Goal: Ask a question

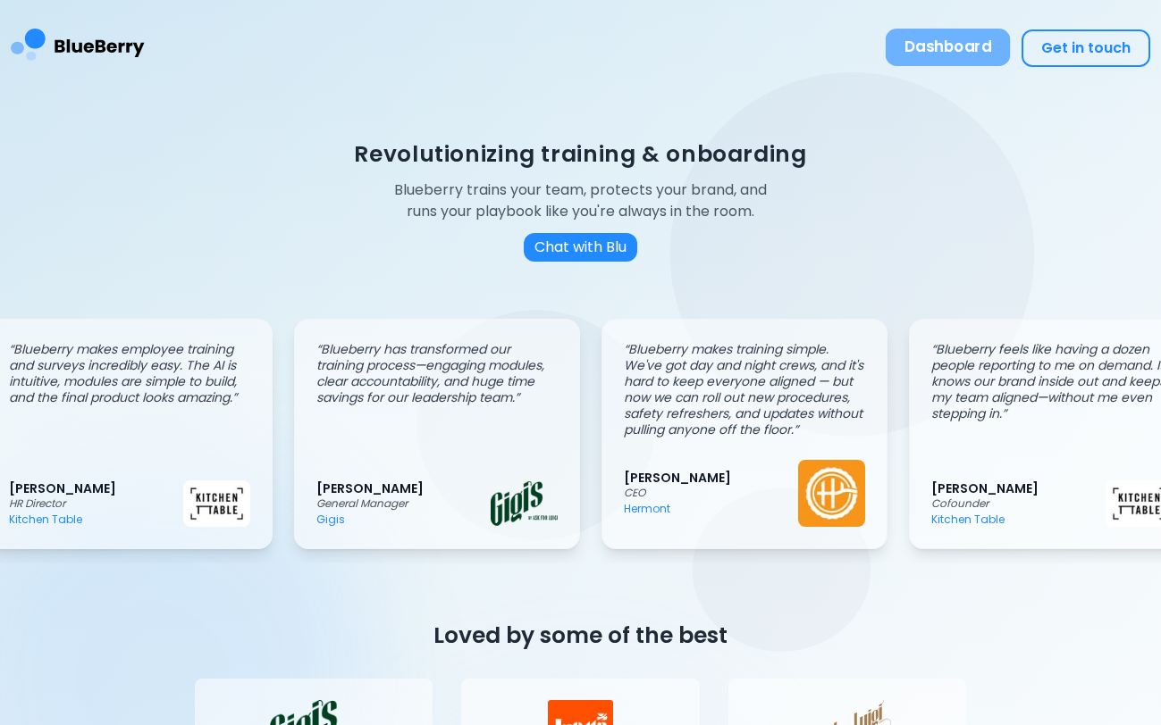
scroll to position [0, 35]
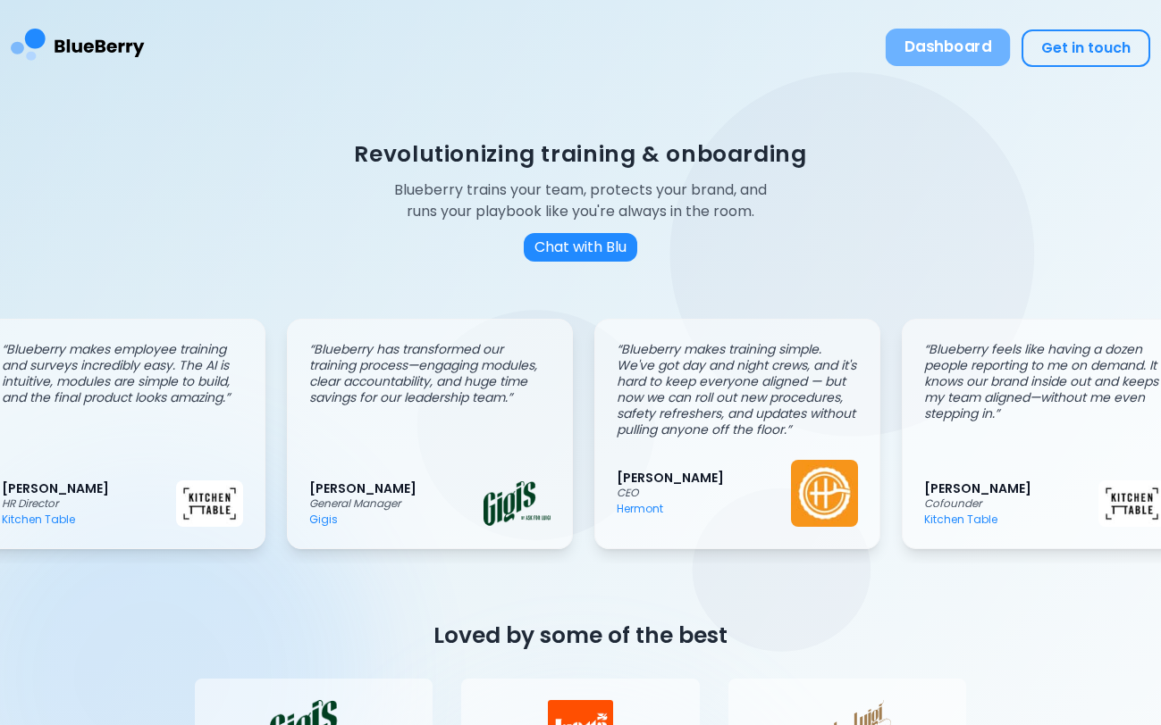
click at [912, 50] on button "Dashboard" at bounding box center [947, 48] width 125 height 38
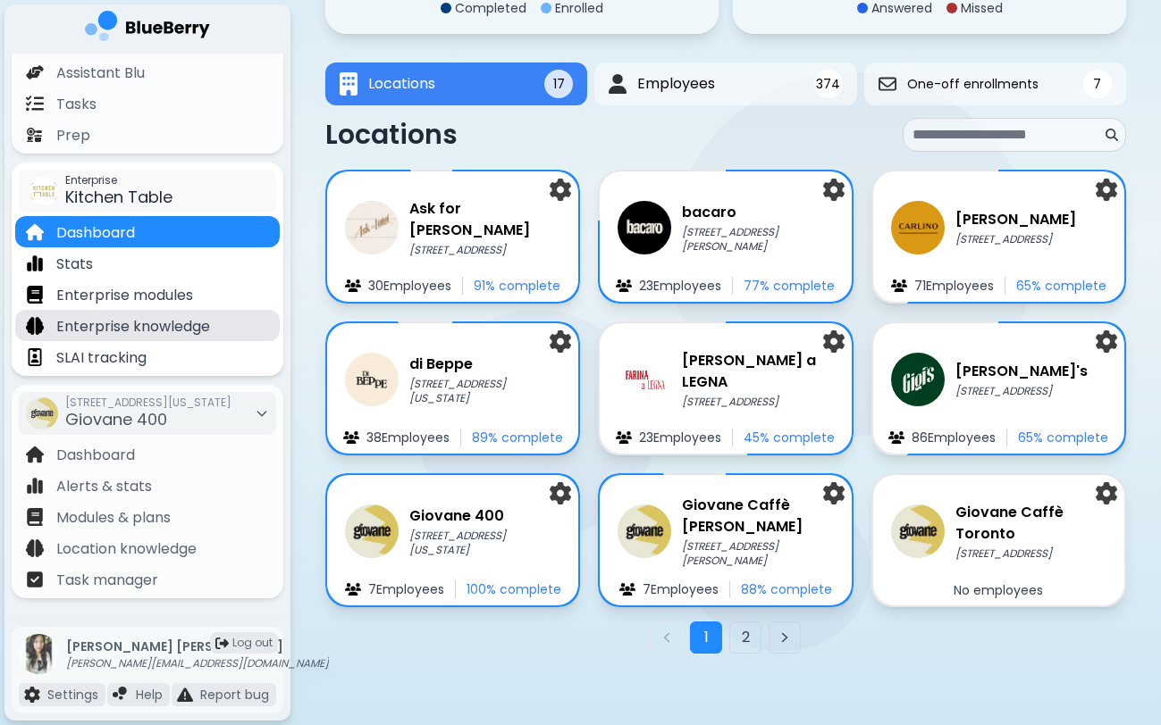
scroll to position [189, 0]
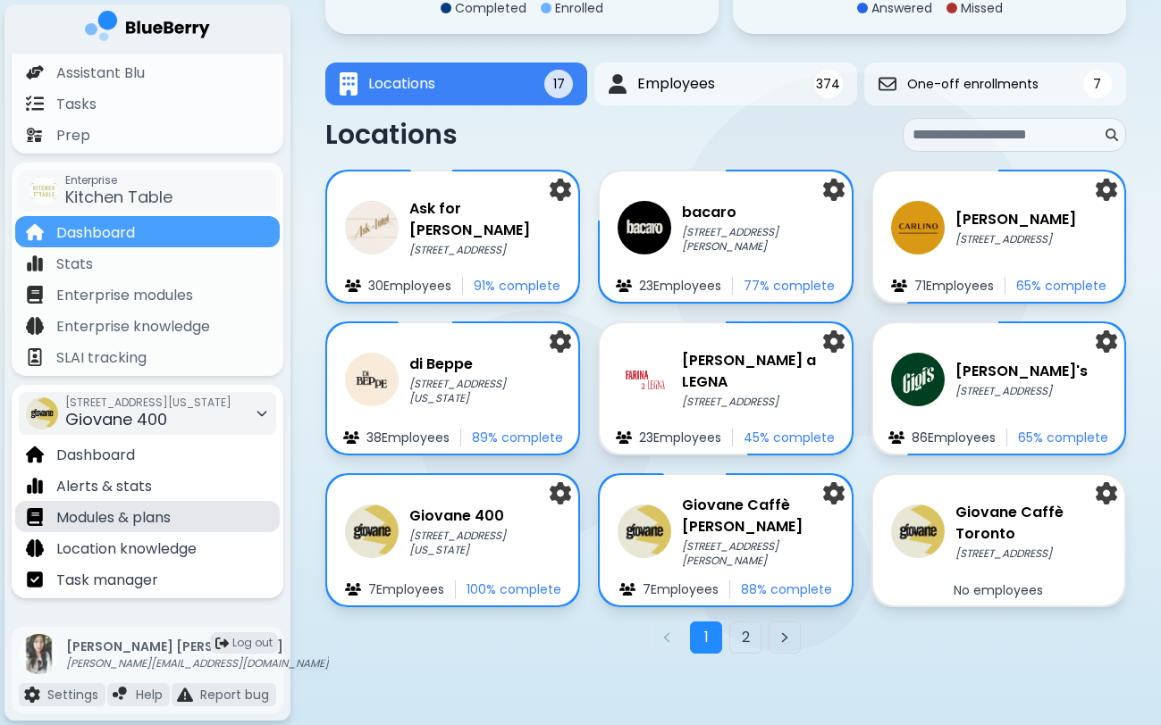
click at [142, 523] on p "Modules & plans" at bounding box center [113, 517] width 114 height 21
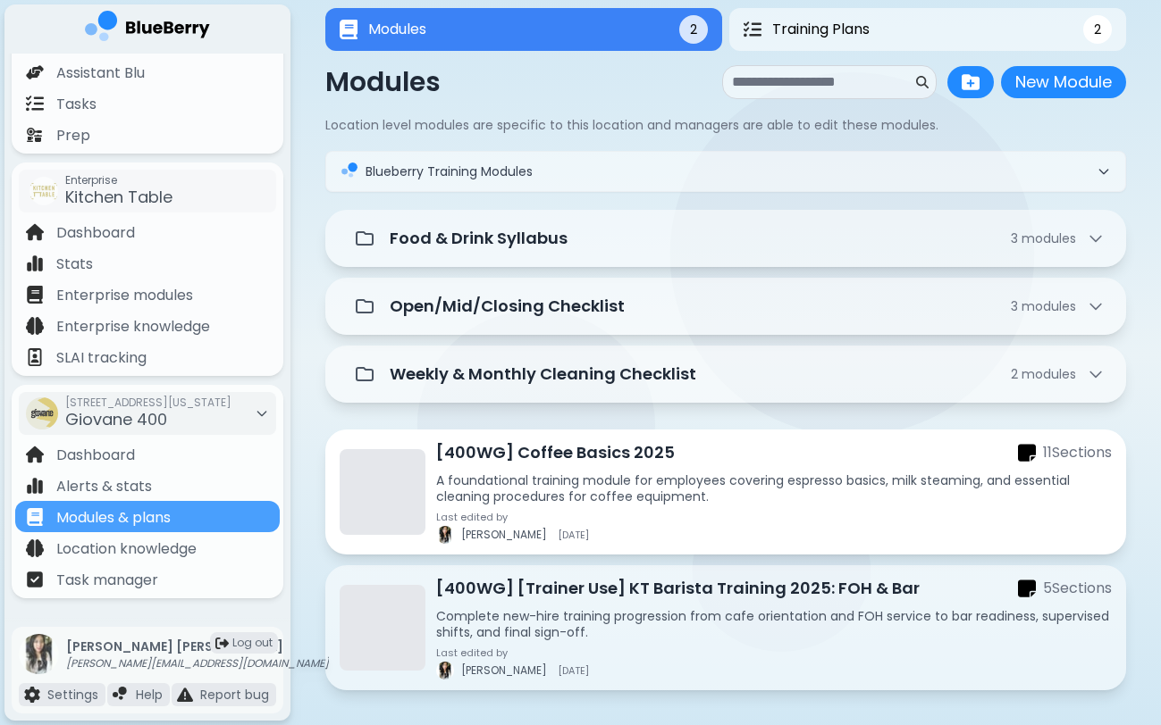
scroll to position [21, 0]
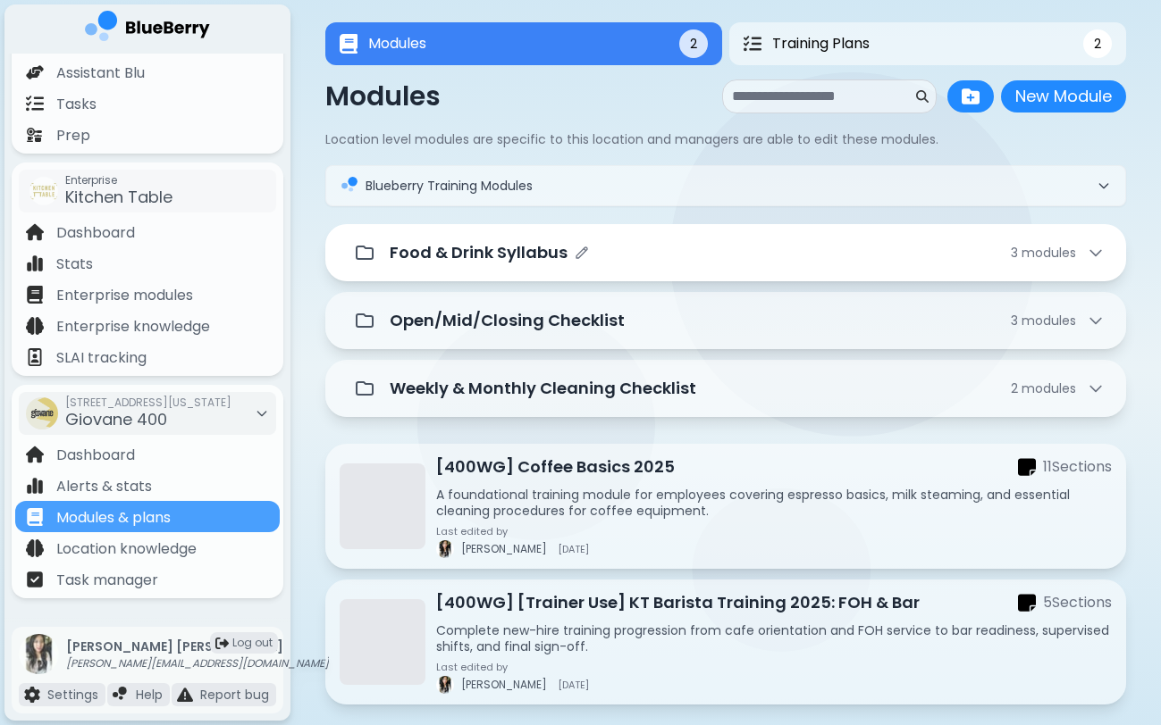
click at [646, 249] on div "Food & Drink Syllabus 3 module s" at bounding box center [747, 252] width 715 height 25
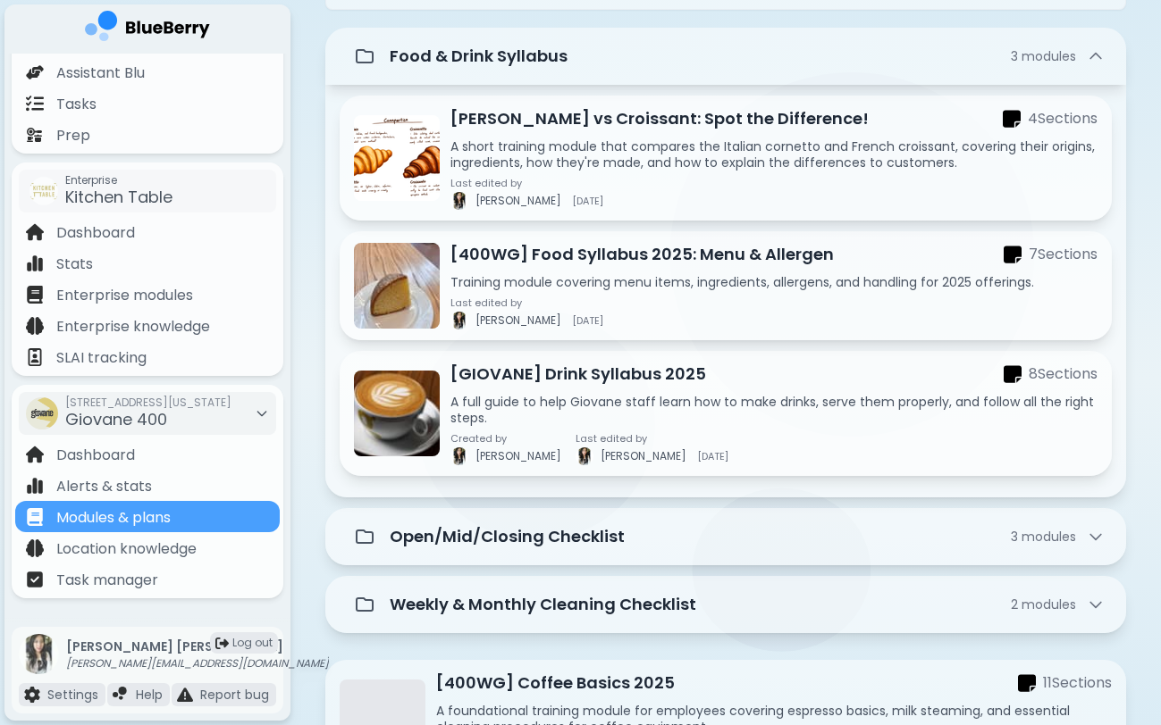
scroll to position [328, 0]
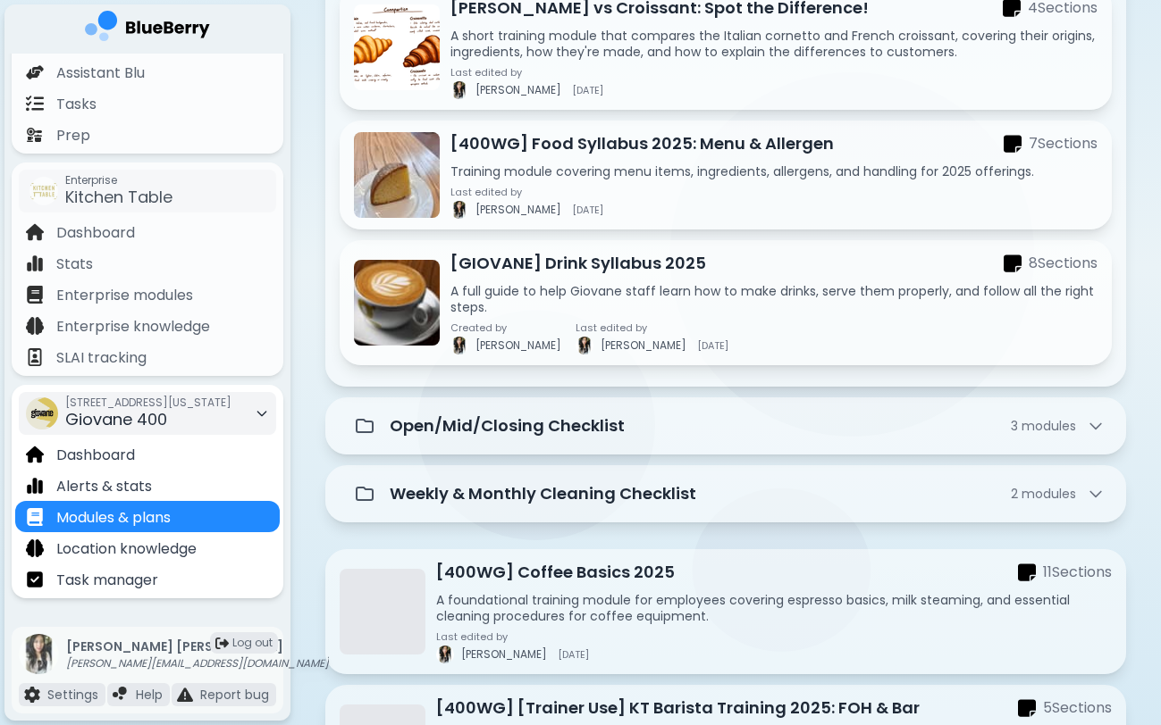
click at [237, 413] on div "[STREET_ADDRESS][US_STATE]" at bounding box center [147, 413] width 257 height 43
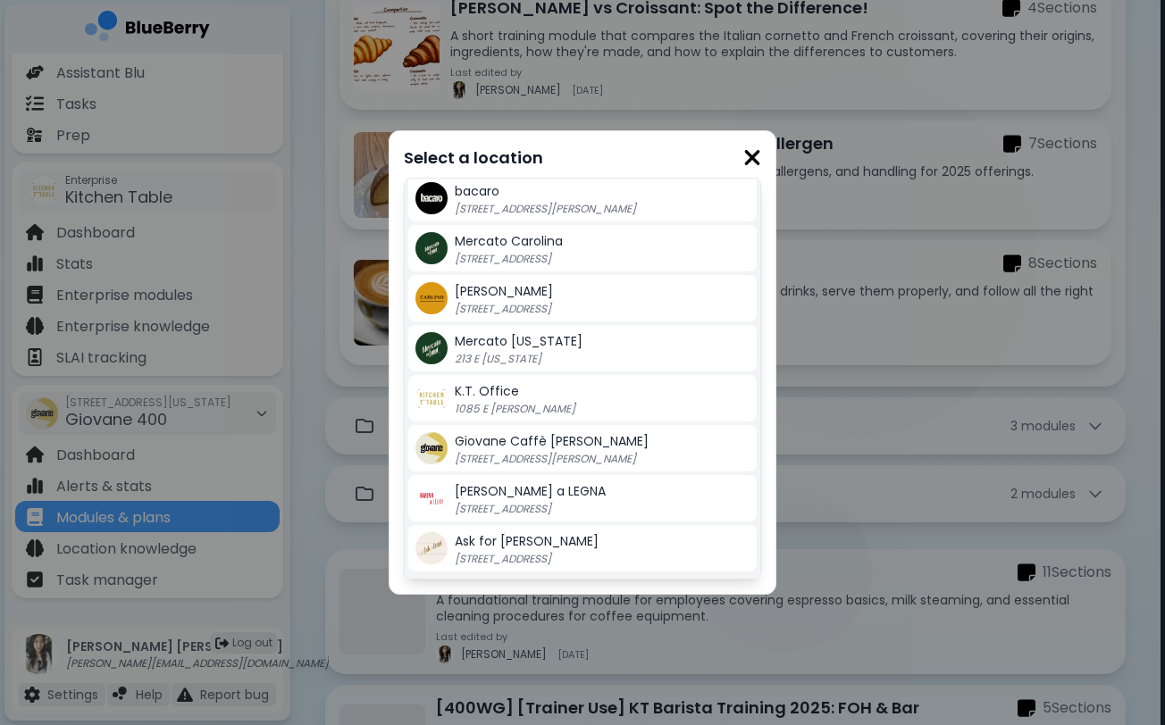
scroll to position [404, 0]
click at [549, 459] on p "[STREET_ADDRESS][PERSON_NAME]" at bounding box center [566, 459] width 223 height 14
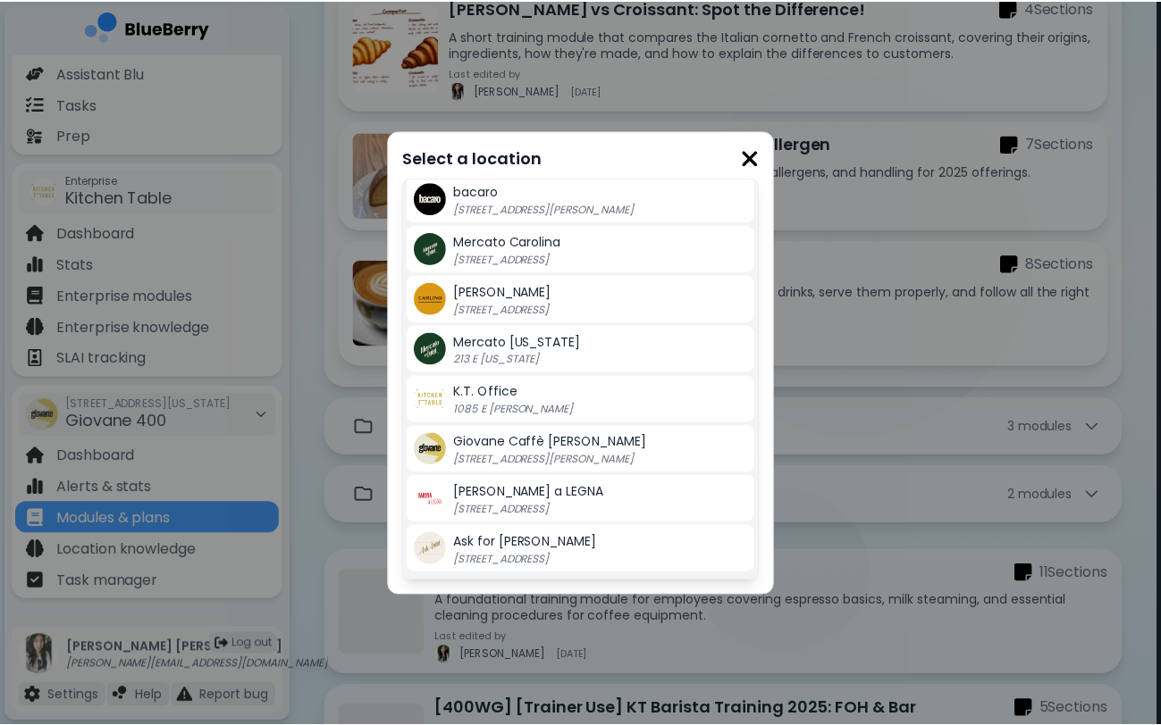
scroll to position [328, 0]
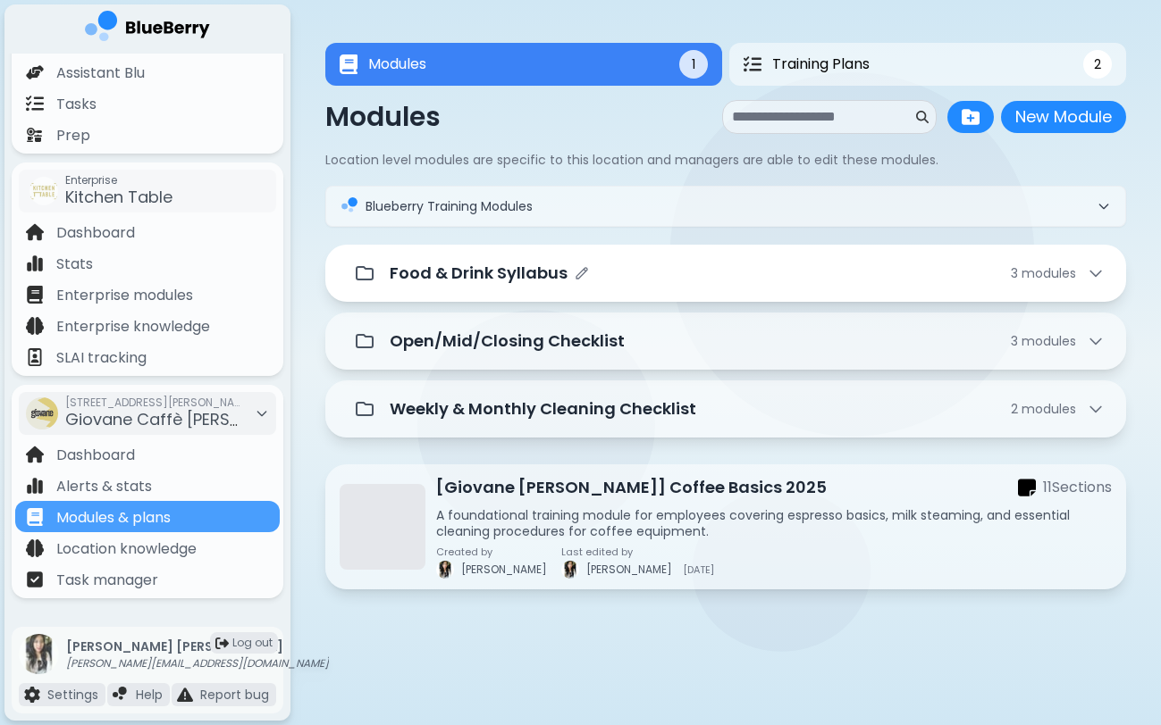
click at [529, 276] on p "Food & Drink Syllabus" at bounding box center [479, 273] width 178 height 25
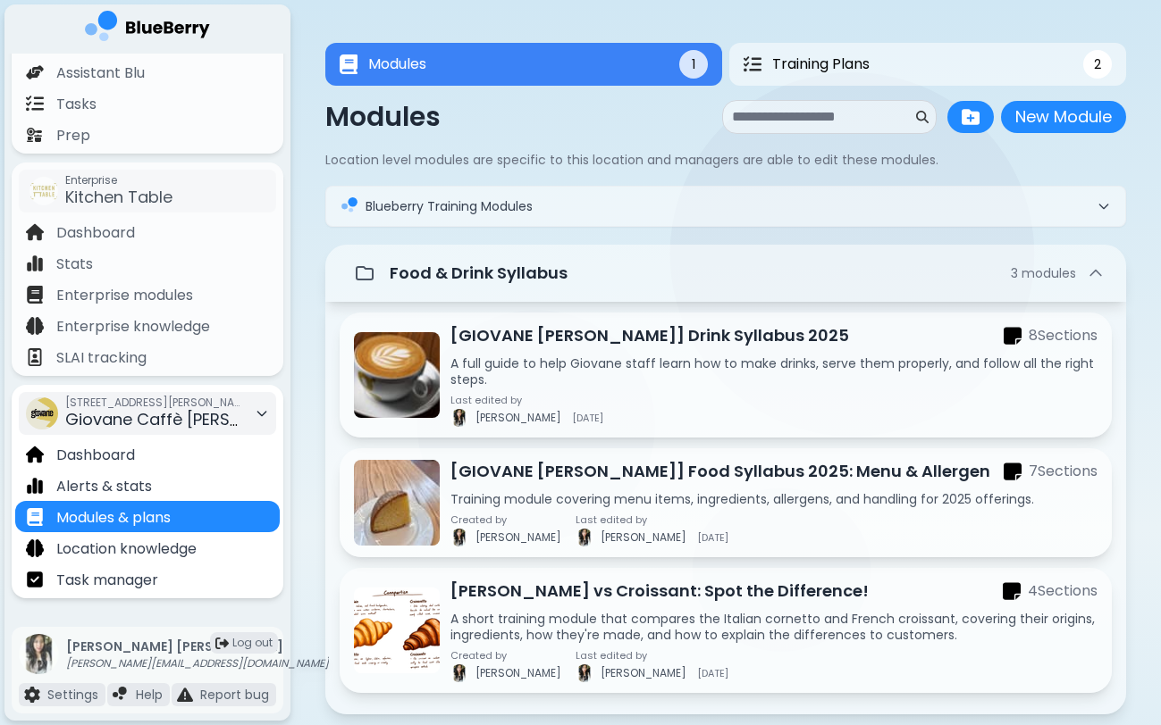
click at [209, 426] on span "Giovane Caffè [PERSON_NAME]" at bounding box center [190, 419] width 250 height 22
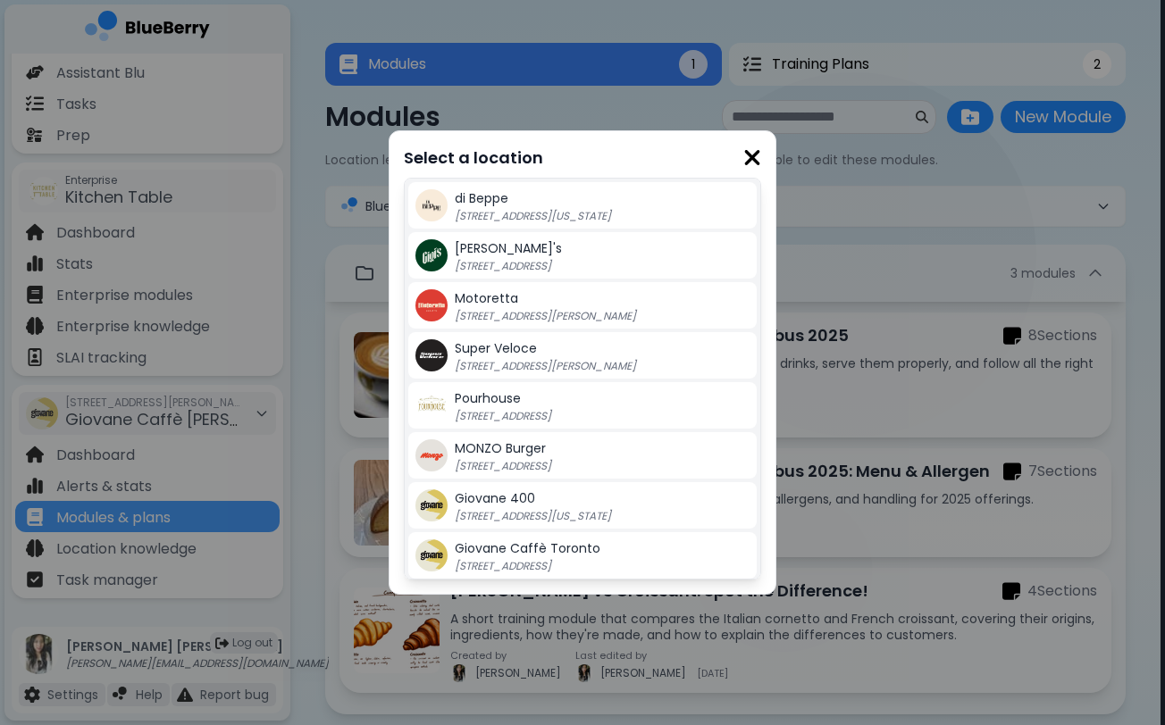
click at [532, 363] on p "[STREET_ADDRESS][PERSON_NAME]" at bounding box center [566, 366] width 223 height 14
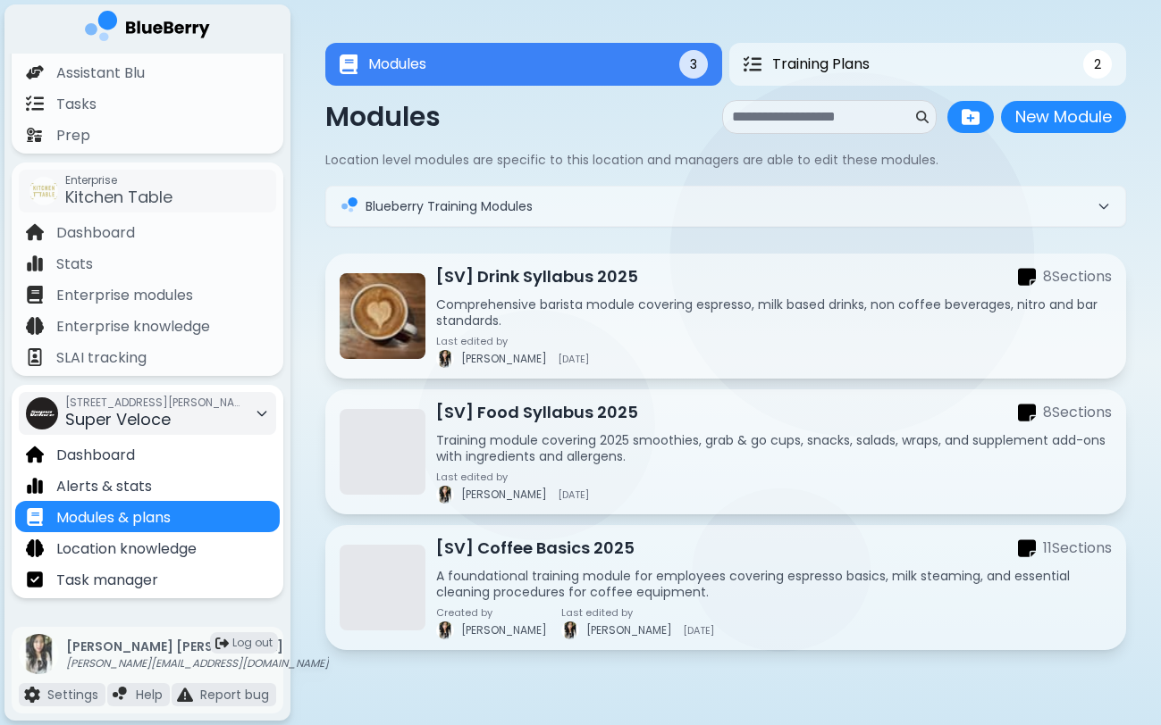
click at [219, 428] on div "[STREET_ADDRESS][PERSON_NAME] Super Veloce" at bounding box center [154, 413] width 179 height 39
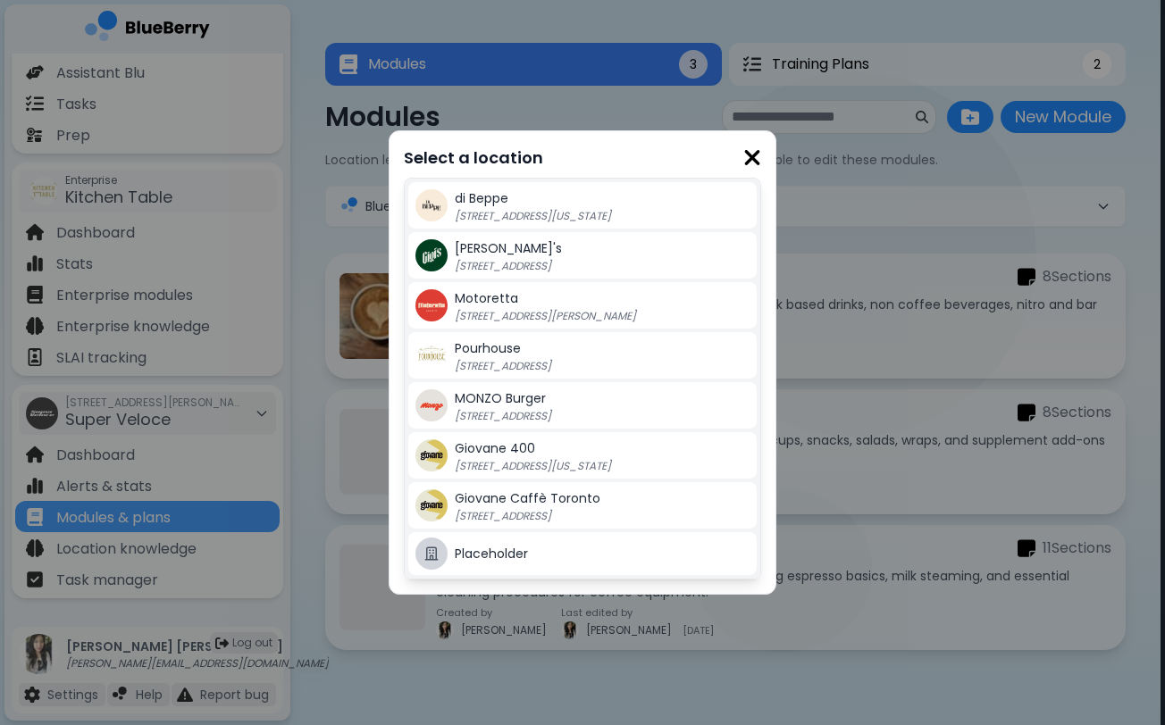
scroll to position [183, 0]
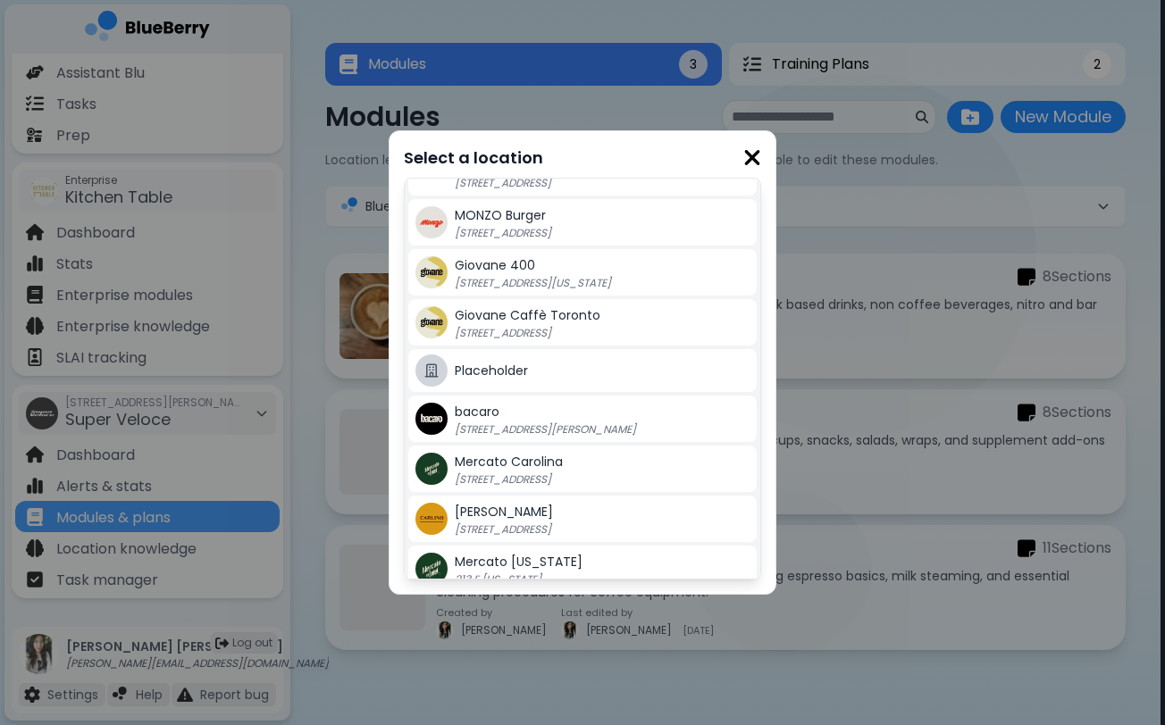
click at [541, 467] on span "Mercato Carolina" at bounding box center [509, 462] width 108 height 18
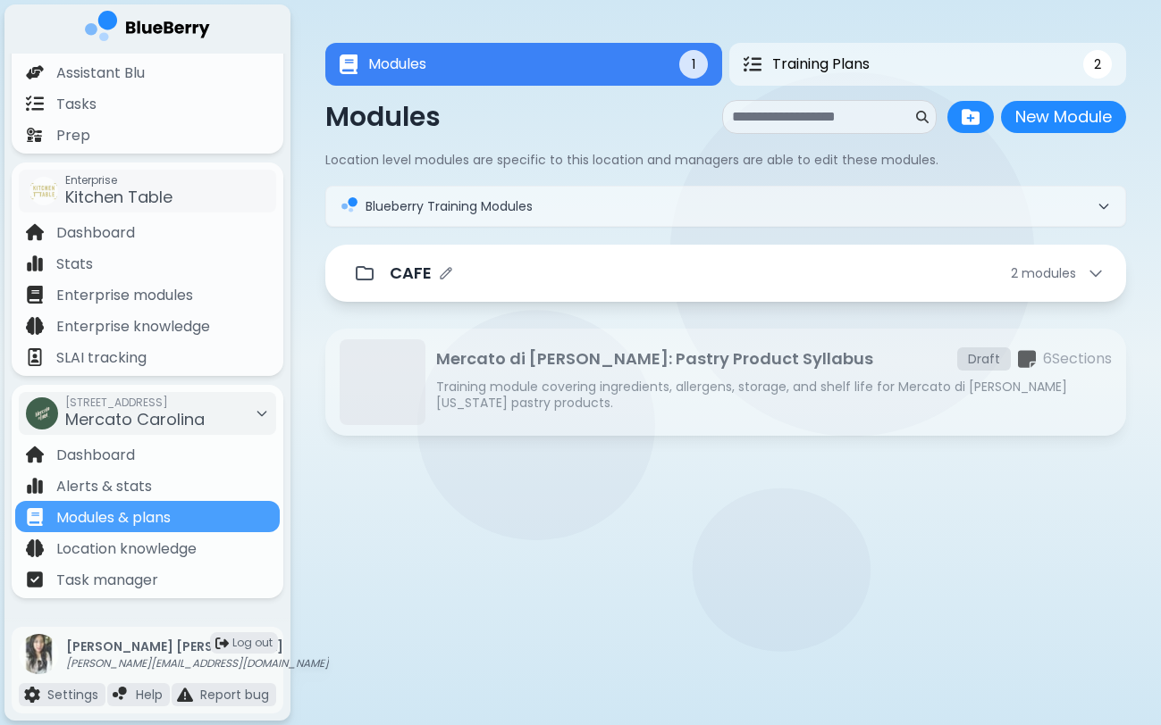
click at [581, 284] on div "CAFE 2 module s" at bounding box center [747, 273] width 715 height 25
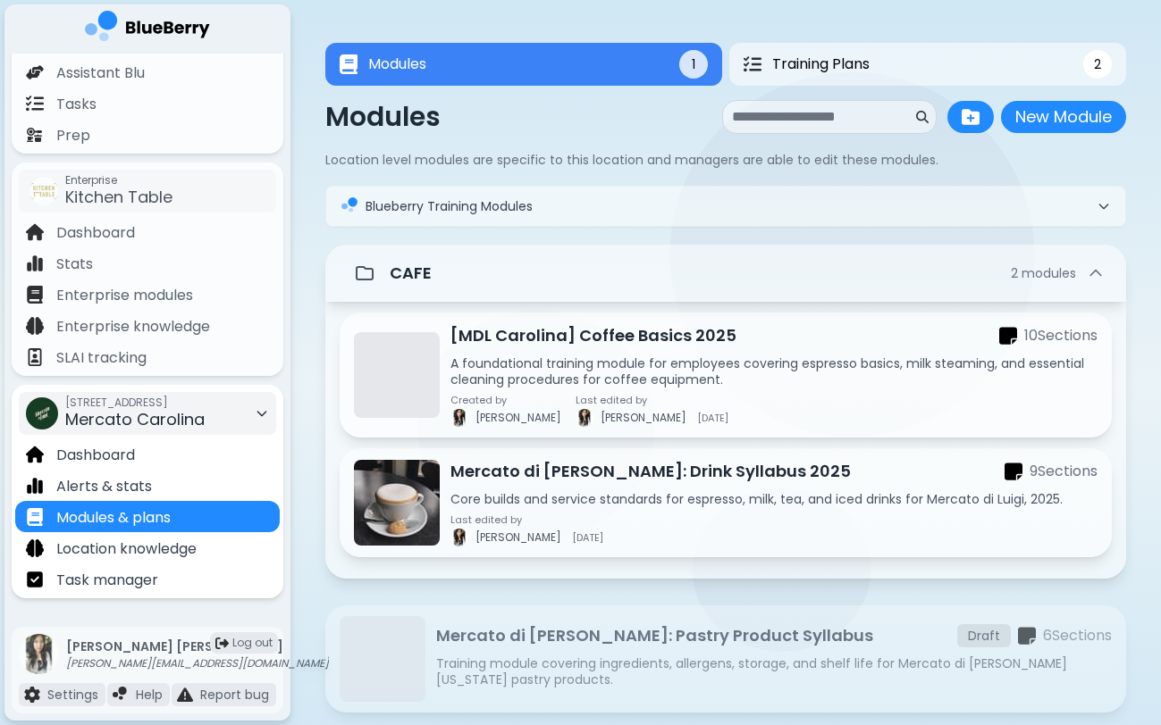
click at [205, 426] on div "[STREET_ADDRESS]" at bounding box center [134, 413] width 139 height 39
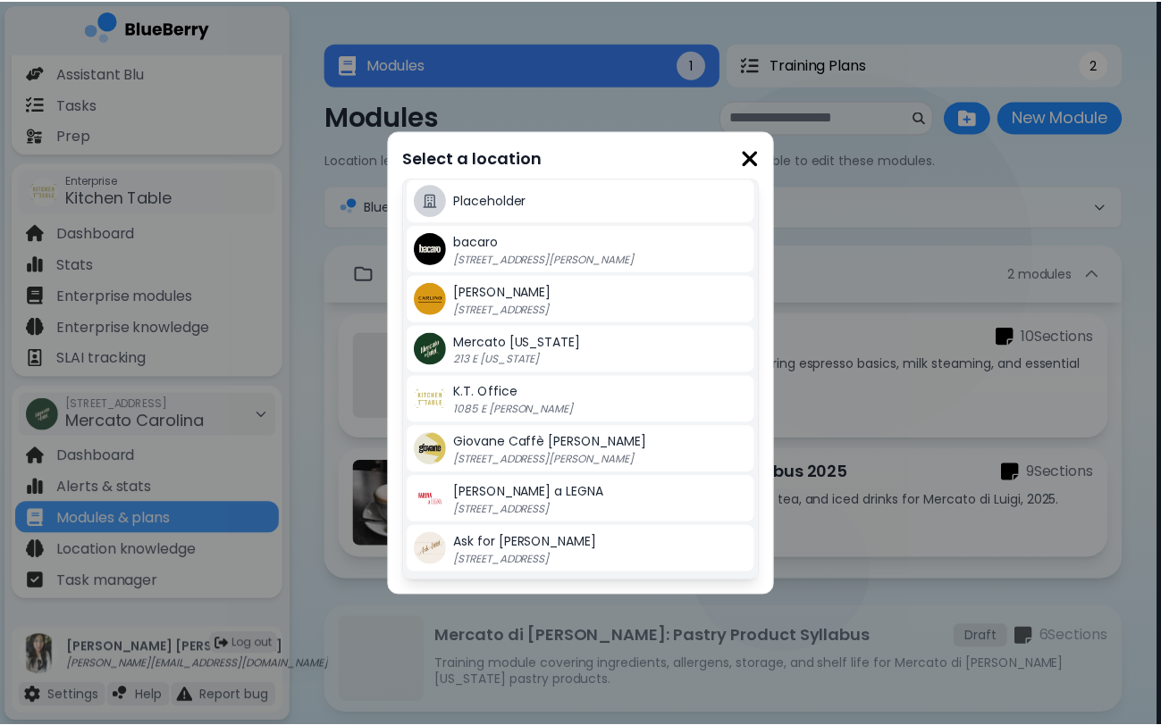
scroll to position [404, 0]
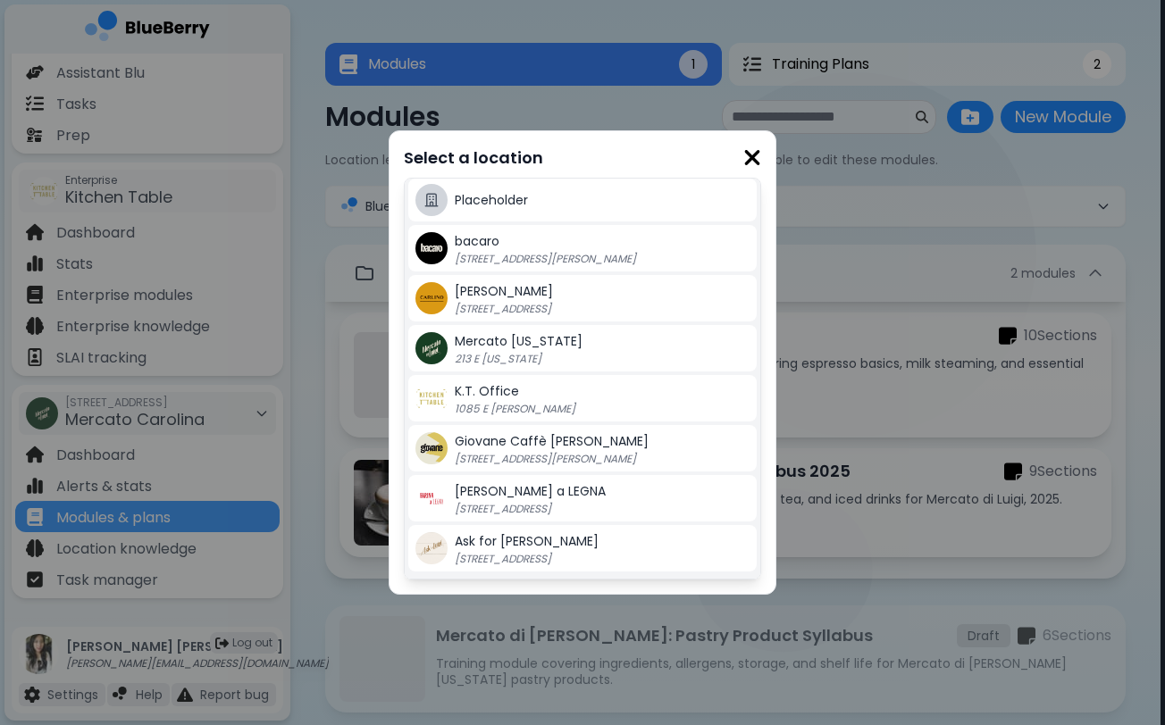
click at [566, 363] on p "213 E [US_STATE]" at bounding box center [566, 359] width 223 height 14
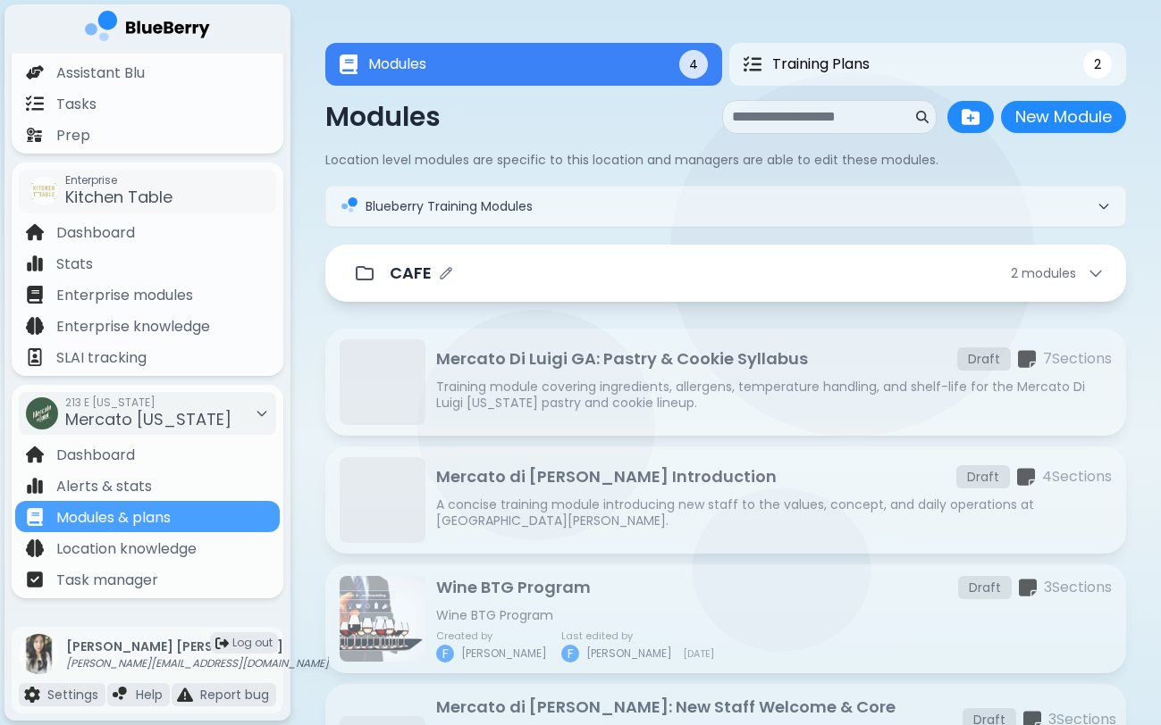
click at [617, 284] on div "CAFE 2 module s" at bounding box center [747, 273] width 715 height 25
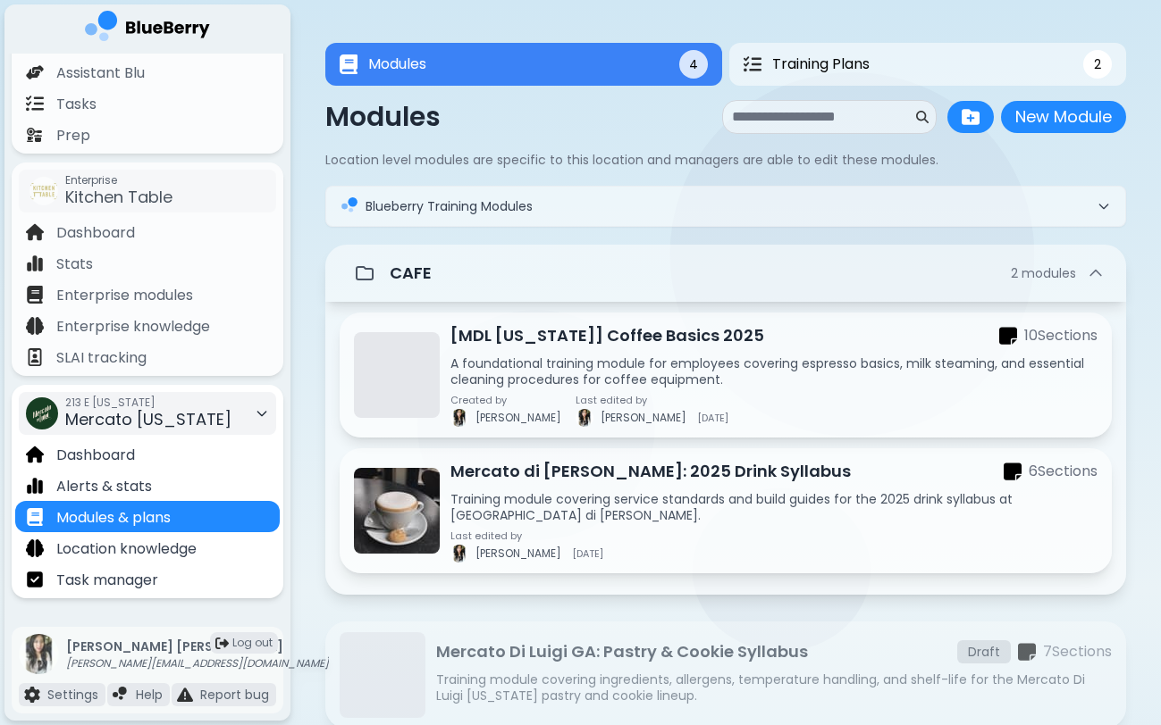
click at [171, 419] on span "Mercato [US_STATE]" at bounding box center [148, 419] width 166 height 22
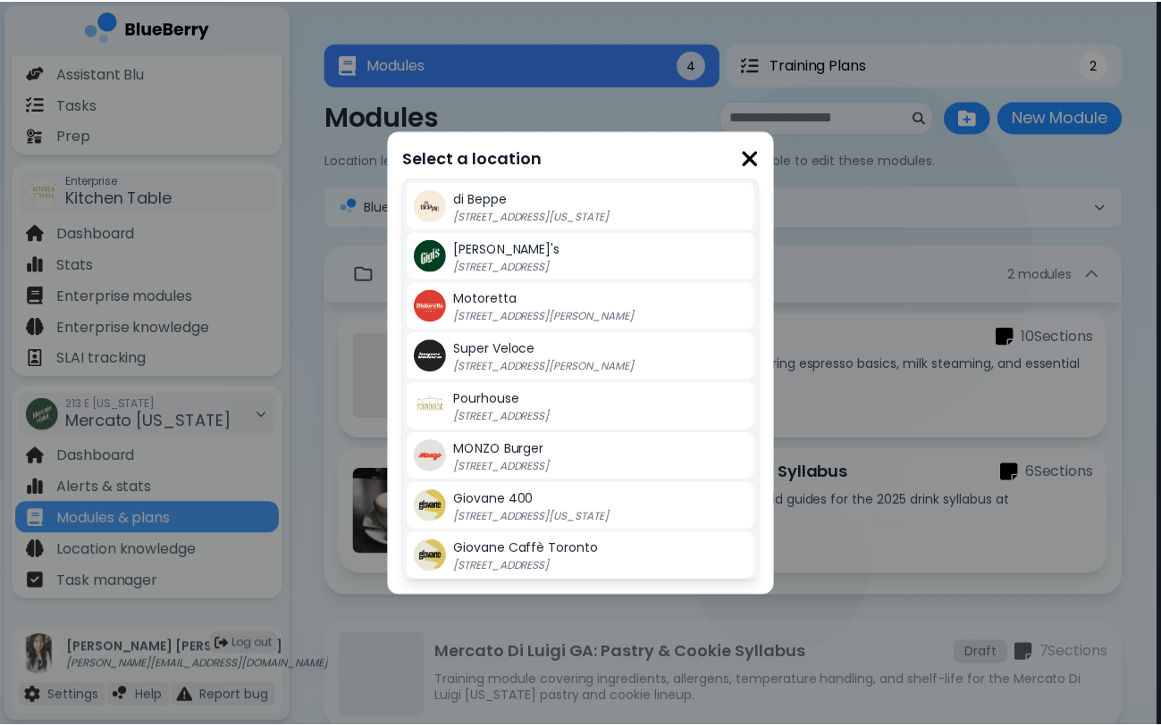
scroll to position [7, 0]
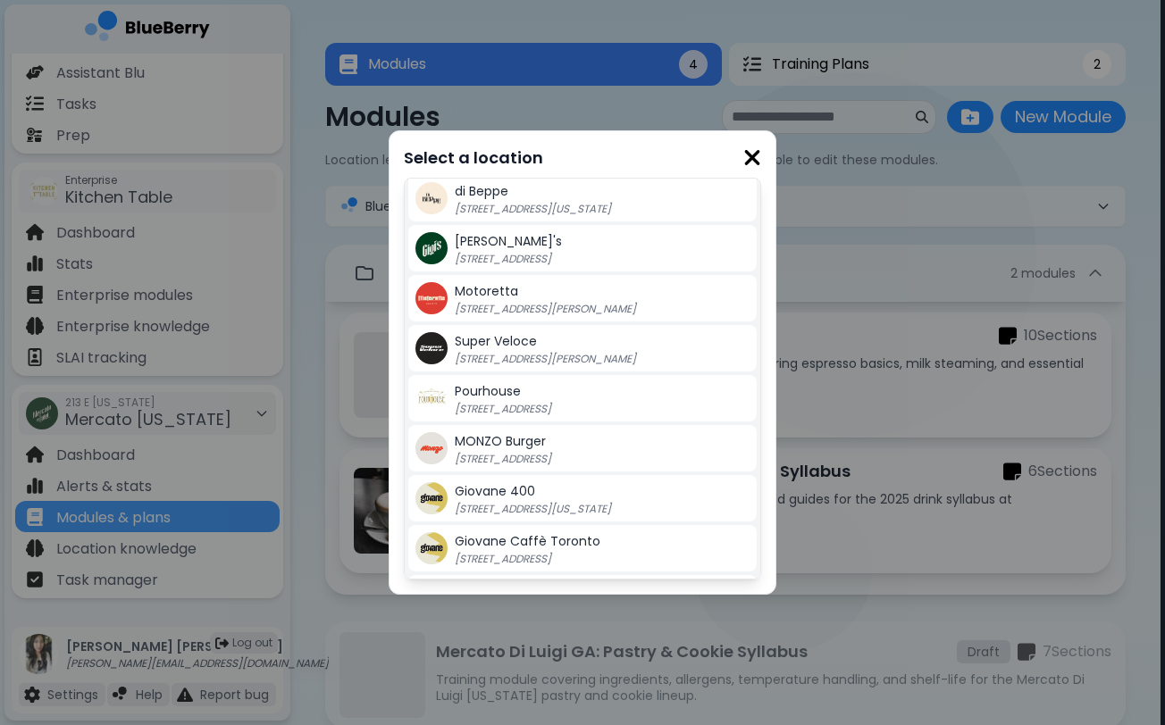
click at [516, 483] on span "Giovane 400" at bounding box center [495, 491] width 80 height 18
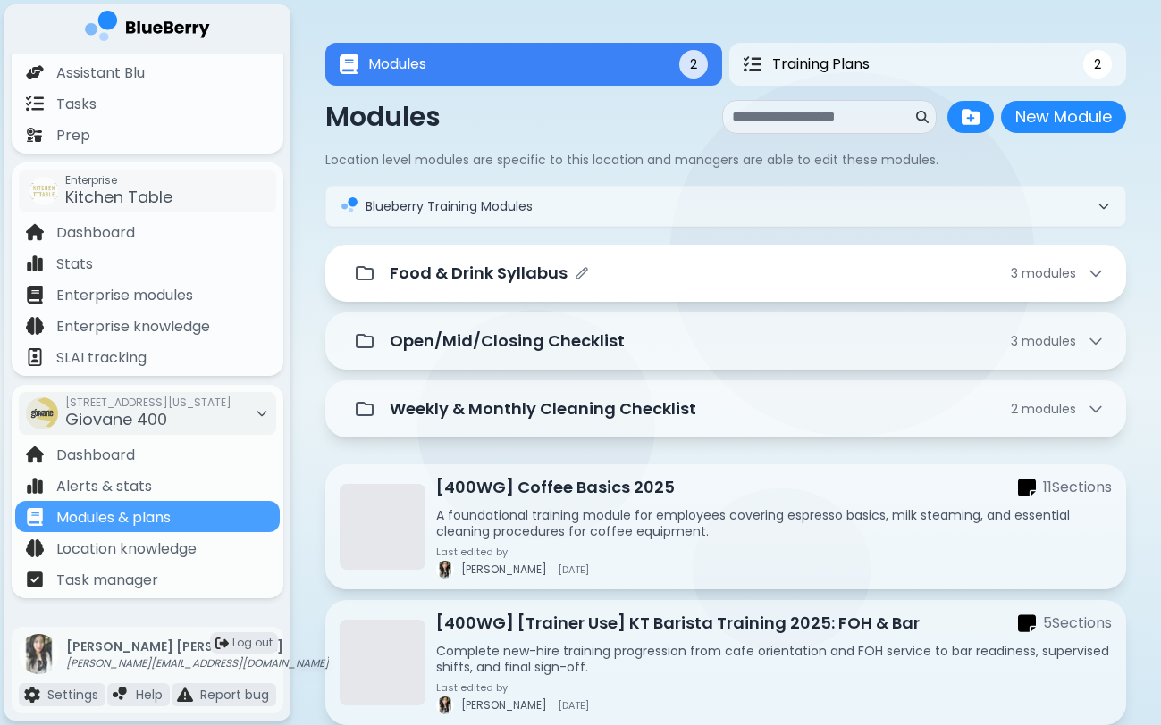
click at [561, 273] on p "Food & Drink Syllabus" at bounding box center [479, 273] width 178 height 25
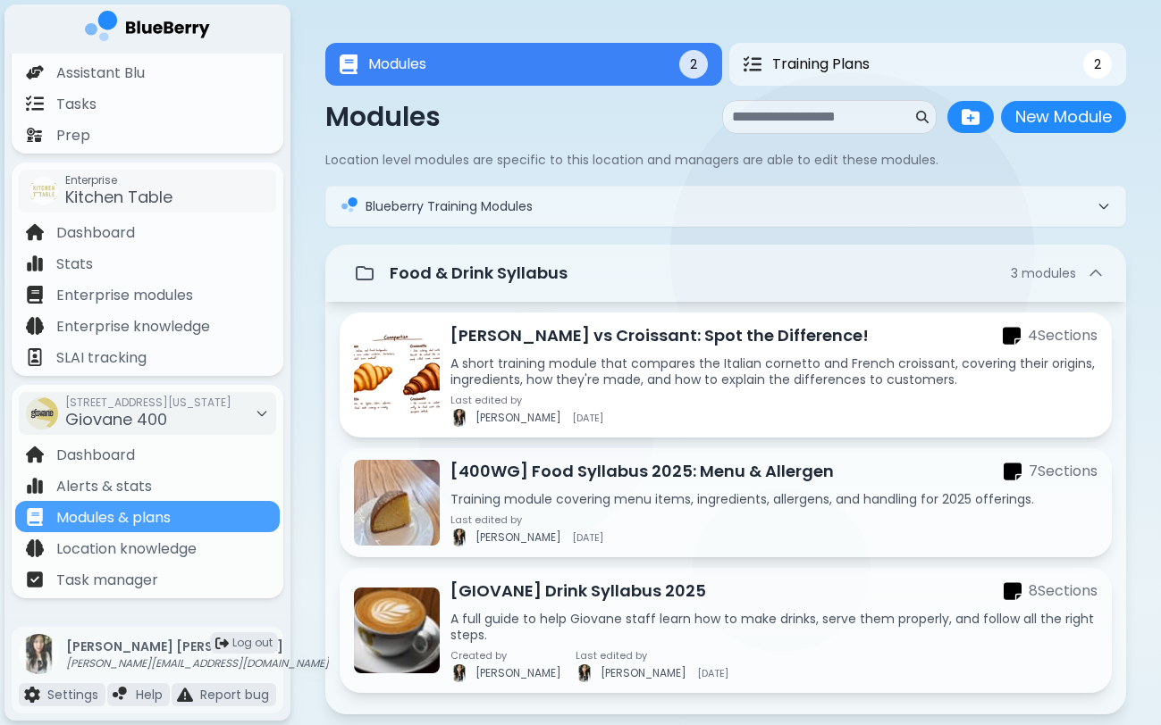
click at [609, 392] on div "[PERSON_NAME] vs Croissant: Spot the Difference! 4 Section s A short training m…" at bounding box center [773, 375] width 647 height 104
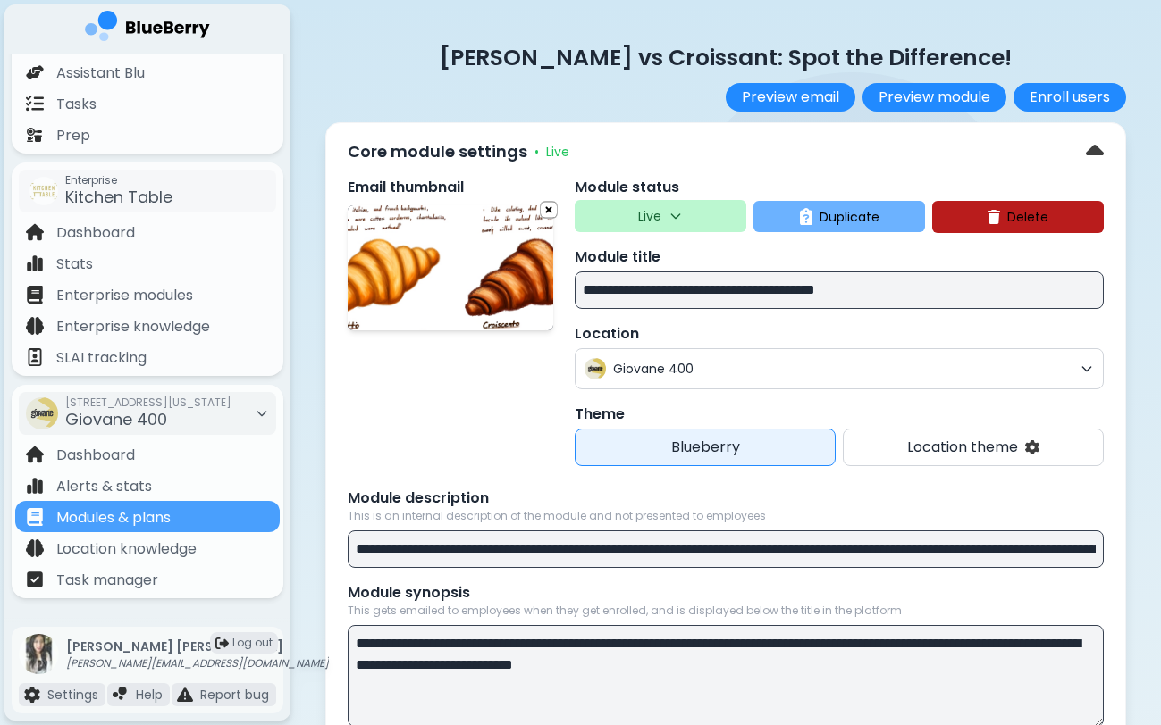
click at [872, 222] on span "Duplicate" at bounding box center [849, 217] width 60 height 16
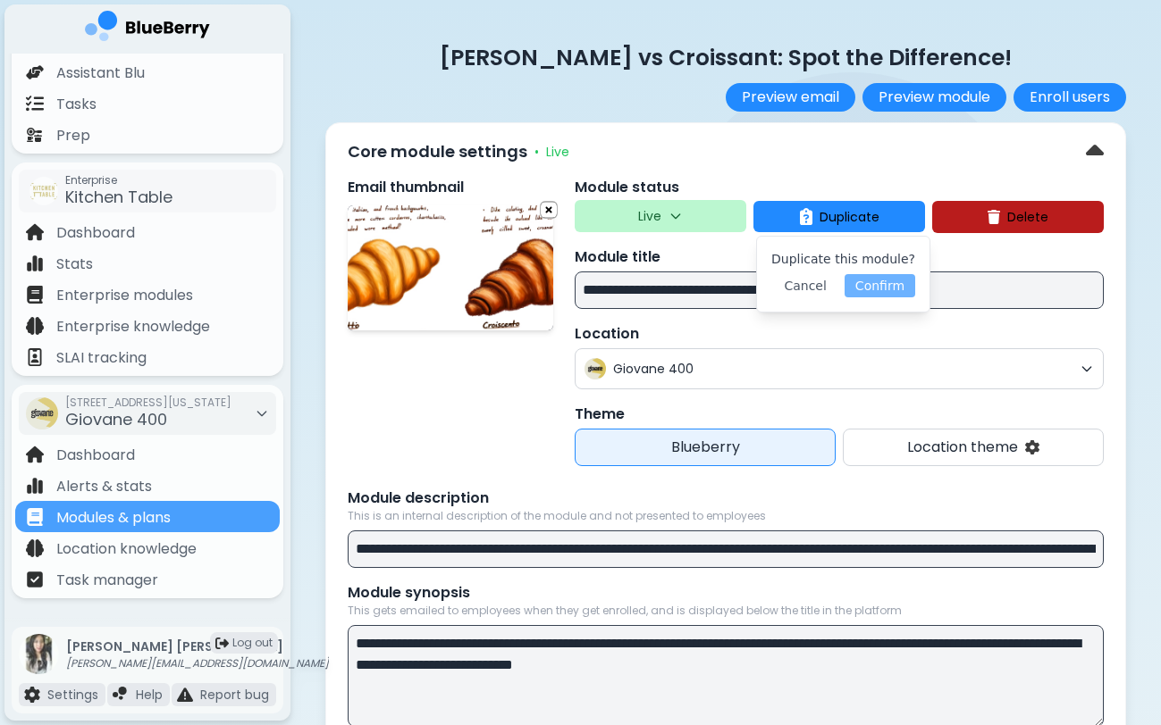
click at [870, 285] on button "Confirm" at bounding box center [879, 285] width 71 height 23
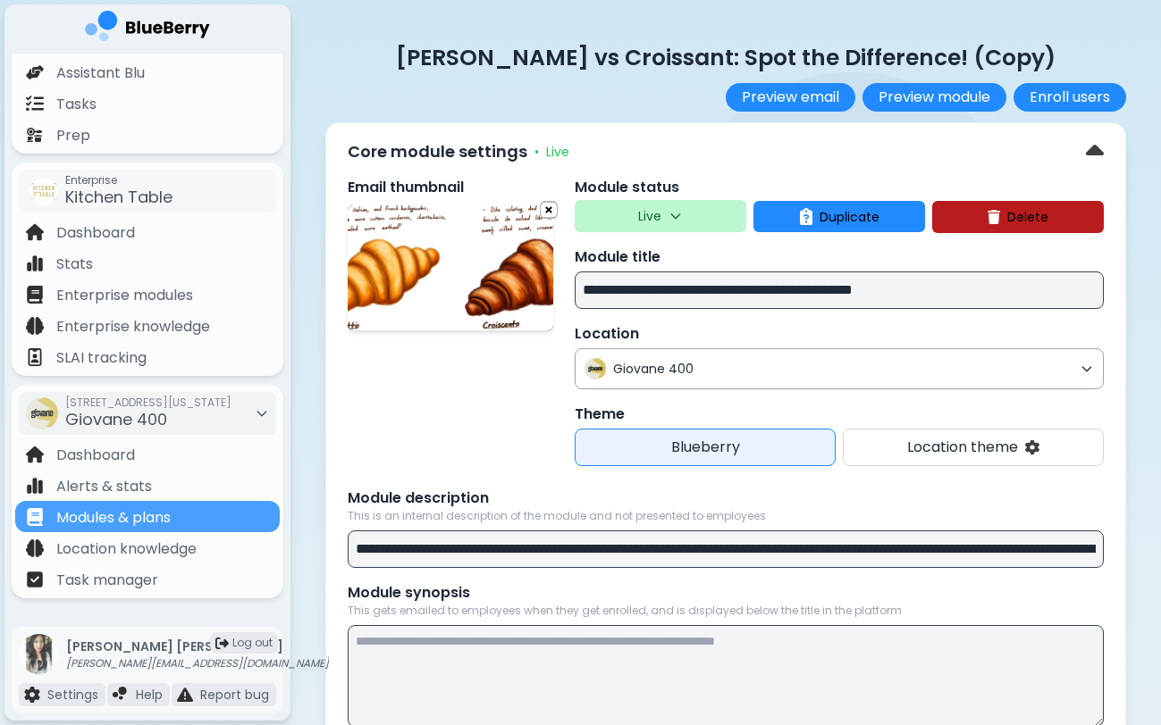
click at [690, 377] on span "Giovane 400" at bounding box center [842, 369] width 459 height 16
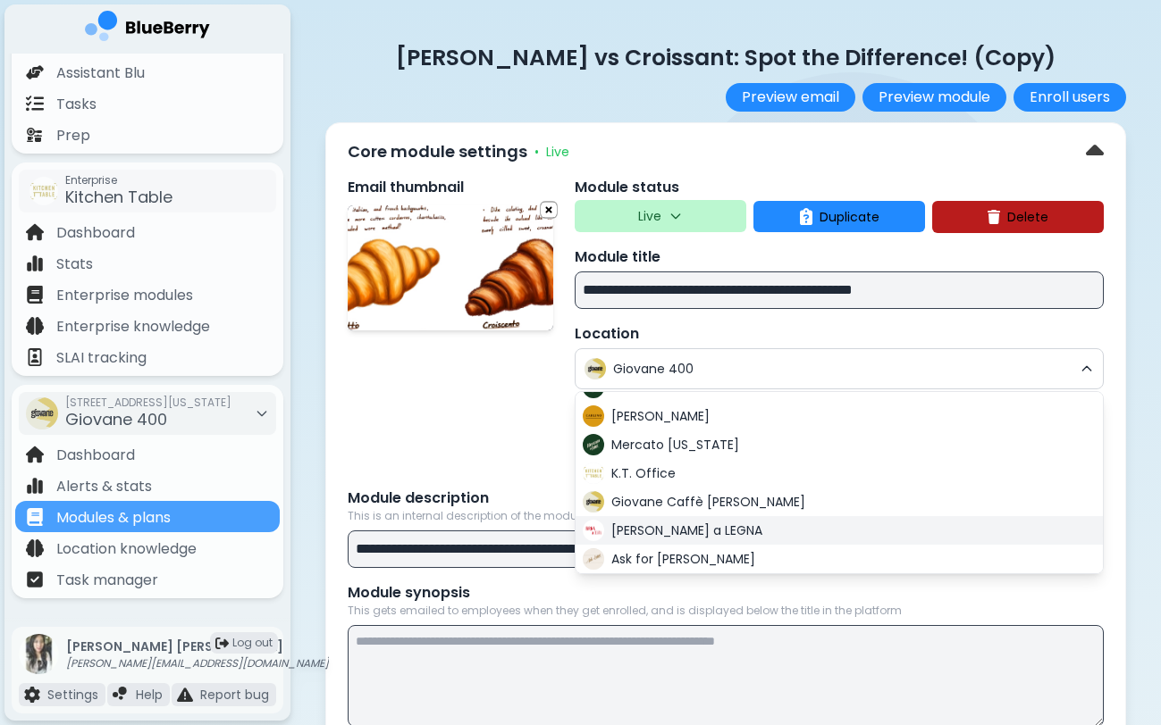
scroll to position [340, 0]
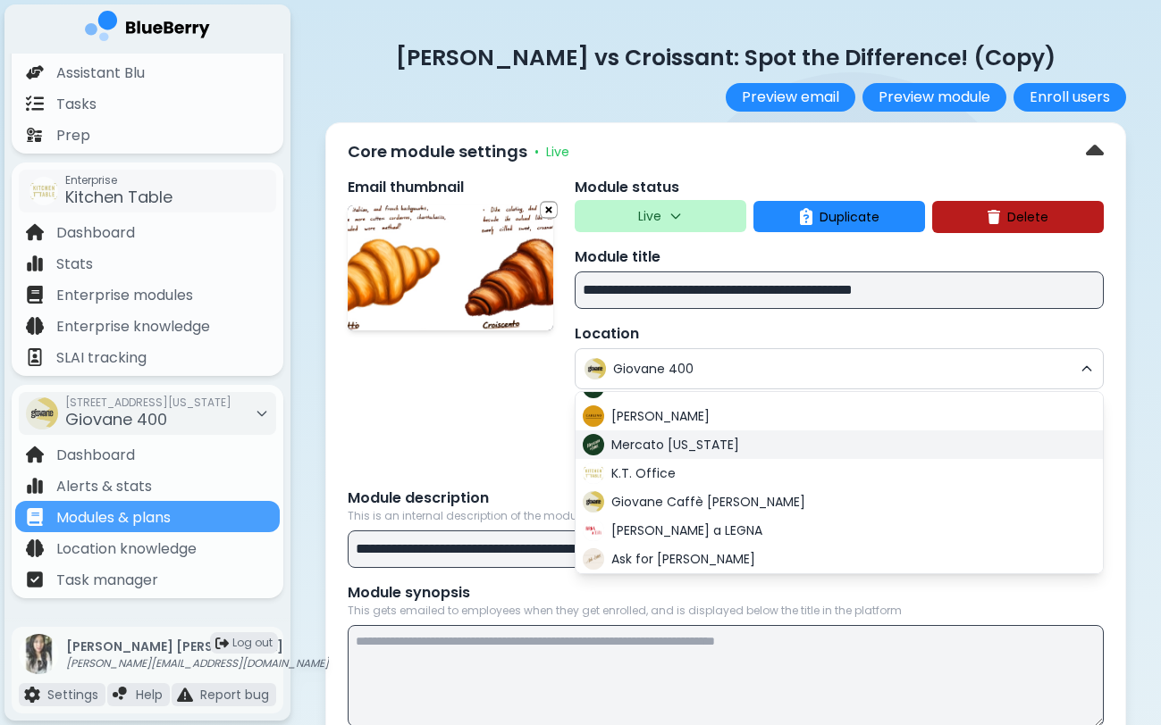
click at [705, 453] on span "Mercato [US_STATE]" at bounding box center [675, 445] width 128 height 16
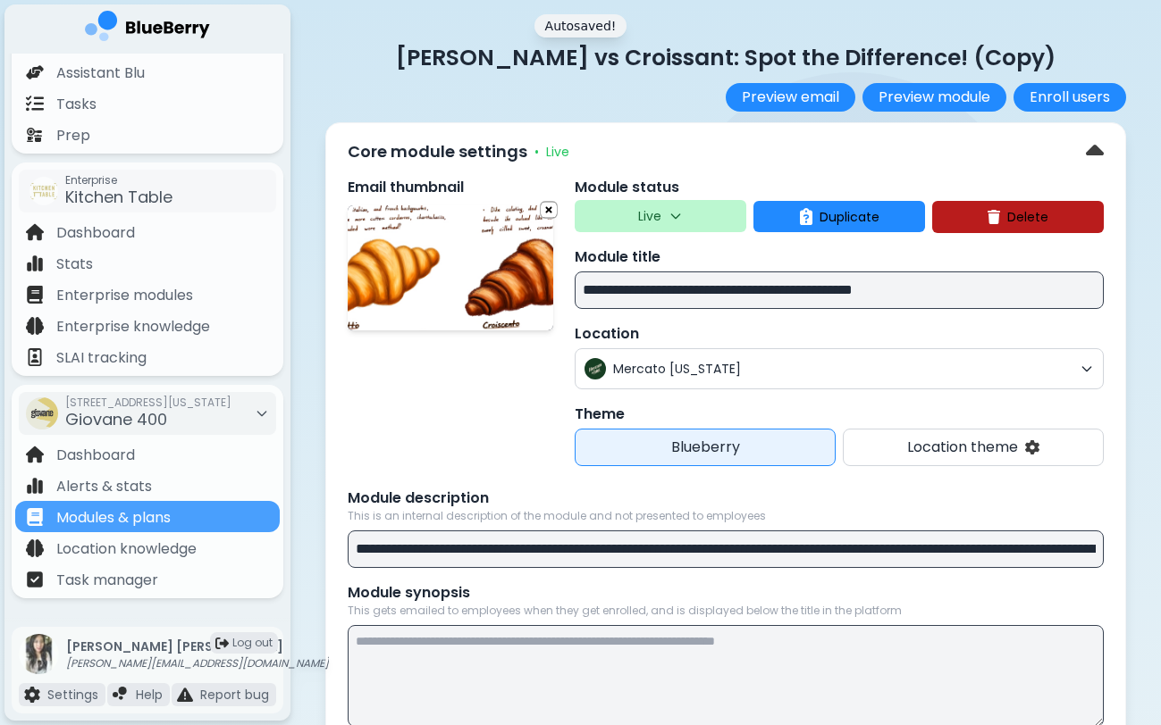
drag, startPoint x: 885, startPoint y: 291, endPoint x: 960, endPoint y: 291, distance: 75.0
click at [960, 291] on input "**********" at bounding box center [838, 291] width 529 height 38
type input "**********"
click at [923, 150] on div "Core module settings • Live" at bounding box center [726, 152] width 756 height 29
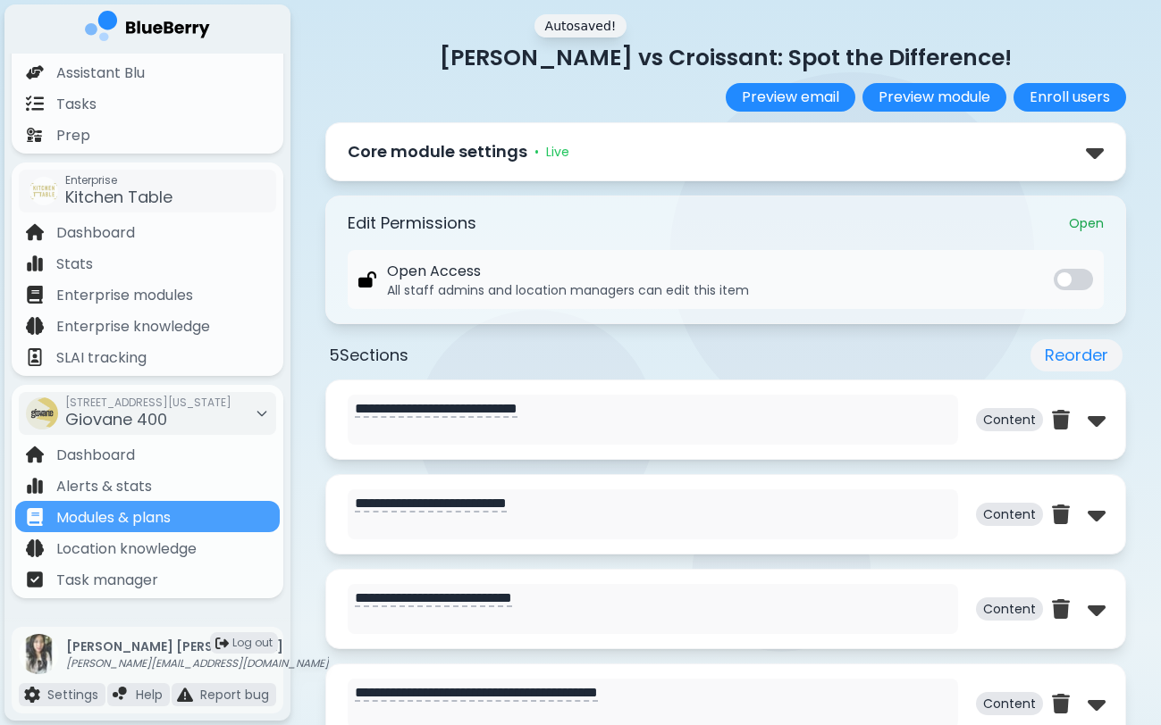
click at [641, 161] on div "Core module settings • Live" at bounding box center [726, 152] width 756 height 29
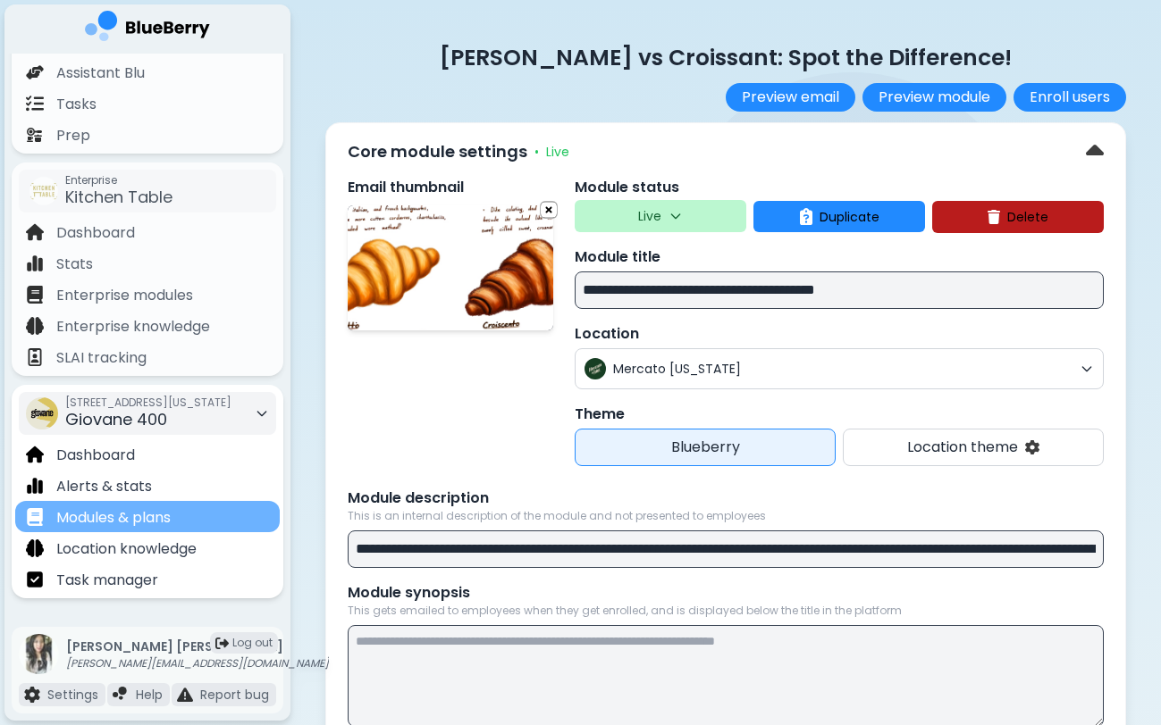
scroll to position [0, 0]
click at [214, 513] on div "Modules & plans" at bounding box center [147, 516] width 264 height 31
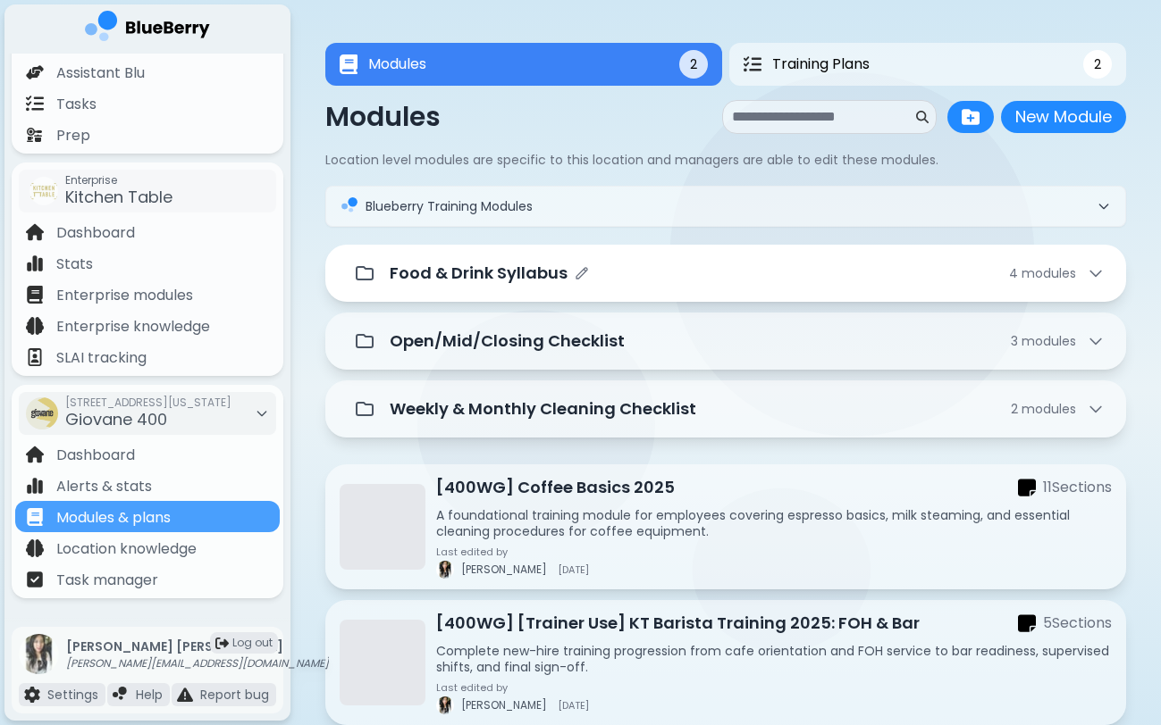
click at [678, 275] on div "Food & Drink Syllabus 4 module s" at bounding box center [747, 273] width 715 height 25
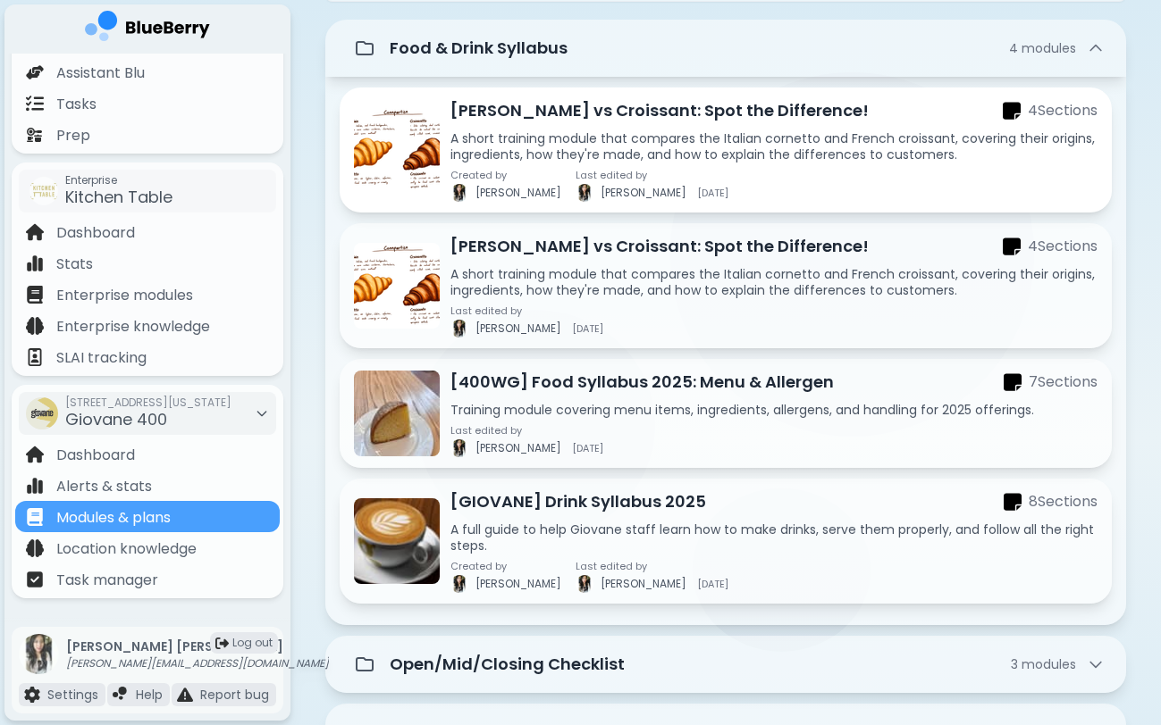
scroll to position [228, 0]
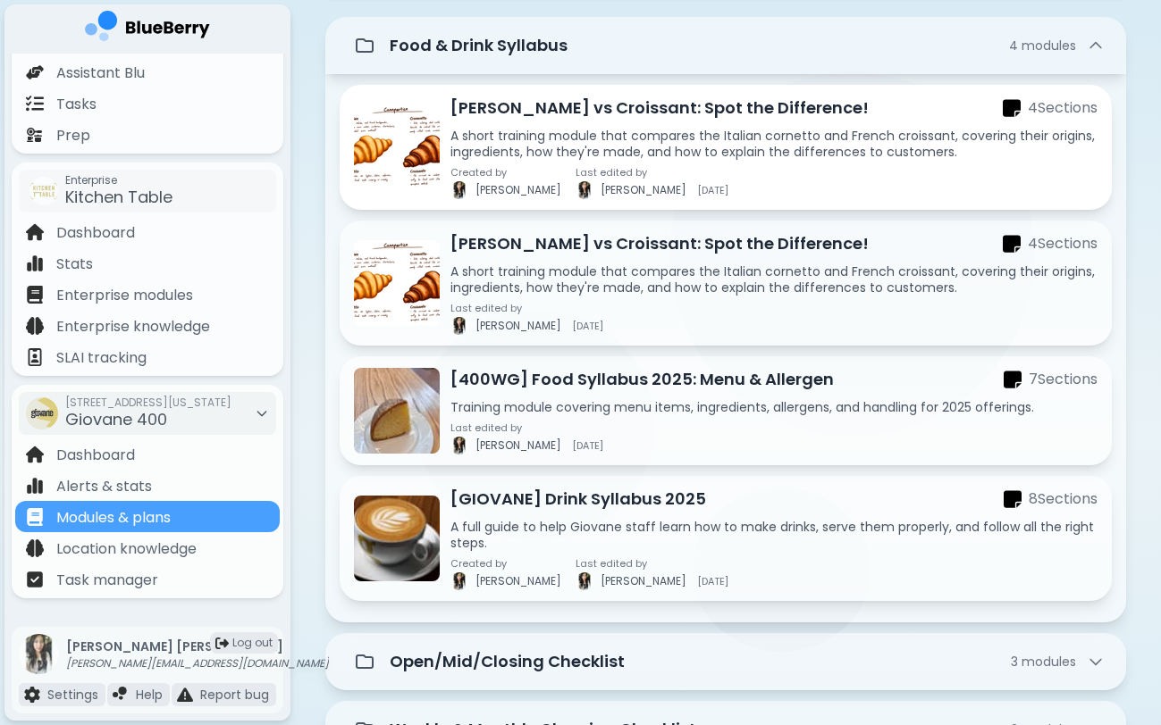
click at [662, 152] on p "A short training module that compares the Italian cornetto and French croissant…" at bounding box center [773, 144] width 647 height 32
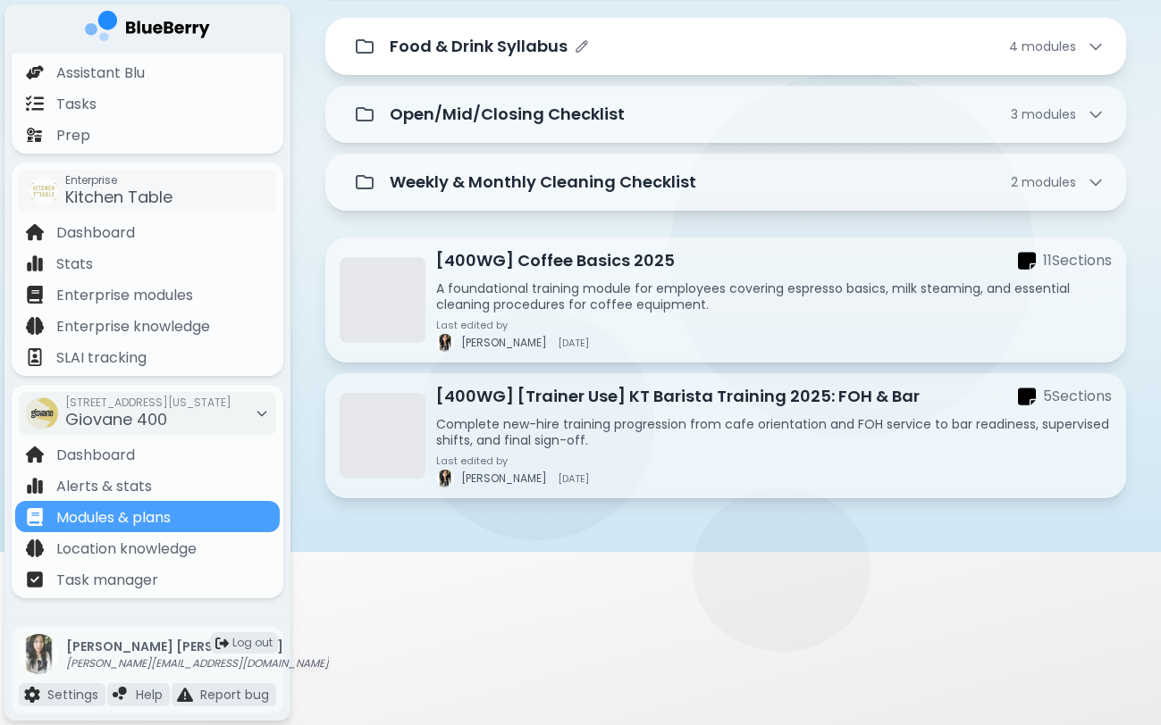
click at [608, 40] on div "Food & Drink Syllabus 4 module s" at bounding box center [747, 46] width 715 height 25
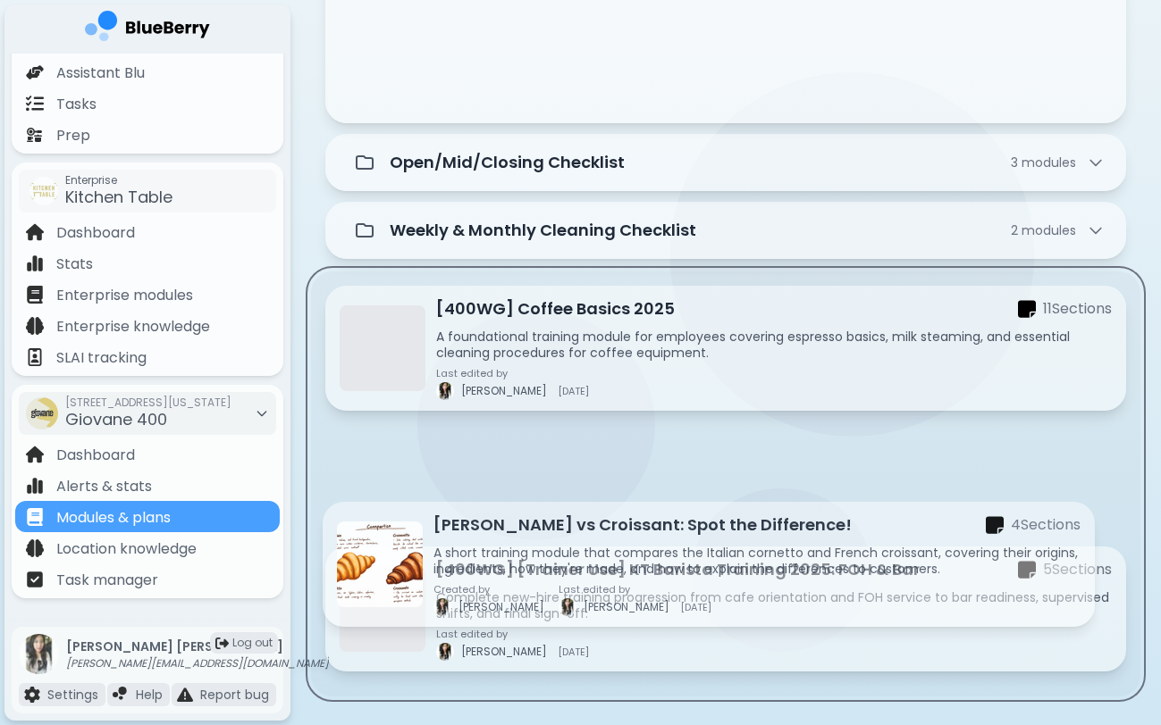
scroll to position [717, 0]
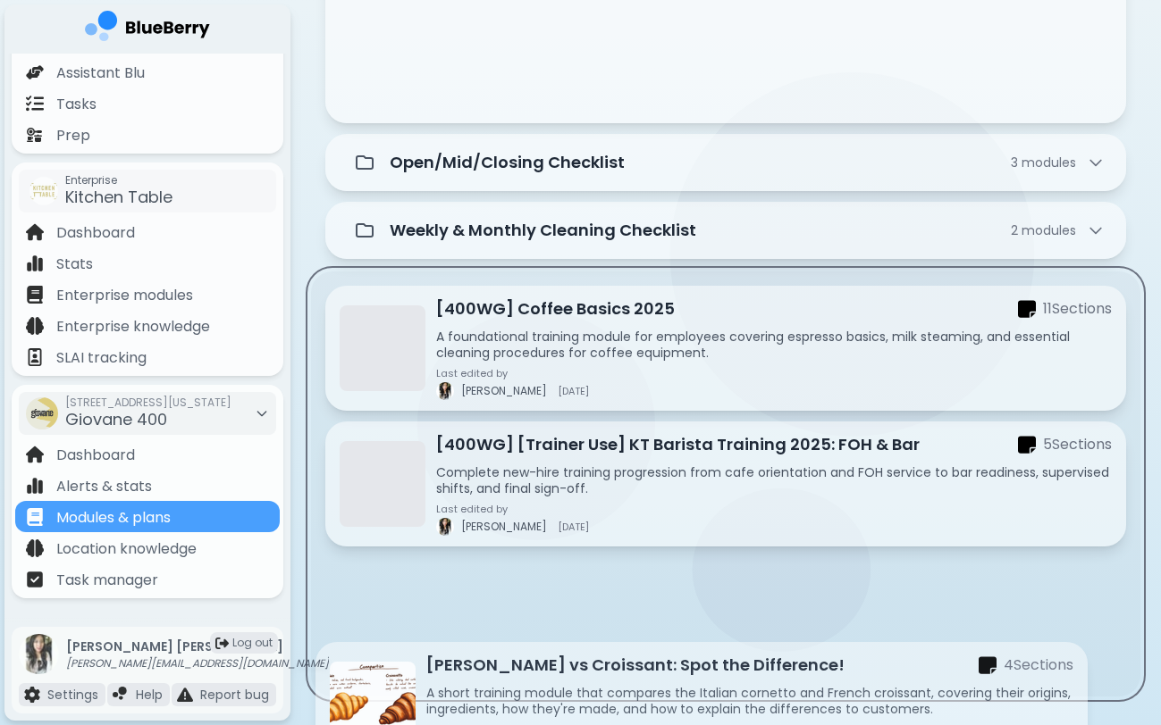
drag, startPoint x: 620, startPoint y: 20, endPoint x: 597, endPoint y: 742, distance: 723.1
click at [597, 725] on html "My training My resources Shift ends Summer like an Italian AskBlu Brand validat…" at bounding box center [580, 4] width 1161 height 1442
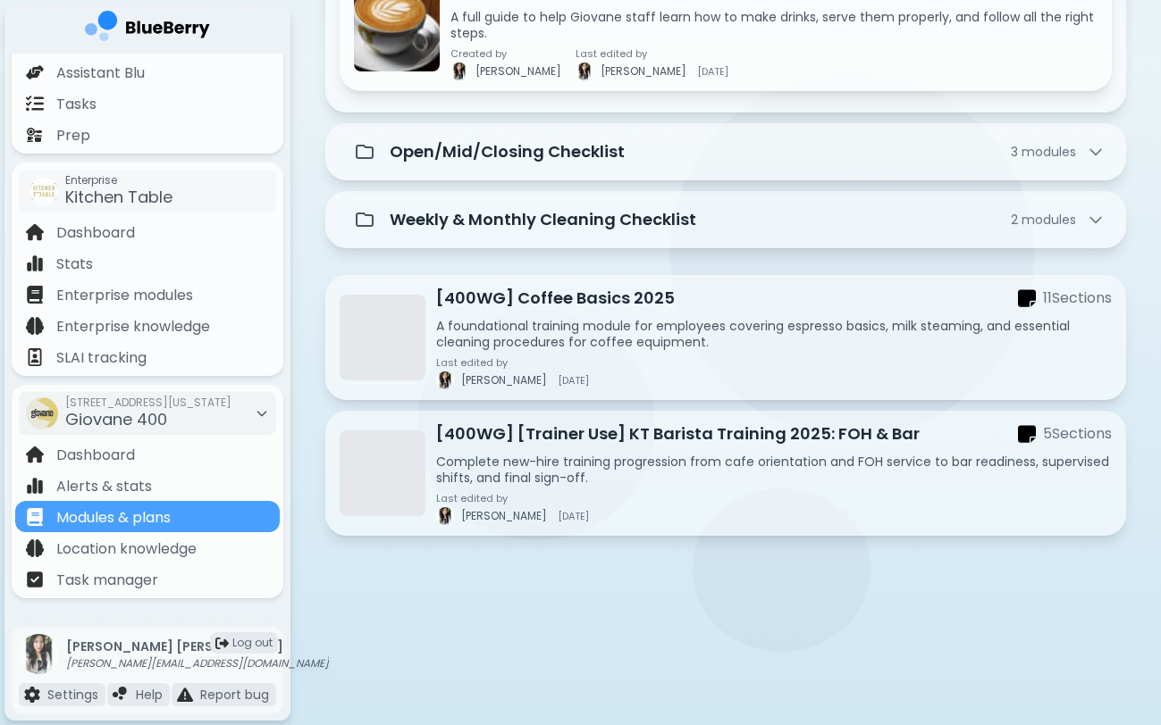
scroll to position [603, 0]
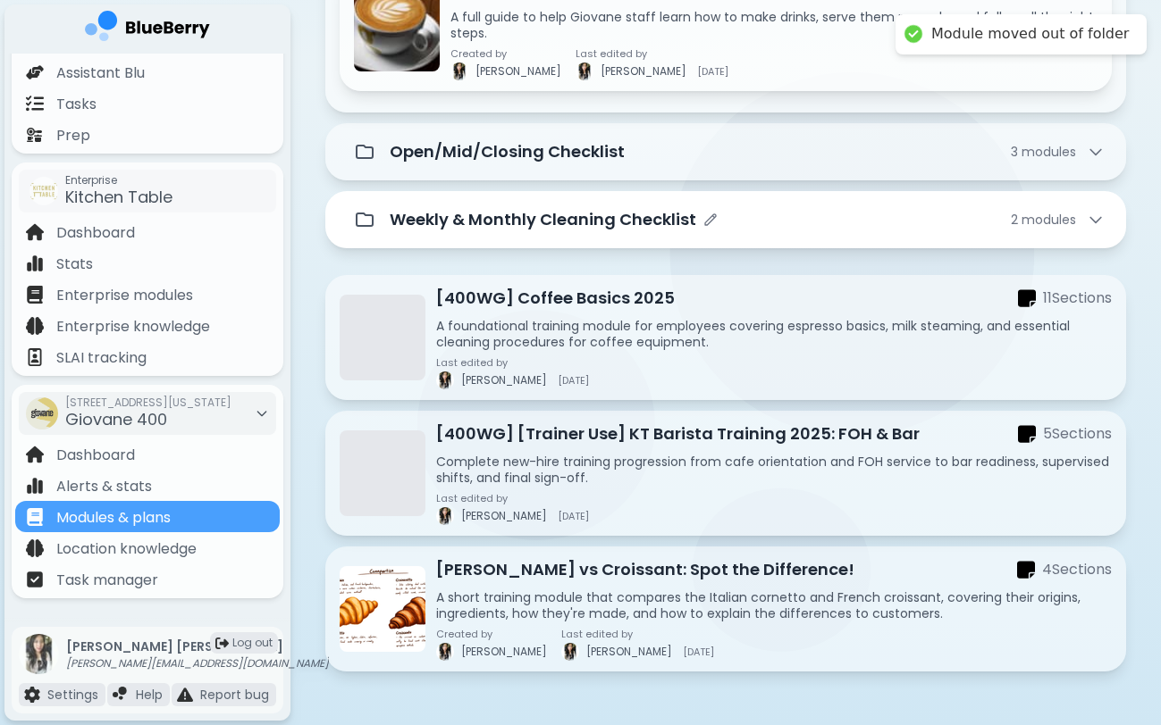
click at [733, 220] on div "Weekly & Monthly Cleaning Checklist 2 module s" at bounding box center [747, 219] width 715 height 25
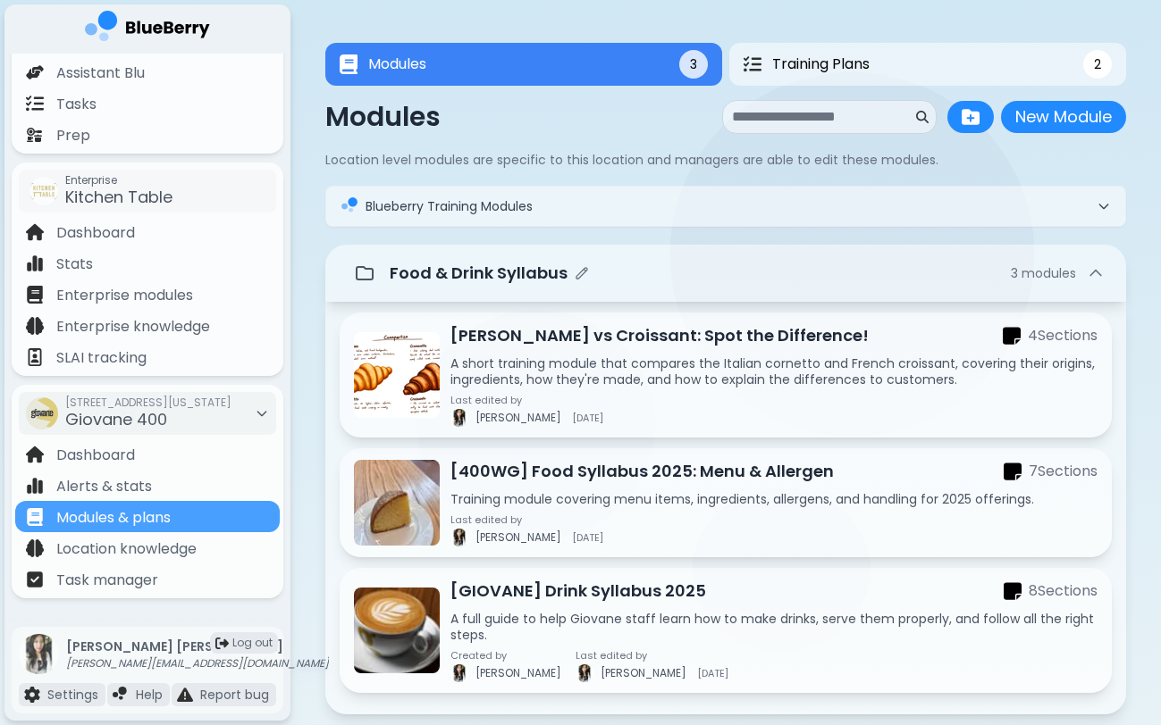
scroll to position [0, 0]
click at [609, 290] on div "Food & Drink Syllabus 3 module s" at bounding box center [726, 274] width 758 height 36
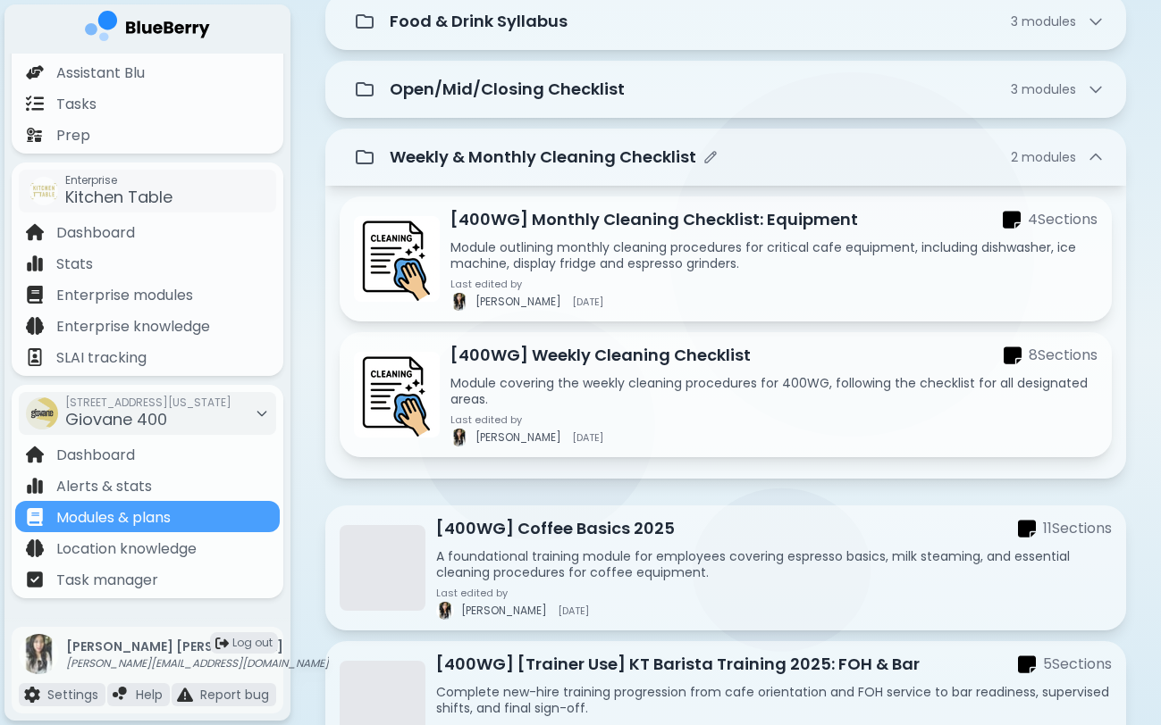
click at [774, 143] on div "Weekly & Monthly Cleaning Checklist 2 module s" at bounding box center [726, 157] width 758 height 36
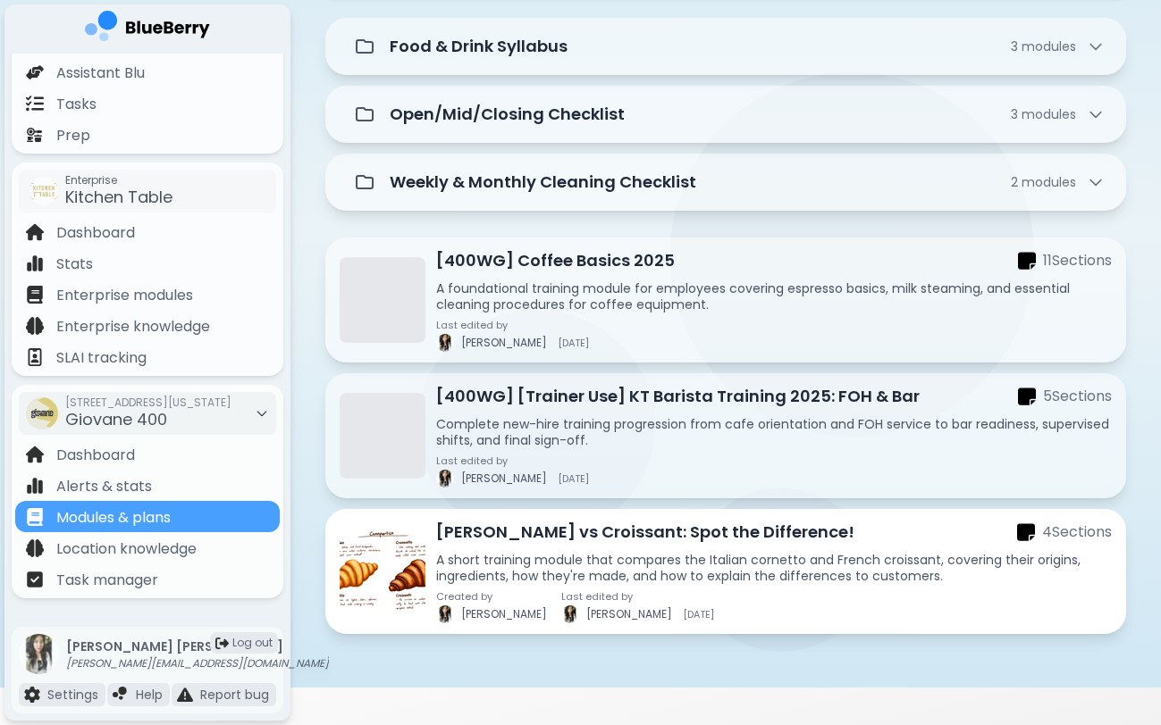
scroll to position [228, 0]
click at [667, 589] on div "[PERSON_NAME] vs Croissant: Spot the Difference! 4 Section s A short training m…" at bounding box center [773, 572] width 675 height 104
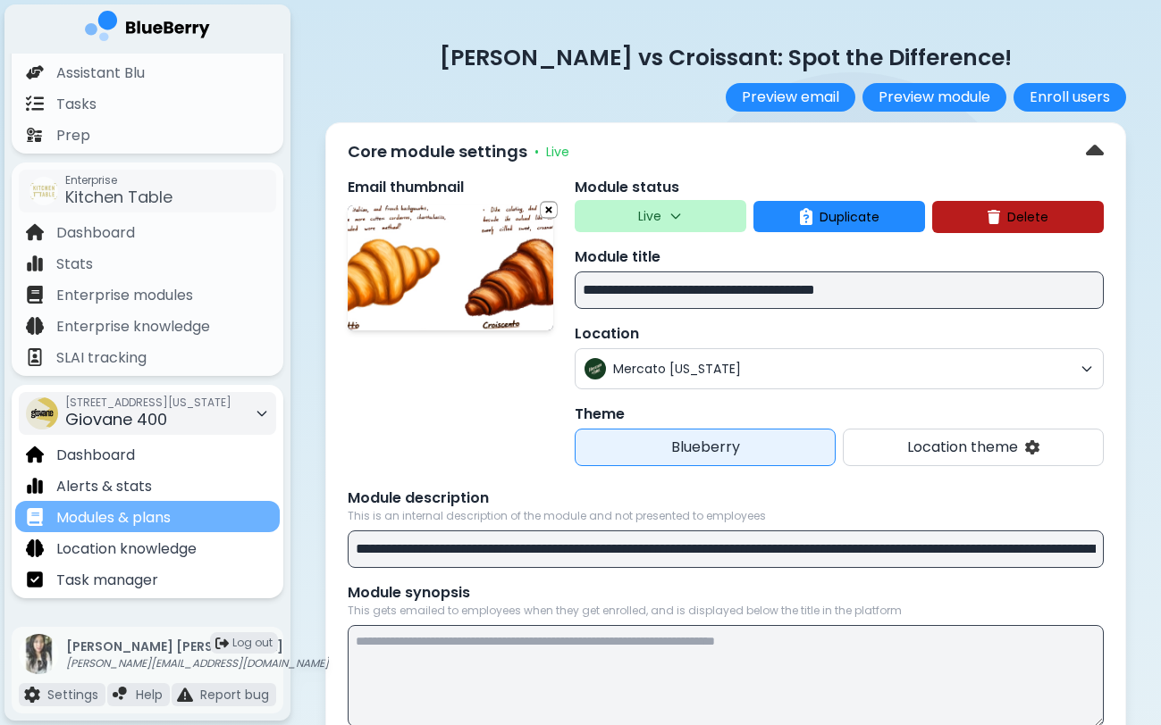
click at [134, 522] on p "Modules & plans" at bounding box center [113, 517] width 114 height 21
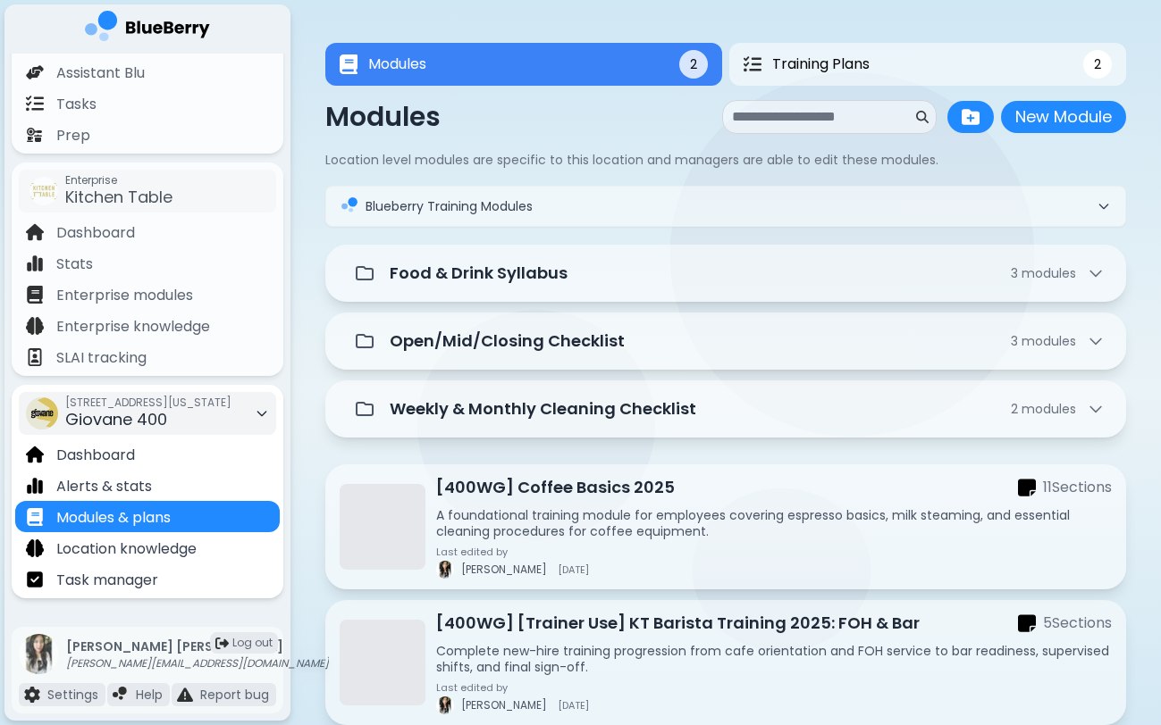
click at [163, 407] on span "[STREET_ADDRESS][US_STATE]" at bounding box center [148, 403] width 166 height 14
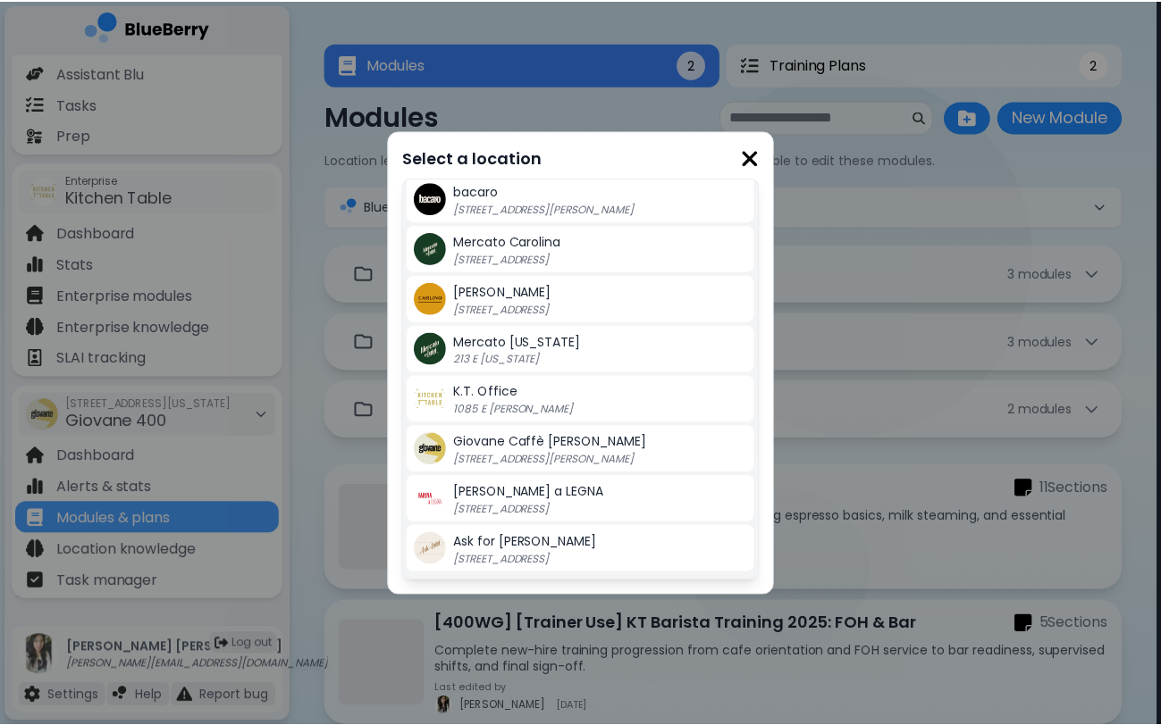
scroll to position [404, 0]
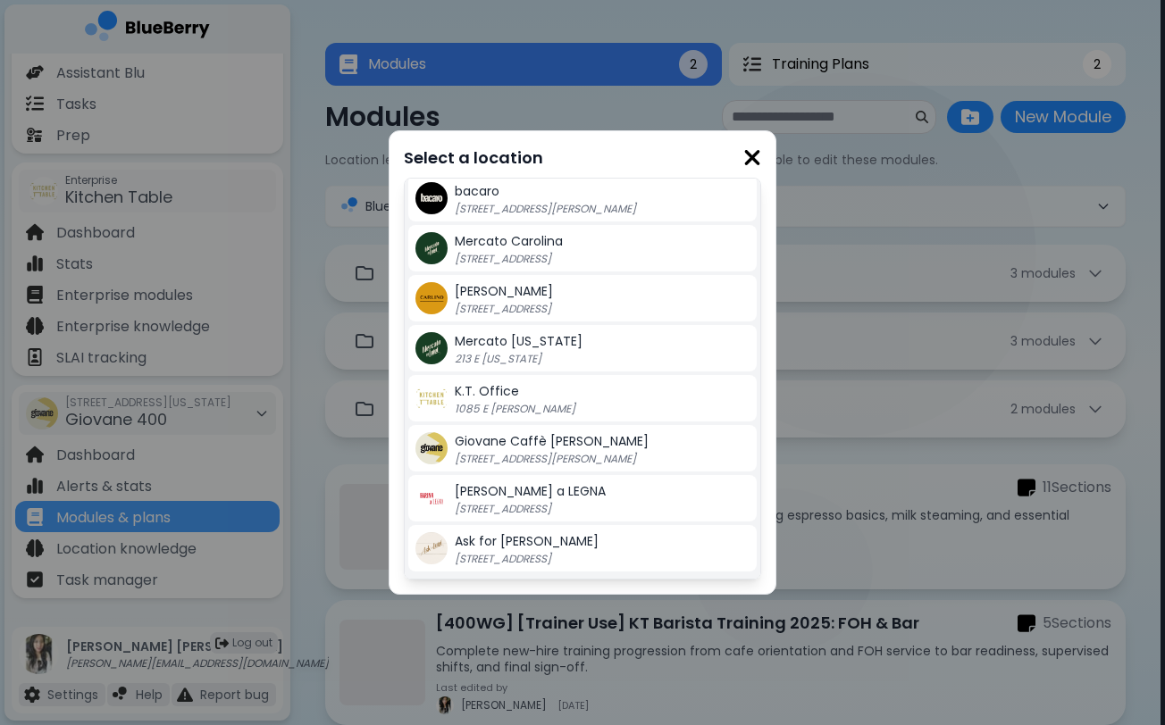
click at [572, 351] on div "Mercato [US_STATE] 213 E [US_STATE]" at bounding box center [602, 349] width 295 height 36
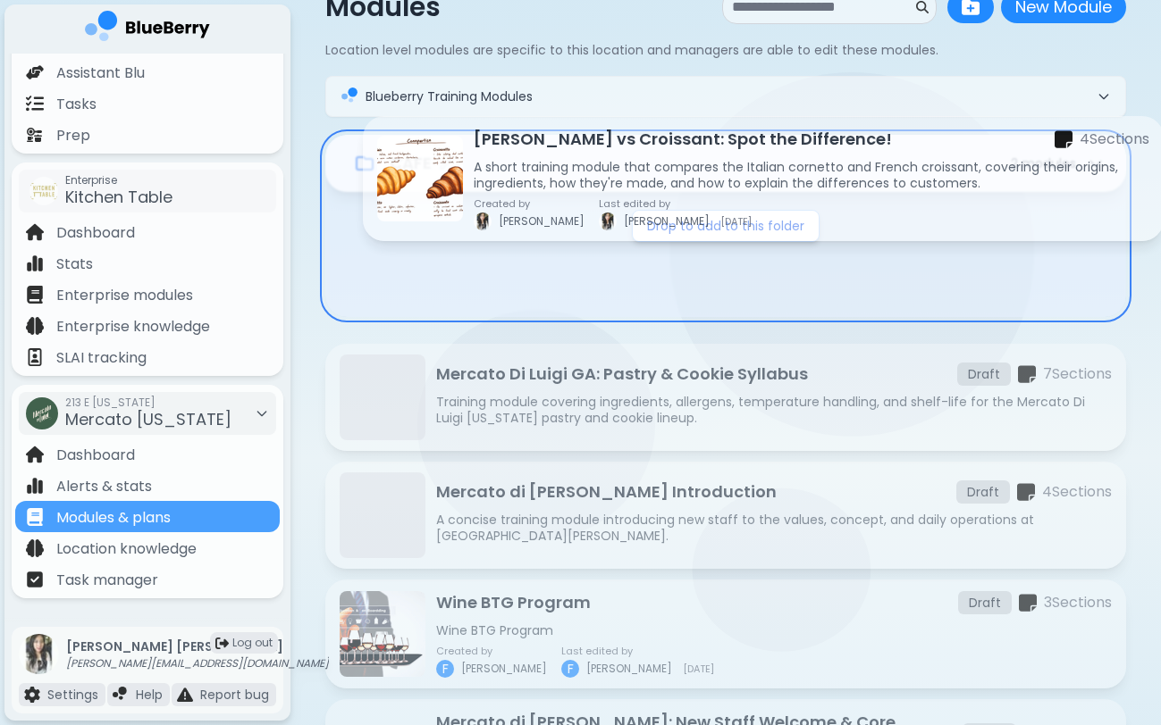
scroll to position [105, 0]
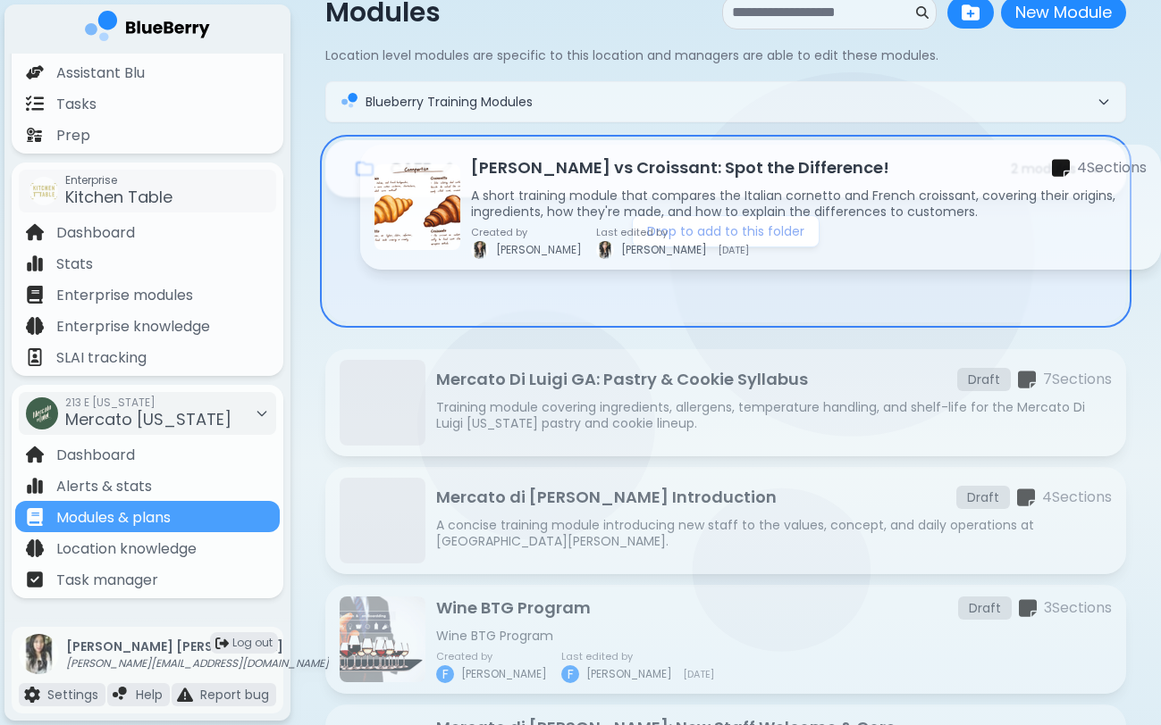
drag, startPoint x: 620, startPoint y: 494, endPoint x: 654, endPoint y: 192, distance: 303.9
click at [655, 192] on div "CAFE 2 module s Drop to add to this folder Mercato Di Luigi GA: Pastry & Cookie…" at bounding box center [725, 565] width 800 height 851
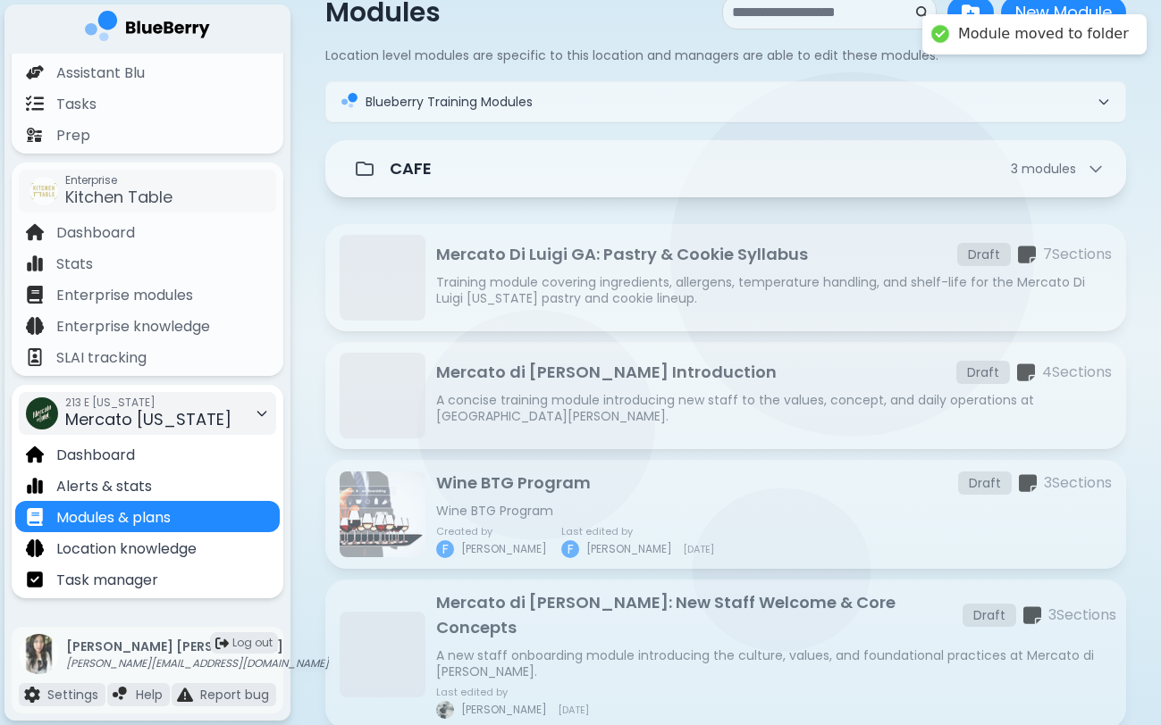
click at [177, 429] on span "Mercato [US_STATE]" at bounding box center [148, 419] width 166 height 22
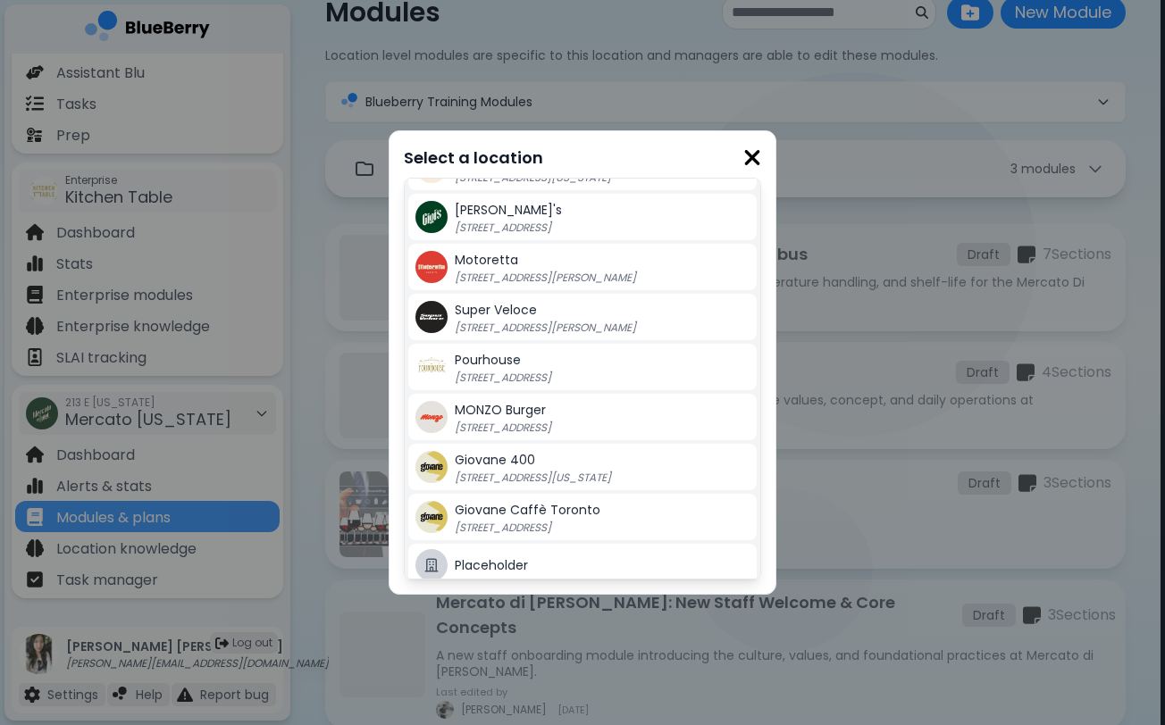
scroll to position [80, 0]
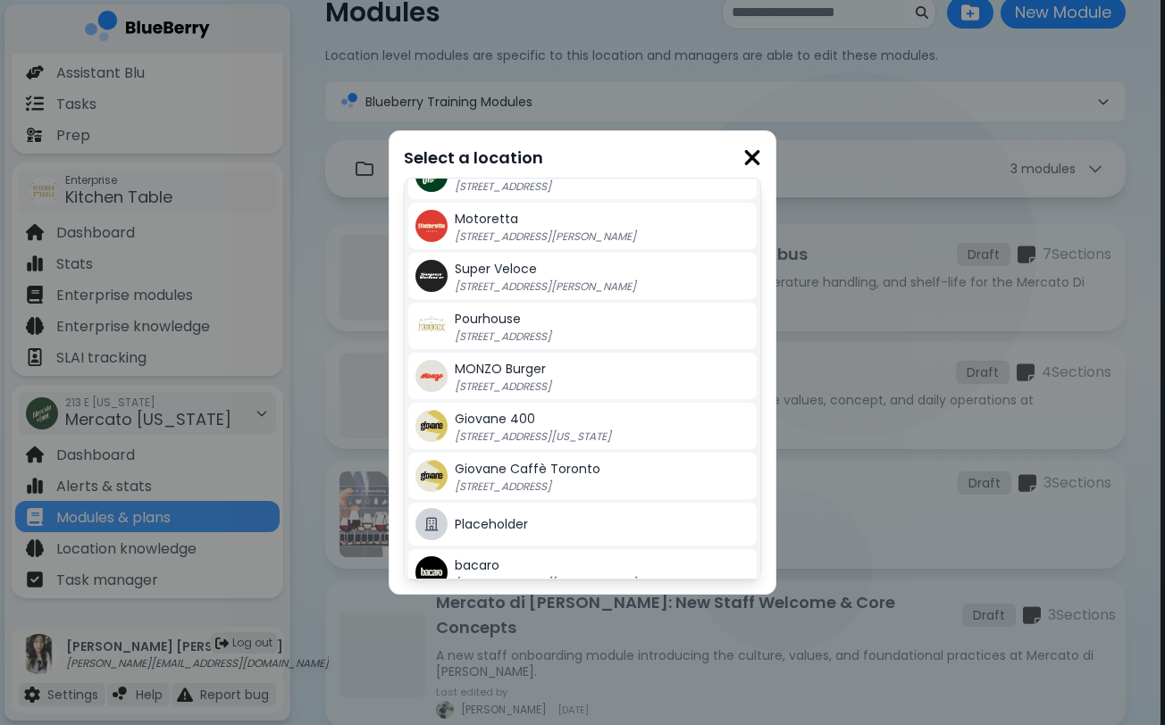
click at [535, 427] on div "Giovane [STREET_ADDRESS][US_STATE]" at bounding box center [602, 426] width 295 height 36
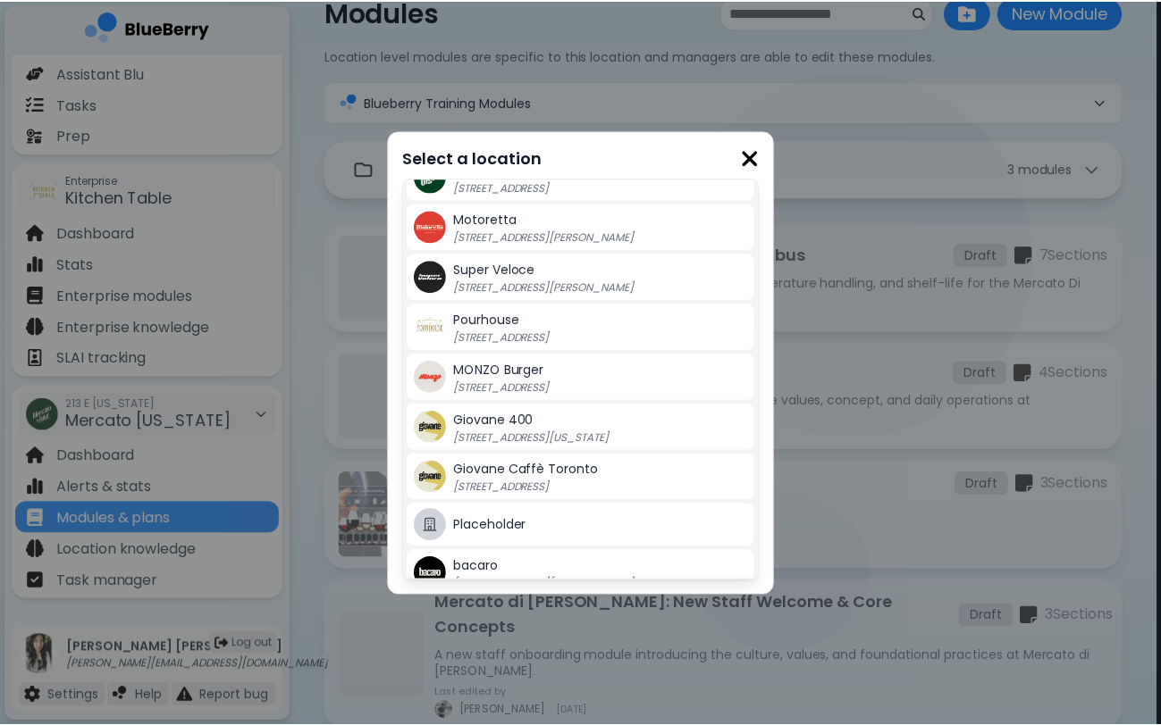
scroll to position [105, 0]
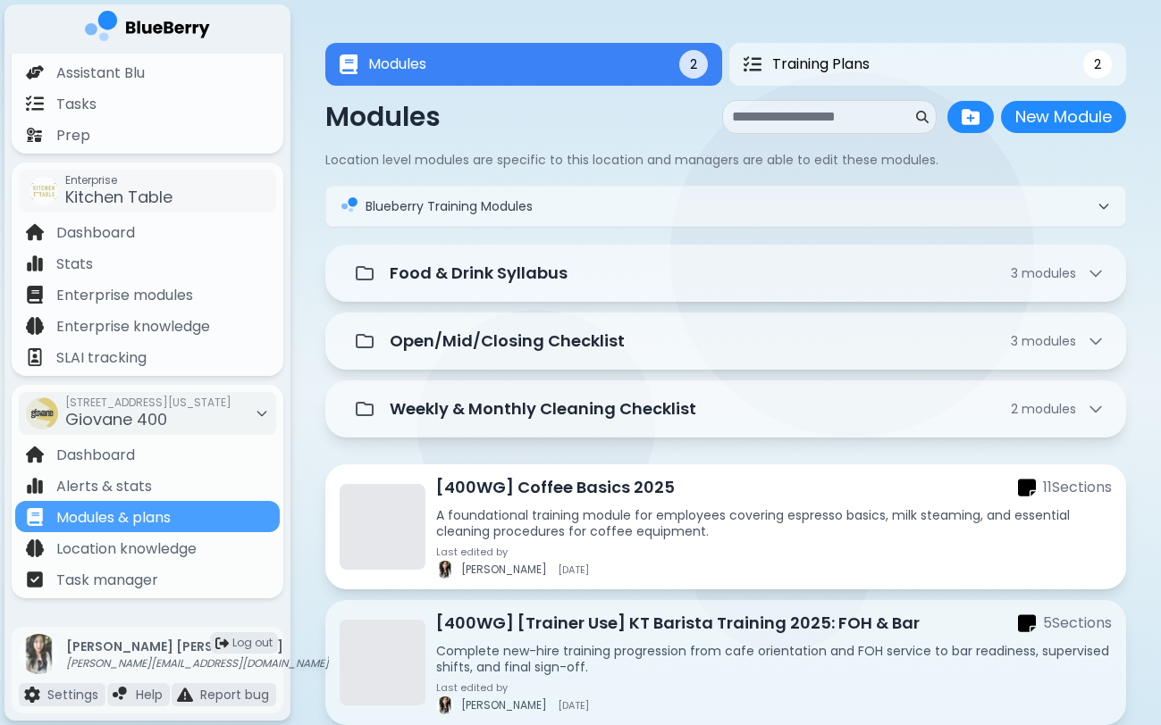
scroll to position [10, 0]
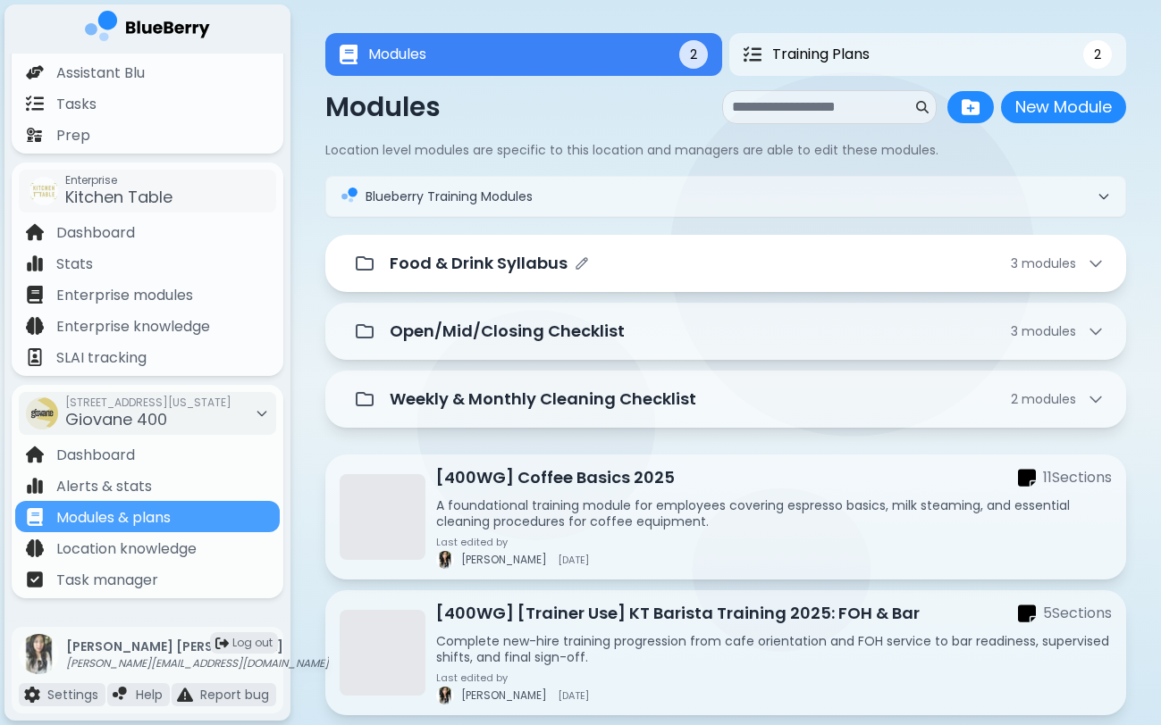
click at [669, 265] on div "Food & Drink Syllabus 3 module s" at bounding box center [747, 263] width 715 height 25
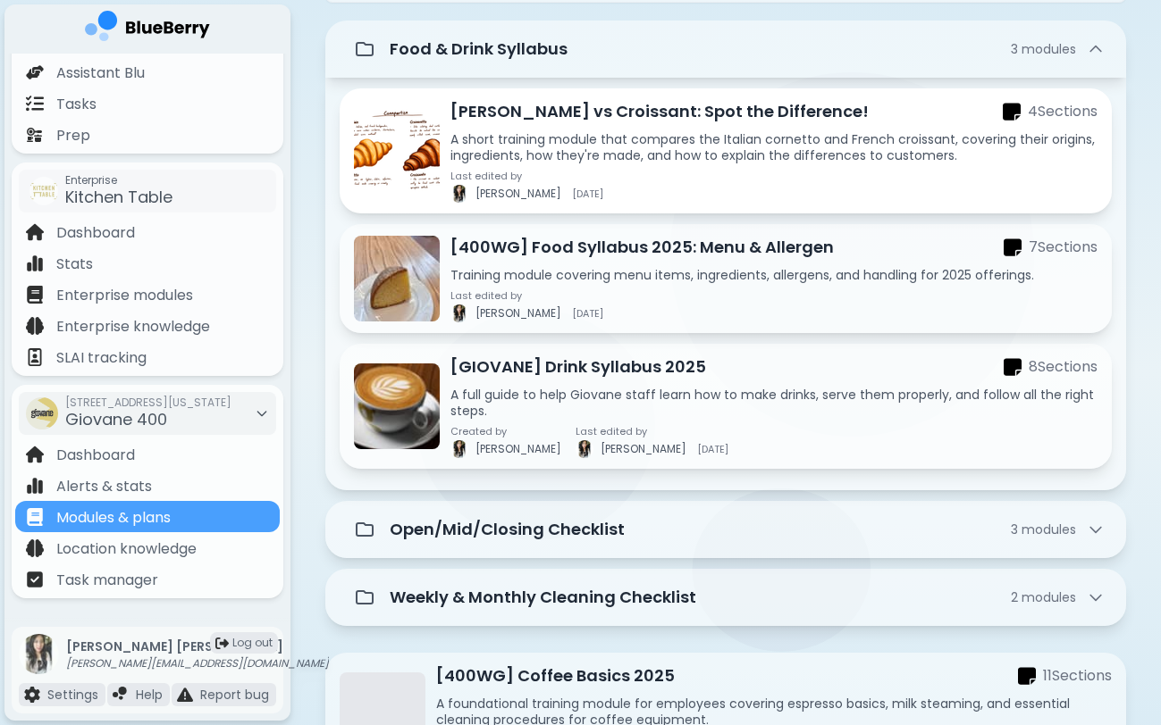
scroll to position [246, 0]
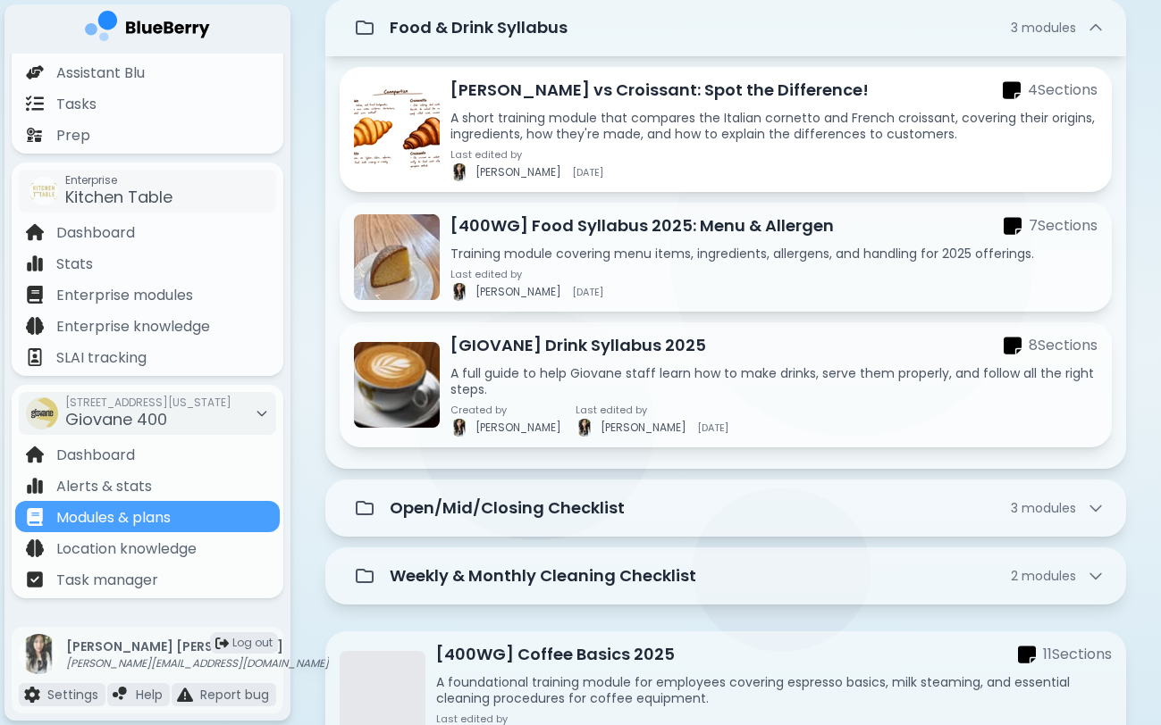
click at [658, 150] on div "Last edited by [PERSON_NAME] [DATE]" at bounding box center [773, 165] width 647 height 32
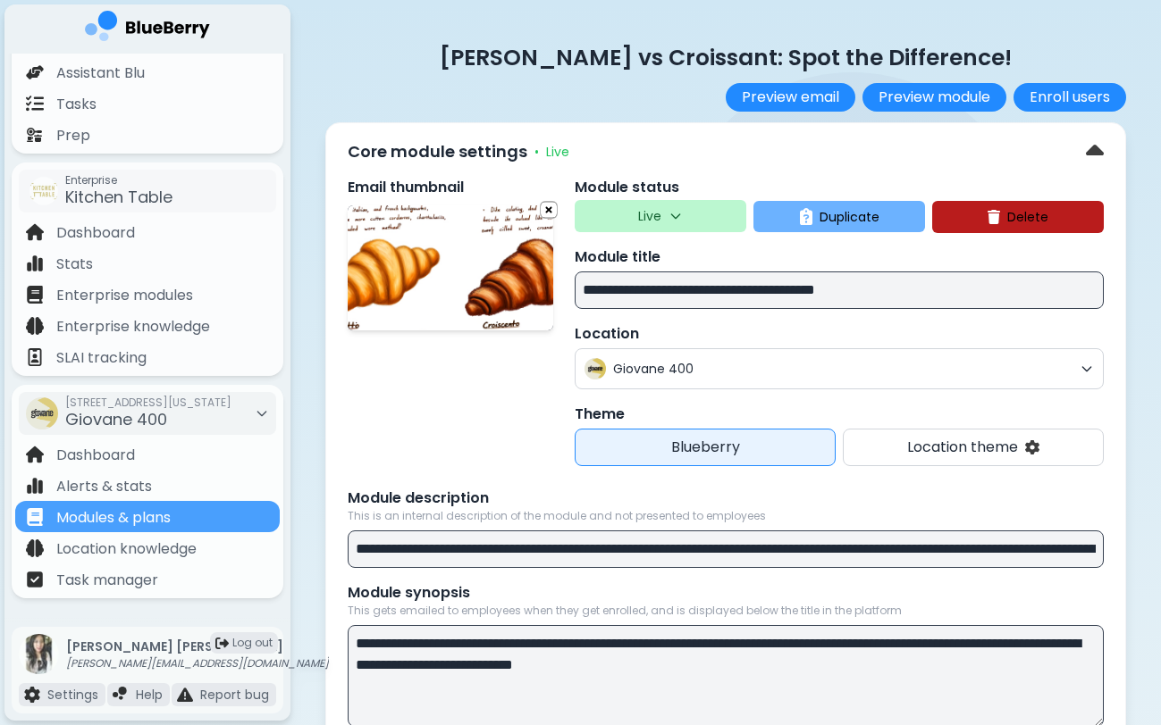
click at [861, 223] on span "Duplicate" at bounding box center [849, 217] width 60 height 16
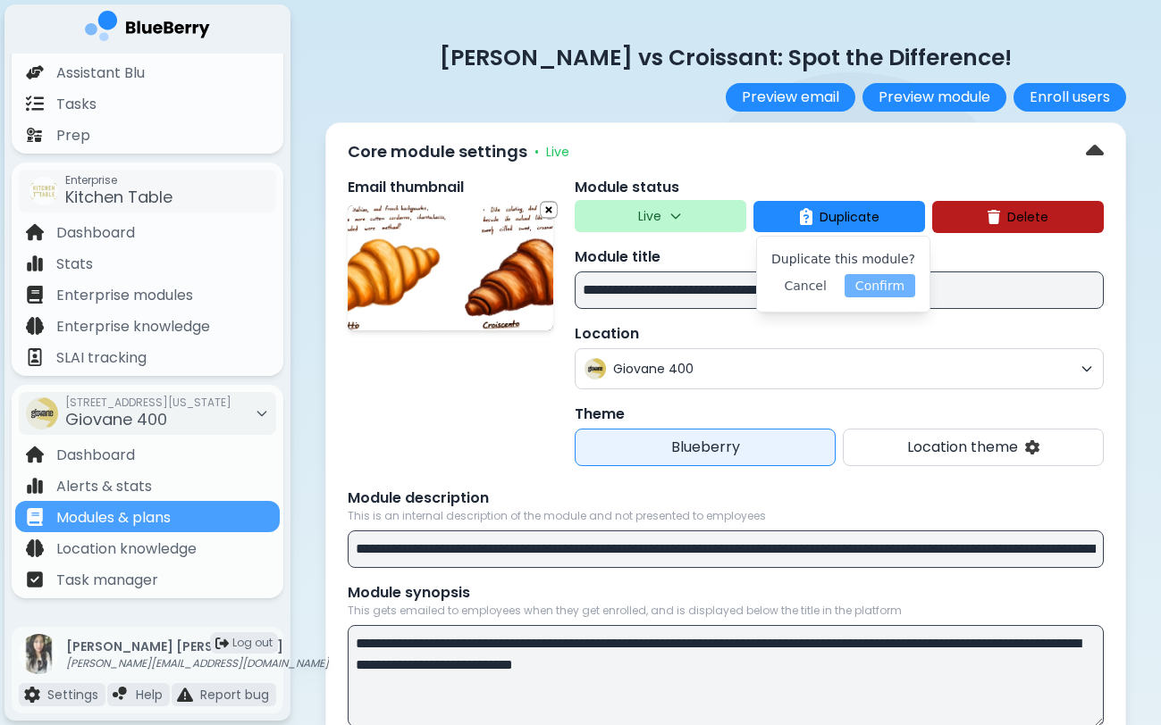
click at [855, 289] on button "Confirm" at bounding box center [879, 285] width 71 height 23
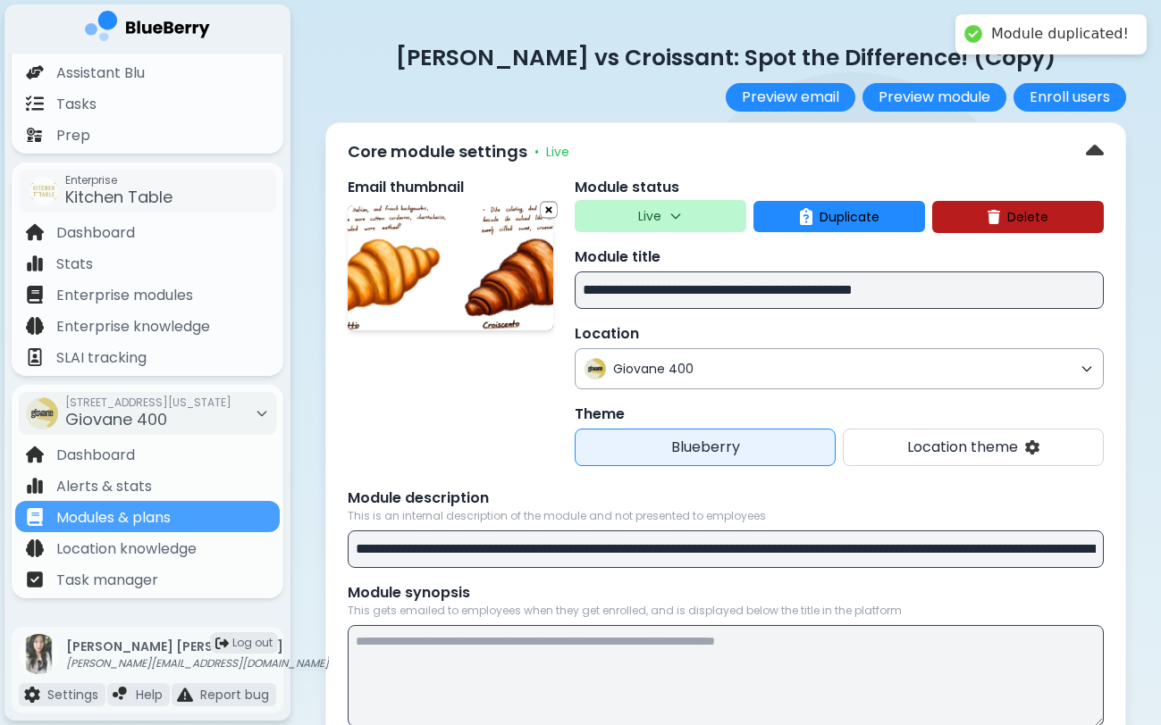
click at [696, 366] on span "Giovane 400" at bounding box center [842, 369] width 459 height 16
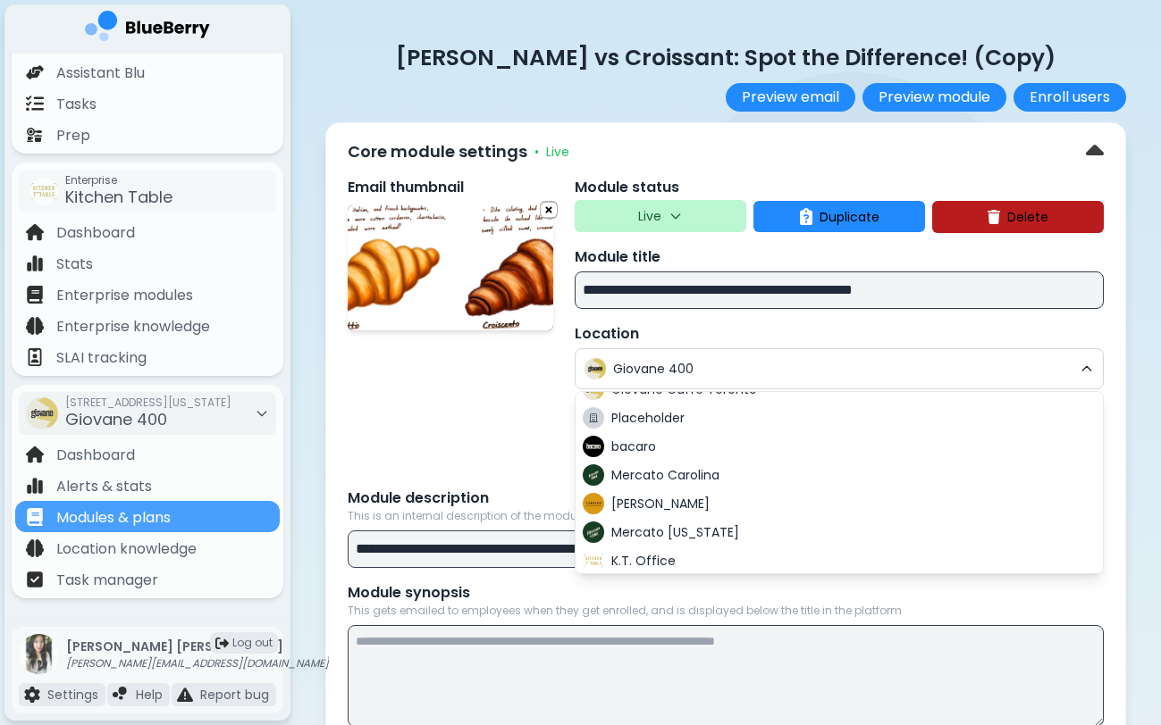
scroll to position [261, 0]
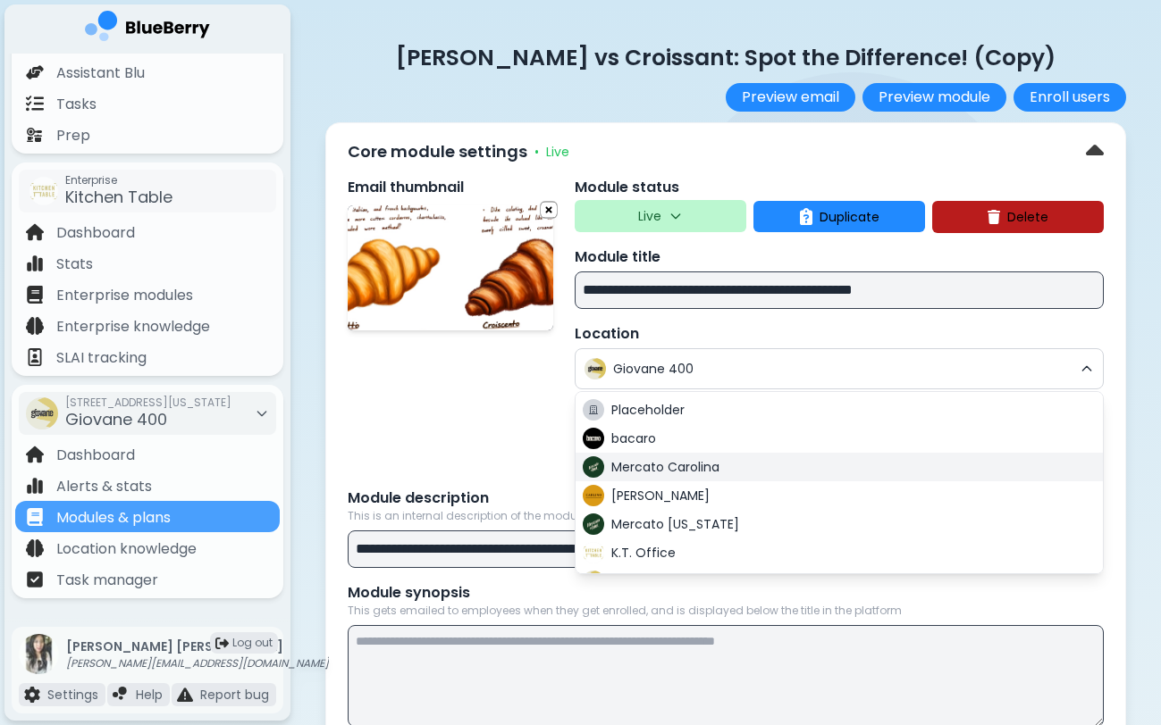
click at [696, 470] on span "Mercato Carolina" at bounding box center [665, 467] width 108 height 16
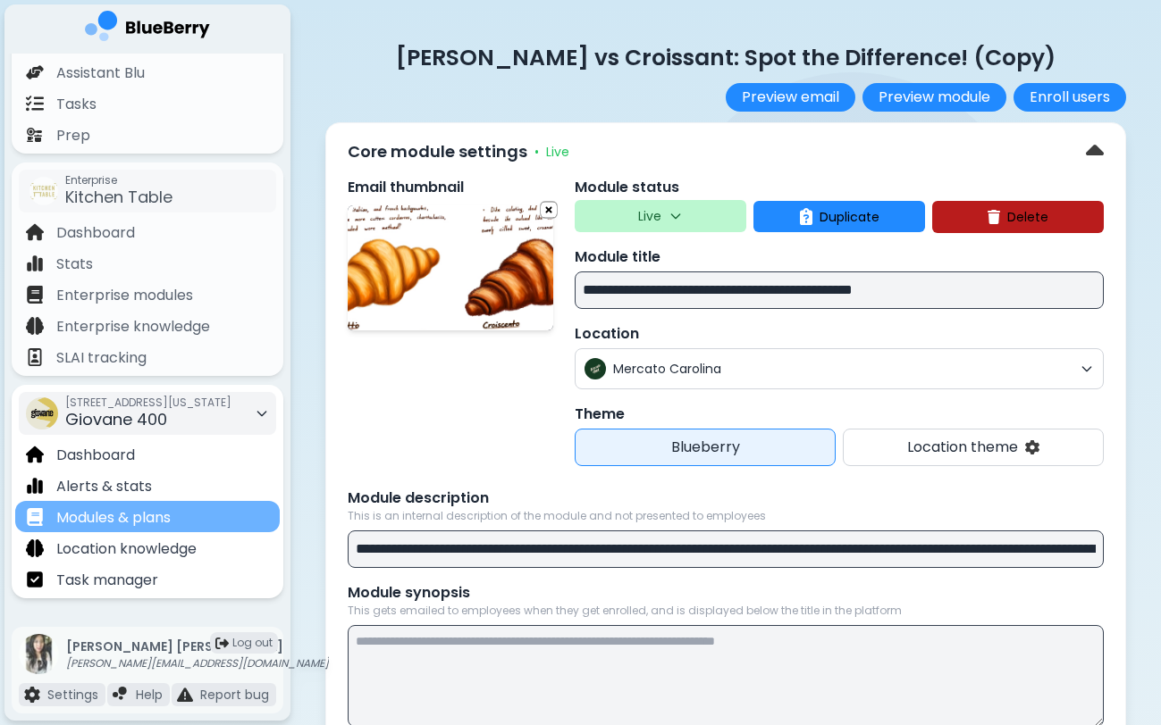
click at [230, 518] on div "Modules & plans" at bounding box center [147, 516] width 264 height 31
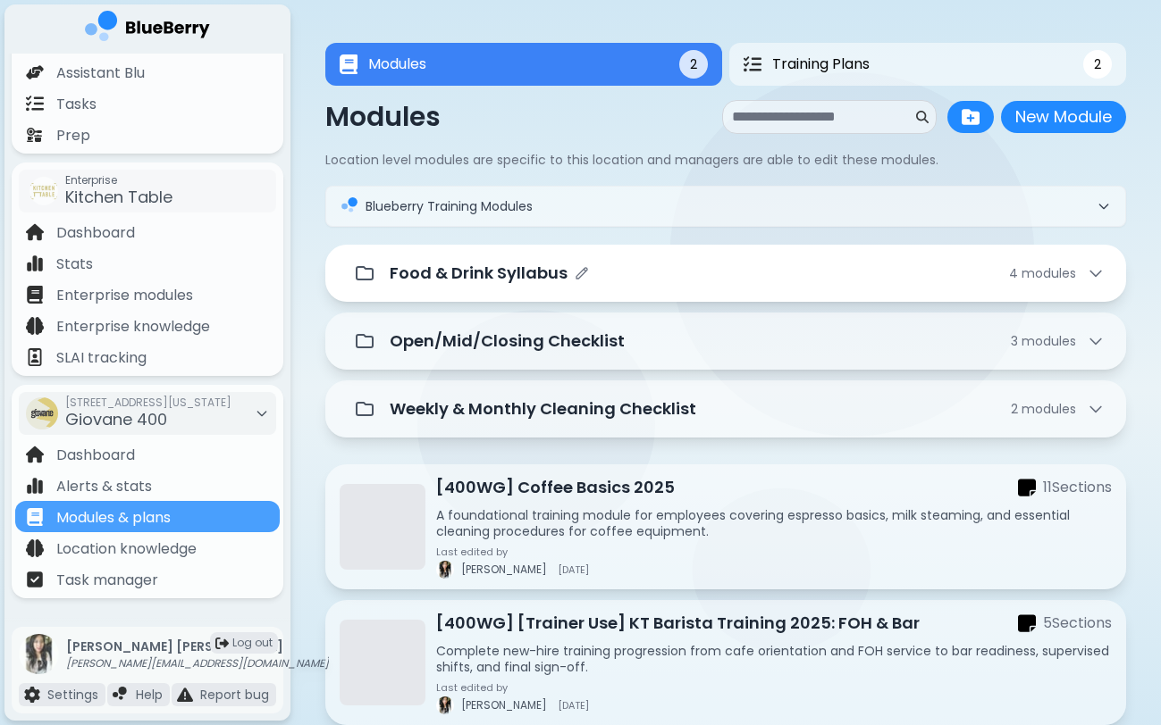
click at [665, 266] on div "Food & Drink Syllabus 4 module s" at bounding box center [747, 273] width 715 height 25
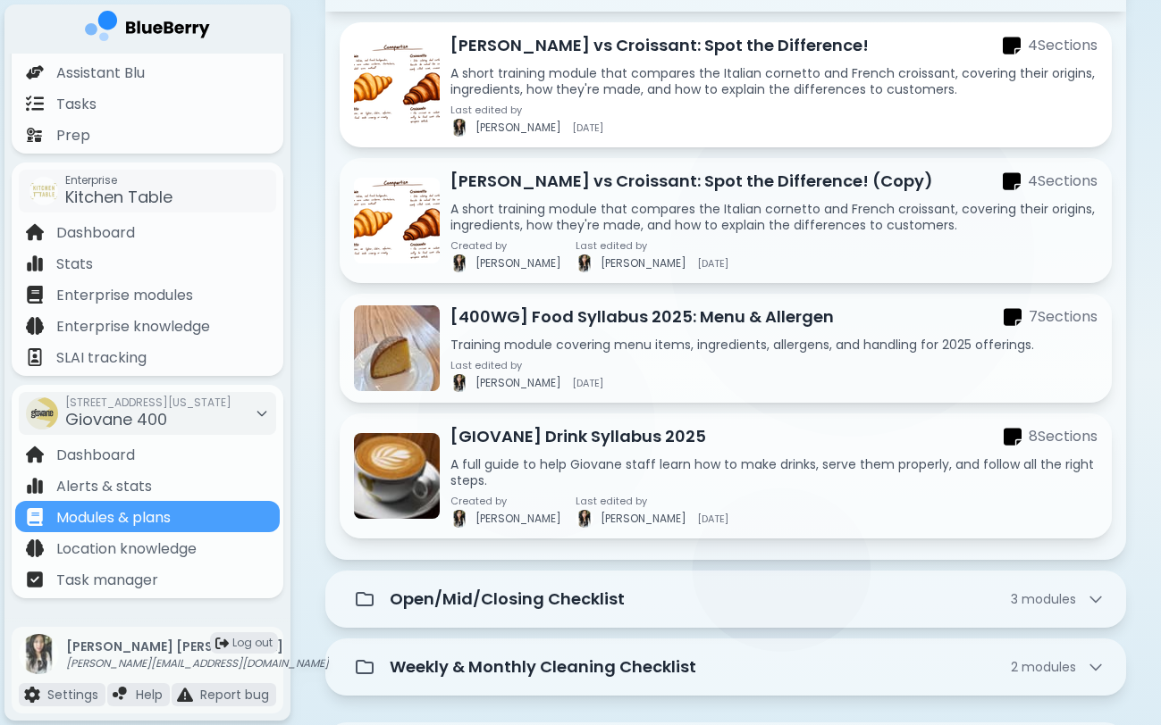
scroll to position [376, 0]
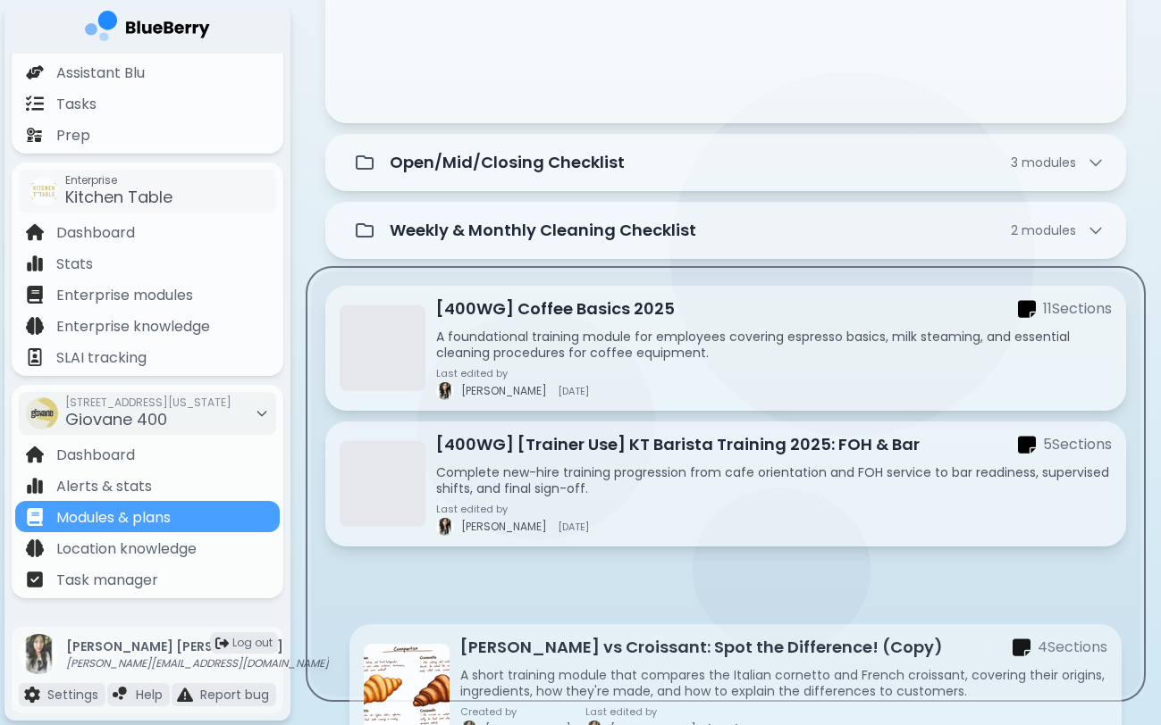
drag, startPoint x: 684, startPoint y: 107, endPoint x: 691, endPoint y: 666, distance: 558.4
click at [692, 666] on div "Food & Drink Syllabus 4 module s Cornetto vs Croissant: Spot the Difference! 4 …" at bounding box center [725, 112] width 800 height 1169
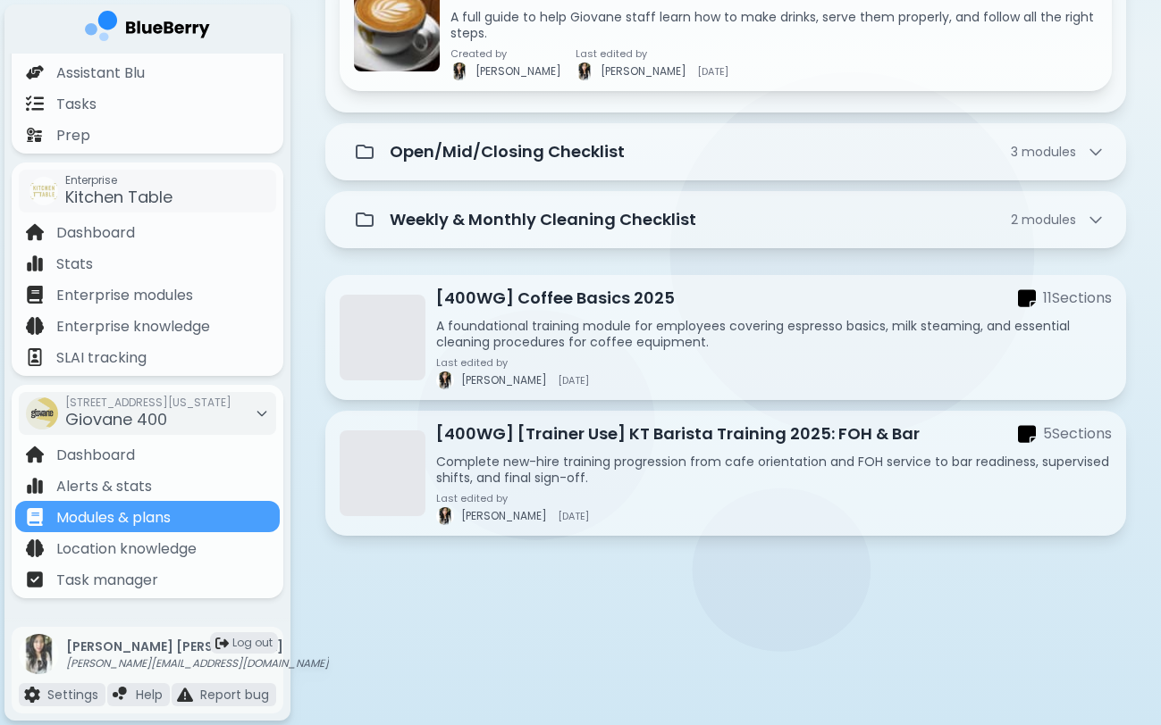
scroll to position [603, 0]
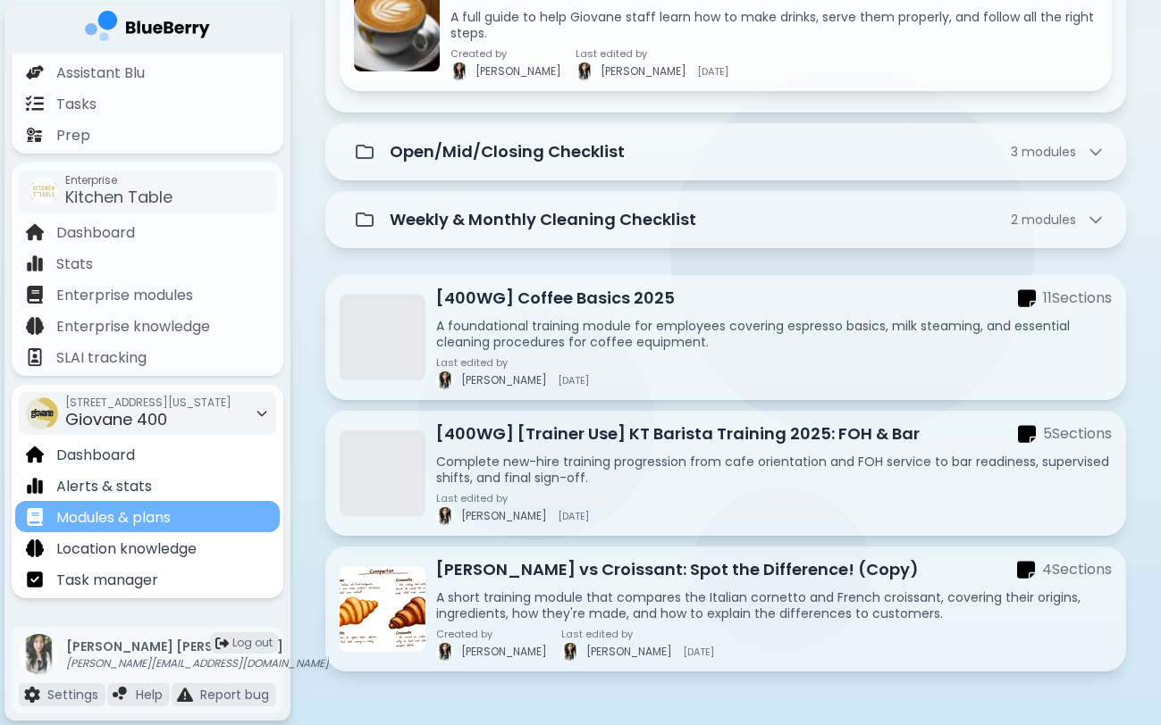
click at [230, 517] on div "Modules & plans" at bounding box center [147, 516] width 264 height 31
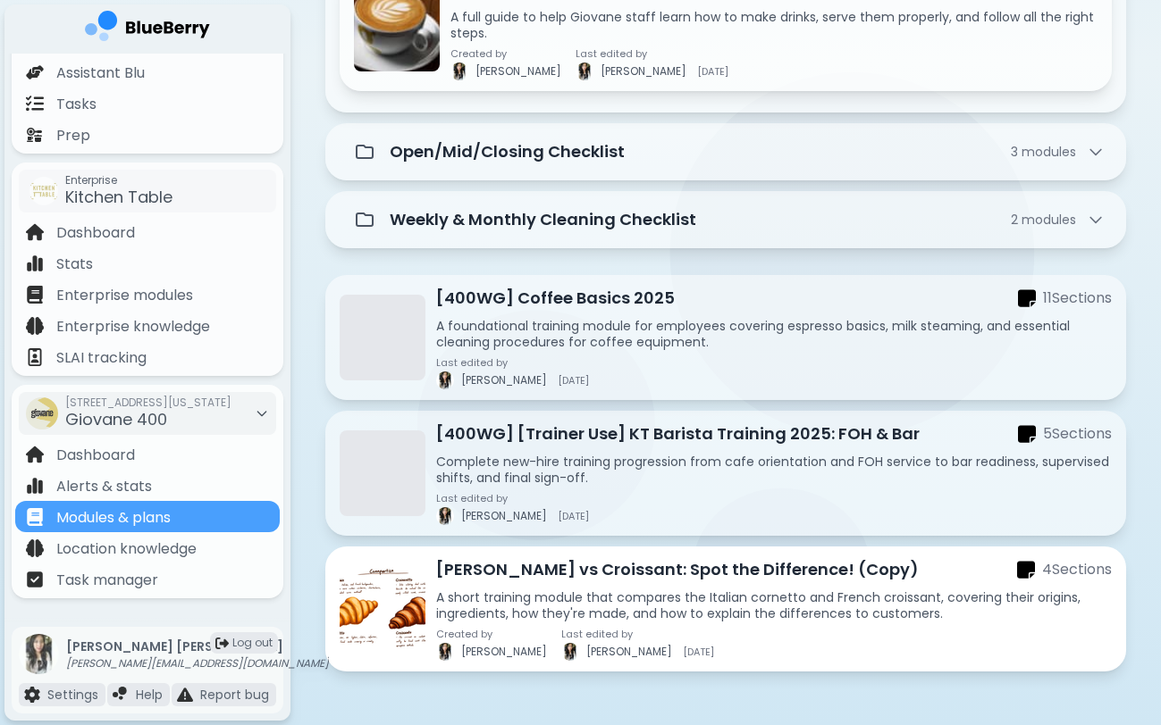
click at [616, 603] on p "A short training module that compares the Italian cornetto and French croissant…" at bounding box center [773, 606] width 675 height 32
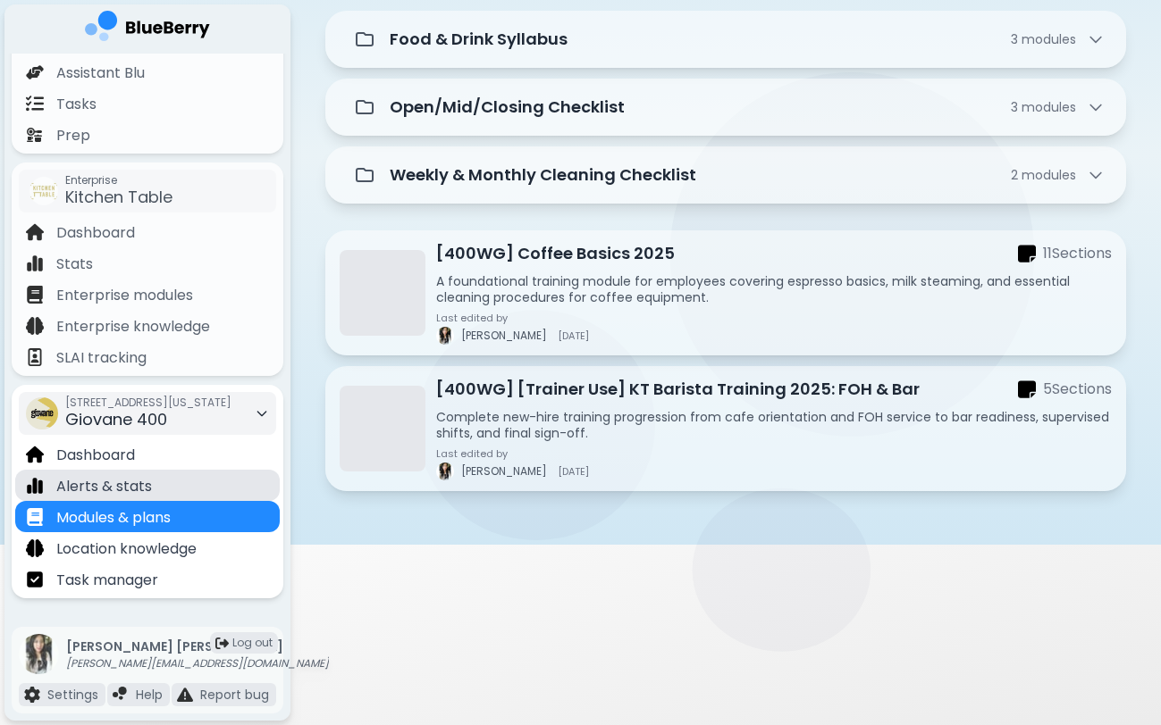
scroll to position [228, 0]
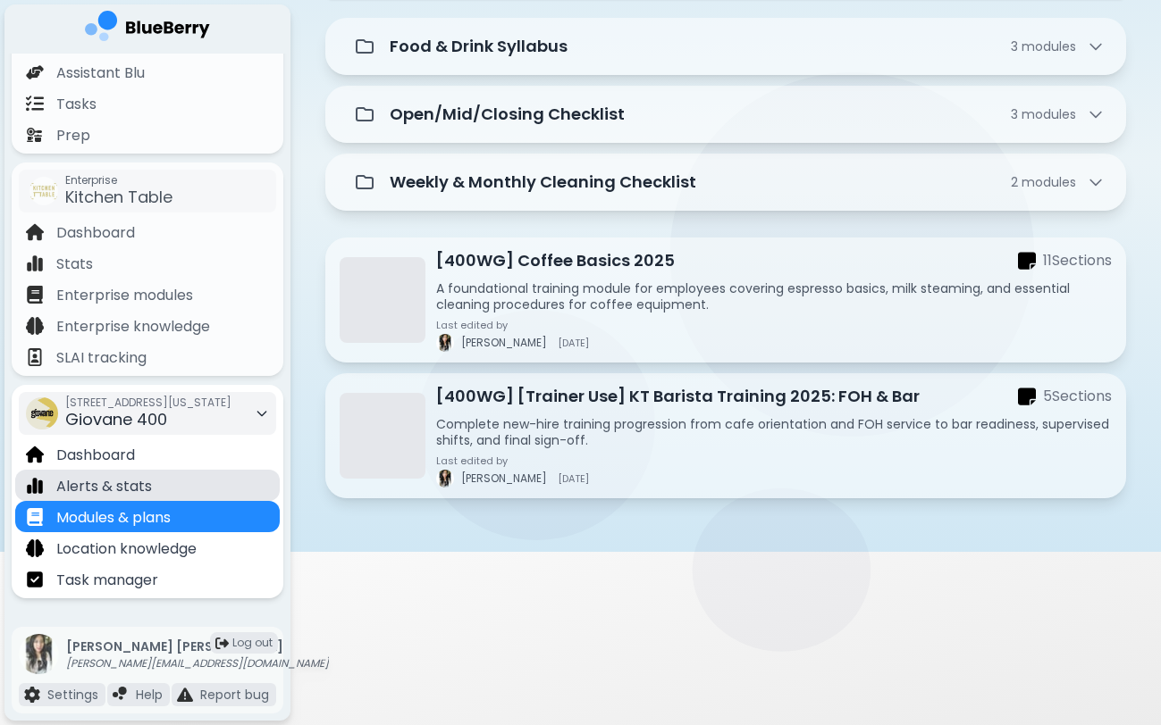
click at [190, 494] on div "Alerts & stats" at bounding box center [147, 485] width 264 height 31
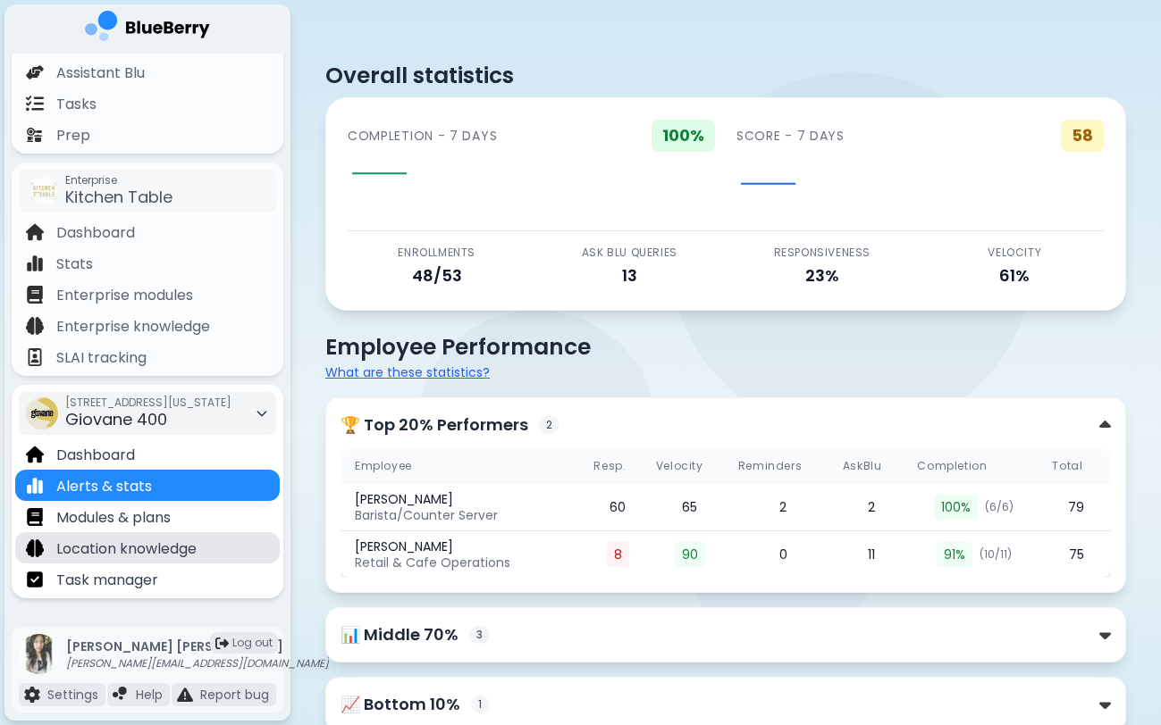
click at [183, 532] on div "Location knowledge" at bounding box center [147, 547] width 264 height 31
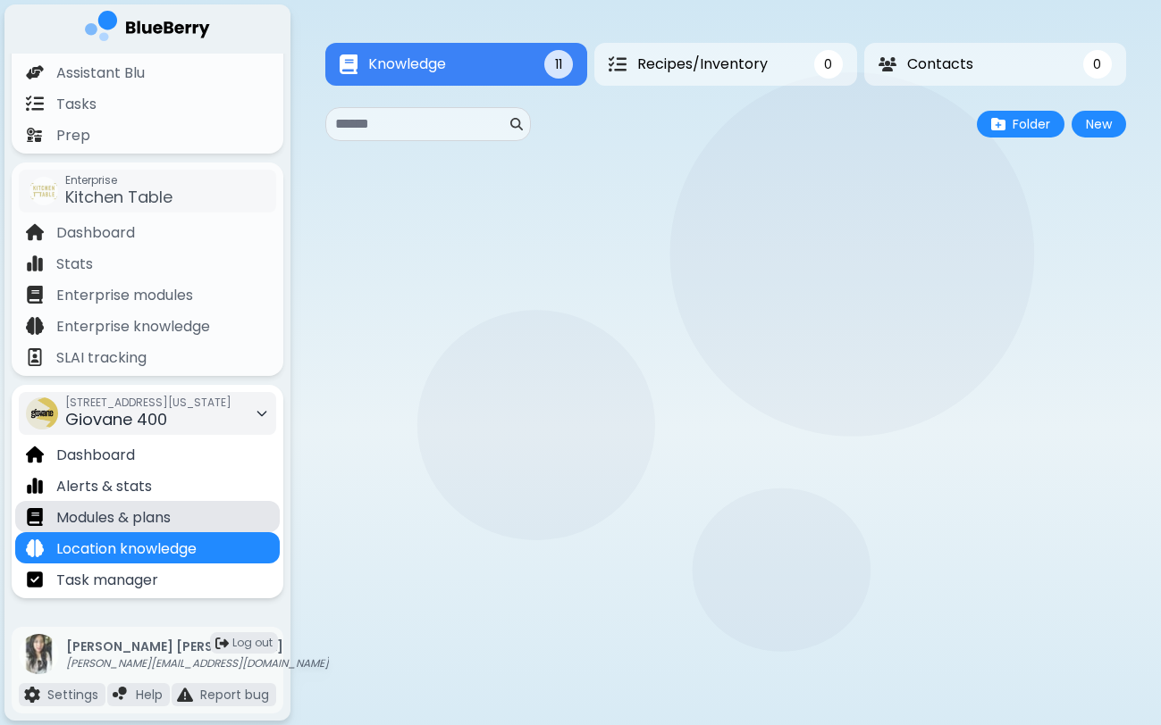
click at [187, 518] on div "Modules & plans" at bounding box center [147, 516] width 264 height 31
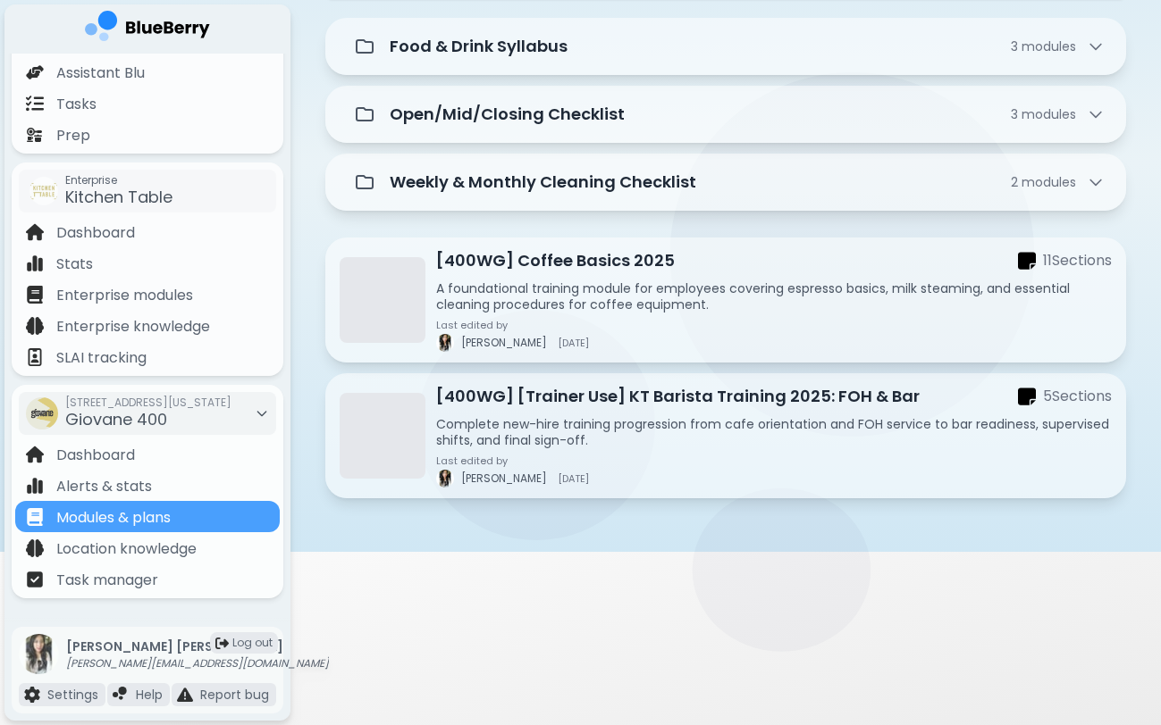
scroll to position [230, 0]
click at [221, 412] on div "[STREET_ADDRESS][US_STATE]" at bounding box center [148, 413] width 166 height 39
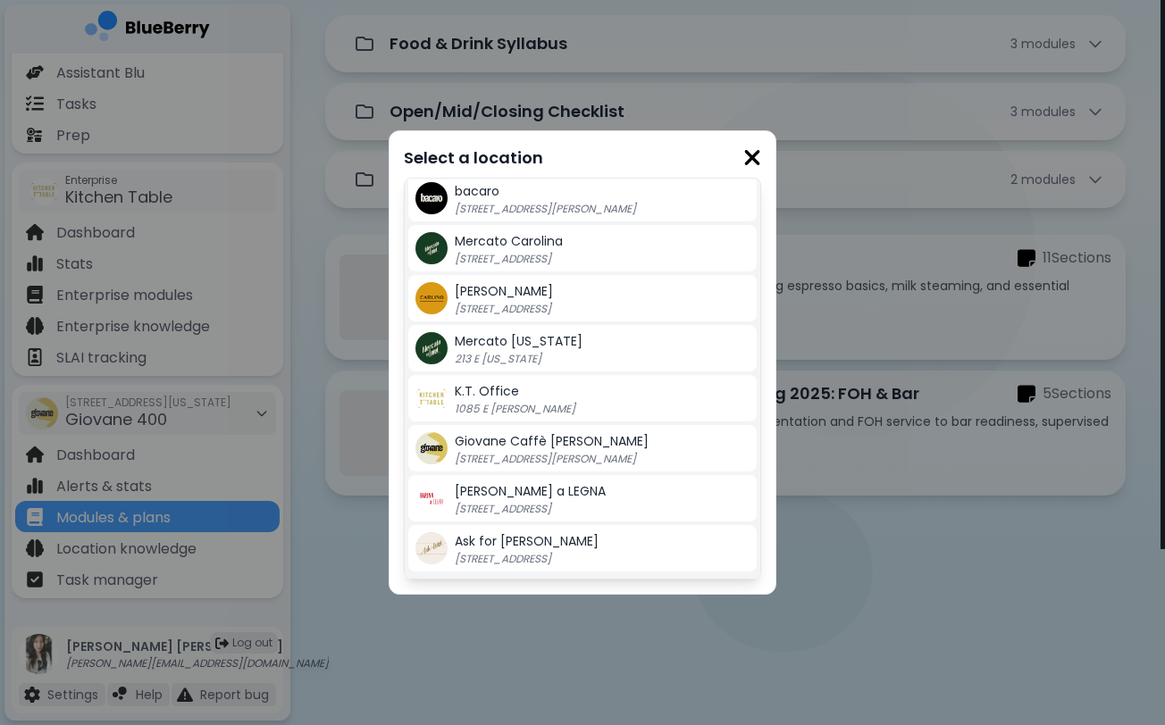
scroll to position [404, 0]
click at [607, 256] on p "[STREET_ADDRESS]" at bounding box center [566, 259] width 223 height 14
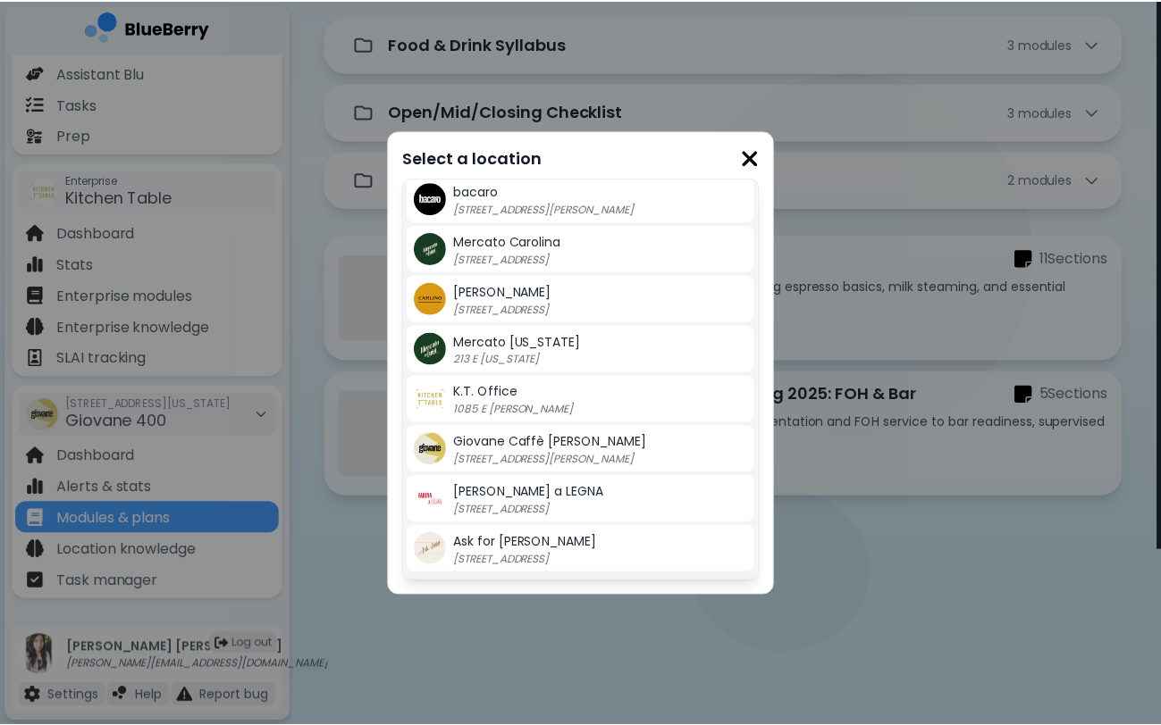
scroll to position [228, 0]
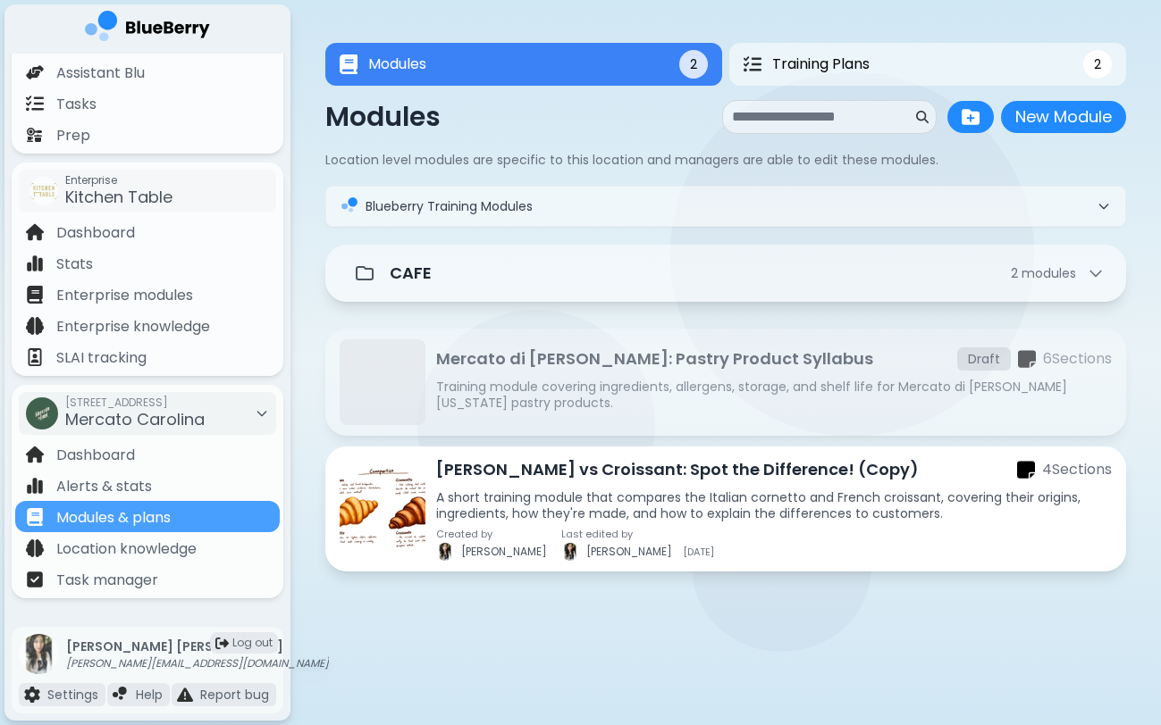
click at [633, 499] on p "A short training module that compares the Italian cornetto and French croissant…" at bounding box center [773, 506] width 675 height 32
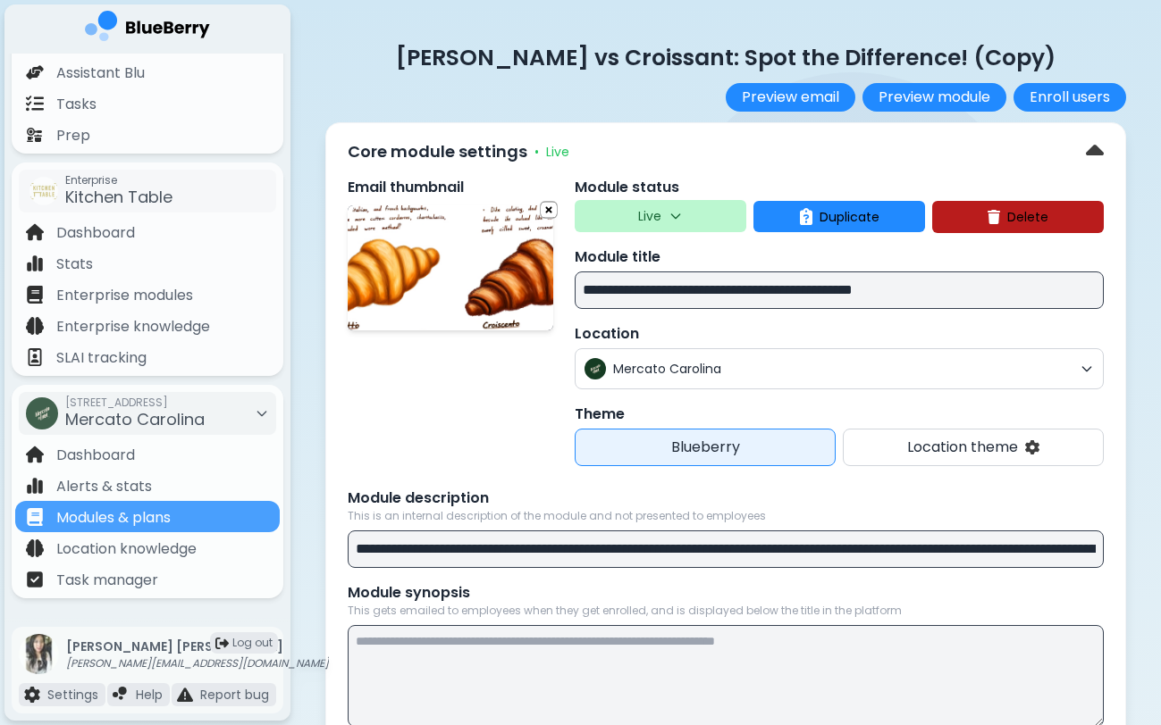
drag, startPoint x: 888, startPoint y: 297, endPoint x: 1010, endPoint y: 297, distance: 122.4
click at [1010, 297] on input "**********" at bounding box center [838, 291] width 529 height 38
type input "**********"
click at [998, 330] on p "Location" at bounding box center [838, 333] width 529 height 21
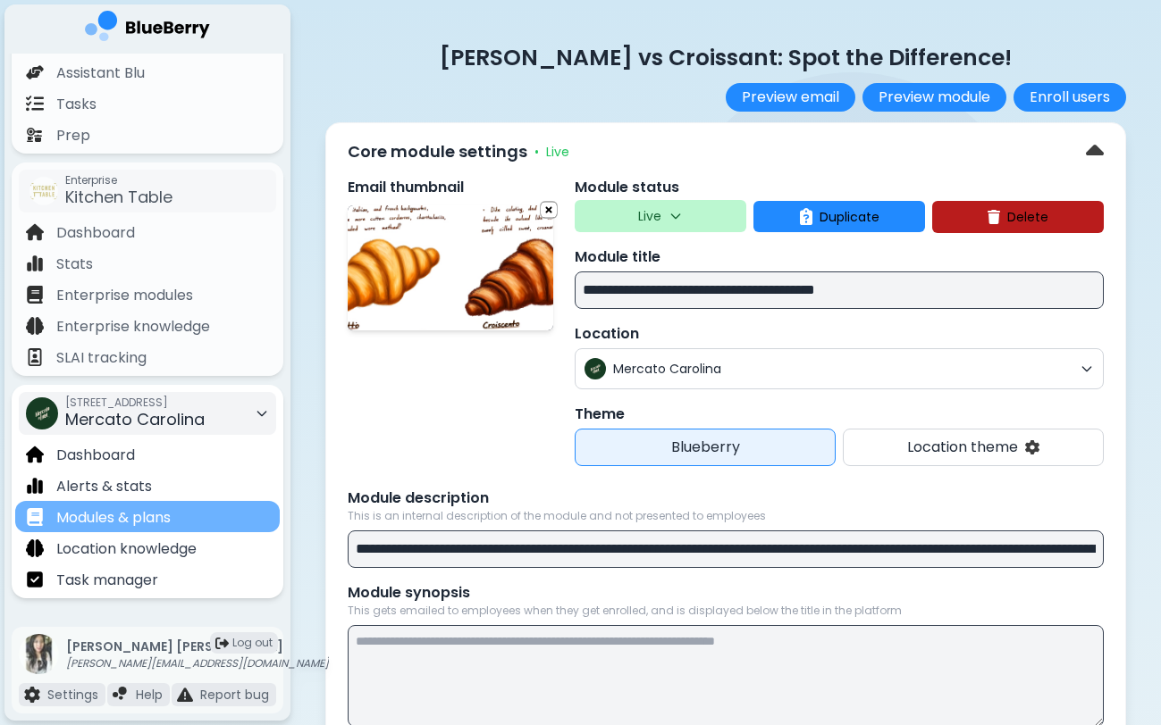
click at [215, 513] on div "Modules & plans" at bounding box center [147, 516] width 264 height 31
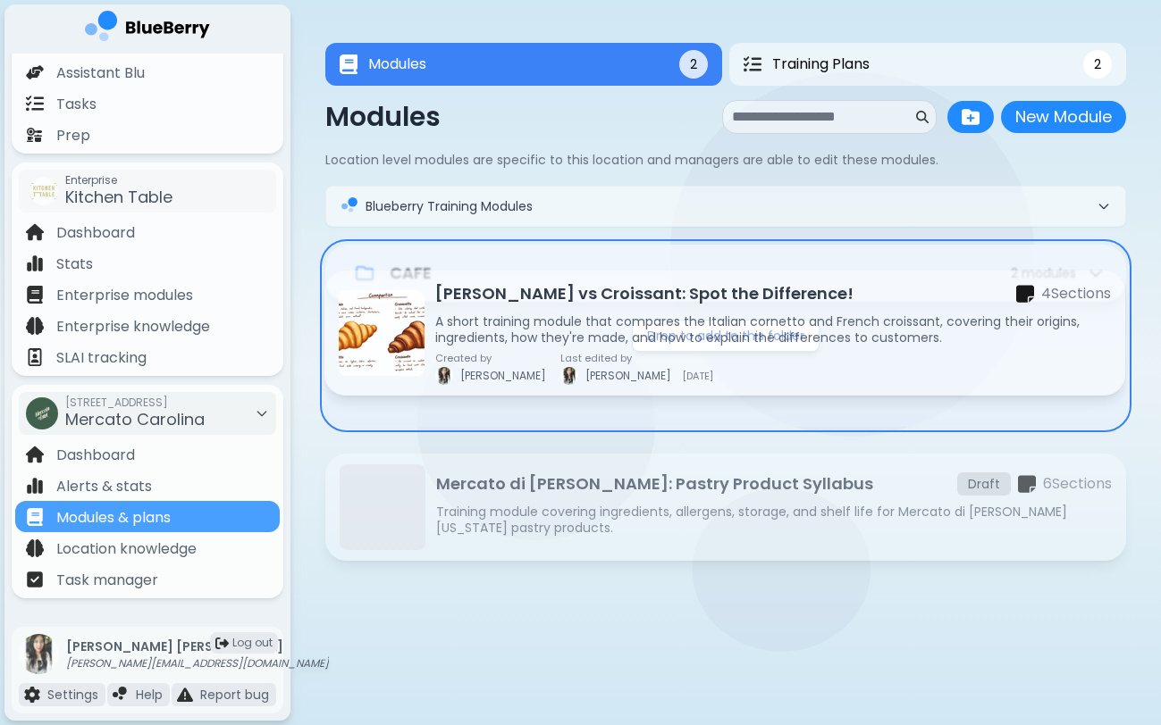
drag, startPoint x: 650, startPoint y: 496, endPoint x: 650, endPoint y: 309, distance: 186.7
click at [650, 309] on div "CAFE 2 module s Drop to add to this folder Mercato di Luigi GA: Pastry Product …" at bounding box center [725, 471] width 800 height 452
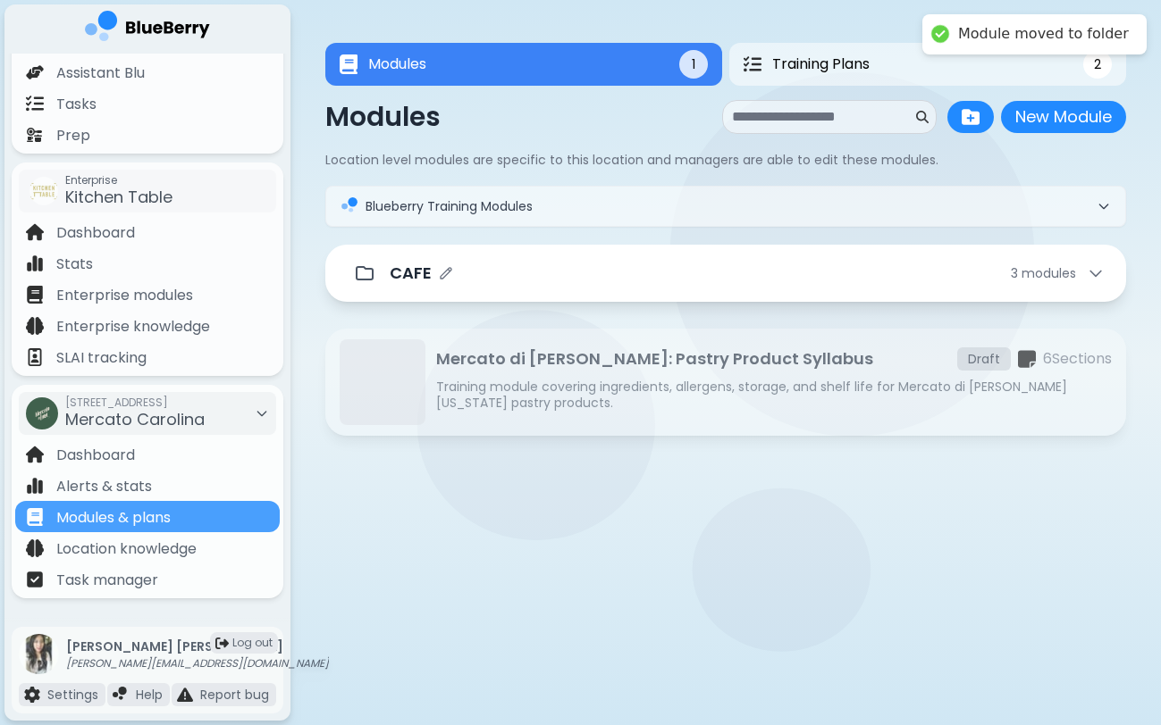
click at [654, 290] on div "CAFE 3 module s" at bounding box center [726, 274] width 758 height 36
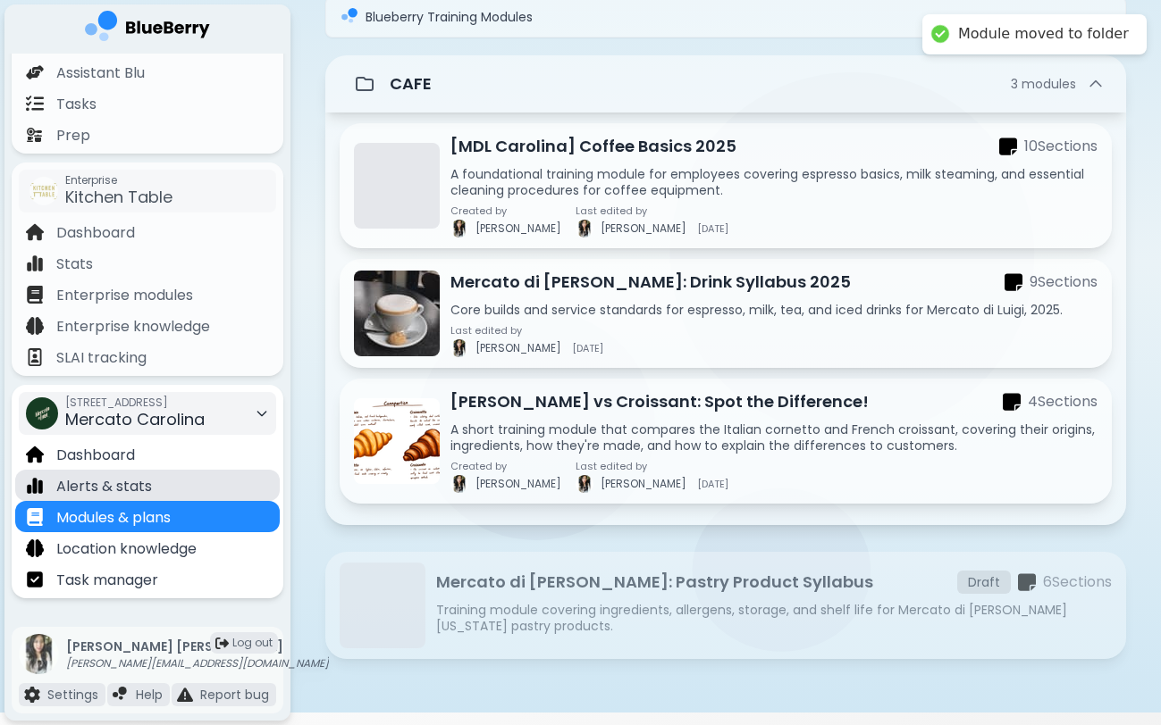
scroll to position [204, 0]
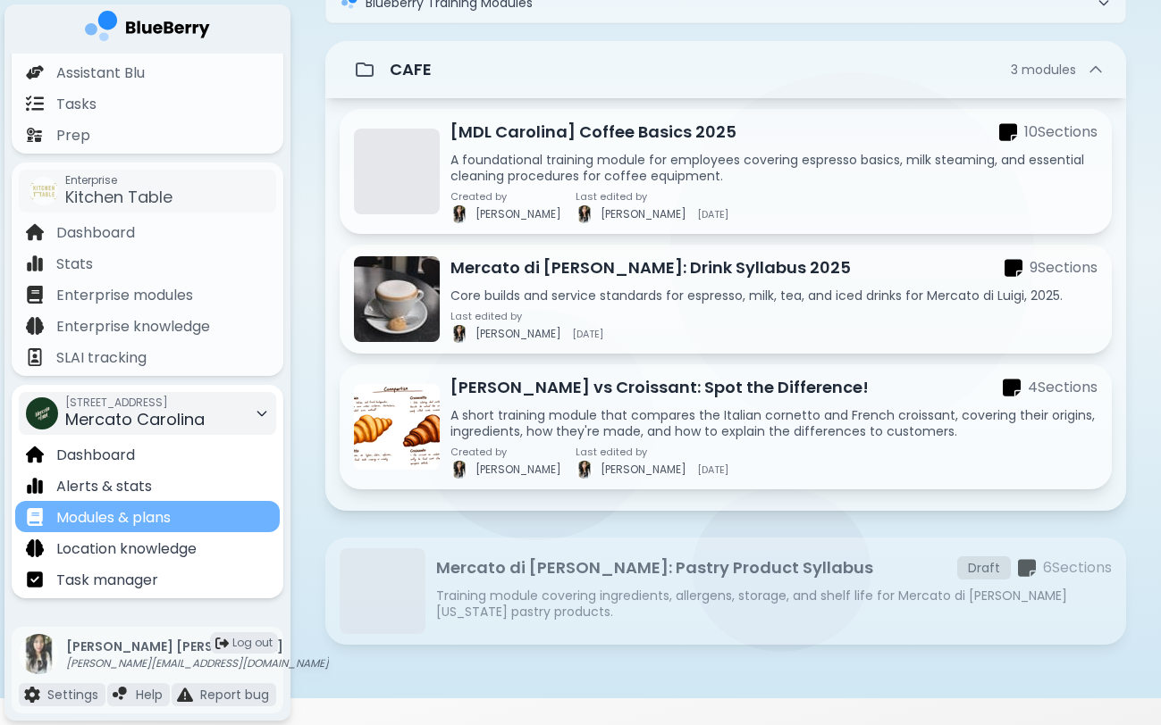
click at [210, 519] on div "Modules & plans" at bounding box center [147, 516] width 264 height 31
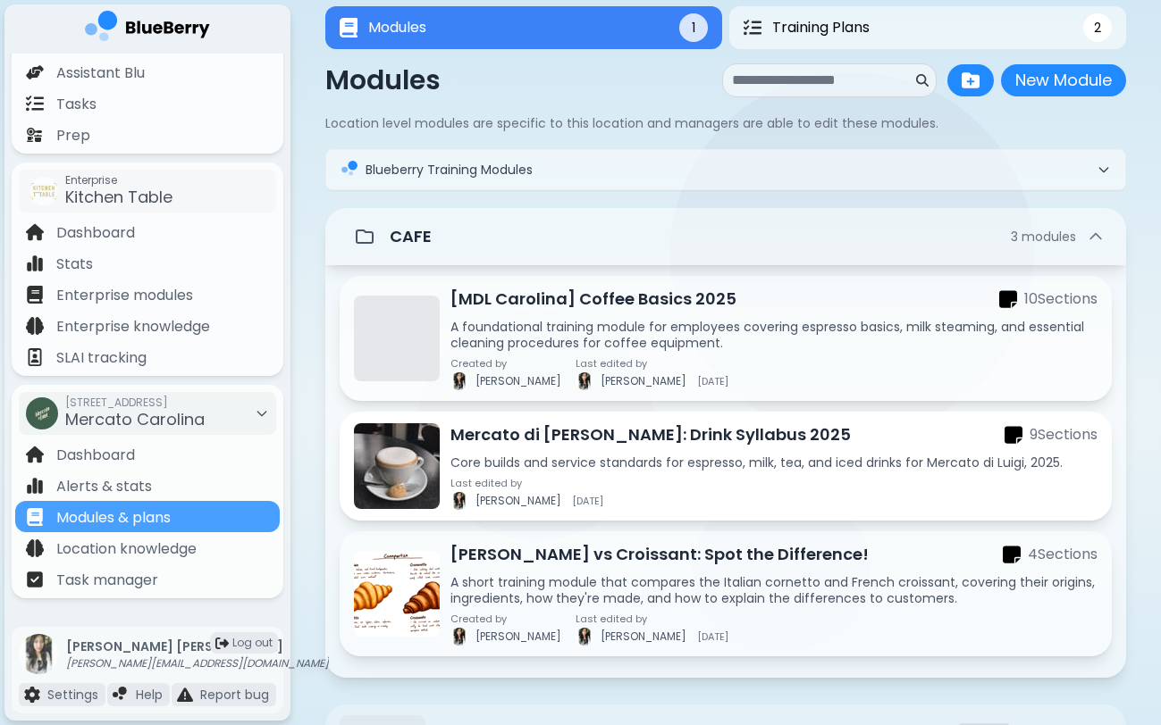
scroll to position [42, 0]
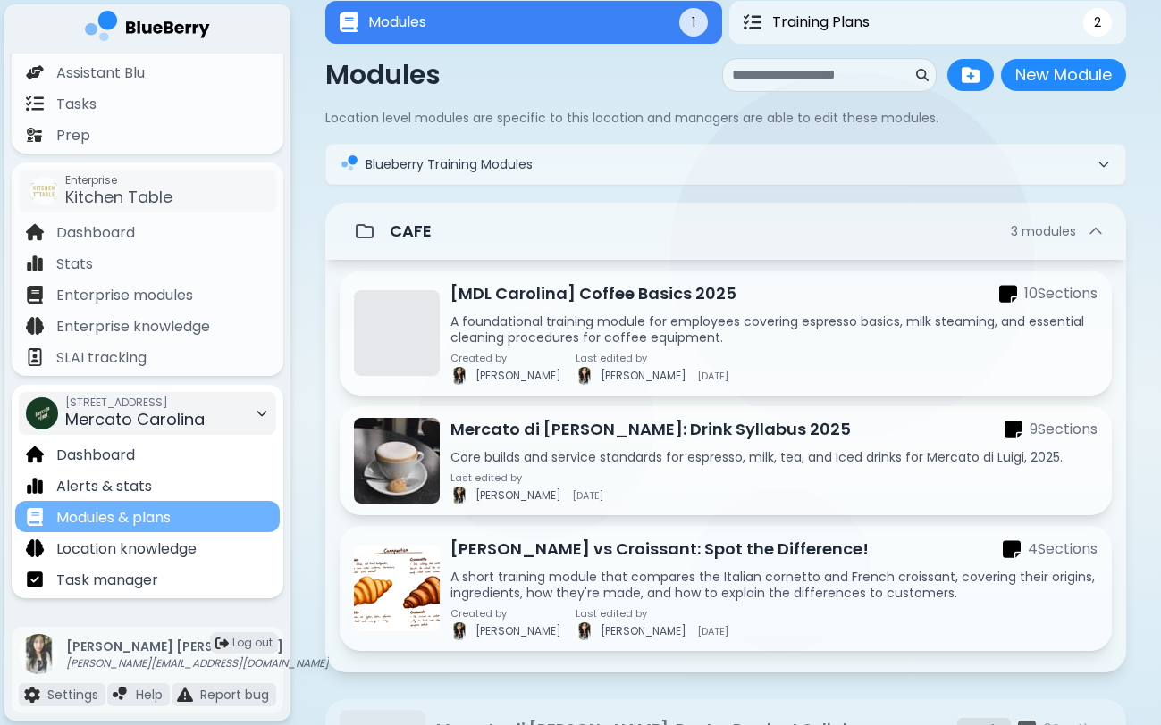
click at [175, 523] on div "Modules & plans" at bounding box center [147, 516] width 264 height 31
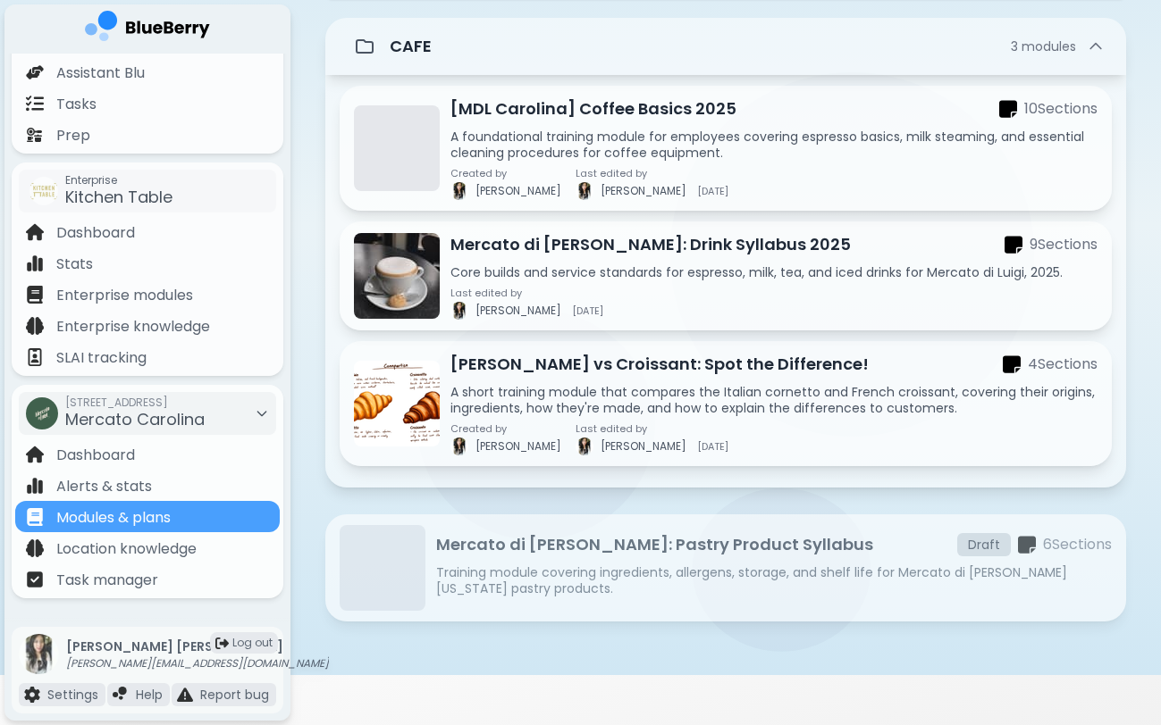
scroll to position [228, 0]
click at [576, 578] on p "Training module covering ingredients, allergens, storage, and shelf life for Me…" at bounding box center [773, 581] width 675 height 32
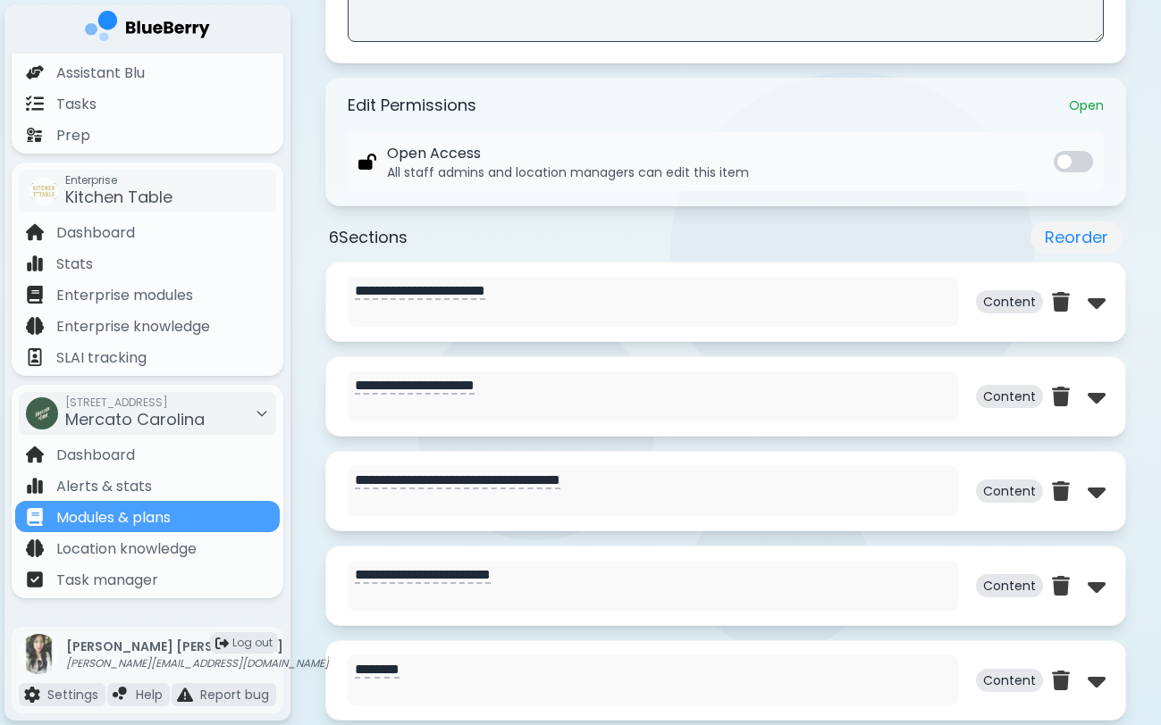
scroll to position [656, 0]
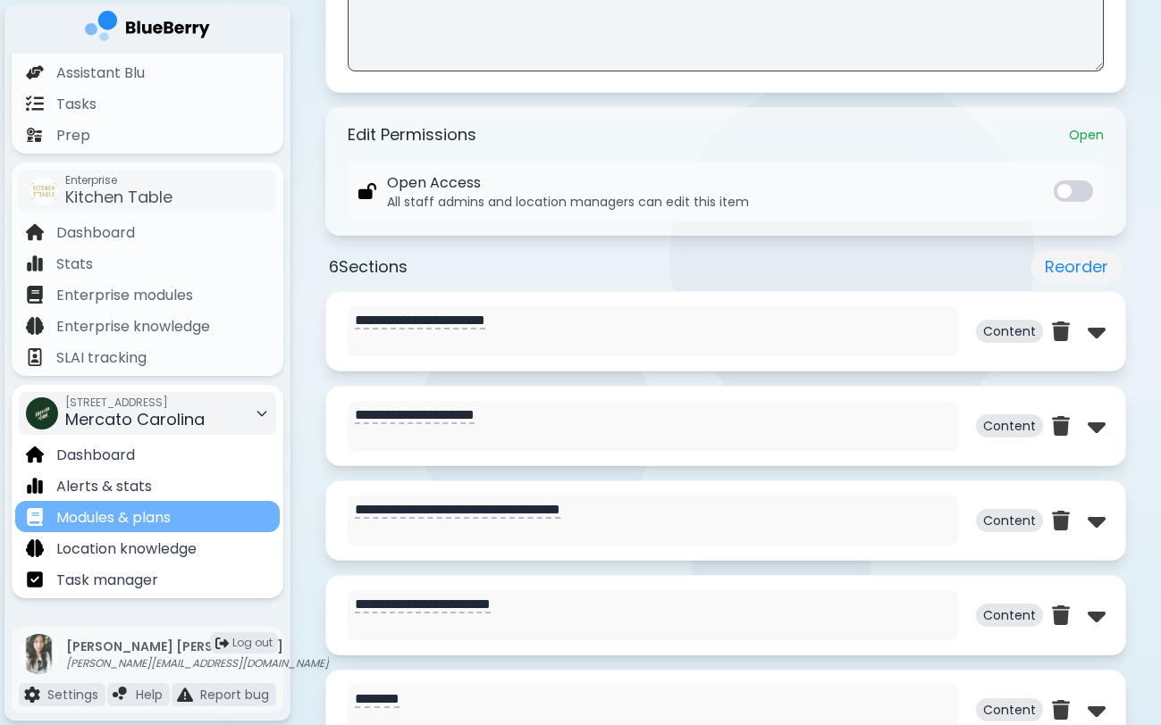
click at [178, 518] on div "Modules & plans" at bounding box center [147, 516] width 264 height 31
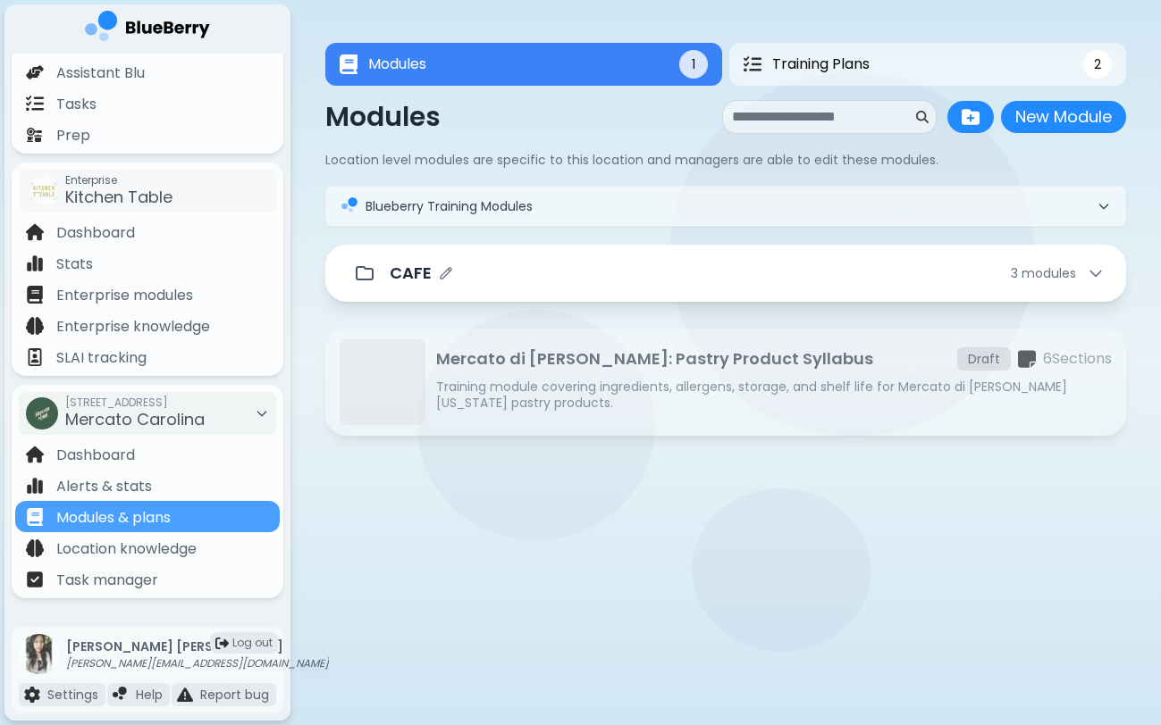
click at [570, 287] on div "CAFE 3 module s" at bounding box center [726, 274] width 758 height 36
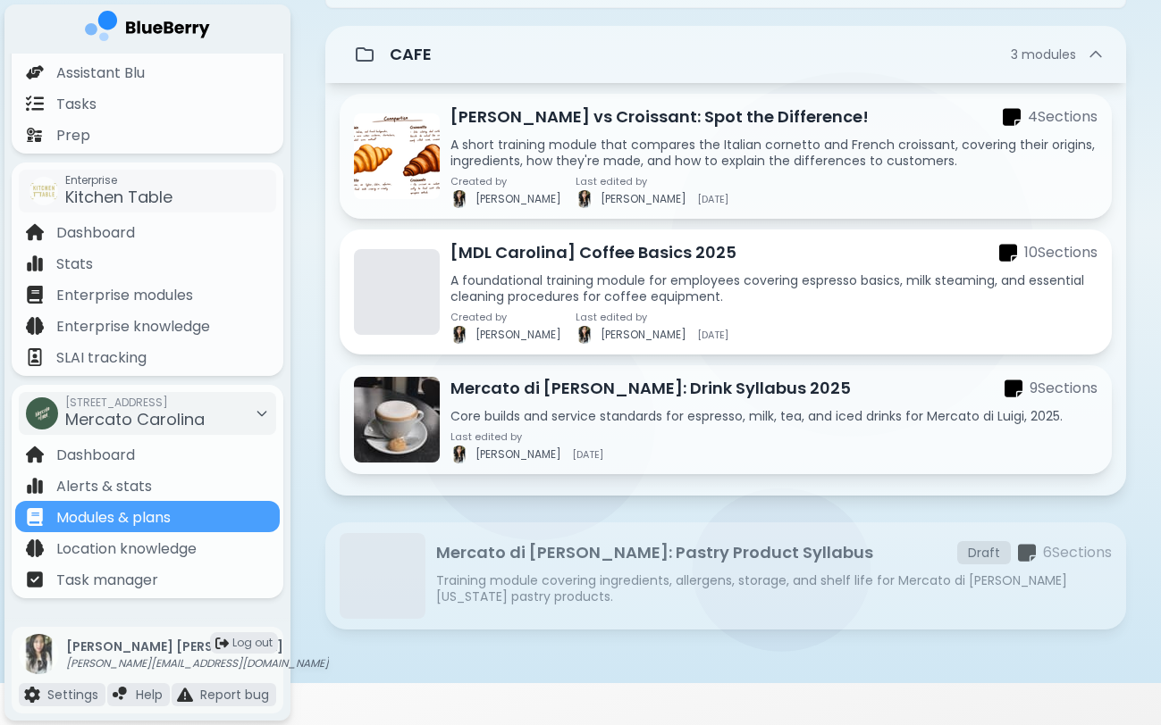
scroll to position [224, 0]
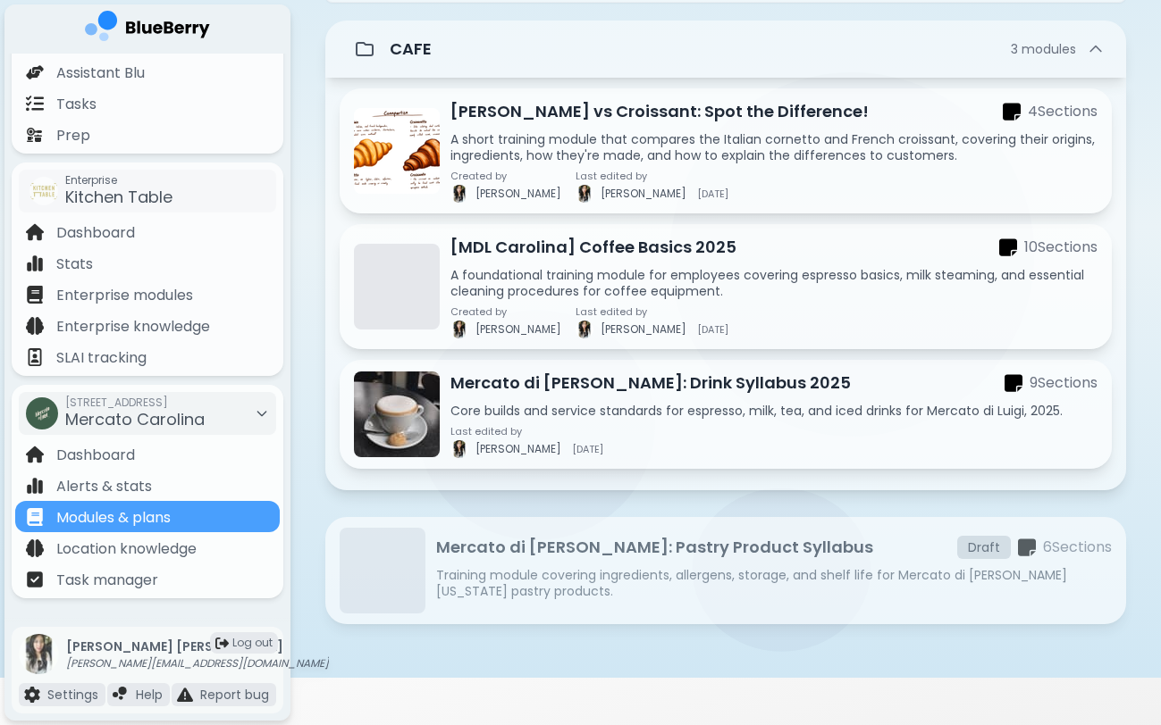
click at [622, 578] on p "Training module covering ingredients, allergens, storage, and shelf life for Me…" at bounding box center [773, 583] width 675 height 32
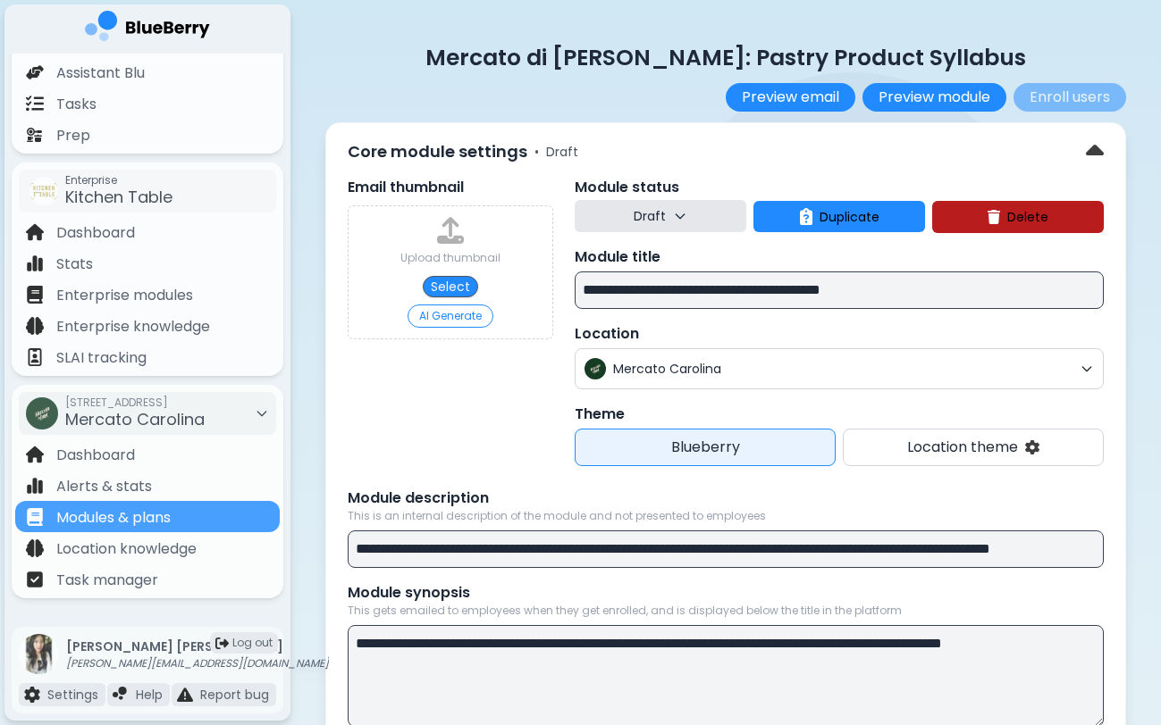
click at [652, 222] on p "Draft" at bounding box center [649, 216] width 32 height 16
click at [652, 256] on button "Draft" at bounding box center [662, 262] width 64 height 36
click at [658, 221] on p "Draft" at bounding box center [649, 216] width 32 height 16
click at [658, 284] on button "Live" at bounding box center [662, 298] width 64 height 36
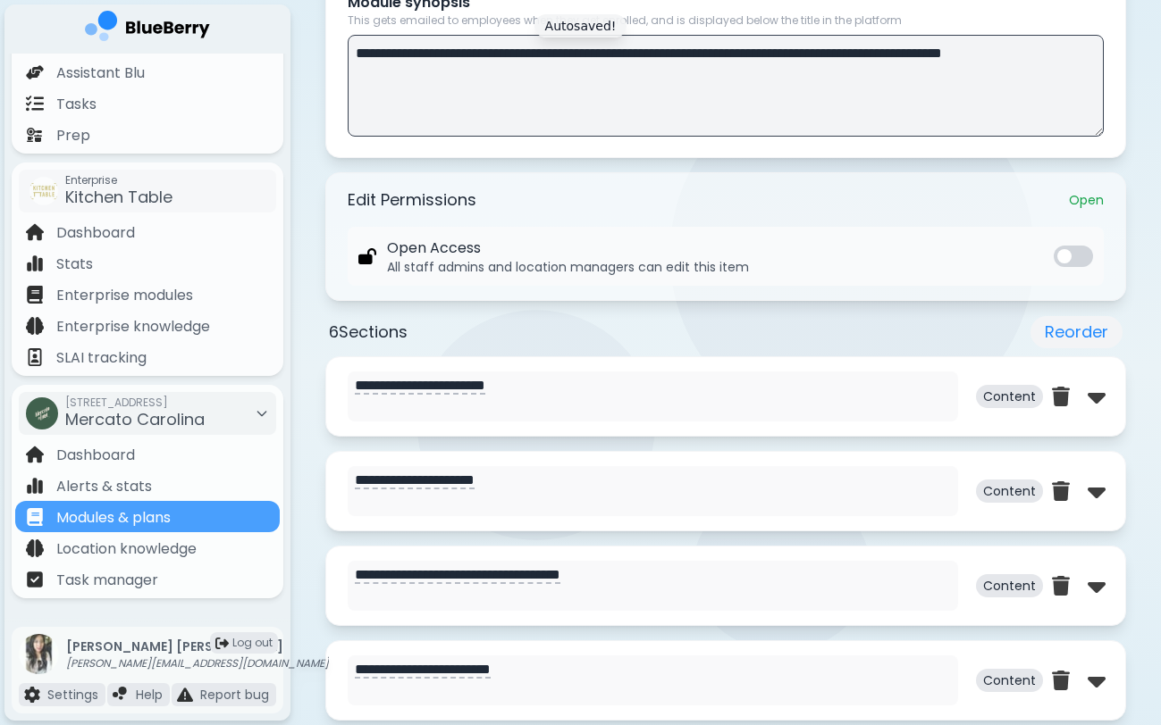
scroll to position [614, 0]
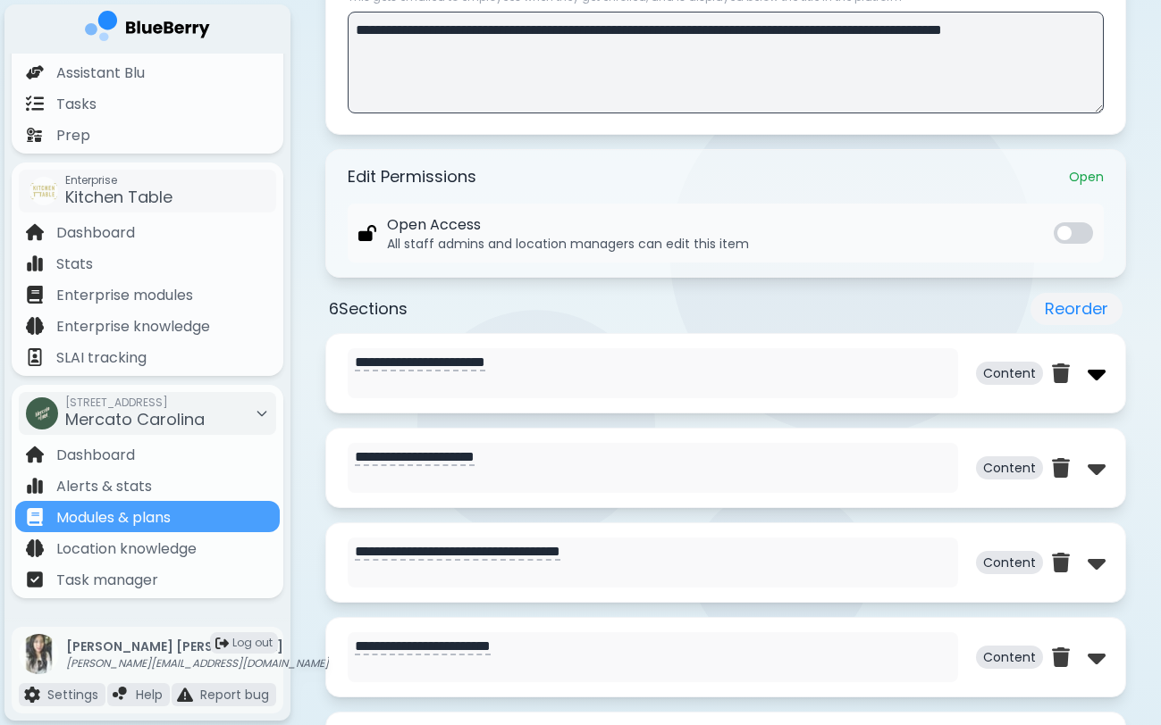
click at [1095, 376] on img at bounding box center [1096, 373] width 18 height 29
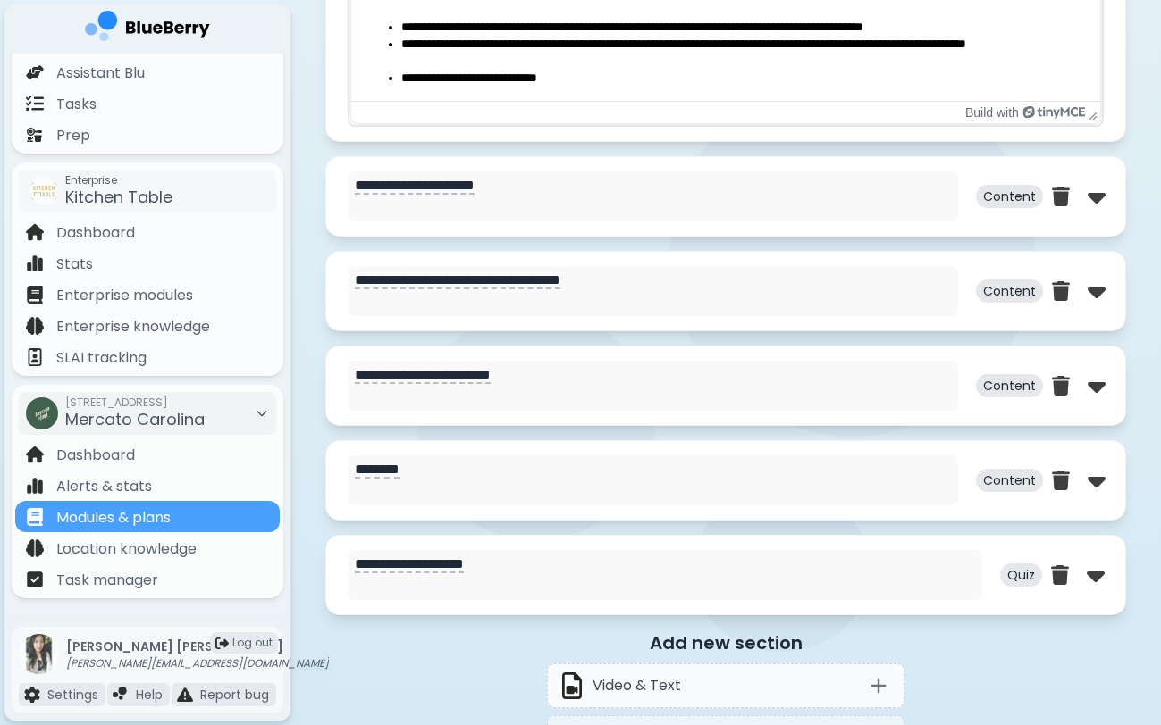
scroll to position [1788, 0]
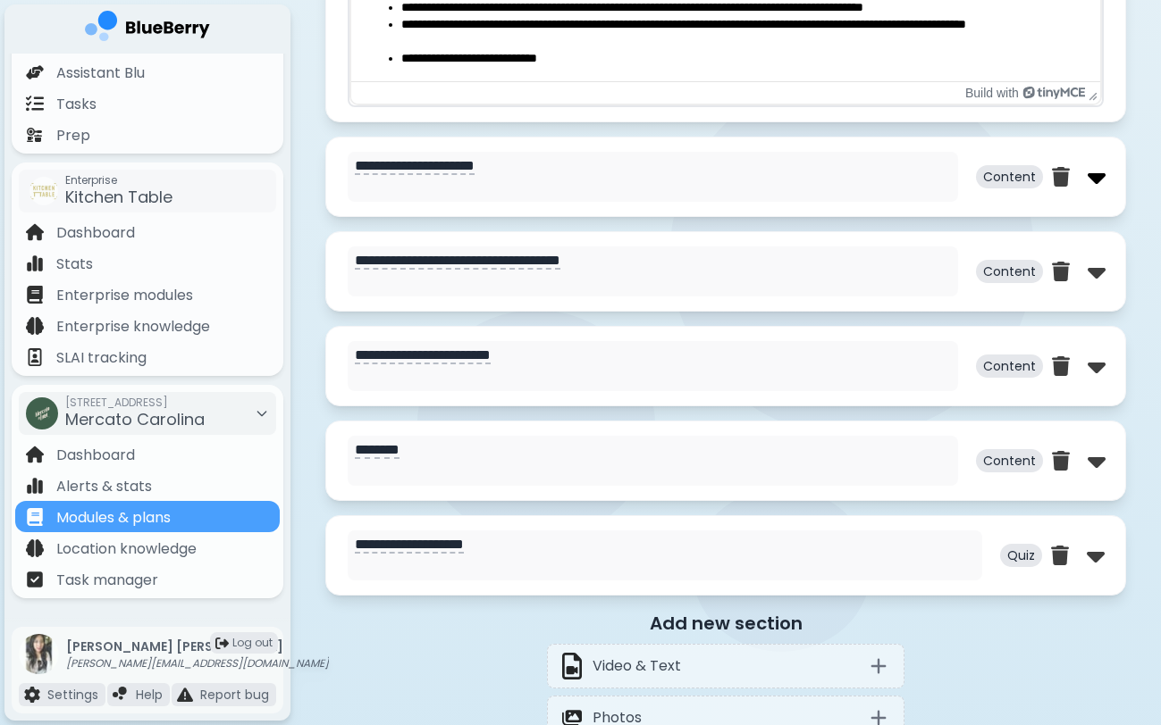
click at [1088, 174] on img at bounding box center [1096, 177] width 18 height 29
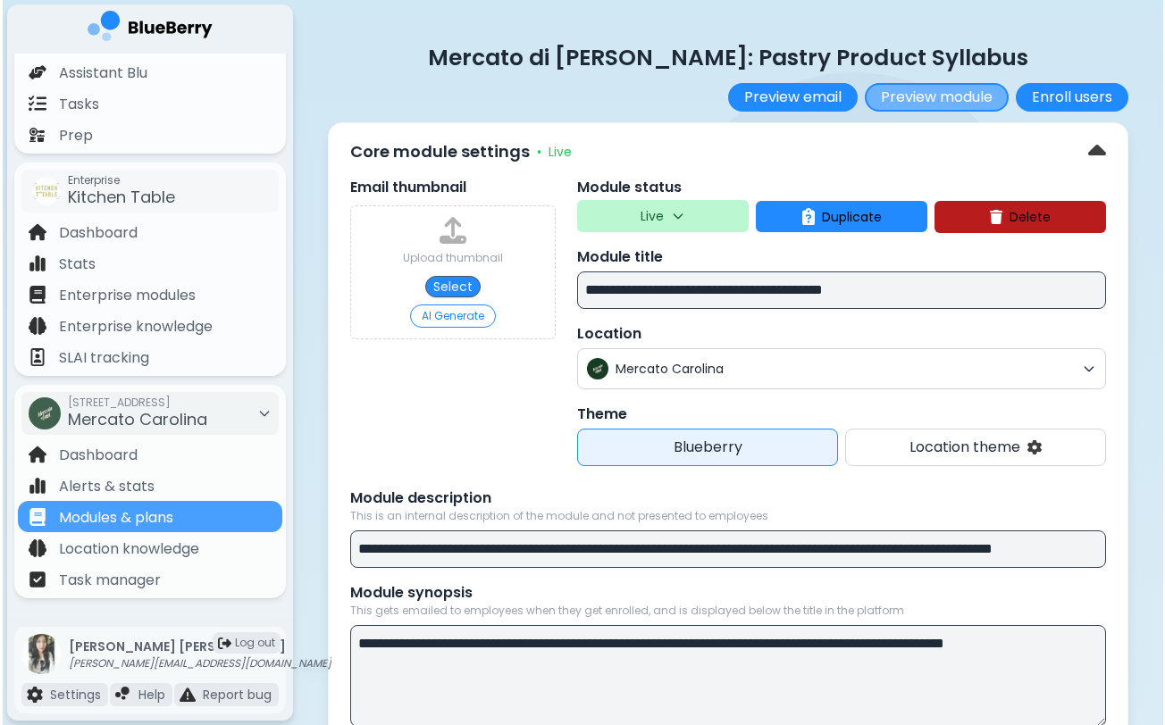
scroll to position [0, 0]
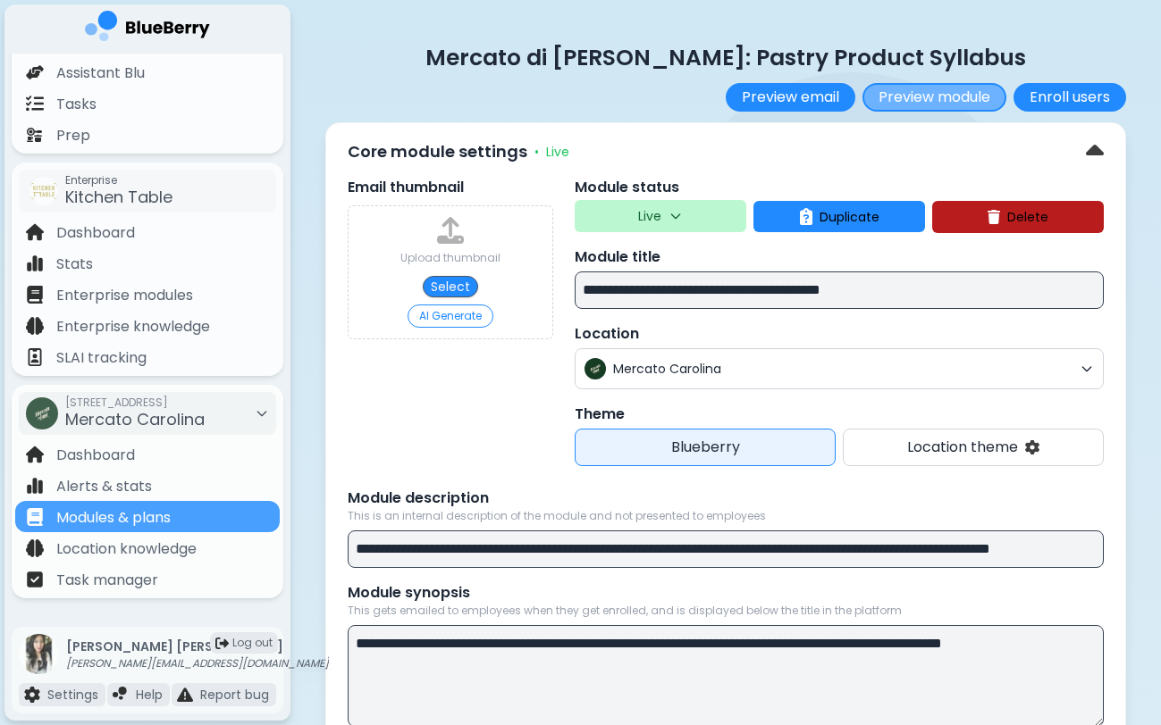
click at [898, 90] on button "Preview module" at bounding box center [934, 97] width 144 height 29
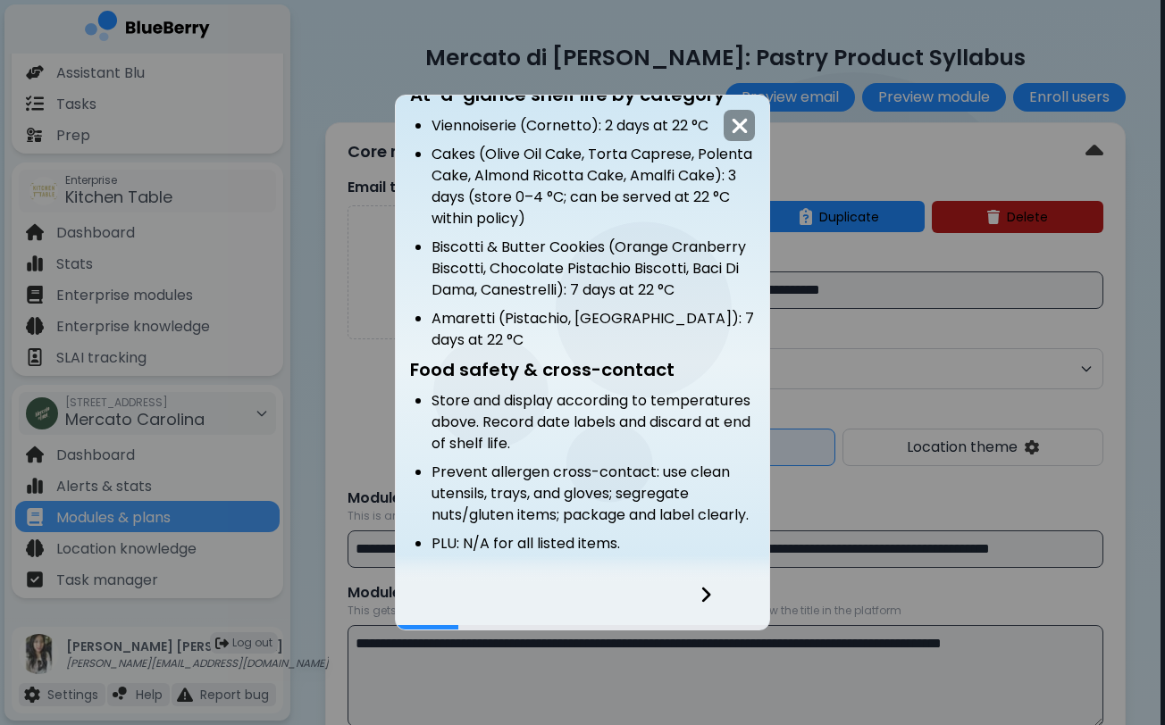
scroll to position [599, 0]
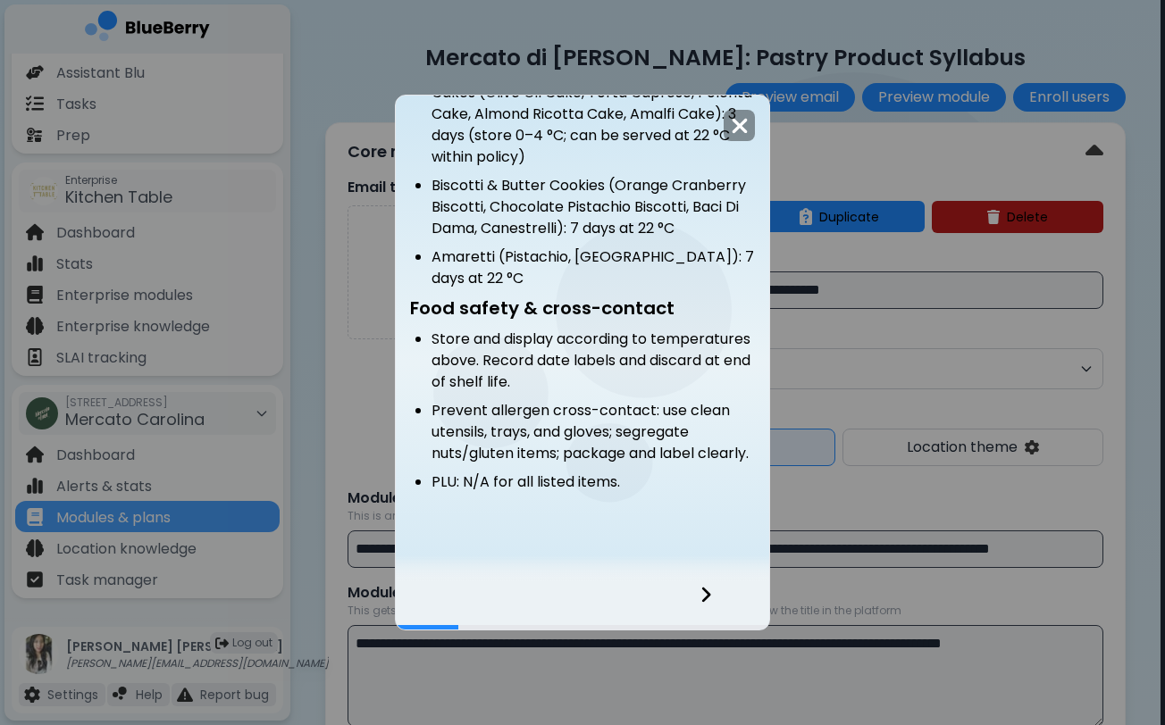
click at [705, 602] on icon at bounding box center [706, 595] width 13 height 20
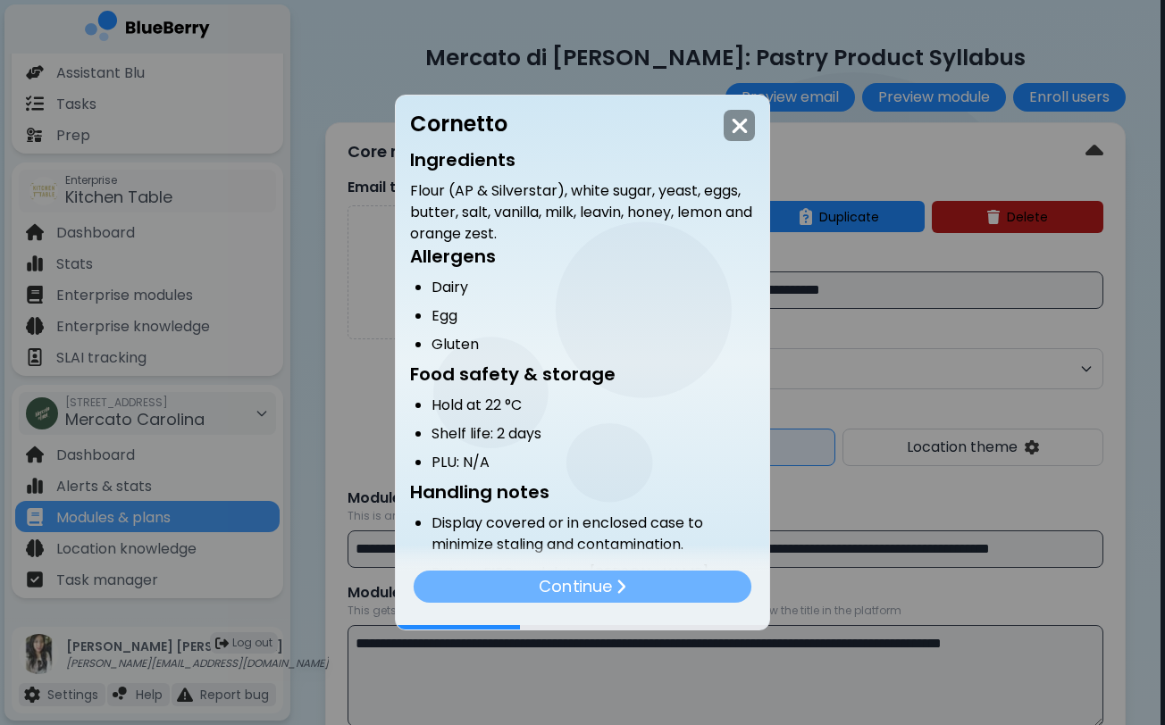
click at [604, 585] on p "Continue" at bounding box center [575, 586] width 72 height 25
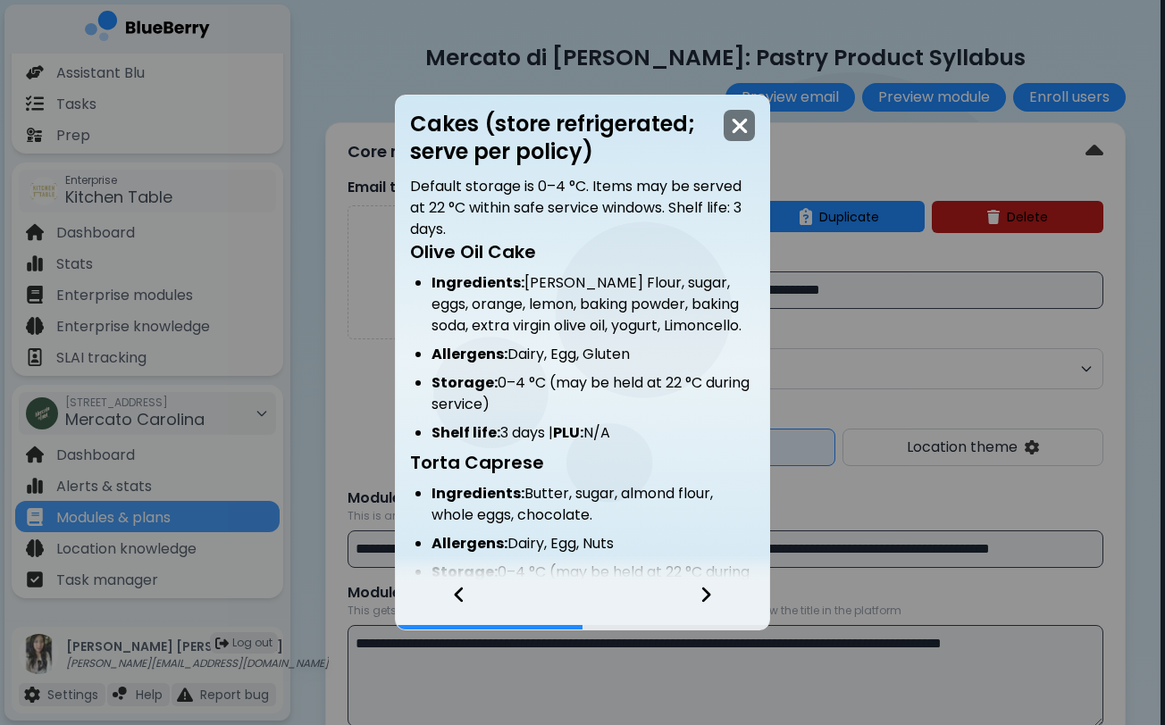
click at [742, 131] on img at bounding box center [740, 126] width 18 height 24
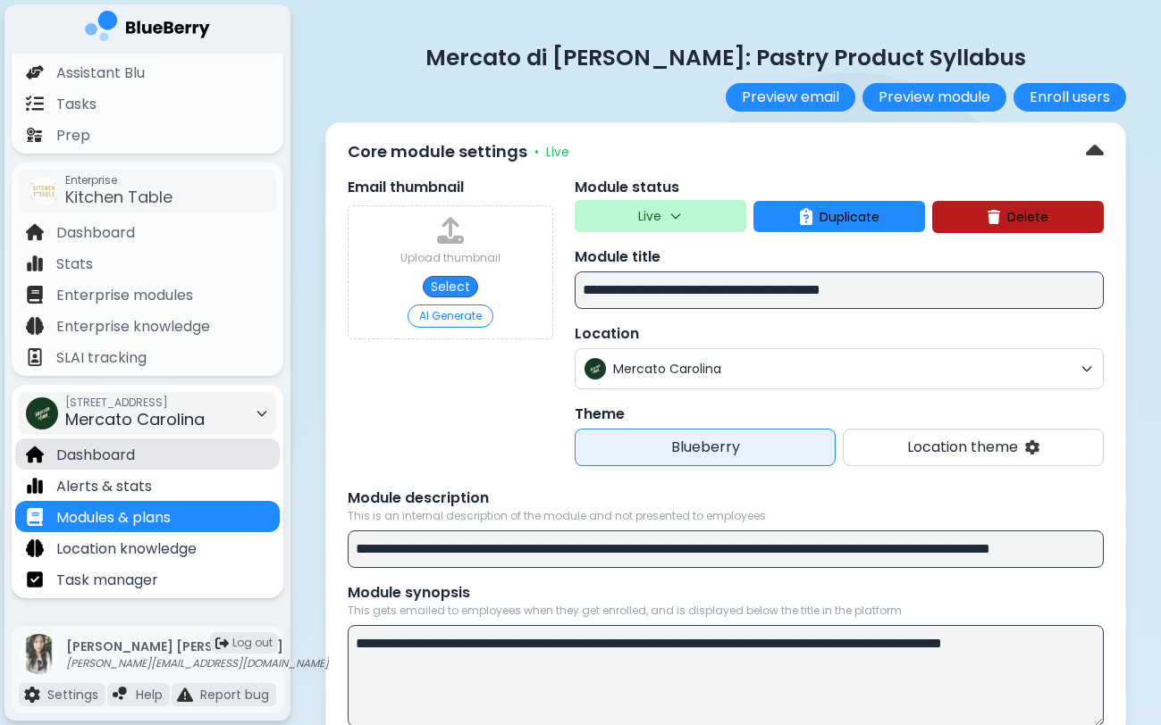
click at [231, 453] on div "Dashboard" at bounding box center [147, 454] width 264 height 31
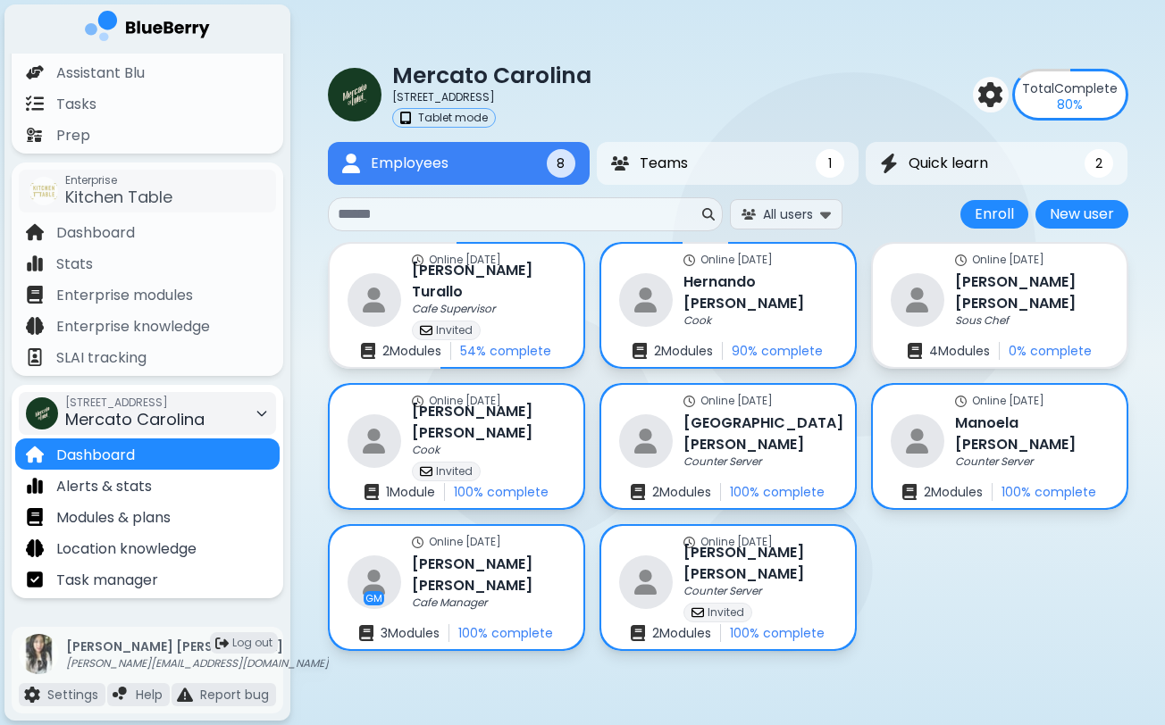
click at [205, 422] on div "[STREET_ADDRESS]" at bounding box center [134, 413] width 139 height 39
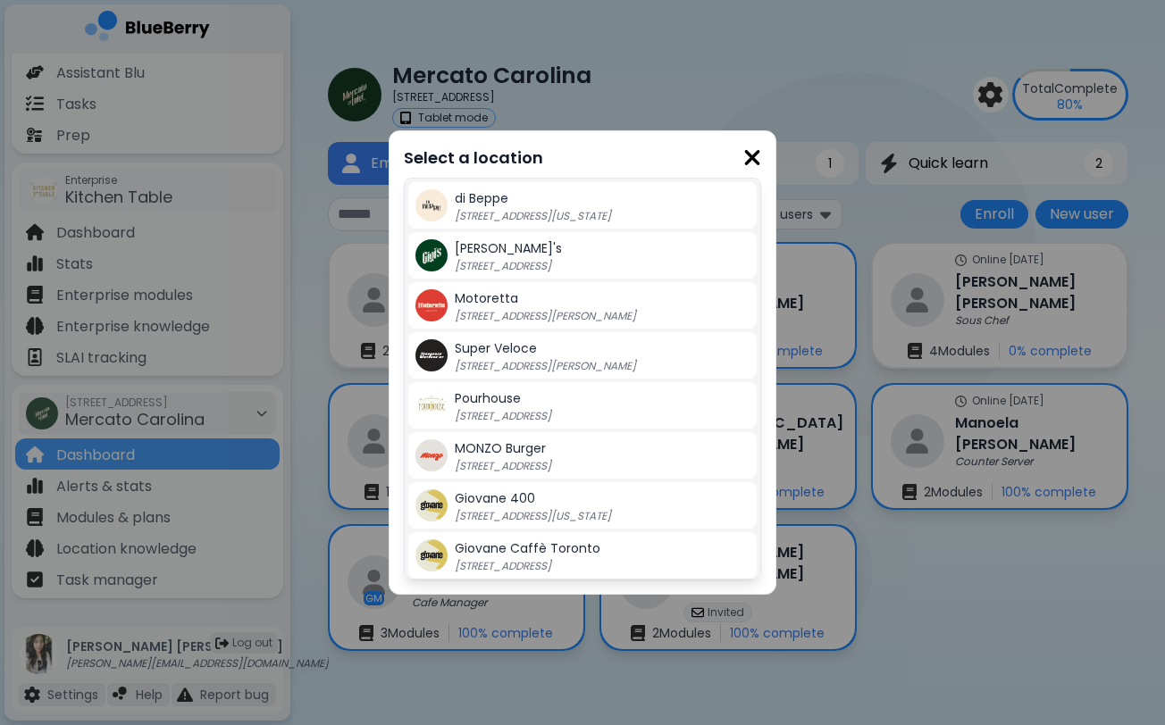
click at [570, 298] on div "Motoretta [STREET_ADDRESS][PERSON_NAME]" at bounding box center [602, 306] width 295 height 36
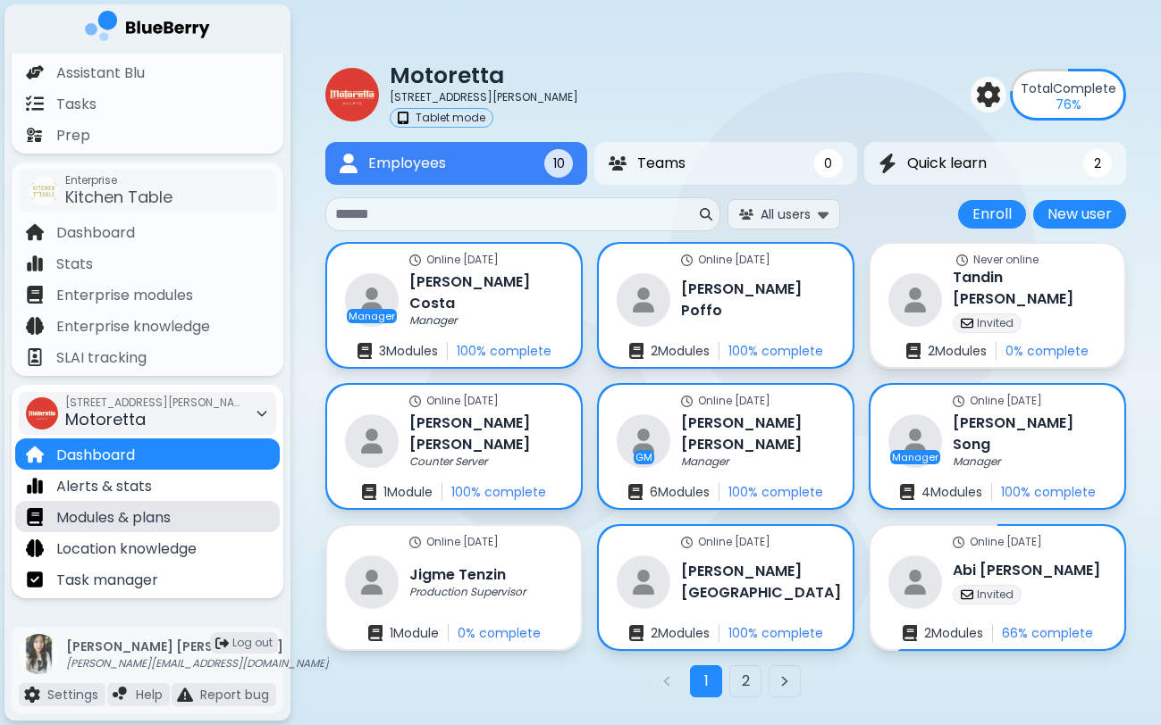
click at [189, 512] on div "Modules & plans" at bounding box center [147, 516] width 264 height 31
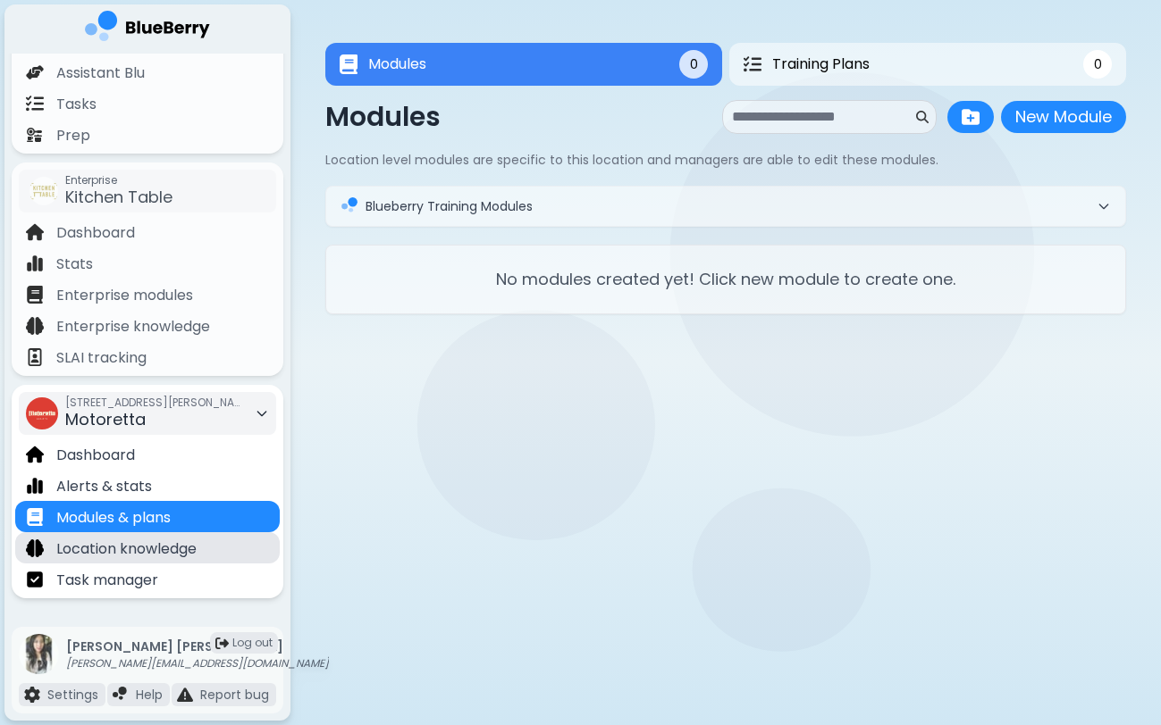
click at [188, 547] on p "Location knowledge" at bounding box center [126, 549] width 140 height 21
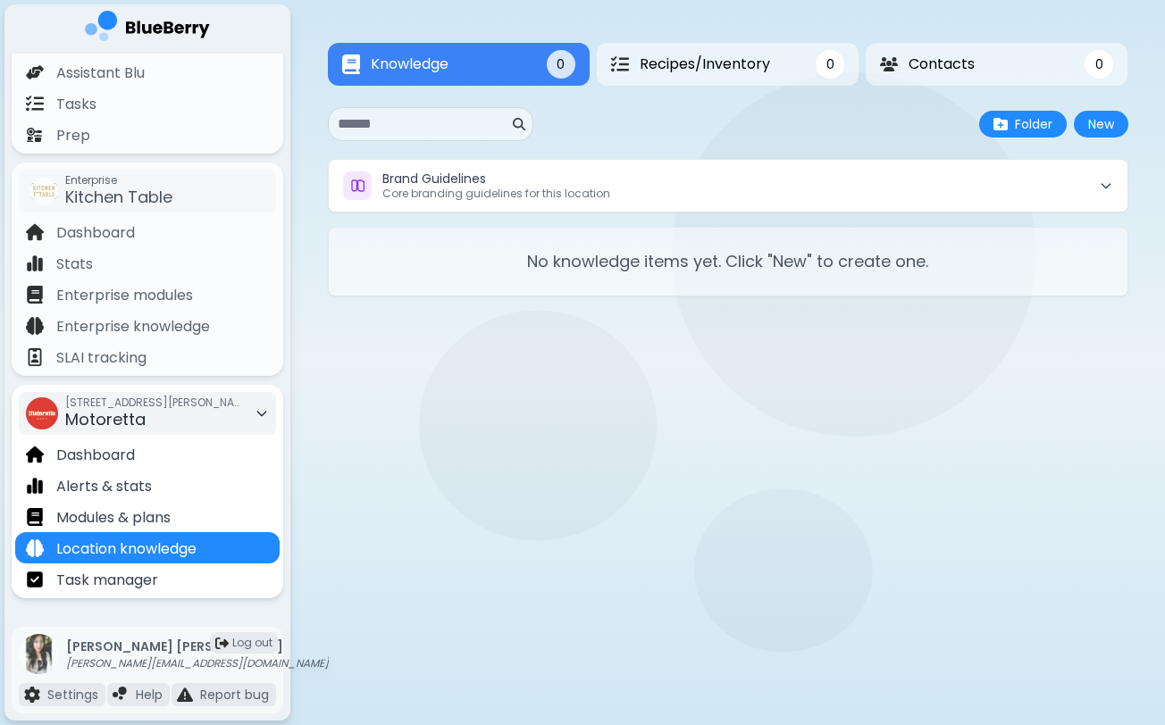
click at [244, 405] on div "[STREET_ADDRESS][PERSON_NAME] Motoretta" at bounding box center [147, 413] width 257 height 43
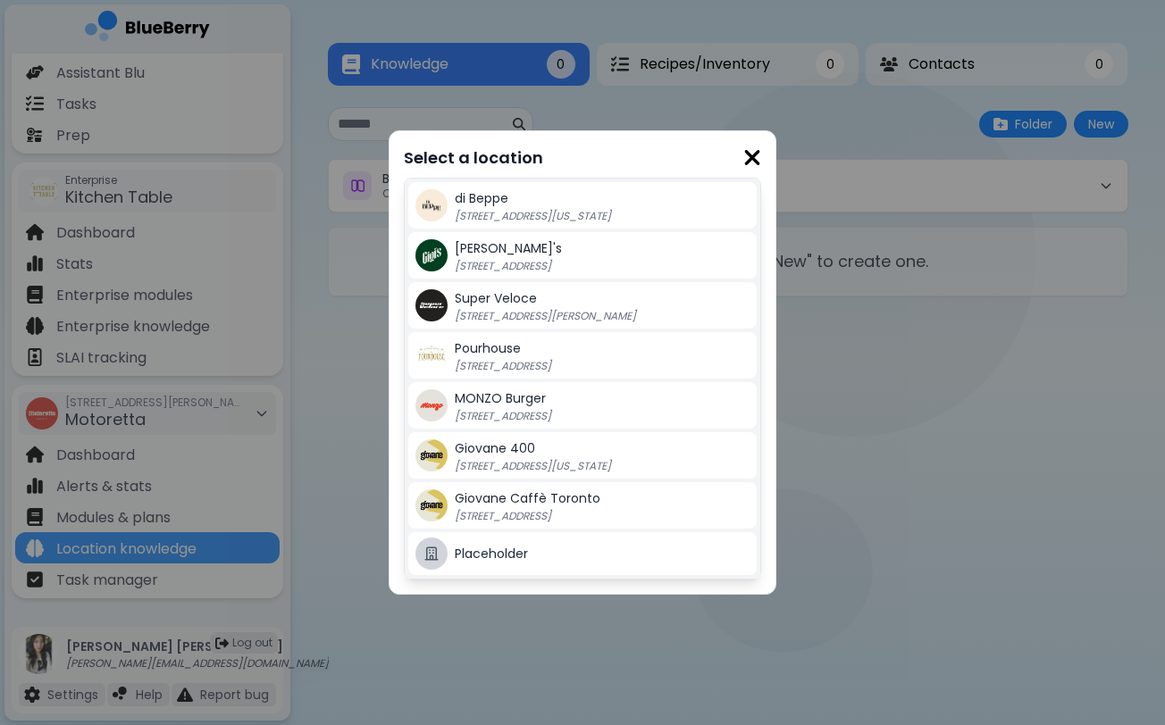
click at [583, 440] on div "Giovane [STREET_ADDRESS][US_STATE]" at bounding box center [602, 456] width 295 height 36
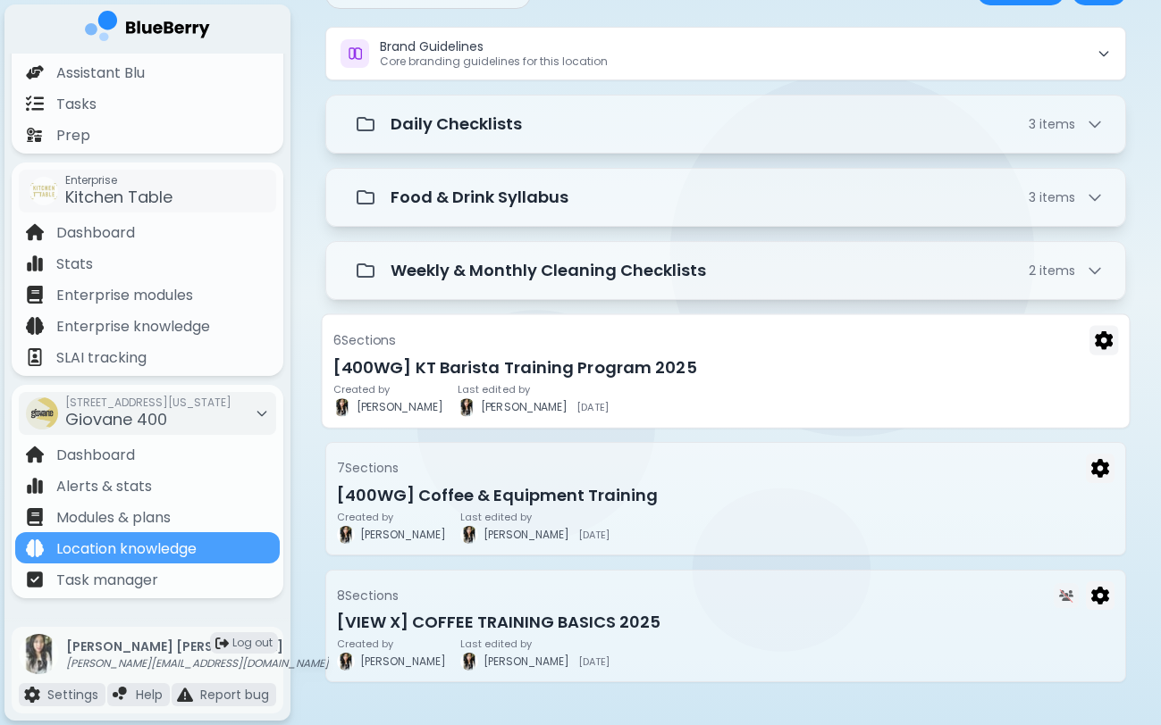
scroll to position [133, 0]
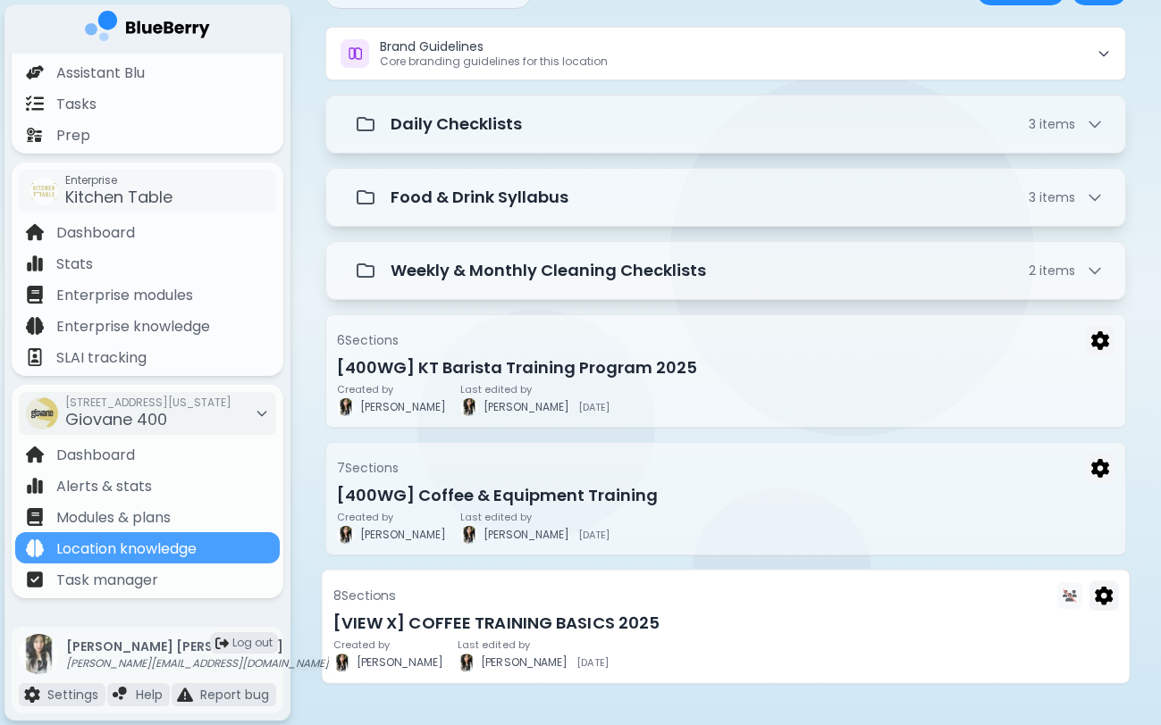
click at [539, 648] on div "Created by [PERSON_NAME] Last edited by [PERSON_NAME] [DATE]" at bounding box center [725, 656] width 785 height 32
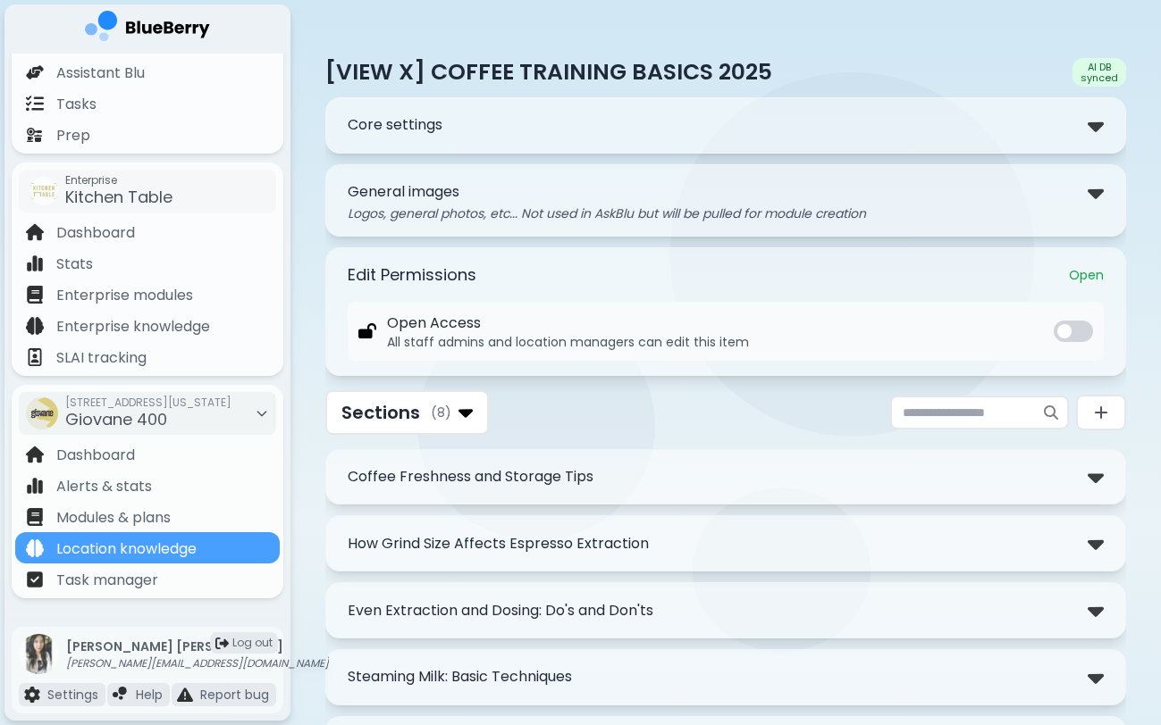
click at [817, 130] on div "Core settings" at bounding box center [726, 126] width 756 height 26
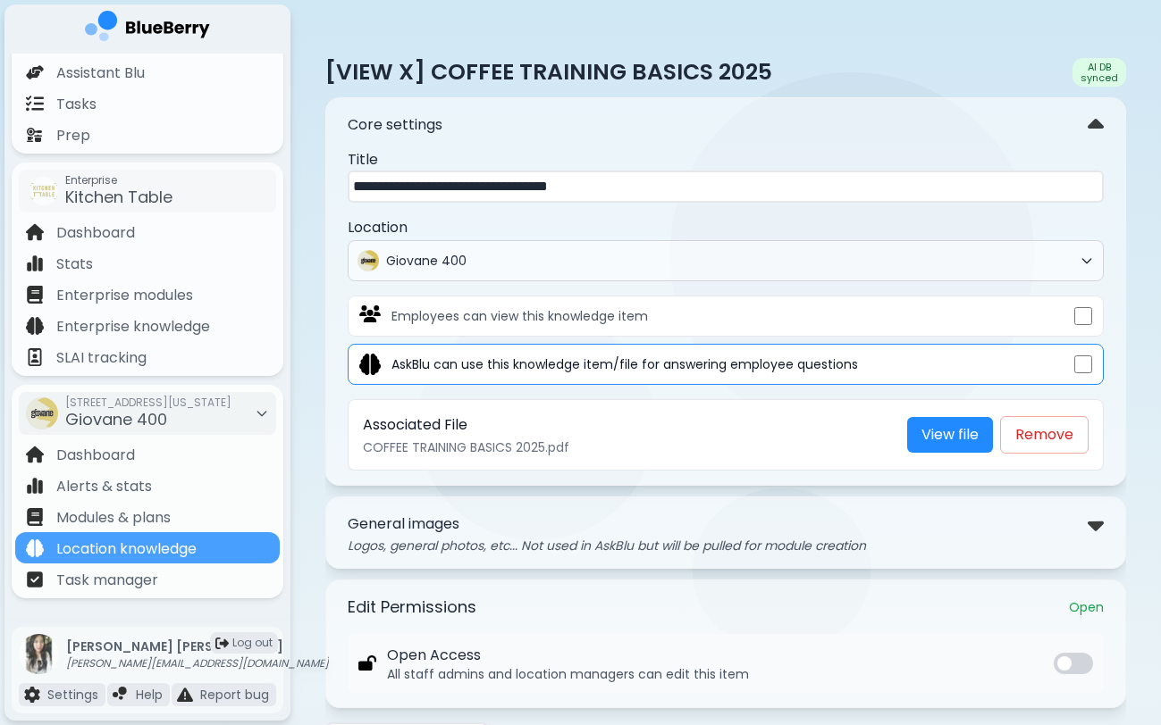
click at [815, 130] on div "Core settings" at bounding box center [726, 126] width 756 height 26
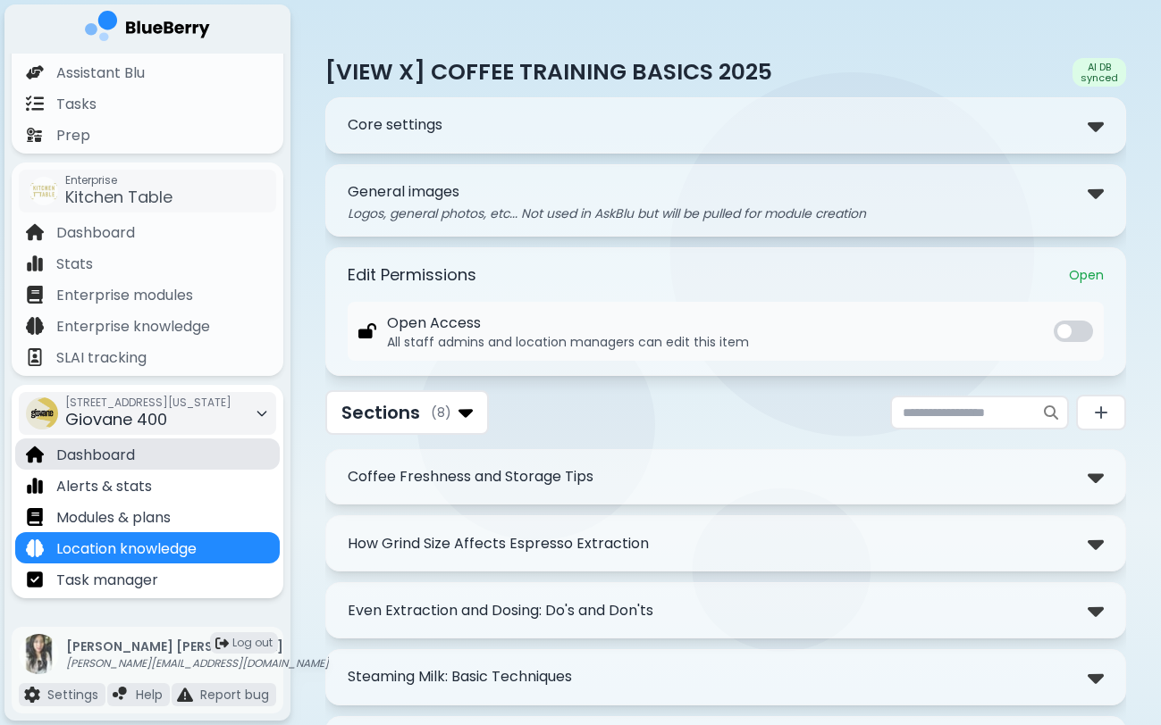
click at [165, 457] on div "Dashboard" at bounding box center [147, 454] width 264 height 31
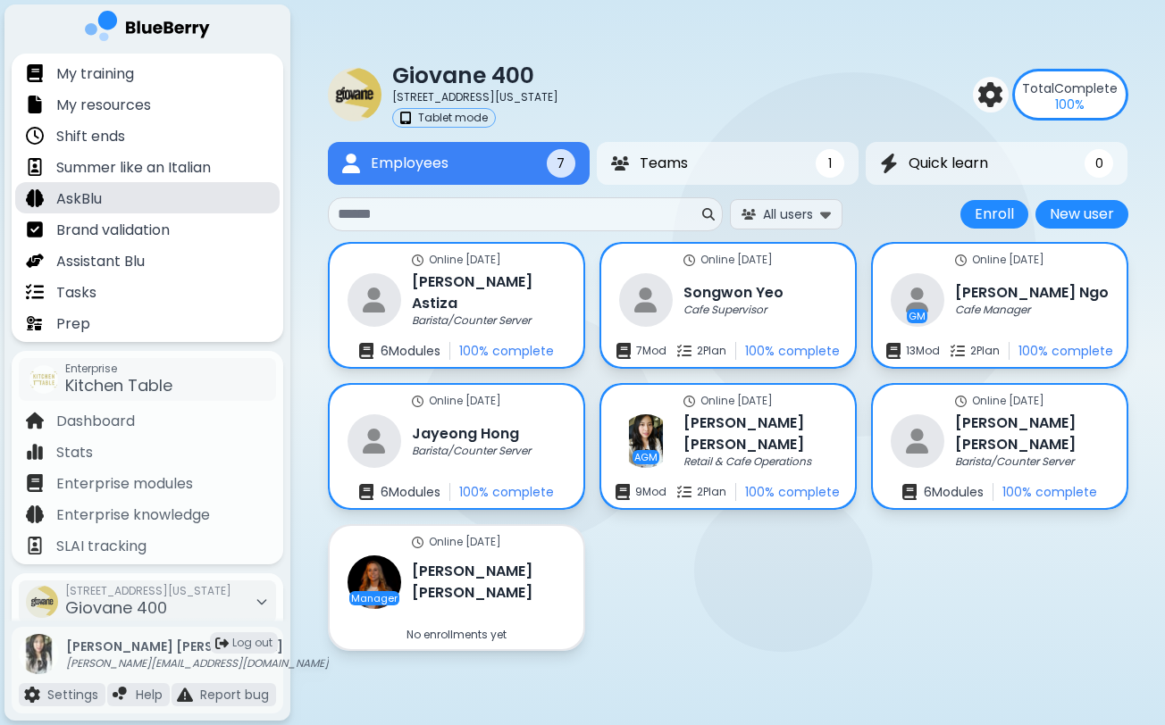
click at [156, 198] on div "AskBlu" at bounding box center [147, 197] width 264 height 31
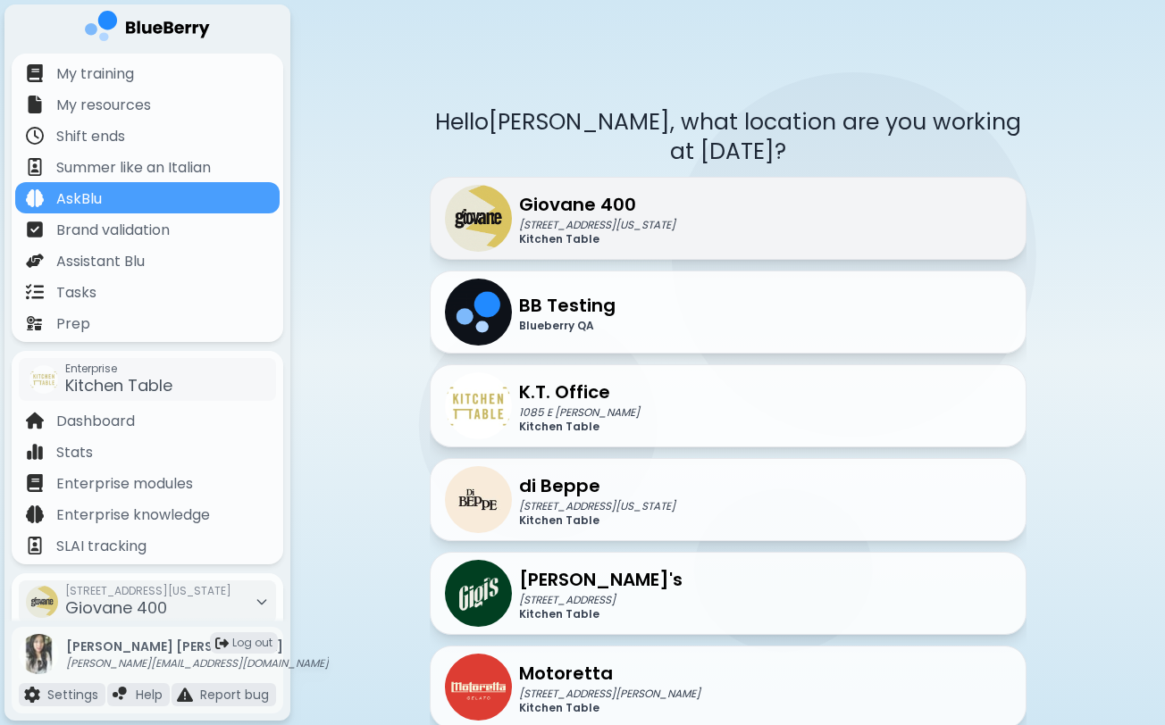
click at [708, 209] on div "Giovane [STREET_ADDRESS][US_STATE] Kitchen Table" at bounding box center [728, 218] width 597 height 83
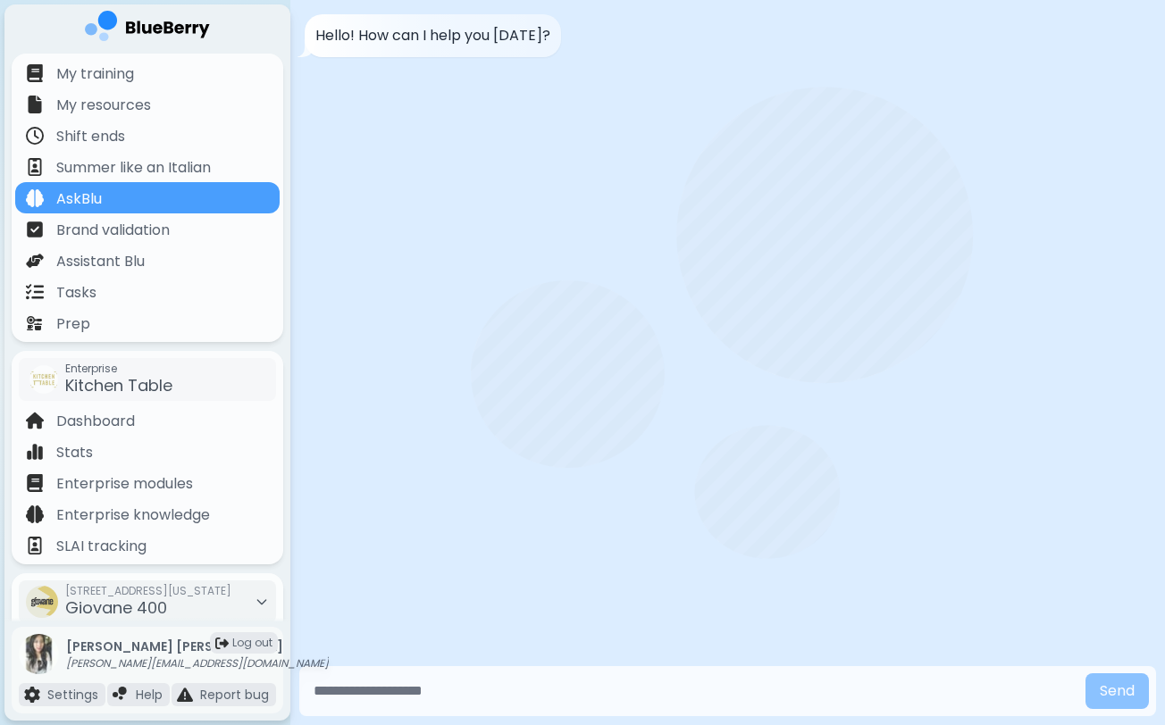
click at [514, 683] on input "text" at bounding box center [692, 692] width 772 height 36
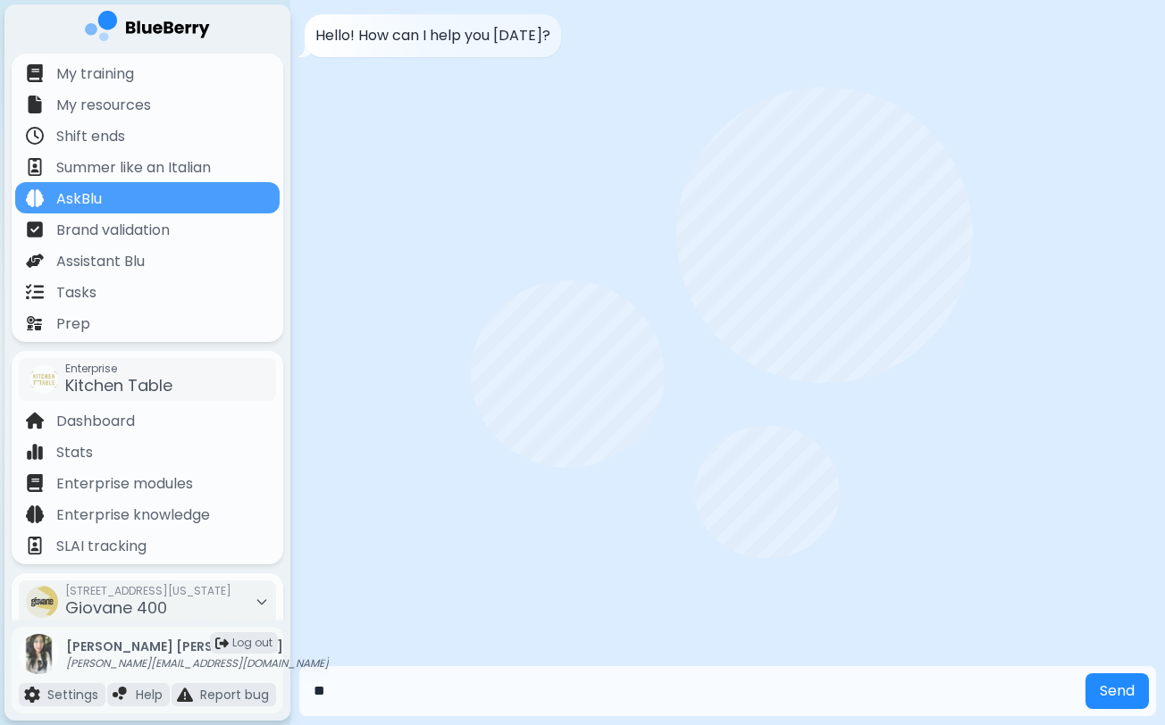
type input "*"
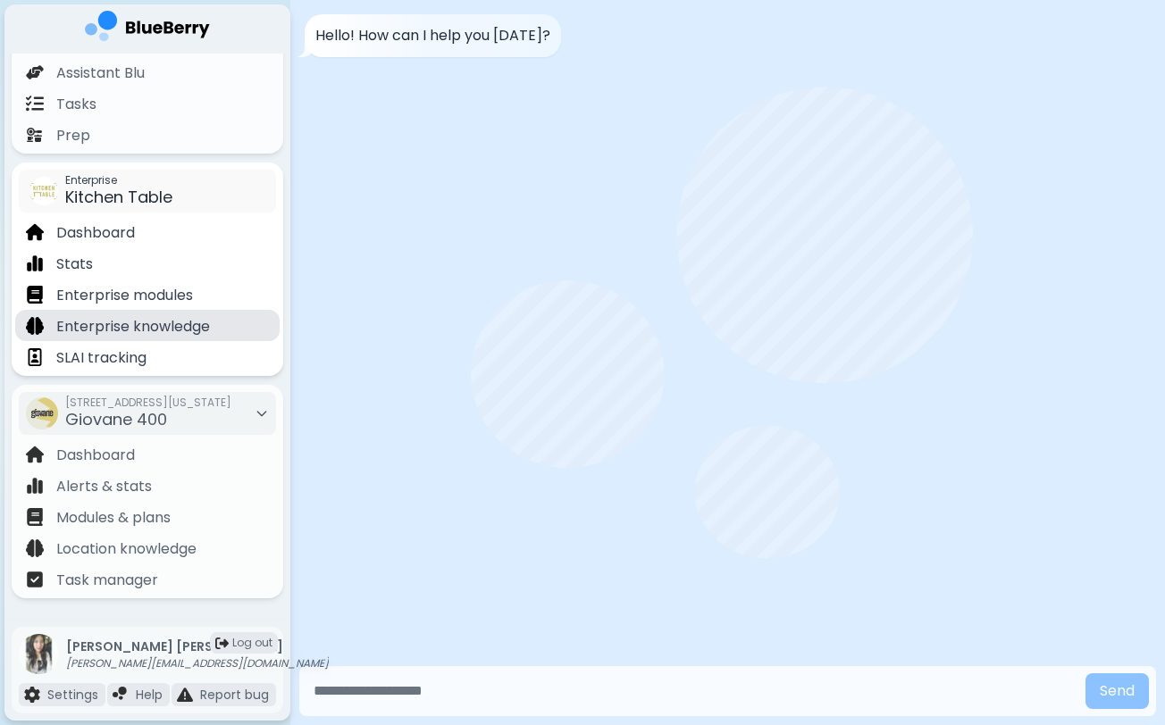
scroll to position [189, 0]
click at [407, 689] on input "text" at bounding box center [692, 692] width 772 height 36
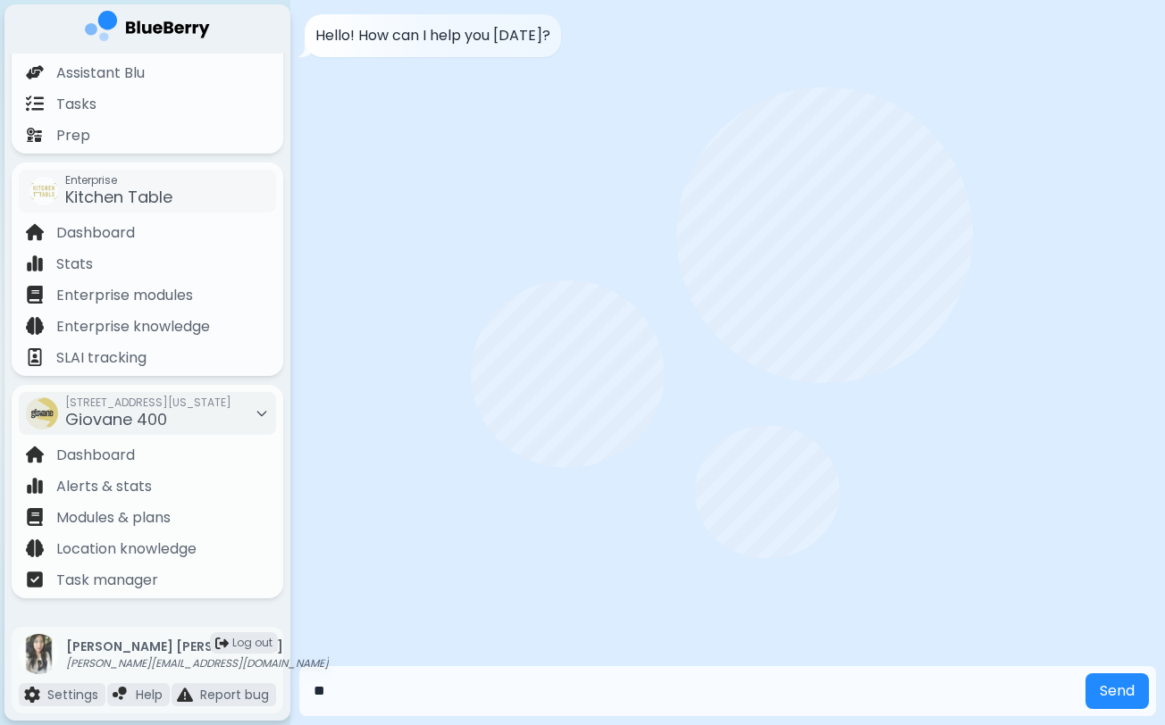
type input "*"
type input "**********"
click at [1116, 691] on button "Send" at bounding box center [1116, 692] width 63 height 36
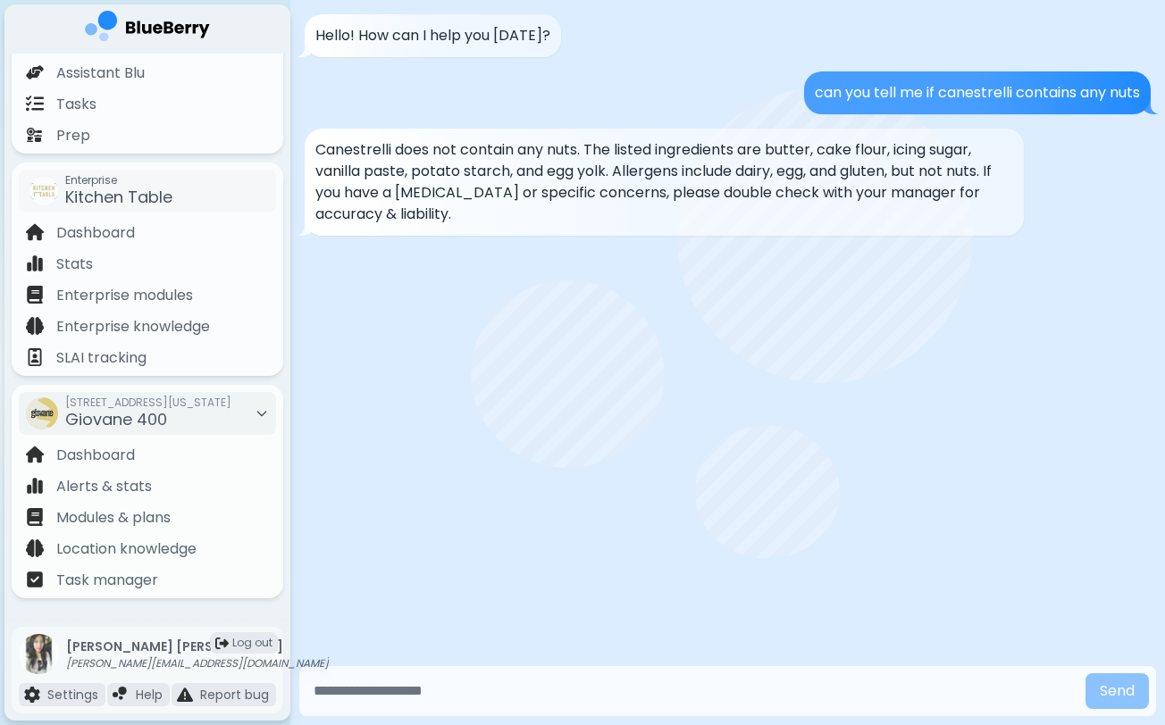
click at [548, 700] on input "text" at bounding box center [692, 692] width 772 height 36
type input "**********"
click at [1116, 691] on button "Send" at bounding box center [1116, 692] width 63 height 36
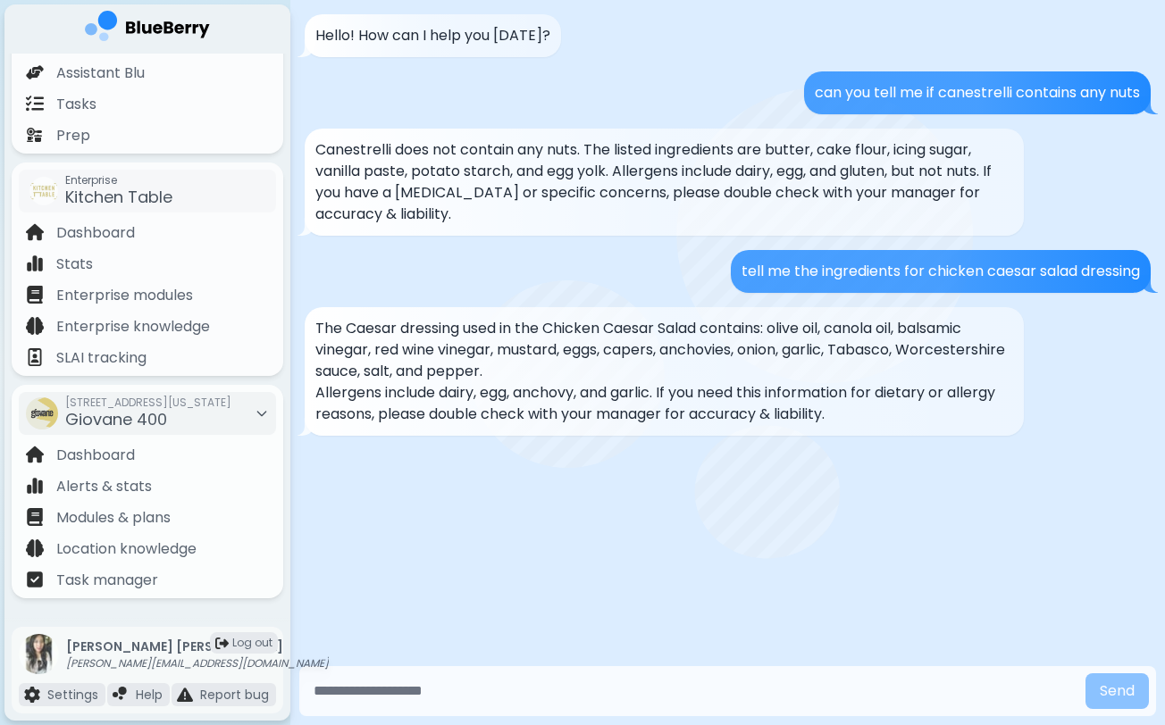
click at [499, 695] on input "text" at bounding box center [692, 692] width 772 height 36
type input "**********"
click at [1116, 691] on button "Send" at bounding box center [1116, 692] width 63 height 36
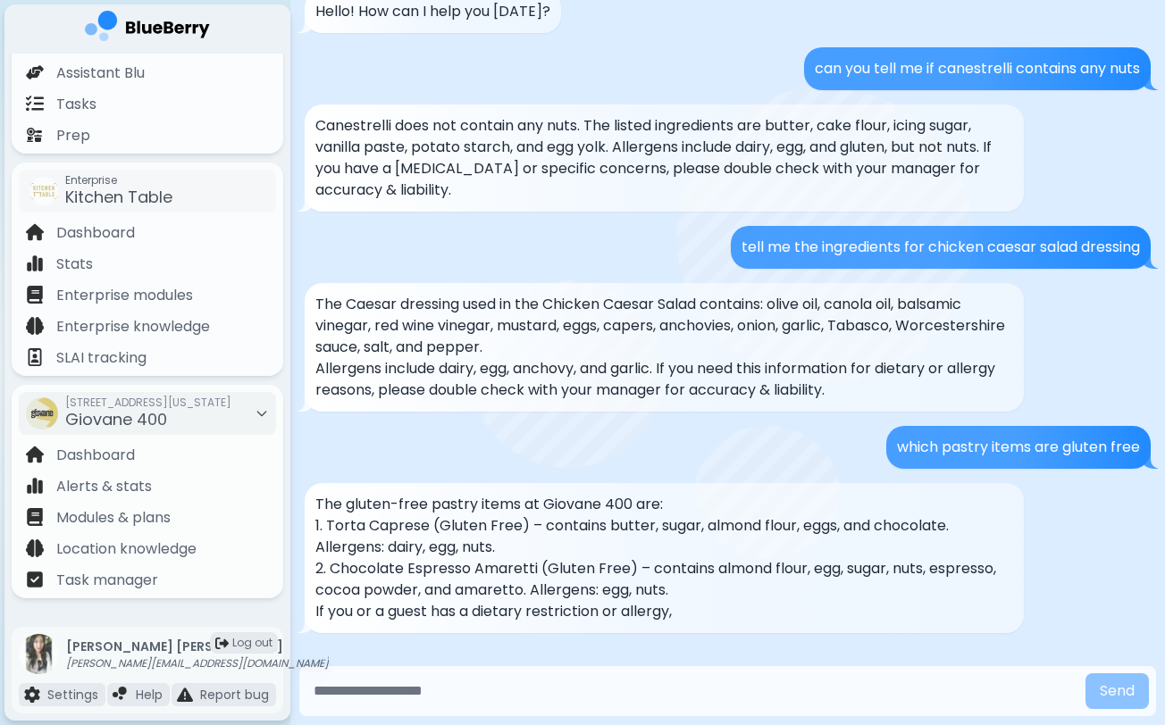
scroll to position [46, 0]
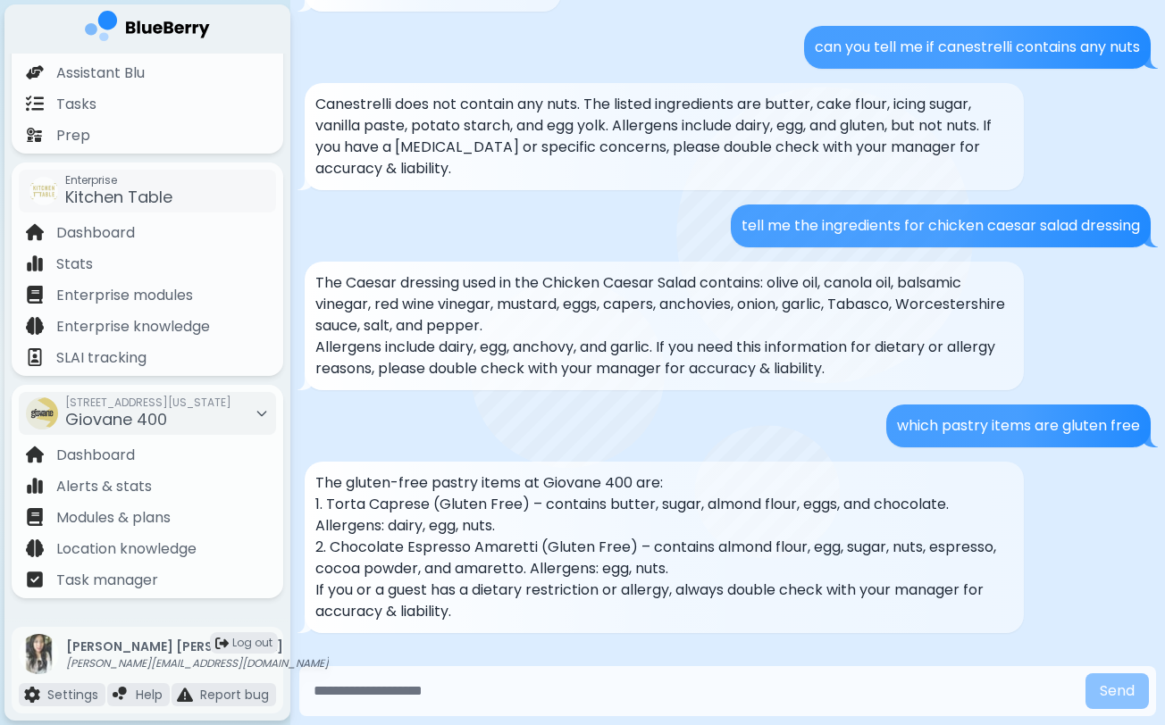
click at [512, 696] on input "text" at bounding box center [692, 692] width 772 height 36
type input "*"
type input "**********"
click at [1116, 691] on button "Send" at bounding box center [1116, 692] width 63 height 36
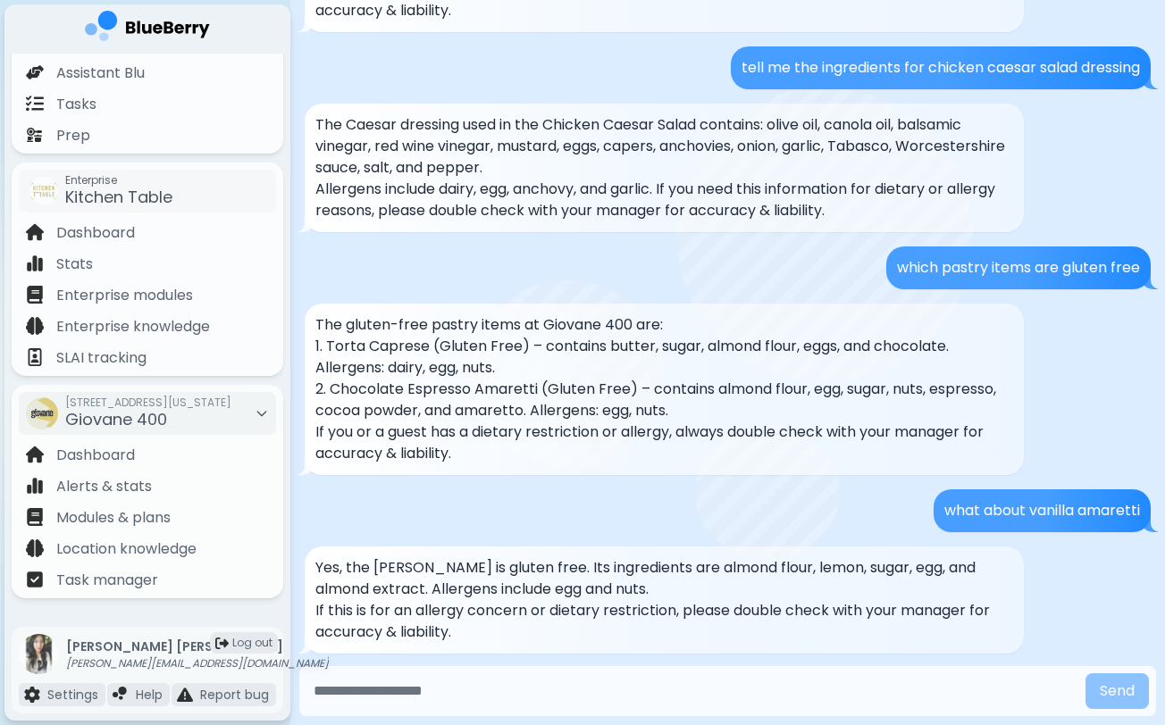
scroll to position [225, 0]
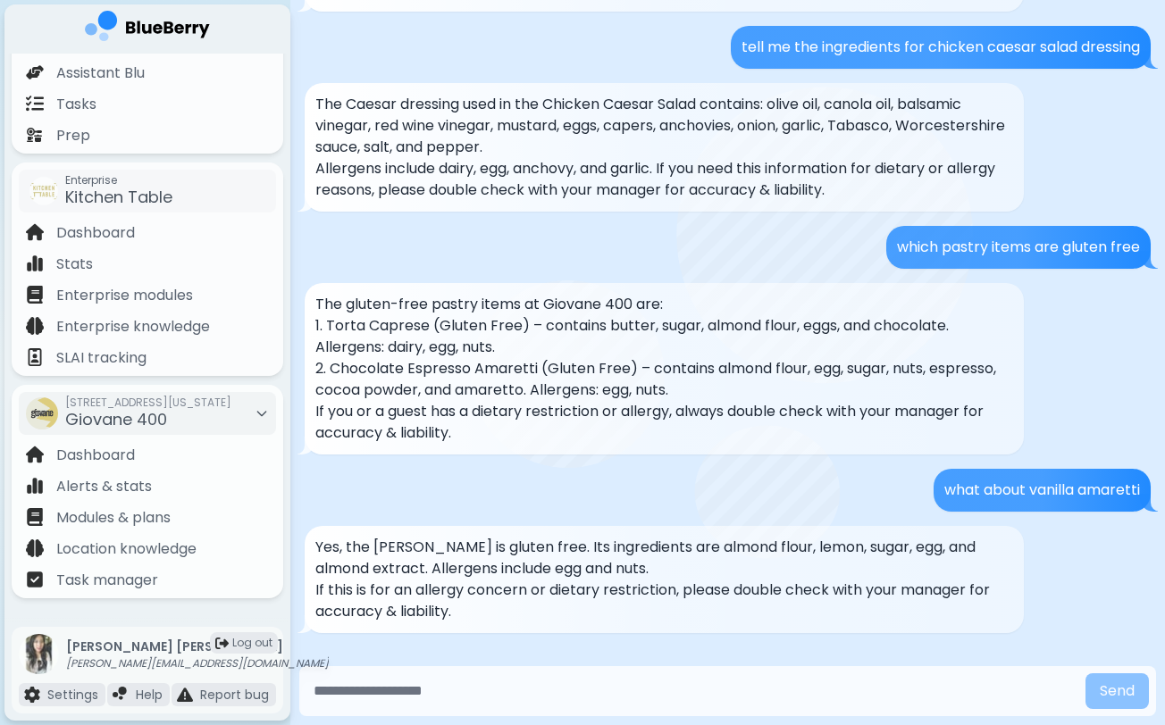
click at [532, 684] on input "text" at bounding box center [692, 692] width 772 height 36
type input "**********"
click at [1116, 691] on button "Send" at bounding box center [1116, 692] width 63 height 36
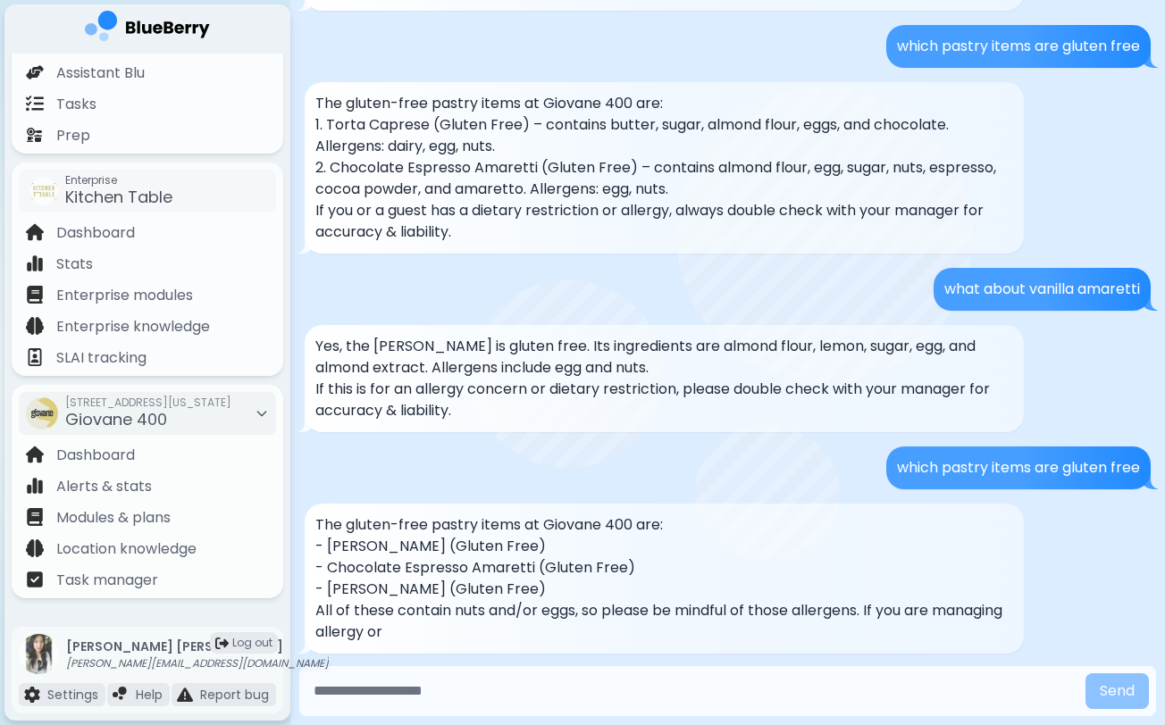
scroll to position [447, 0]
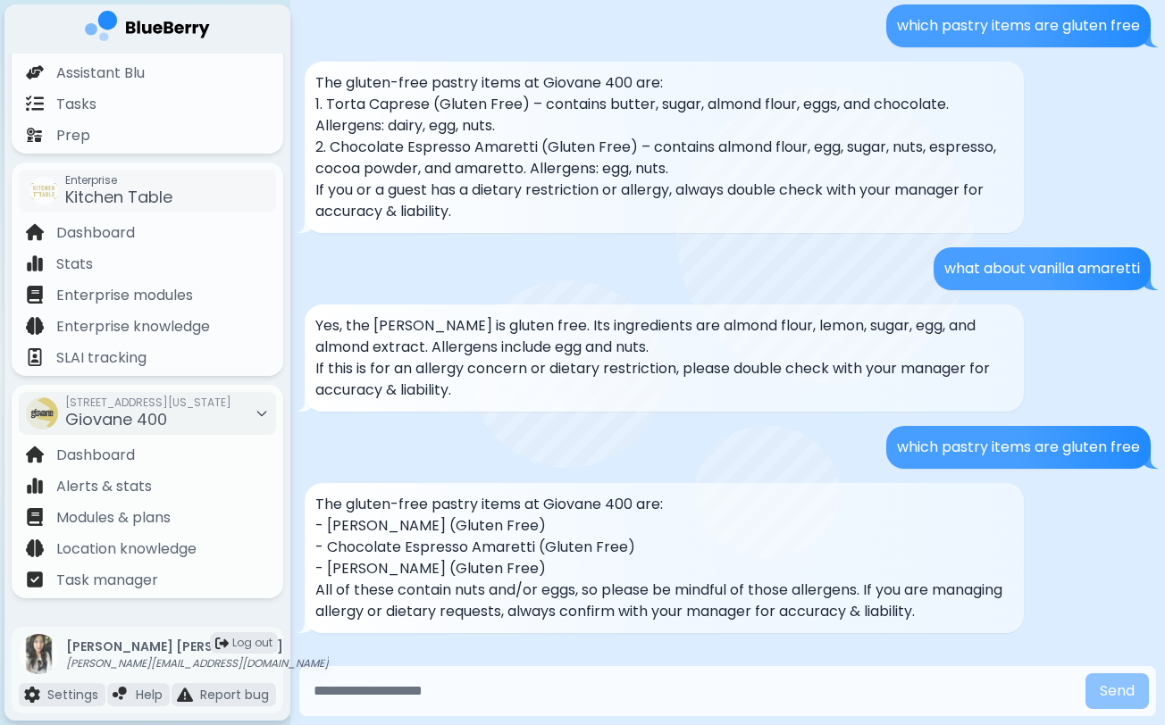
click at [474, 696] on input "text" at bounding box center [692, 692] width 772 height 36
type input "**********"
click at [1116, 691] on button "Send" at bounding box center [1116, 692] width 63 height 36
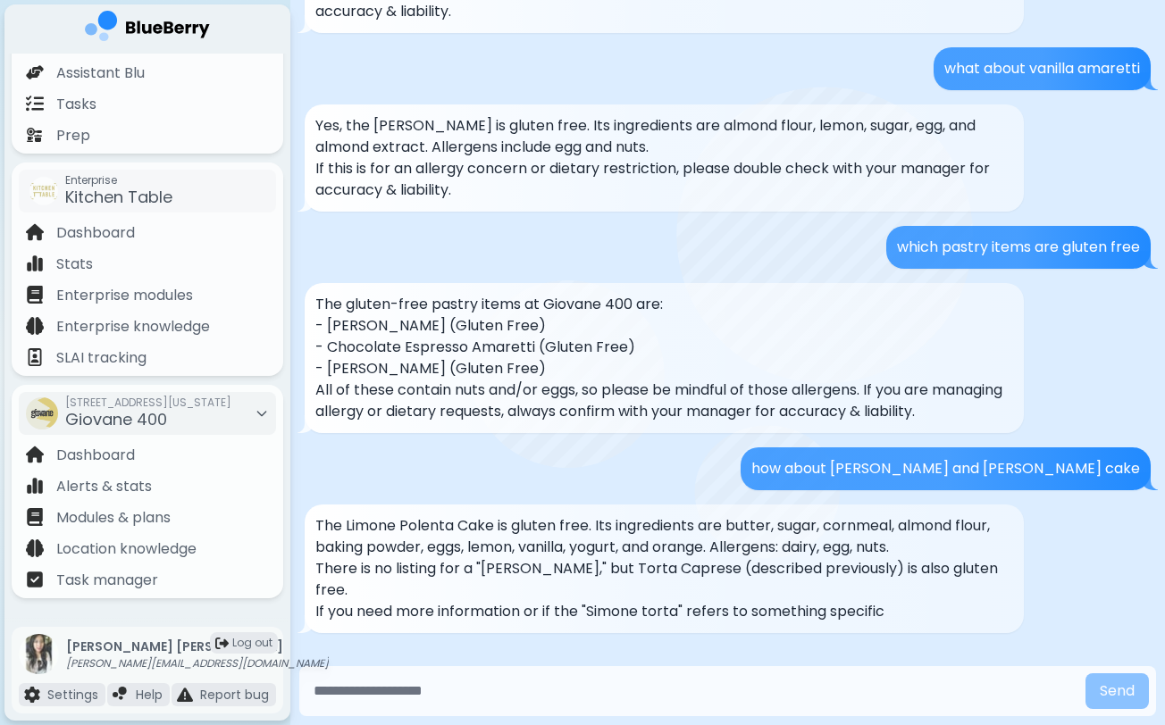
scroll to position [668, 0]
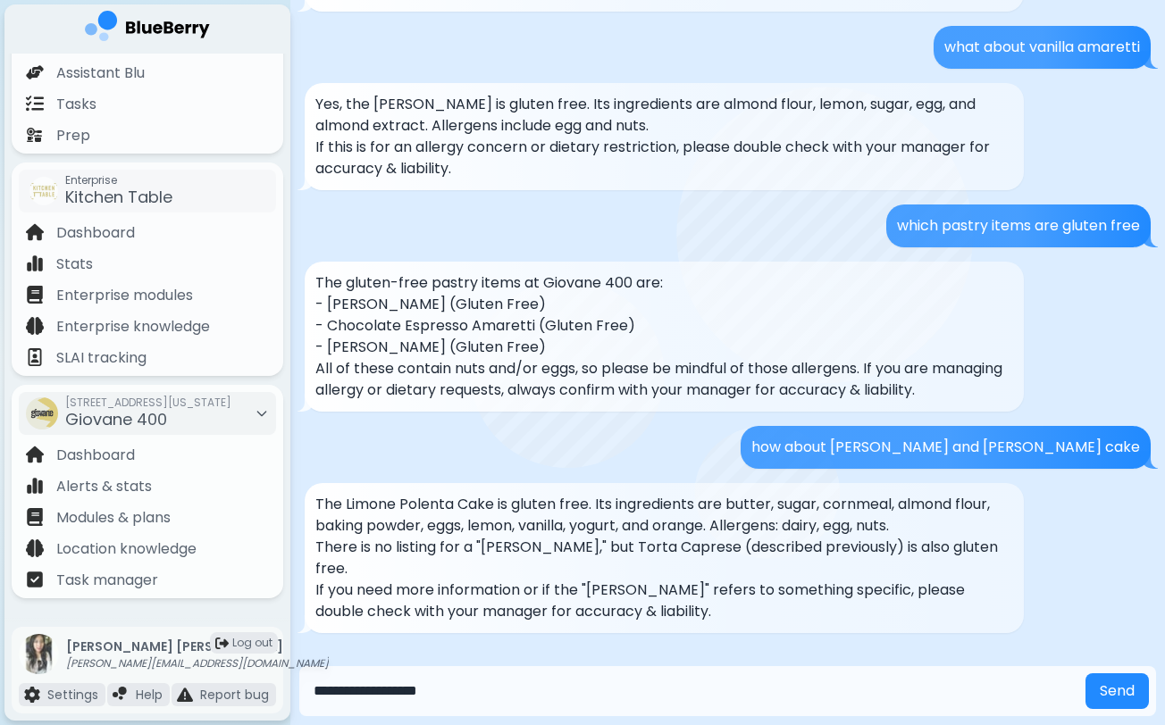
type input "**********"
click at [1116, 691] on button "Send" at bounding box center [1116, 692] width 63 height 36
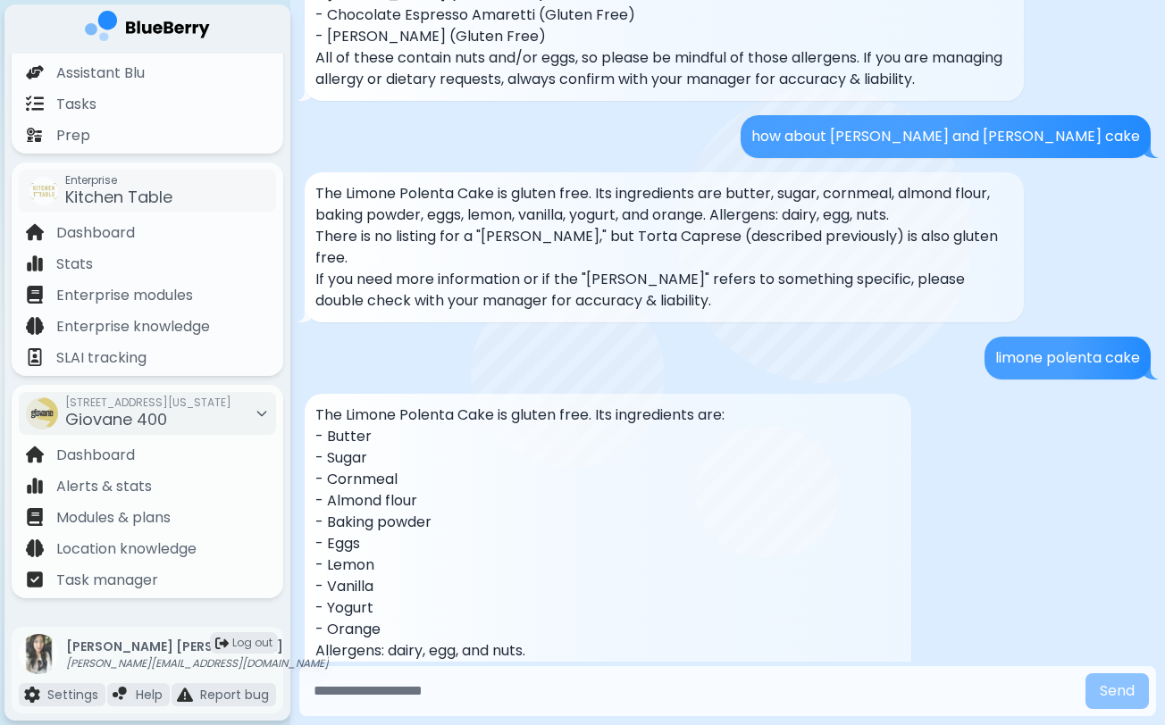
scroll to position [1061, 0]
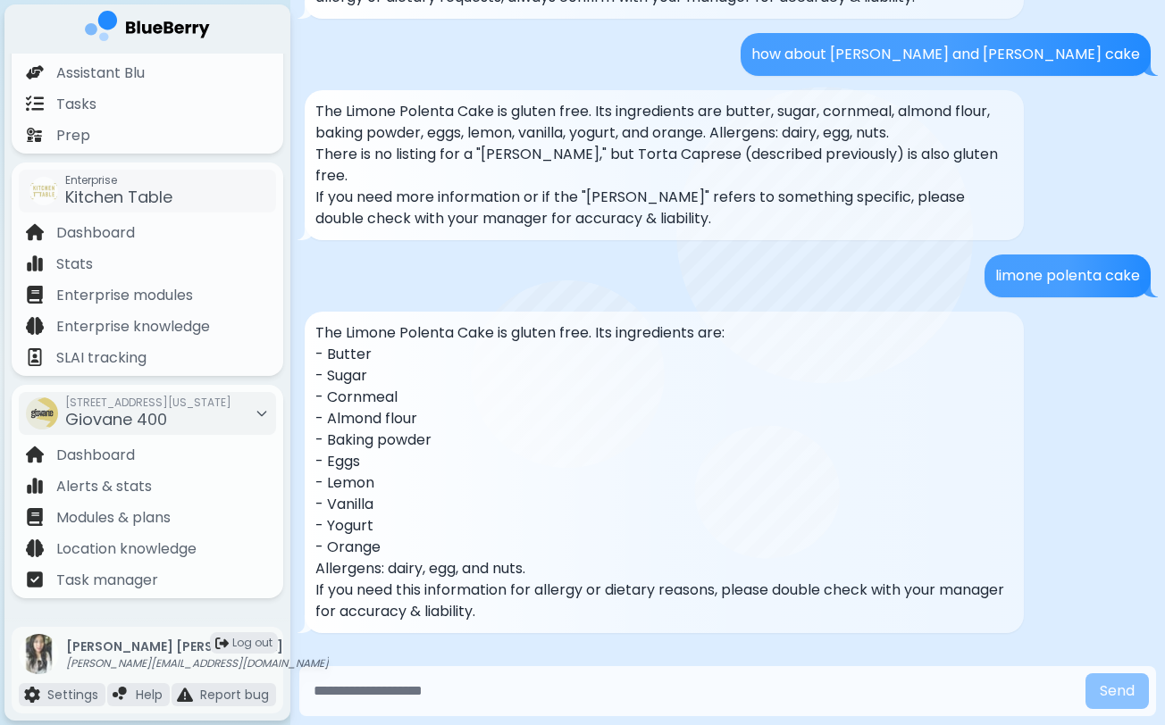
click at [558, 694] on input "text" at bounding box center [692, 692] width 772 height 36
type input "**********"
click at [1116, 691] on button "Send" at bounding box center [1116, 692] width 63 height 36
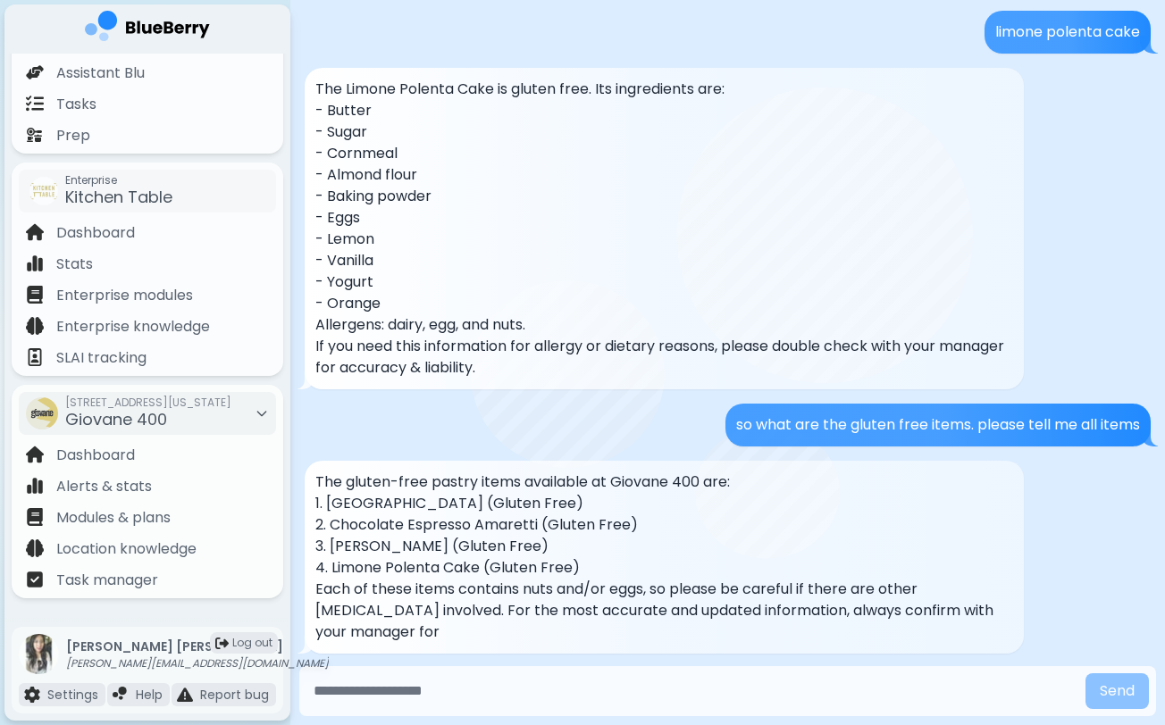
scroll to position [1326, 0]
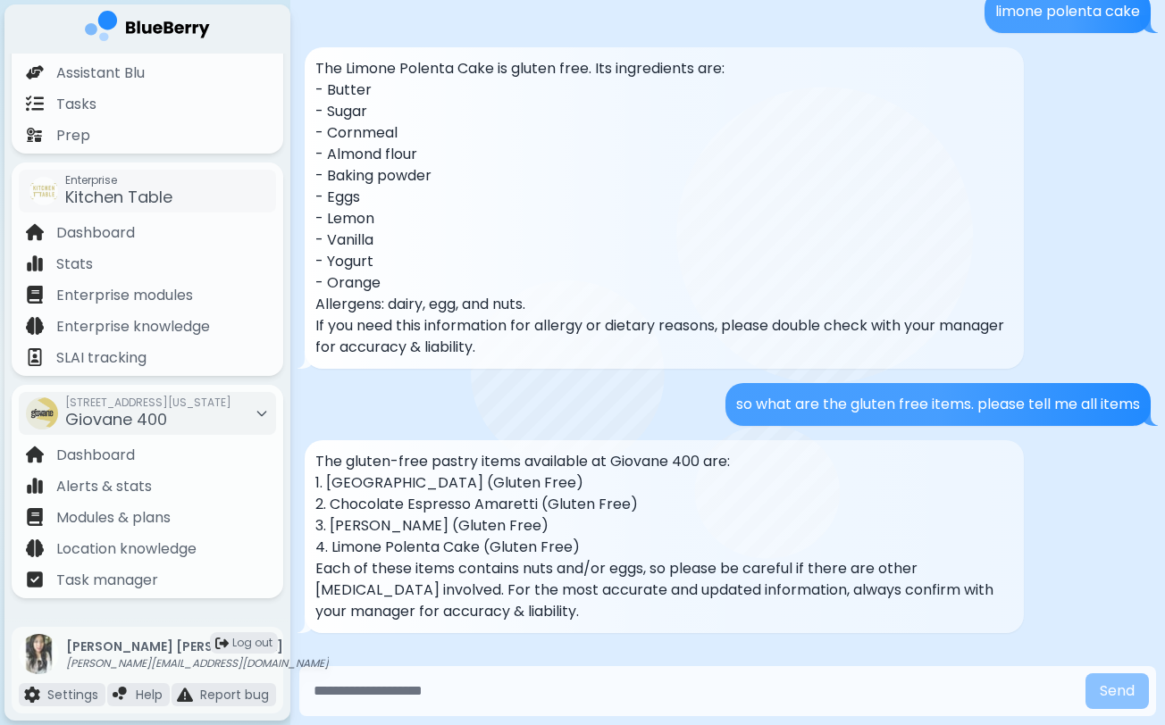
drag, startPoint x: 410, startPoint y: 489, endPoint x: 416, endPoint y: 540, distance: 51.3
click at [416, 539] on div "The gluten-free pastry items available at Giovane 400 are: 1. Torta Caprese (Gl…" at bounding box center [664, 537] width 698 height 172
click at [416, 540] on p "4. Limone Polenta Cake (Gluten Free)" at bounding box center [664, 547] width 698 height 21
click at [447, 698] on input "text" at bounding box center [692, 692] width 772 height 36
click at [515, 702] on input "text" at bounding box center [692, 692] width 772 height 36
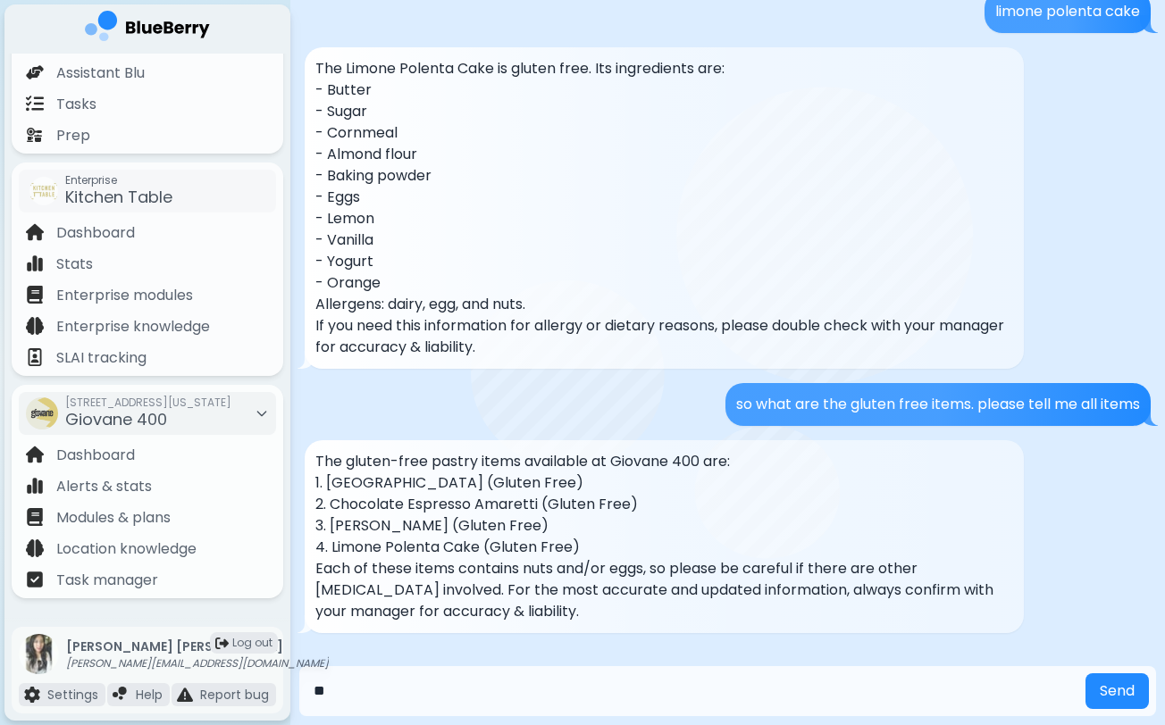
type input "*"
type input "**********"
click at [1116, 691] on button "Send" at bounding box center [1116, 692] width 63 height 36
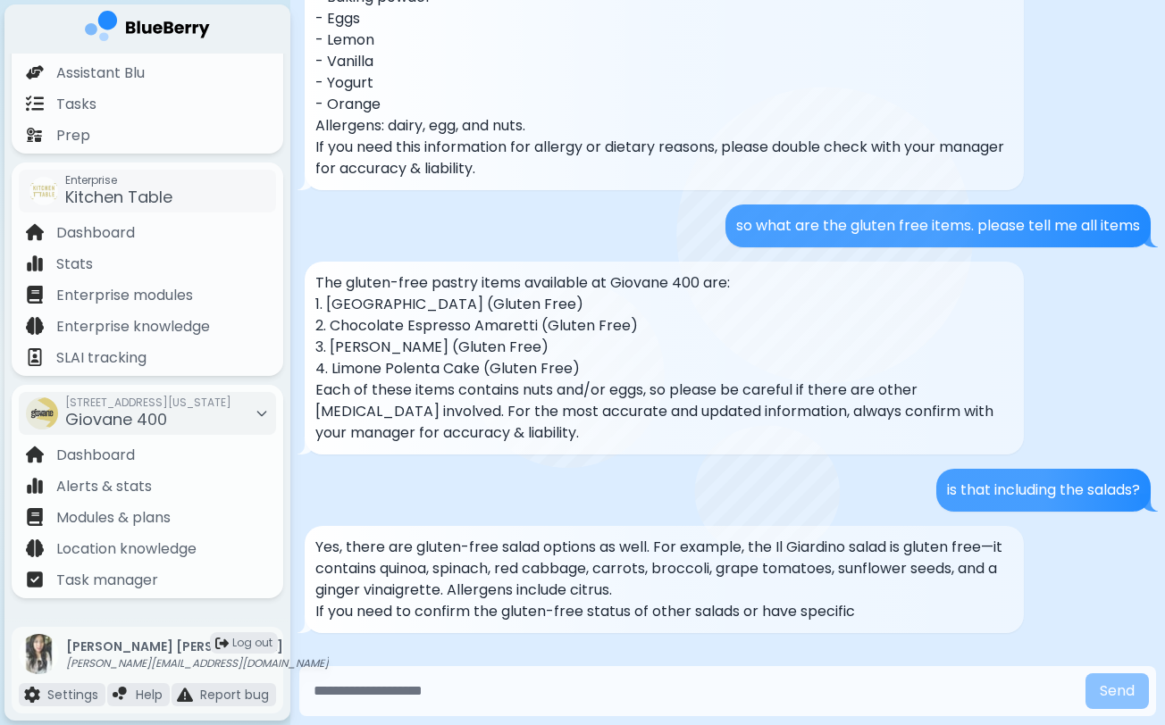
scroll to position [1526, 0]
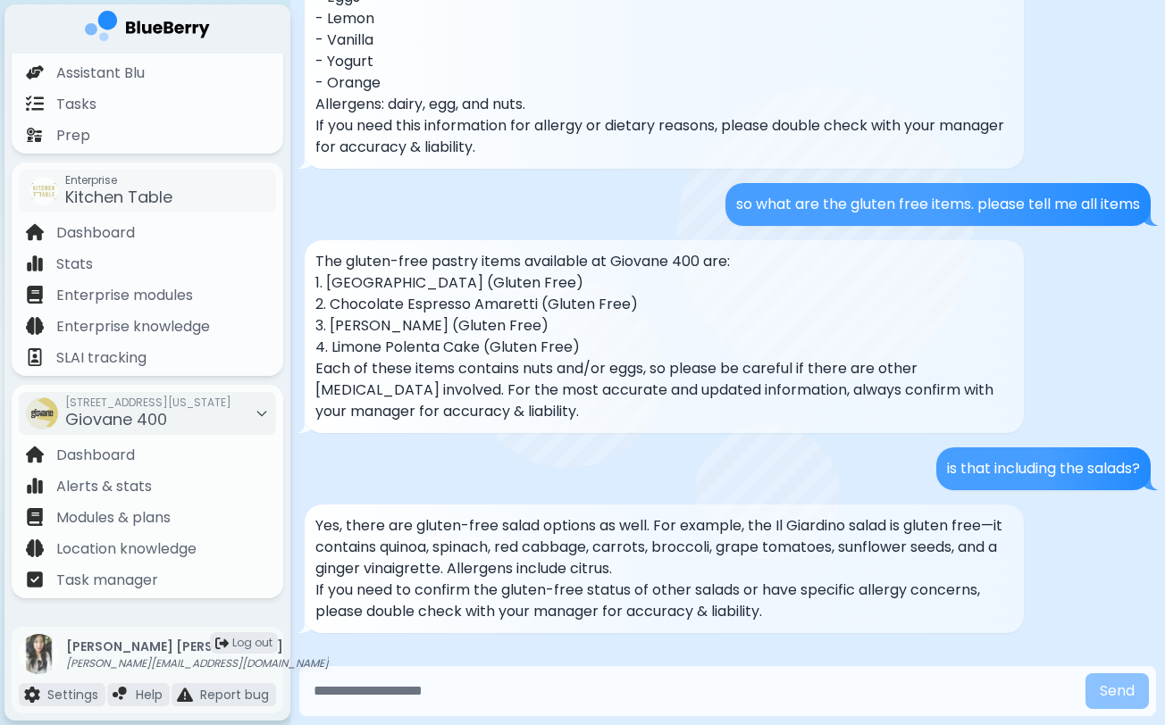
drag, startPoint x: 488, startPoint y: 537, endPoint x: 573, endPoint y: 591, distance: 100.4
click at [567, 587] on div "Yes, there are gluten-free salad options as well. For example, the Il Giardino …" at bounding box center [664, 568] width 698 height 107
click at [573, 591] on p "If you need to confirm the gluten-free status of other salads or have specific …" at bounding box center [664, 601] width 698 height 43
drag, startPoint x: 543, startPoint y: 540, endPoint x: 580, endPoint y: 612, distance: 81.1
click at [579, 604] on div "Yes, there are gluten-free salad options as well. For example, the Il Giardino …" at bounding box center [664, 568] width 698 height 107
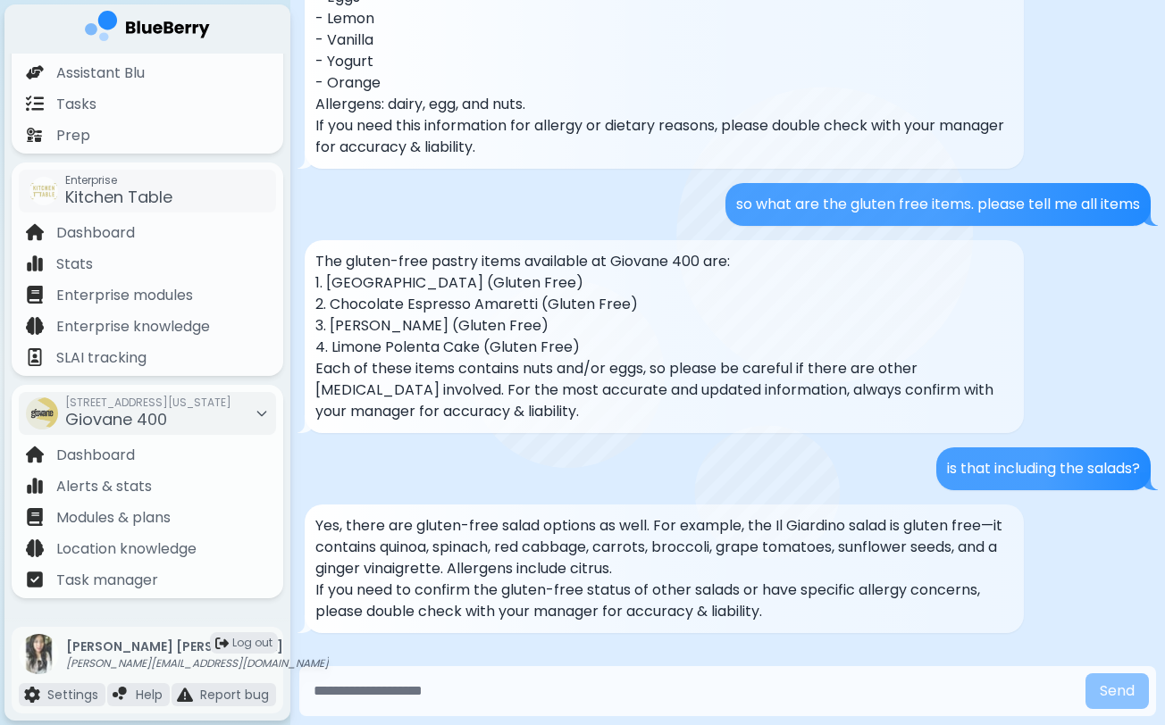
click at [580, 612] on p "If you need to confirm the gluten-free status of other salads or have specific …" at bounding box center [664, 601] width 698 height 43
drag, startPoint x: 621, startPoint y: 575, endPoint x: 652, endPoint y: 623, distance: 56.7
click at [652, 623] on div "Yes, there are gluten-free salad options as well. For example, the Il Giardino …" at bounding box center [664, 569] width 719 height 129
drag, startPoint x: 624, startPoint y: 529, endPoint x: 633, endPoint y: 585, distance: 56.9
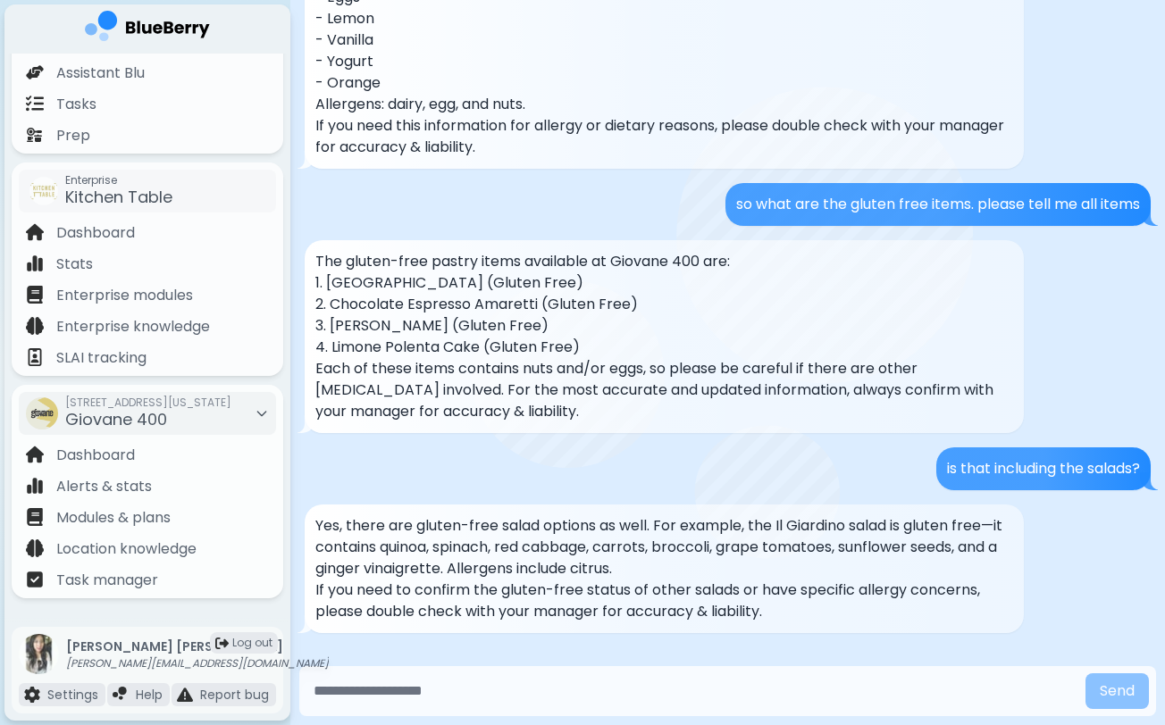
click at [630, 563] on p "Yes, there are gluten-free salad options as well. For example, the Il Giardino …" at bounding box center [664, 547] width 698 height 64
click at [633, 585] on p "If you need to confirm the gluten-free status of other salads or have specific …" at bounding box center [664, 601] width 698 height 43
drag, startPoint x: 541, startPoint y: 535, endPoint x: 568, endPoint y: 592, distance: 63.5
click at [568, 591] on div "Yes, there are gluten-free salad options as well. For example, the Il Giardino …" at bounding box center [664, 568] width 698 height 107
click at [568, 592] on p "If you need to confirm the gluten-free status of other salads or have specific …" at bounding box center [664, 601] width 698 height 43
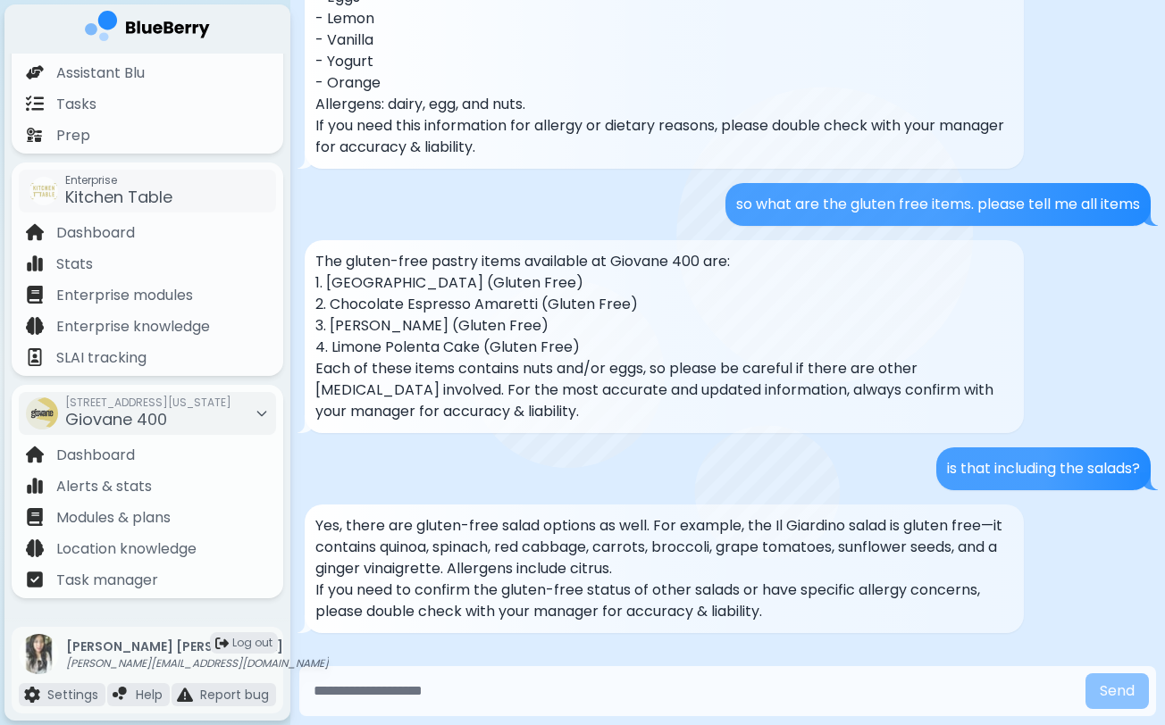
drag, startPoint x: 555, startPoint y: 548, endPoint x: 558, endPoint y: 591, distance: 43.9
click at [558, 582] on div "Yes, there are gluten-free salad options as well. For example, the Il Giardino …" at bounding box center [664, 568] width 698 height 107
click at [558, 591] on p "If you need to confirm the gluten-free status of other salads or have specific …" at bounding box center [664, 601] width 698 height 43
drag, startPoint x: 530, startPoint y: 547, endPoint x: 543, endPoint y: 599, distance: 53.5
click at [543, 598] on div "Yes, there are gluten-free salad options as well. For example, the Il Giardino …" at bounding box center [664, 568] width 698 height 107
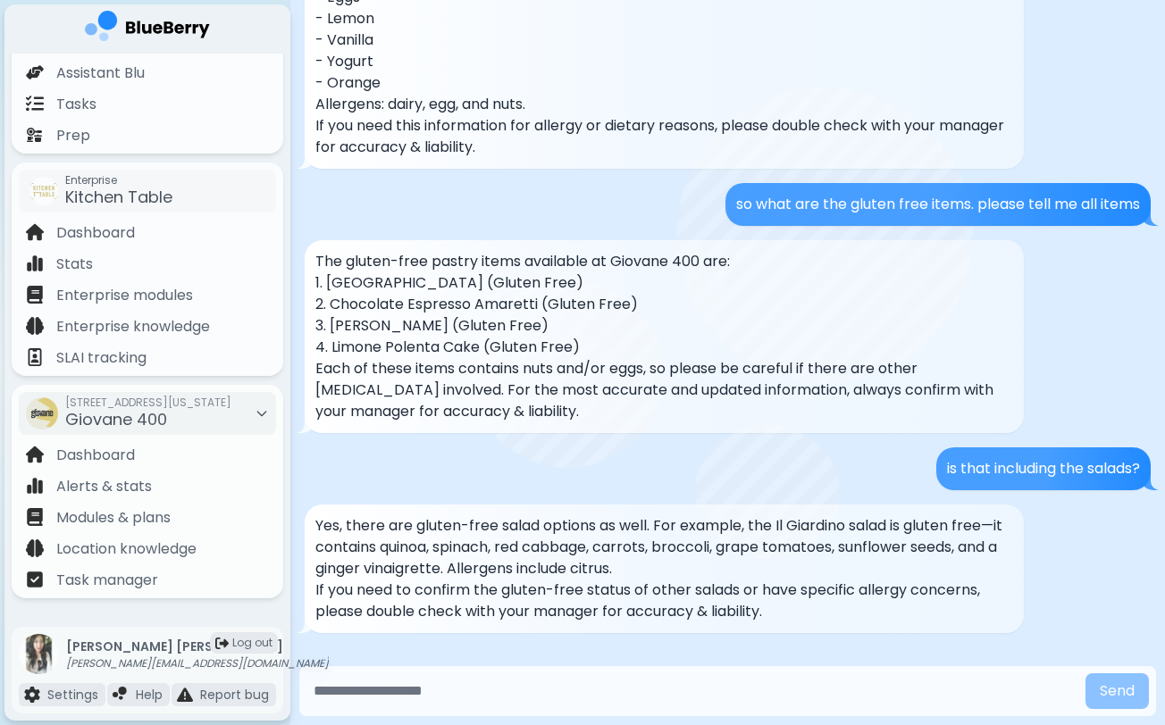
click at [543, 599] on p "If you need to confirm the gluten-free status of other salads or have specific …" at bounding box center [664, 601] width 698 height 43
click at [490, 697] on input "text" at bounding box center [692, 692] width 772 height 36
type input "**********"
click at [1116, 691] on button "Send" at bounding box center [1116, 692] width 63 height 36
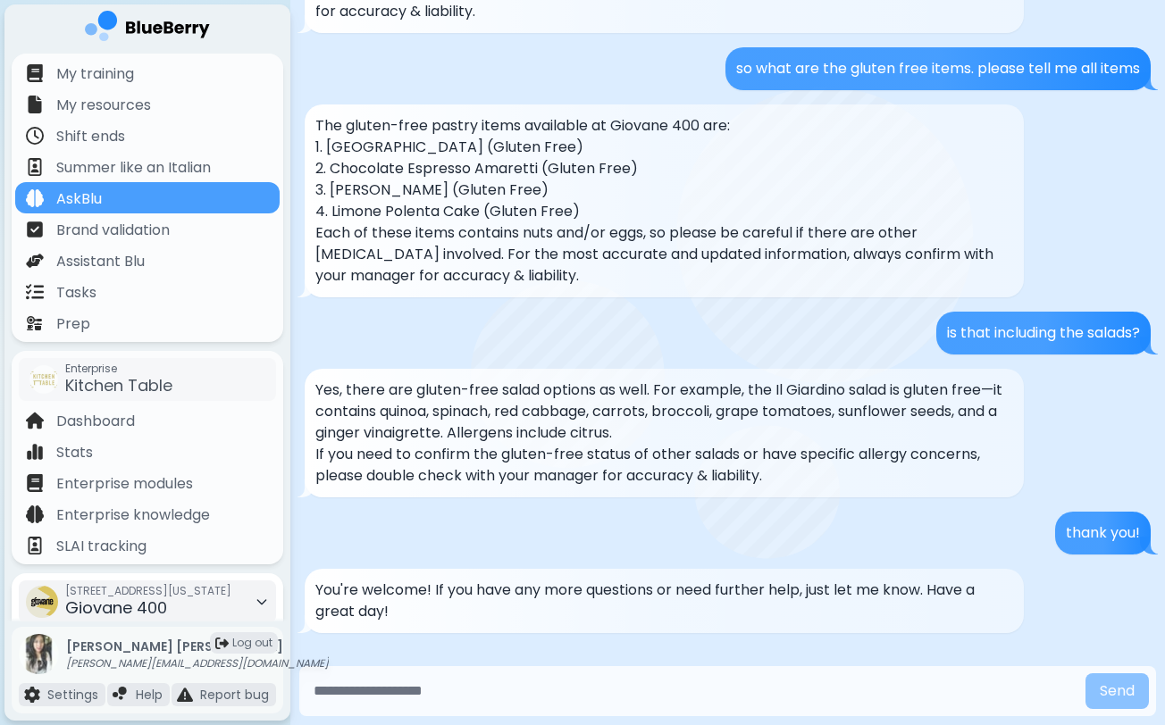
scroll to position [187, 0]
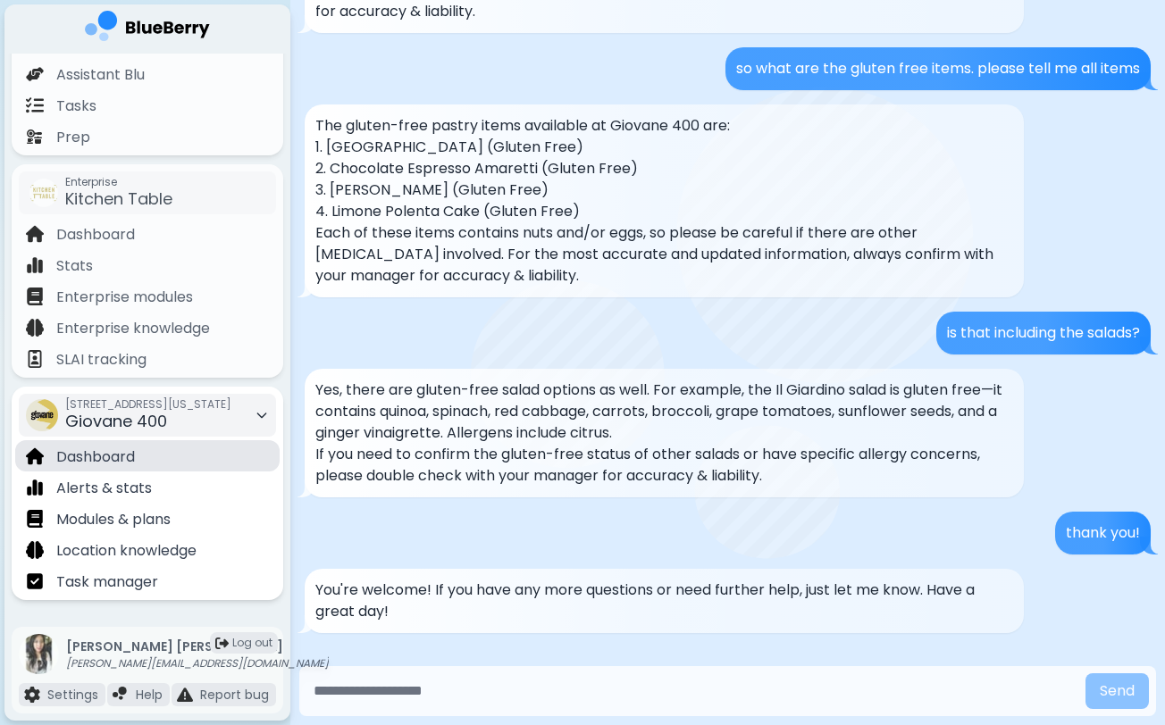
click at [147, 456] on div "Dashboard" at bounding box center [147, 455] width 264 height 31
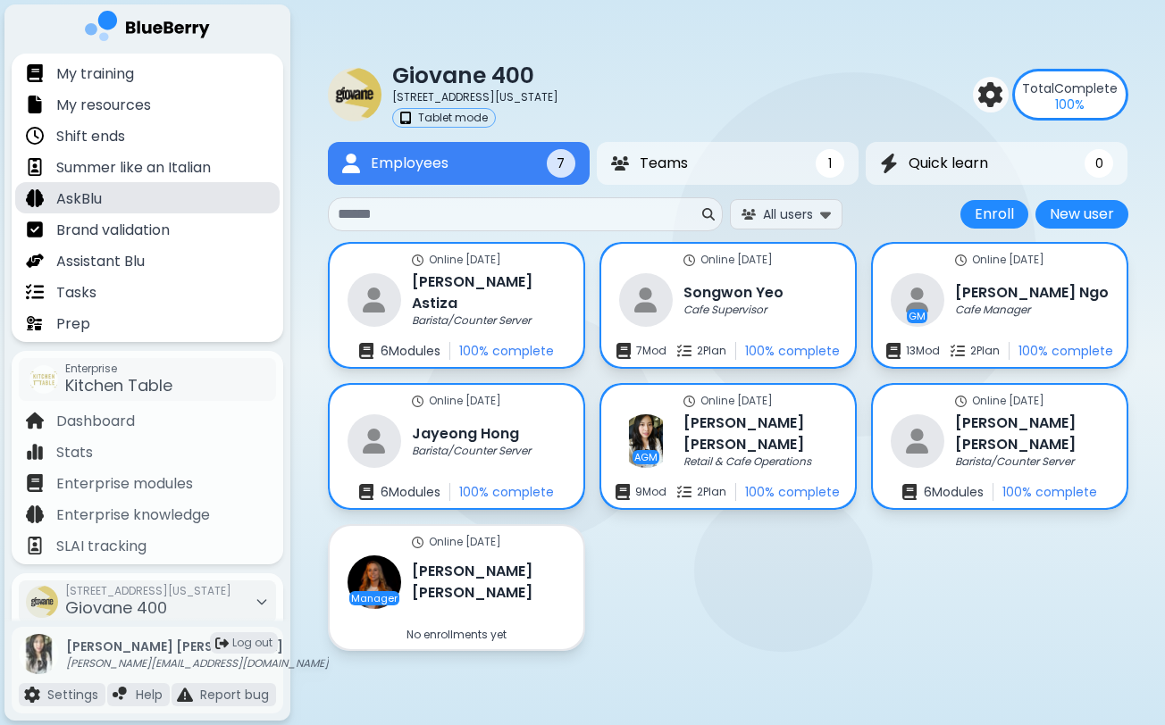
click at [124, 197] on div "AskBlu" at bounding box center [147, 197] width 264 height 31
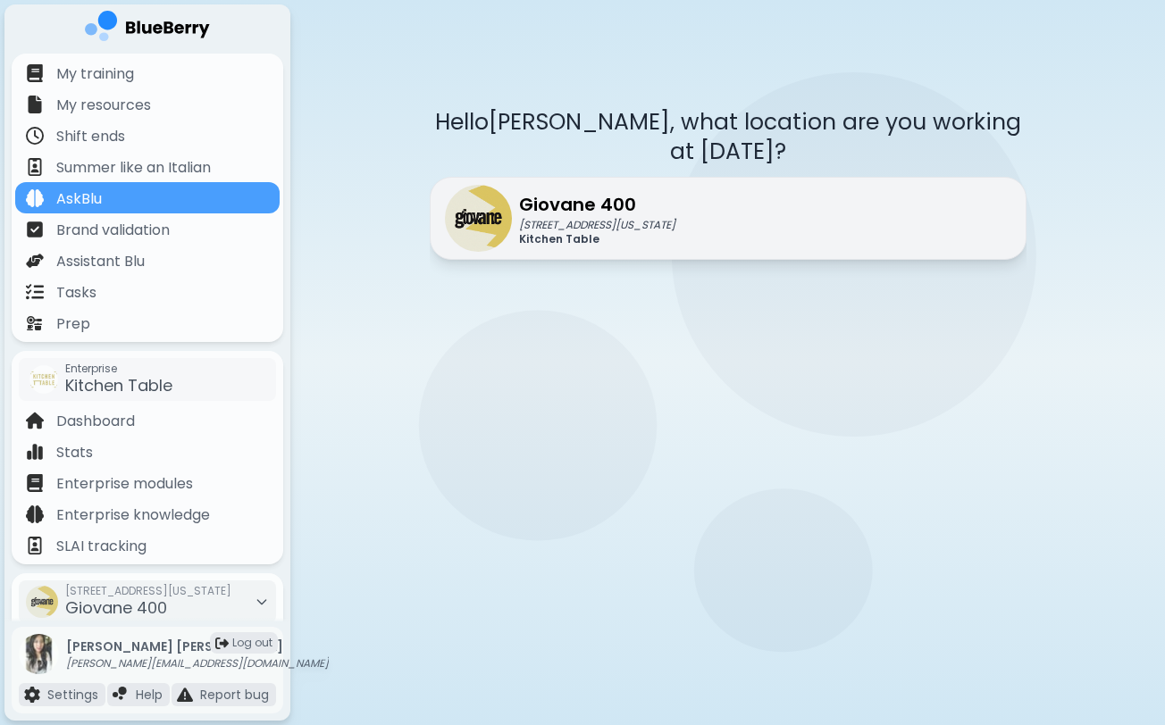
click at [639, 218] on p "[STREET_ADDRESS][US_STATE]" at bounding box center [597, 225] width 156 height 14
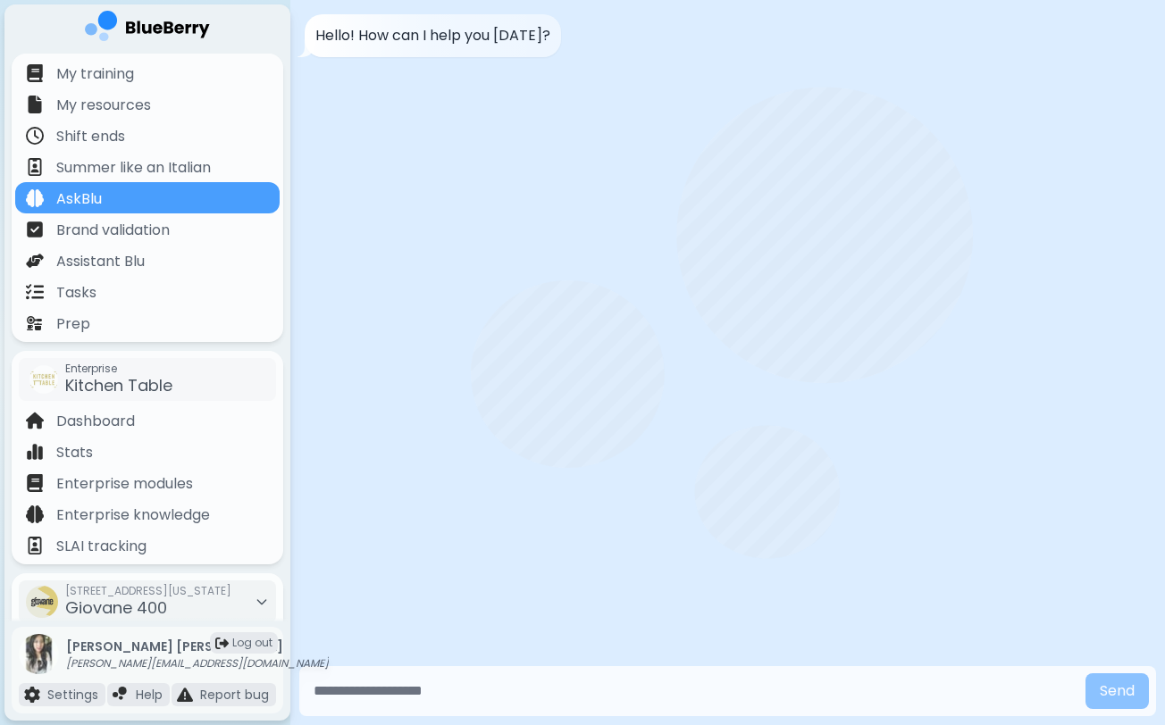
click at [595, 697] on input "text" at bounding box center [692, 692] width 772 height 36
type input "*"
type input "**********"
click at [1116, 691] on button "Send" at bounding box center [1116, 692] width 63 height 36
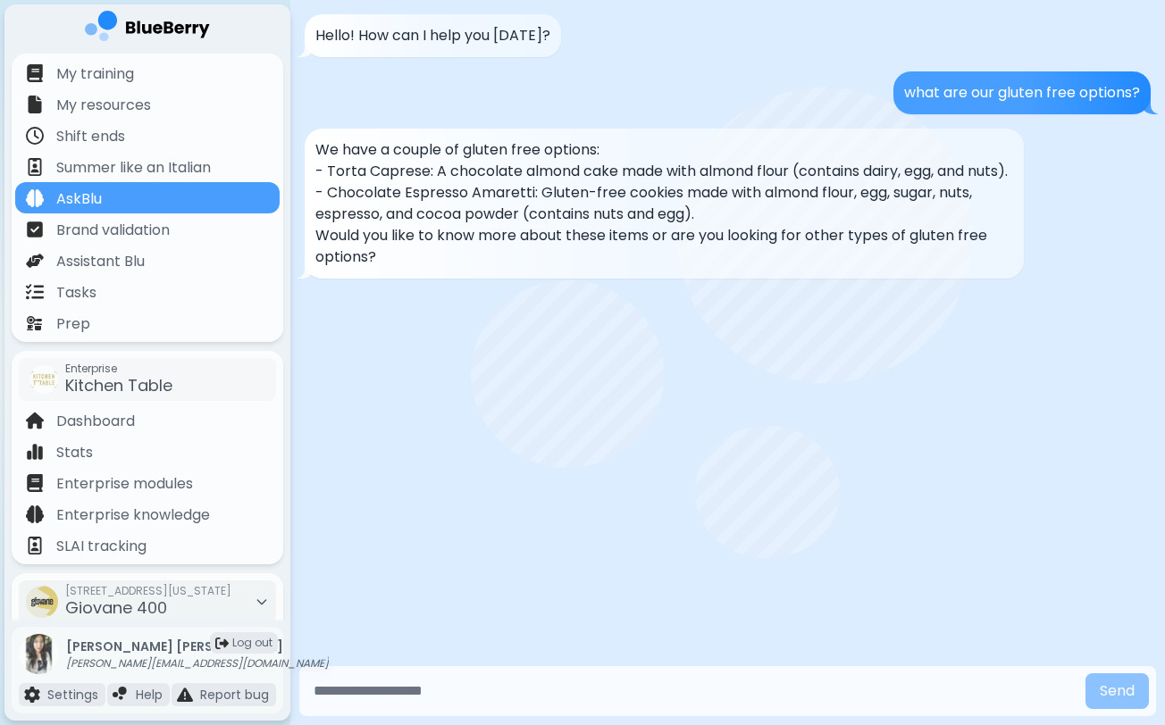
click at [448, 686] on input "text" at bounding box center [692, 692] width 772 height 36
type input "**********"
click at [1116, 691] on button "Send" at bounding box center [1116, 692] width 63 height 36
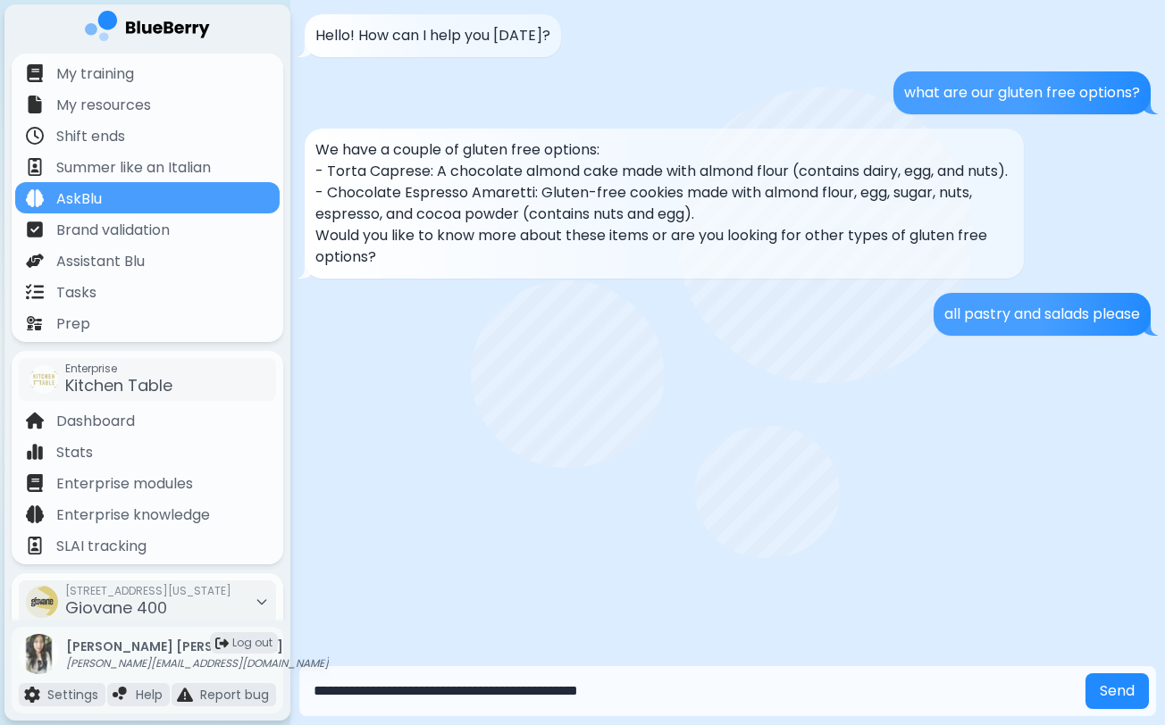
type input "**********"
click at [1116, 691] on button "Send" at bounding box center [1116, 692] width 63 height 36
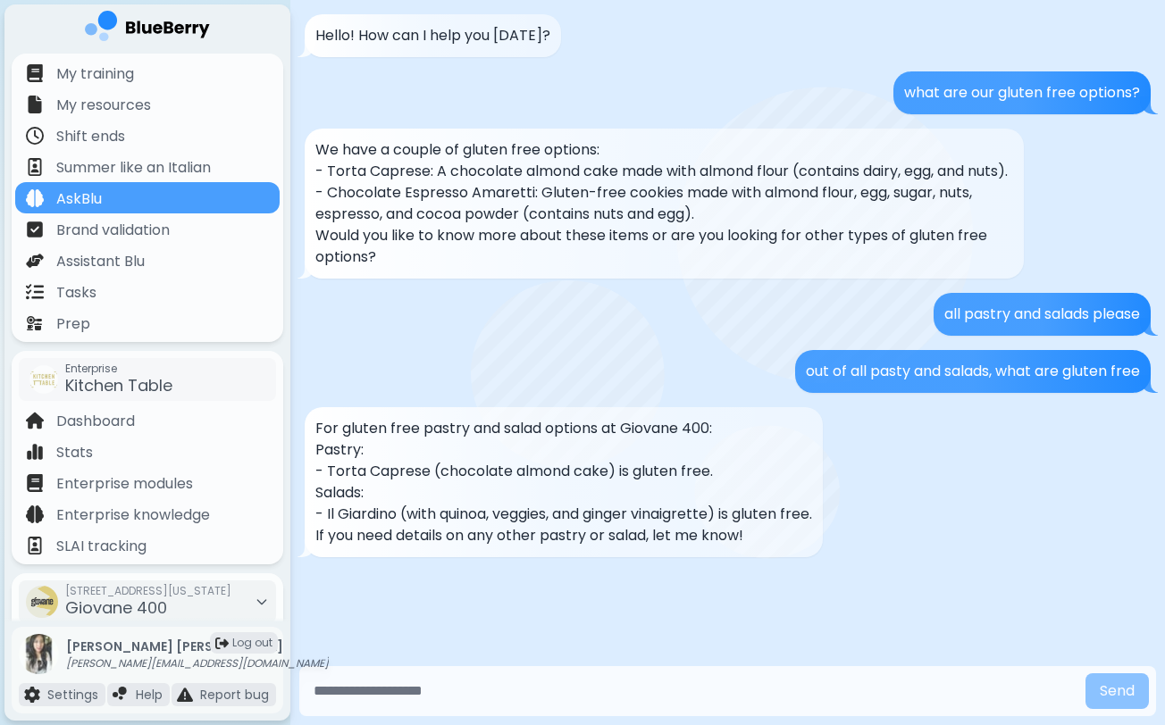
click at [501, 371] on div "Hello! How can I help you [DATE]? what are our gluten free options? We have a c…" at bounding box center [727, 331] width 875 height 662
click at [158, 425] on div "Dashboard" at bounding box center [147, 420] width 264 height 31
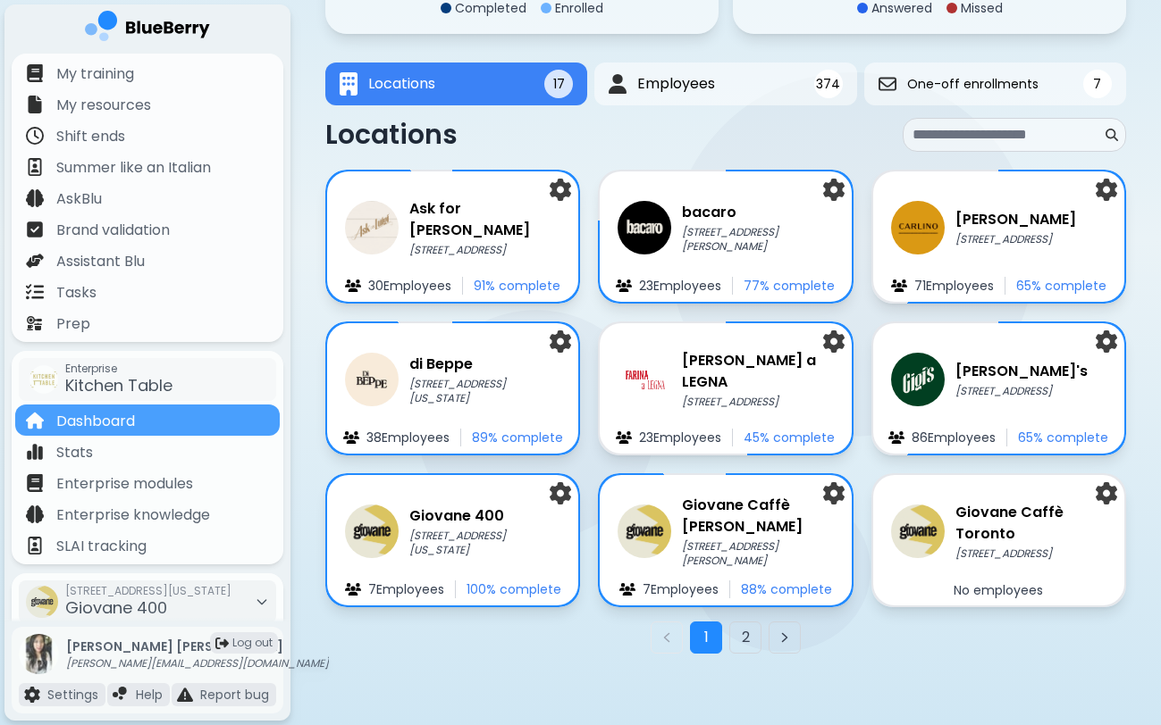
scroll to position [249, 0]
click at [450, 624] on div "1 2" at bounding box center [725, 638] width 800 height 32
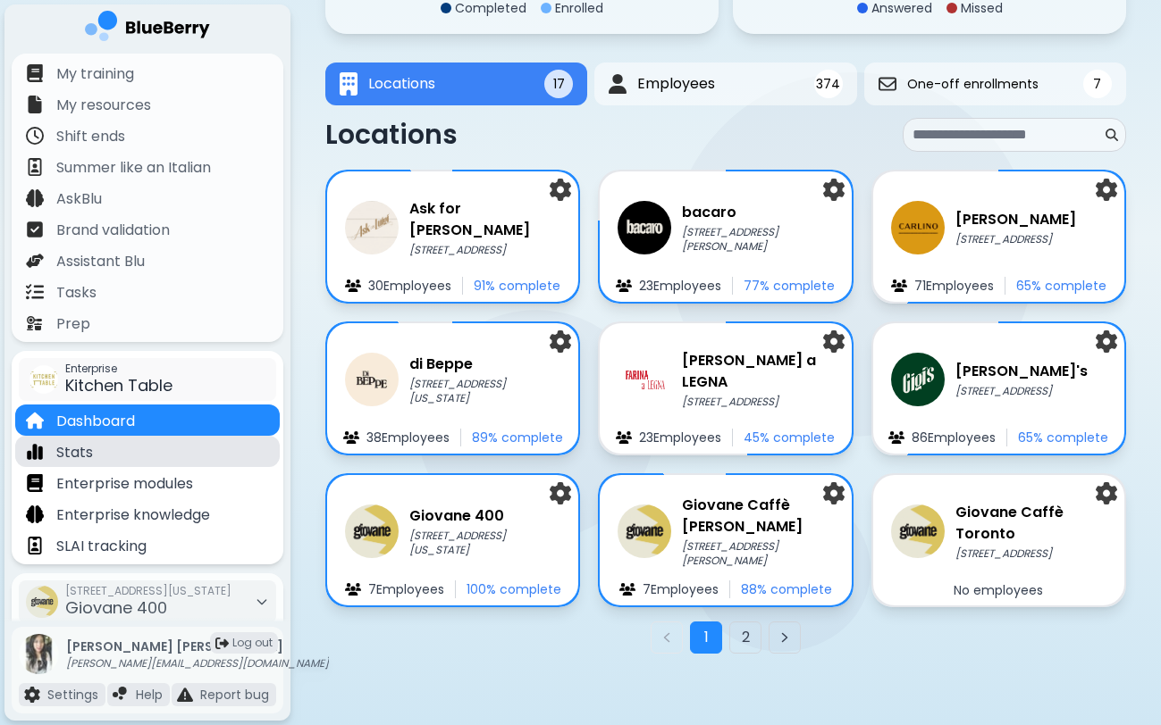
click at [165, 459] on div "Stats" at bounding box center [147, 451] width 264 height 31
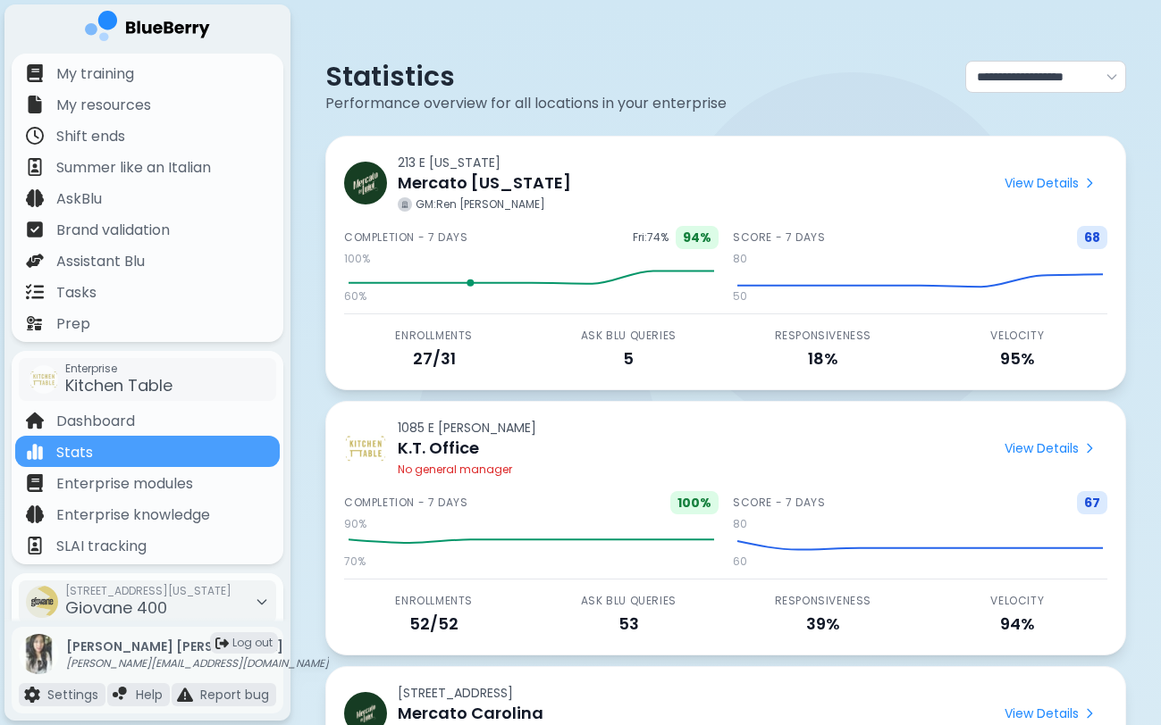
click at [476, 210] on p "GM: [PERSON_NAME]" at bounding box center [480, 204] width 130 height 14
click at [216, 608] on div "[STREET_ADDRESS][US_STATE]" at bounding box center [148, 602] width 166 height 39
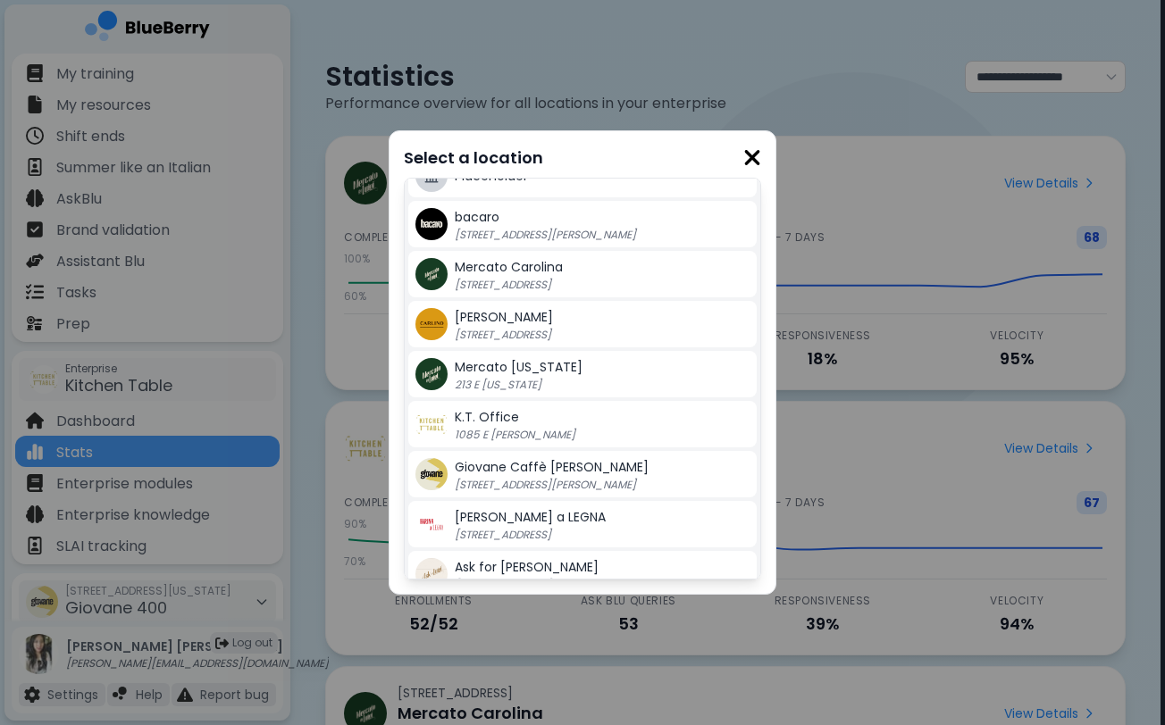
scroll to position [382, 0]
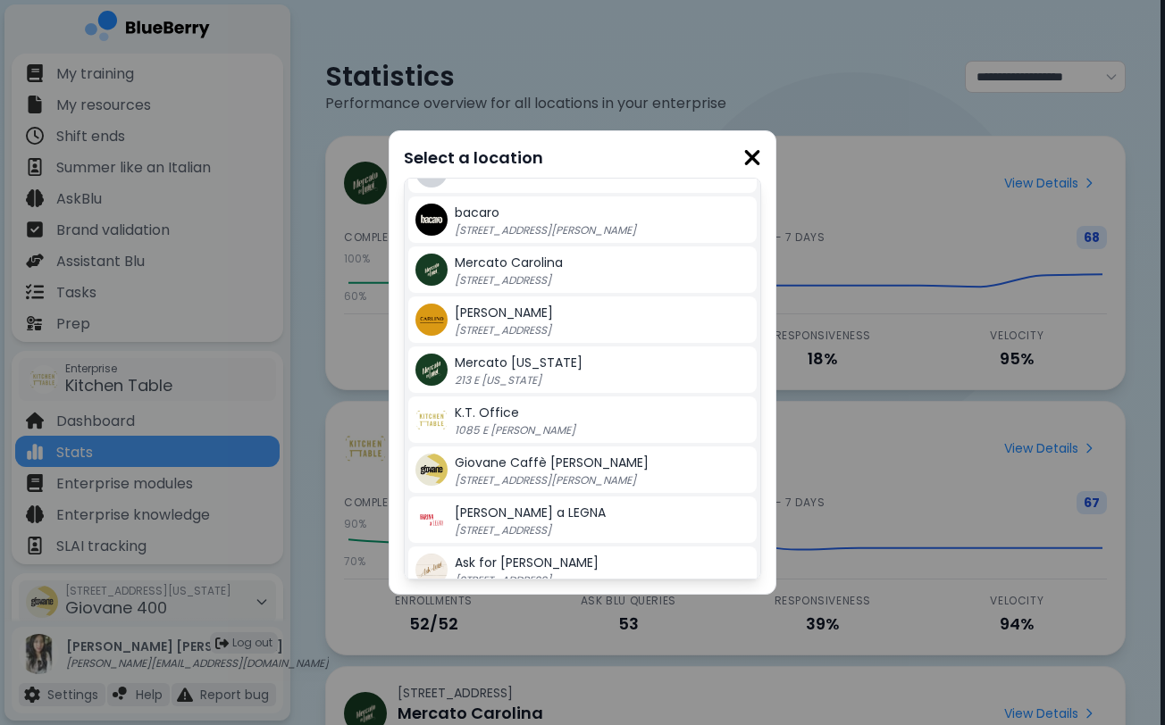
click at [569, 389] on div "Mercato [US_STATE] 213 E [US_STATE]" at bounding box center [582, 370] width 348 height 46
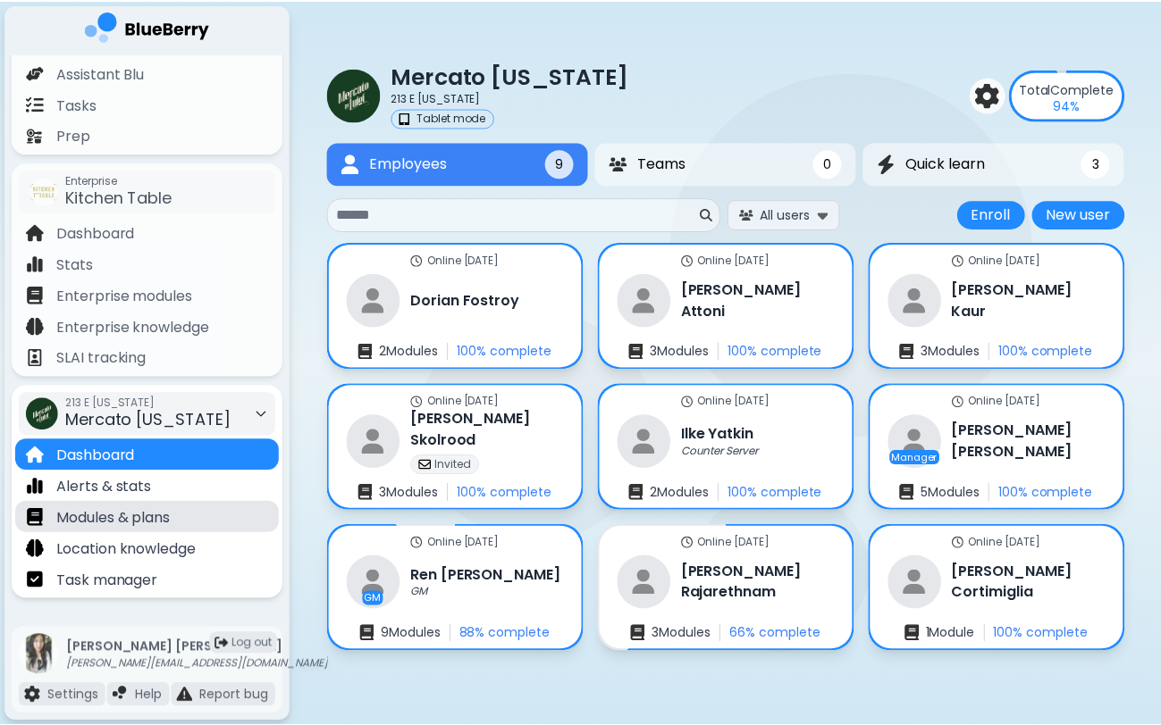
scroll to position [189, 0]
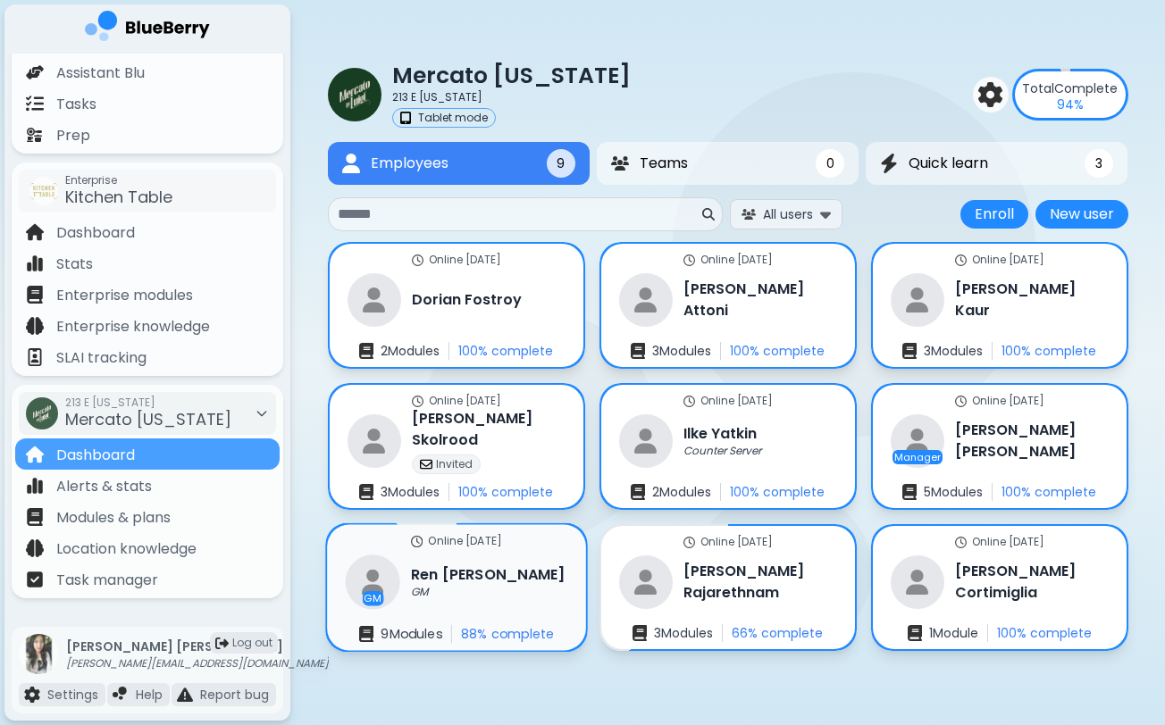
click at [416, 603] on div "[PERSON_NAME] [PERSON_NAME]" at bounding box center [455, 582] width 220 height 54
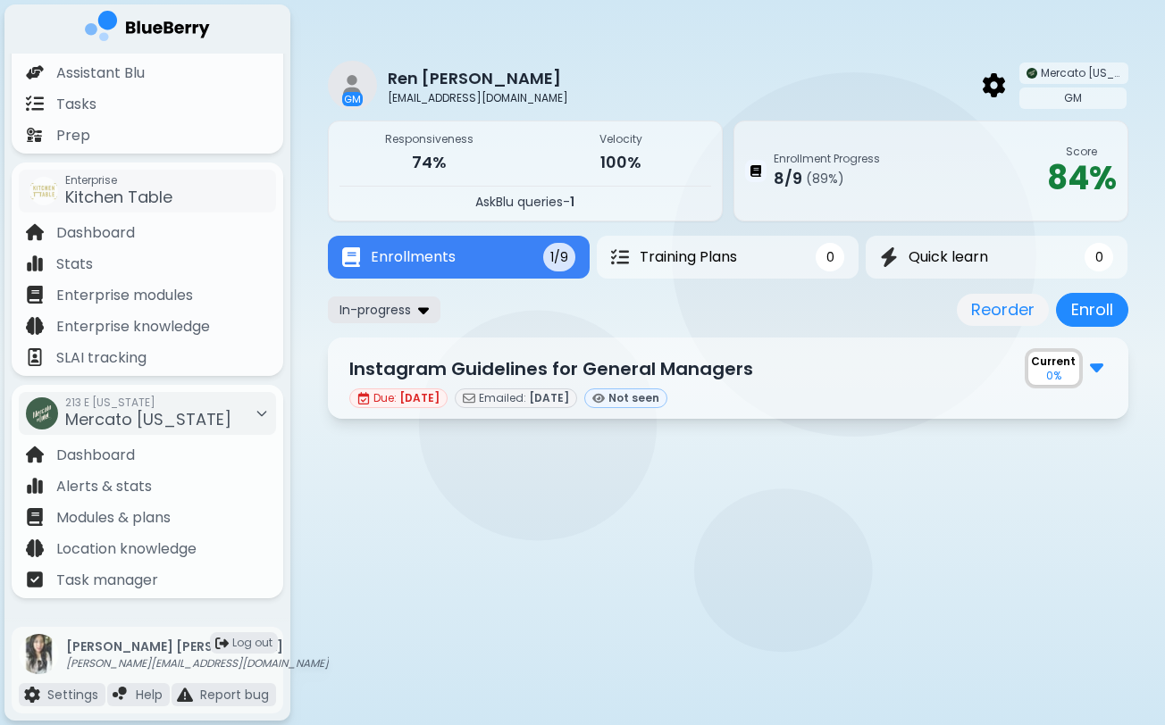
click at [406, 310] on span "In-progress" at bounding box center [374, 310] width 71 height 16
click at [402, 348] on button "All" at bounding box center [384, 344] width 103 height 27
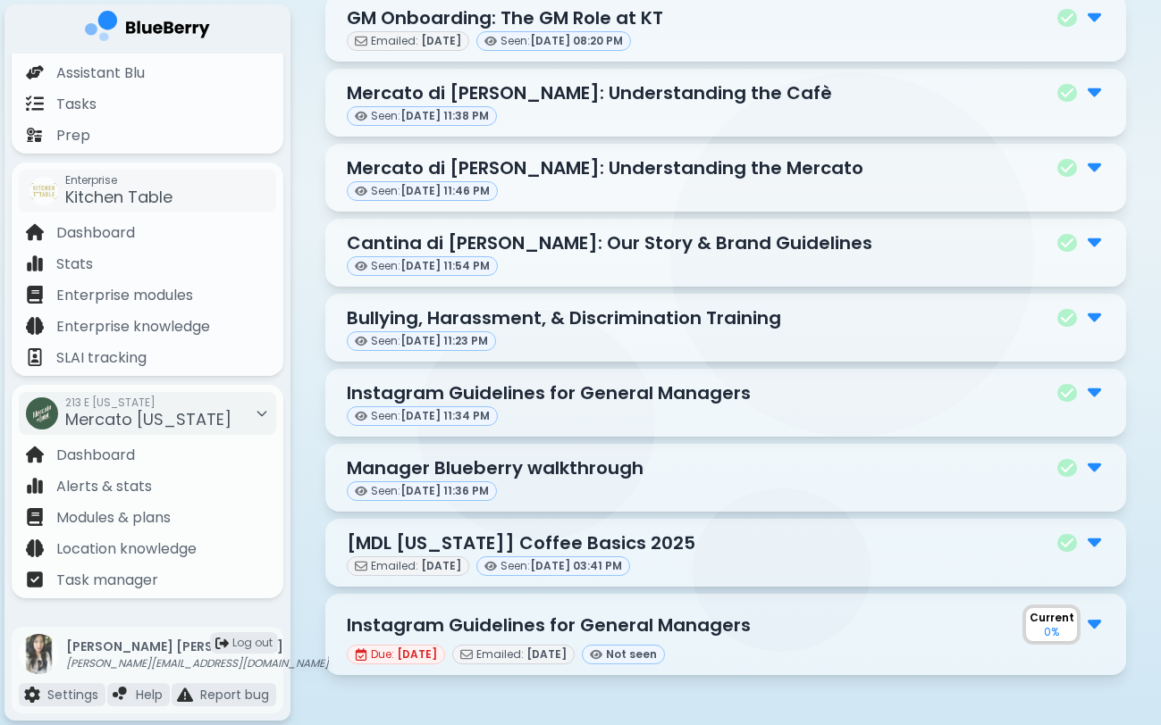
scroll to position [344, 0]
click at [532, 543] on p "[MDL [US_STATE]] Coffee Basics 2025" at bounding box center [521, 543] width 348 height 27
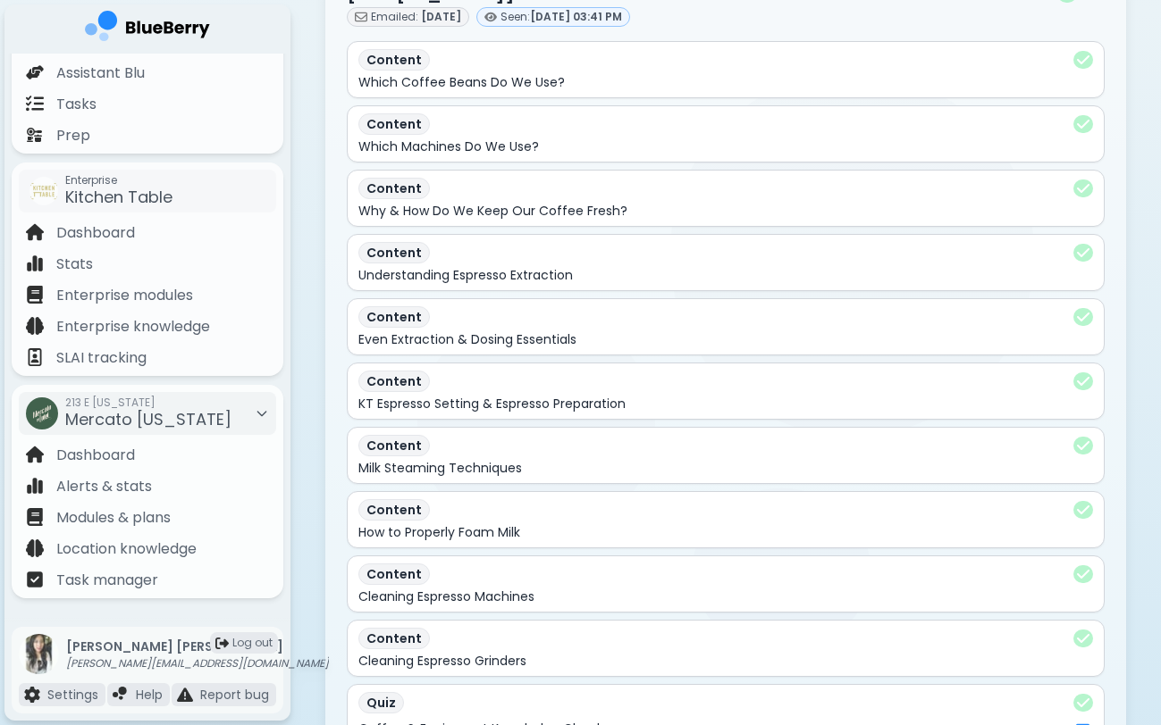
scroll to position [968, 0]
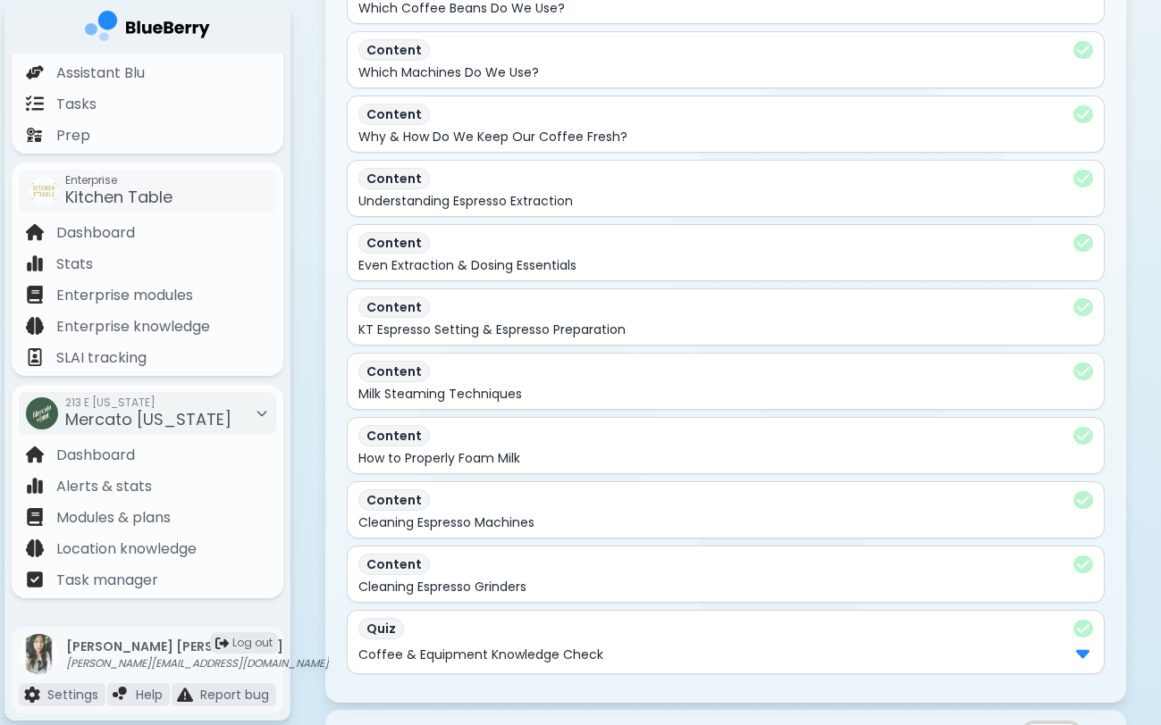
click at [1077, 661] on img at bounding box center [1082, 652] width 13 height 23
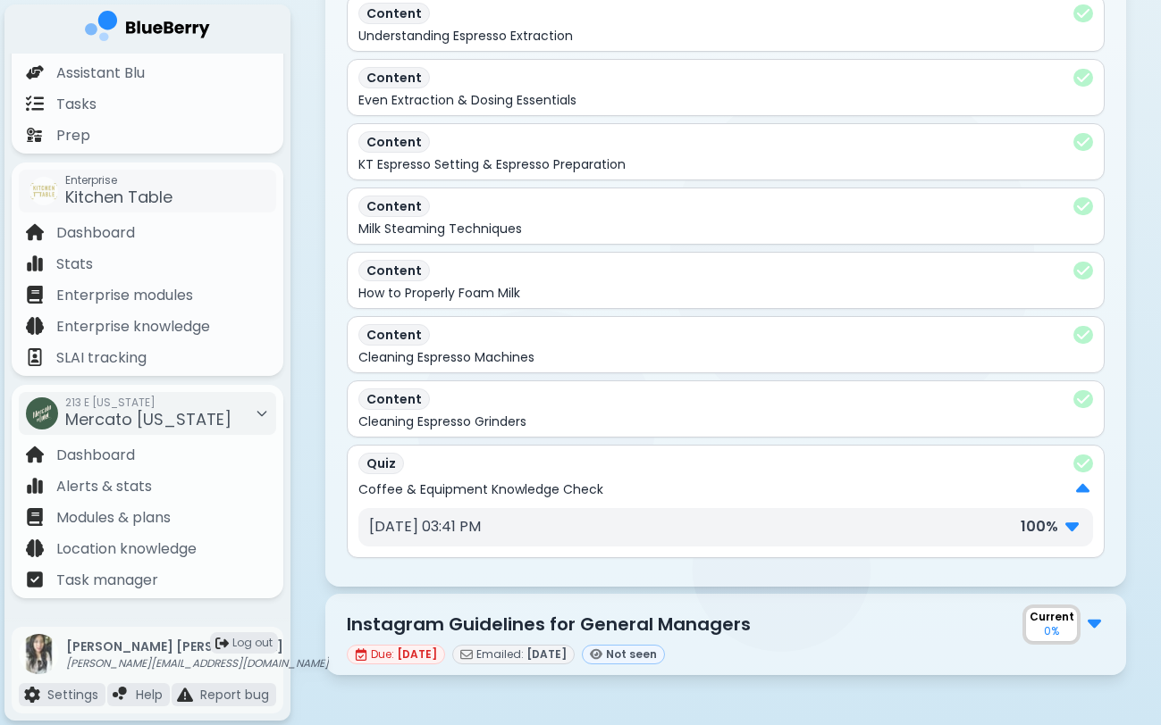
scroll to position [1133, 0]
click at [1073, 530] on img at bounding box center [1071, 525] width 13 height 23
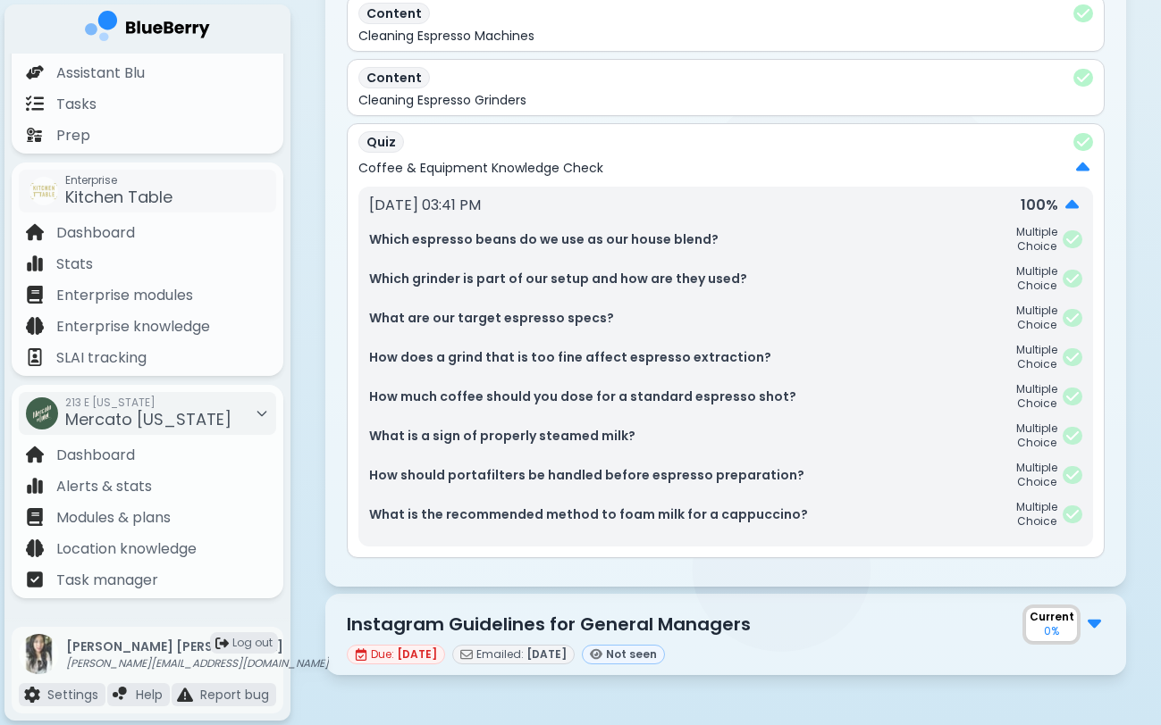
scroll to position [1454, 0]
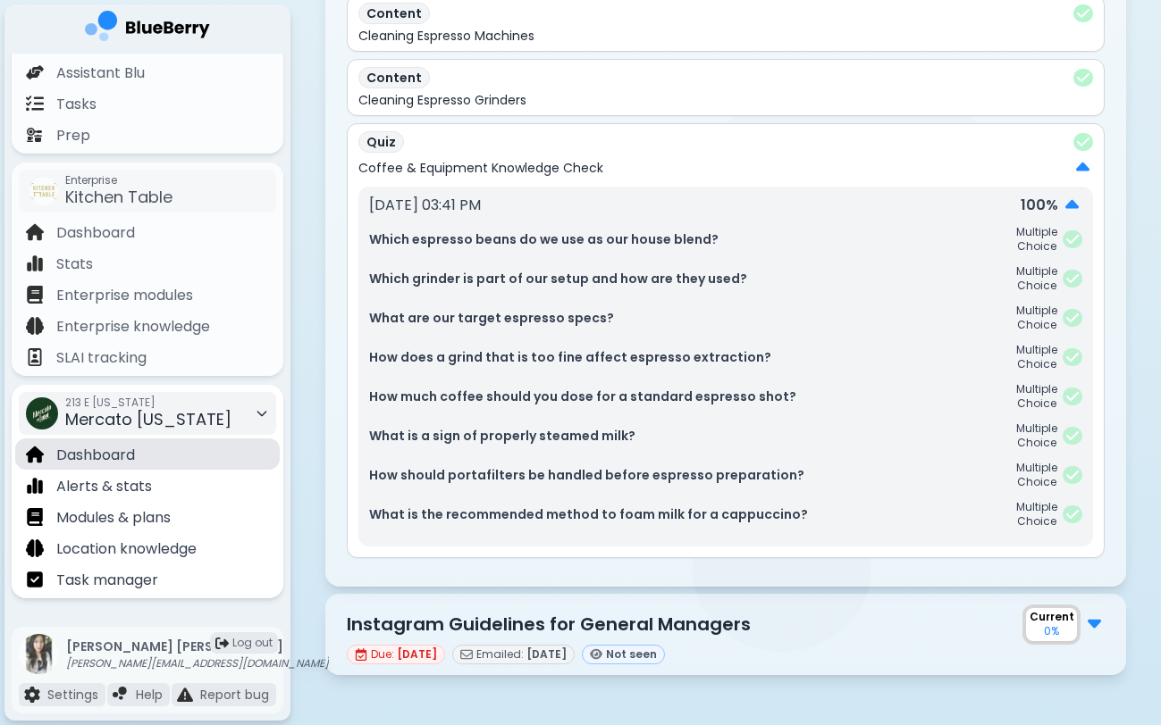
click at [212, 457] on div "Dashboard" at bounding box center [147, 454] width 264 height 31
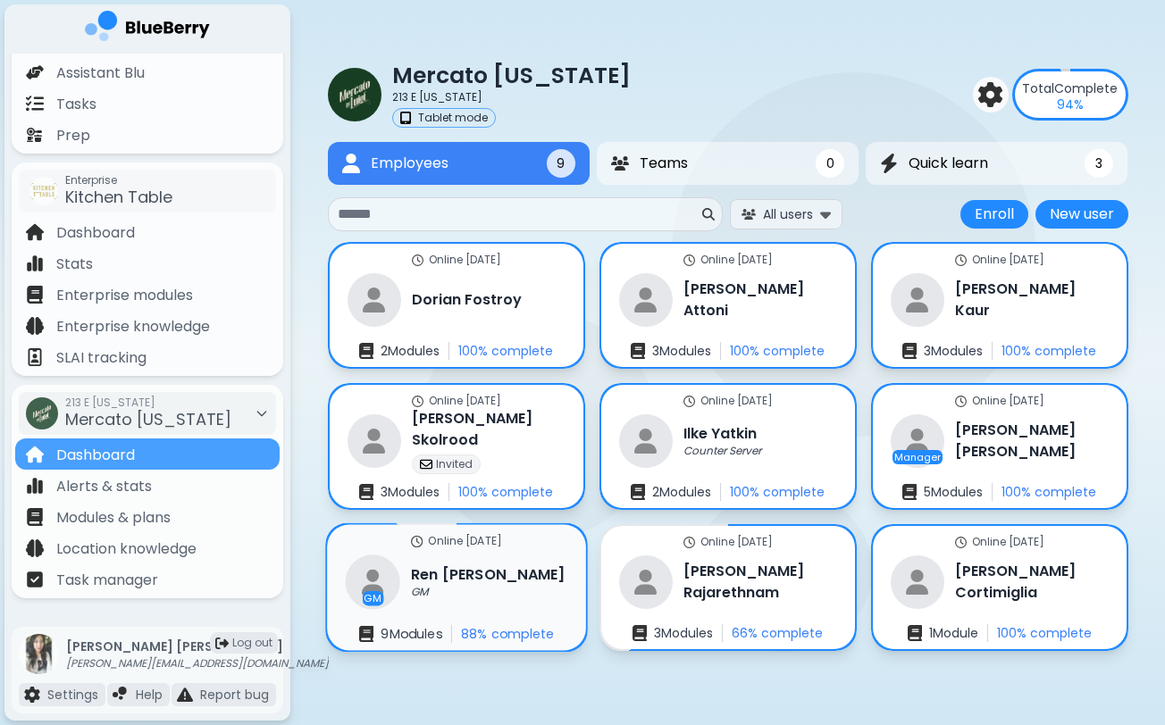
click at [467, 549] on p "Online [DATE]" at bounding box center [465, 541] width 74 height 14
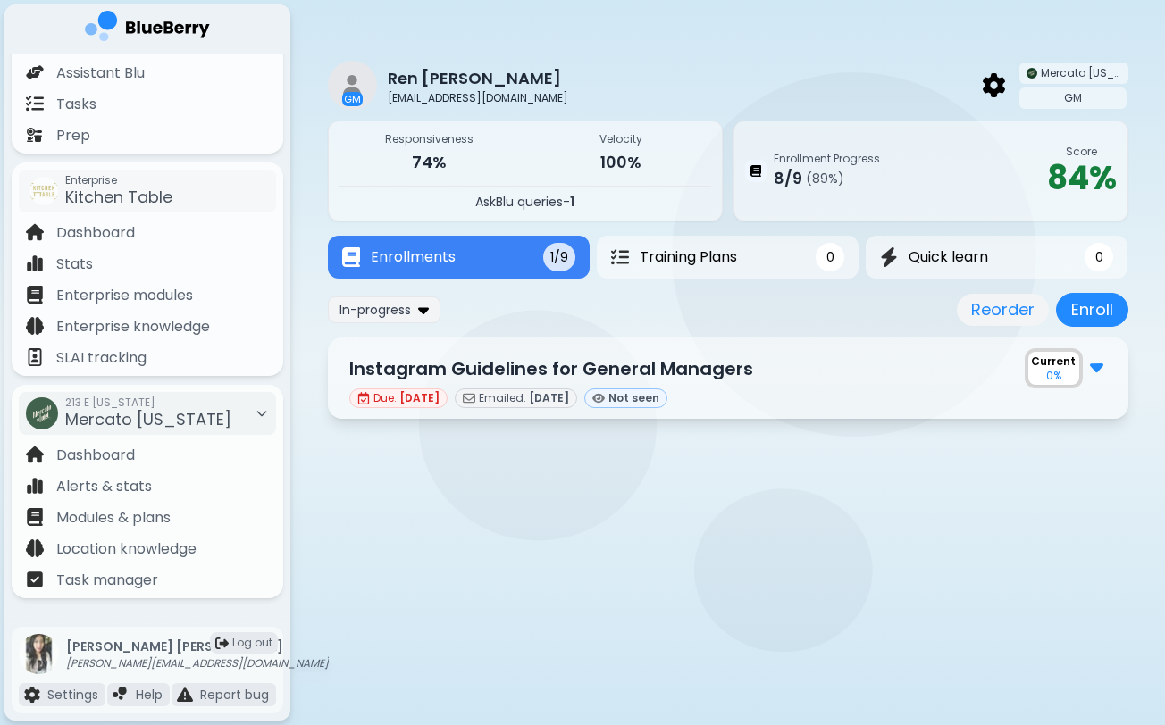
click at [489, 597] on main "[PERSON_NAME] Bousquet [EMAIL_ADDRESS][DOMAIN_NAME] Mercato [US_STATE] GM Respo…" at bounding box center [582, 362] width 1165 height 725
